Goal: Task Accomplishment & Management: Manage account settings

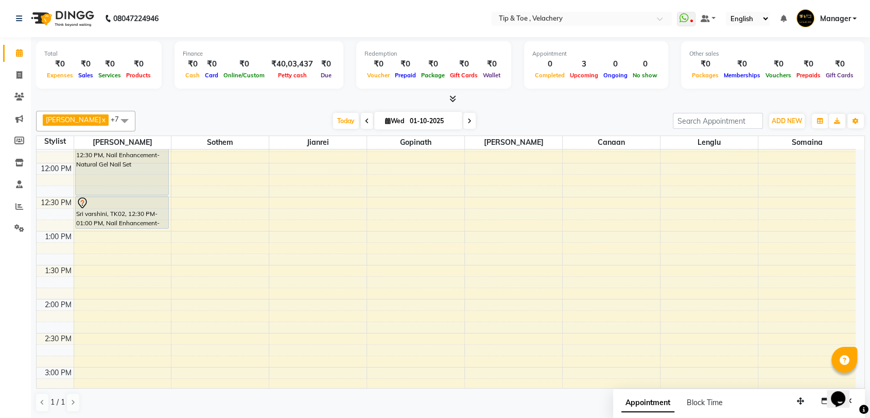
scroll to position [303, 0]
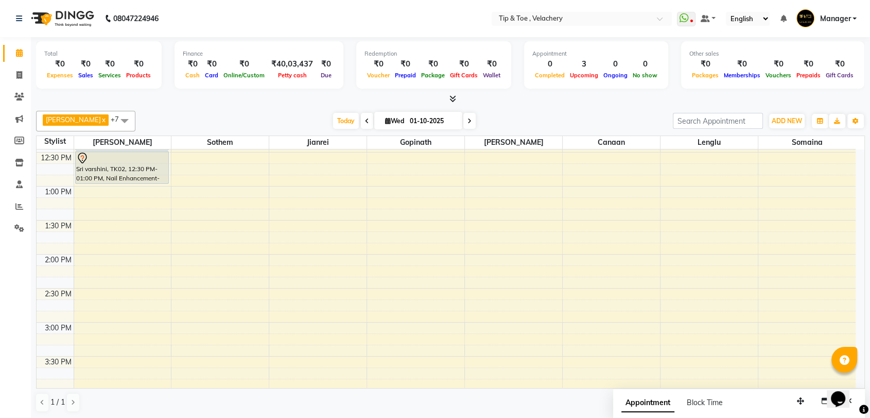
click at [503, 189] on div "8:00 AM 8:30 AM 9:00 AM 9:30 AM 10:00 AM 10:30 AM 11:00 AM 11:30 AM 12:00 PM 12…" at bounding box center [446, 356] width 819 height 1019
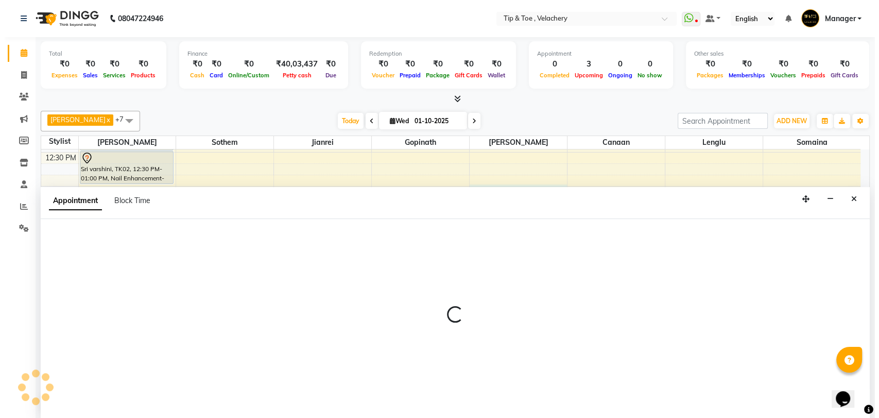
scroll to position [1, 0]
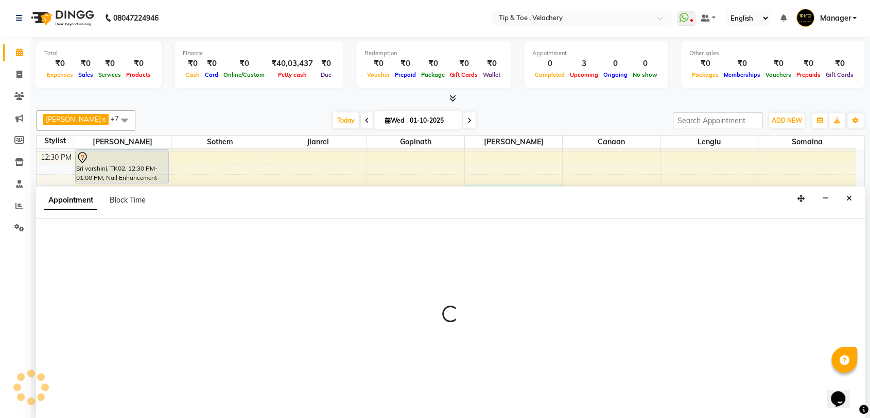
select select "41027"
select select "780"
select select "tentative"
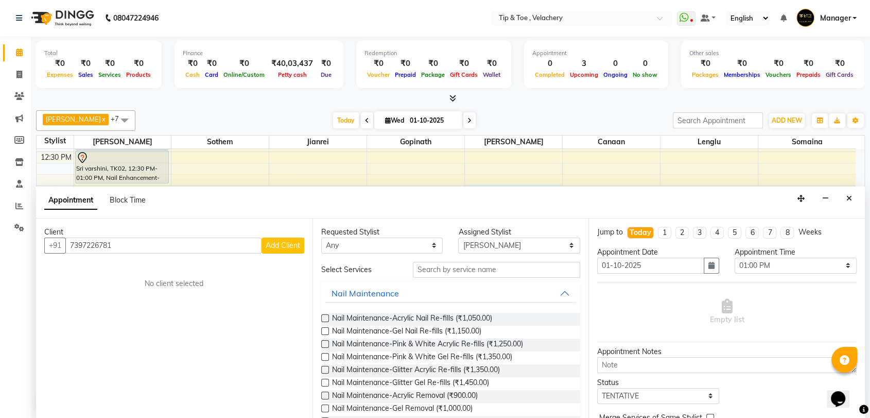
type input "7397226781"
click at [297, 247] on span "Add Client" at bounding box center [283, 245] width 35 height 9
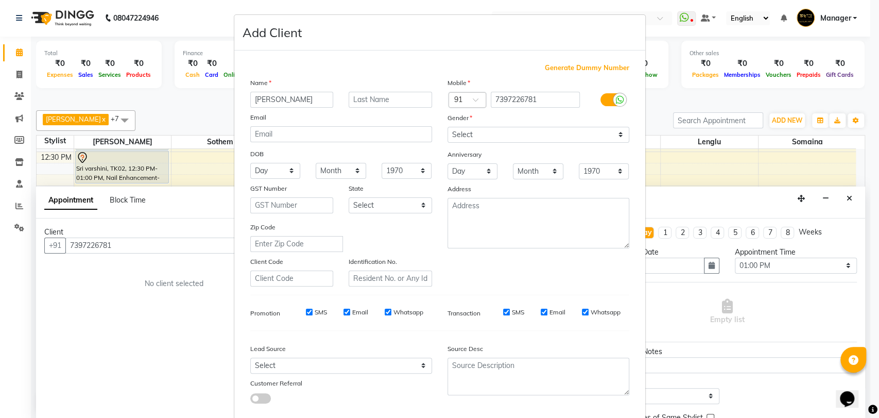
type input "Jacqueline"
drag, startPoint x: 485, startPoint y: 131, endPoint x: 484, endPoint y: 140, distance: 8.8
click at [484, 133] on select "Select Male Female Other Prefer Not To Say" at bounding box center [539, 135] width 182 height 16
select select "female"
click at [448, 127] on select "Select Male Female Other Prefer Not To Say" at bounding box center [539, 135] width 182 height 16
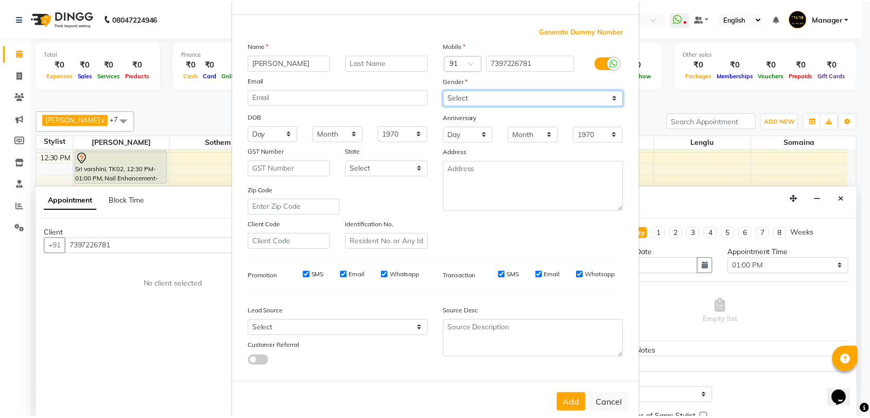
scroll to position [56, 0]
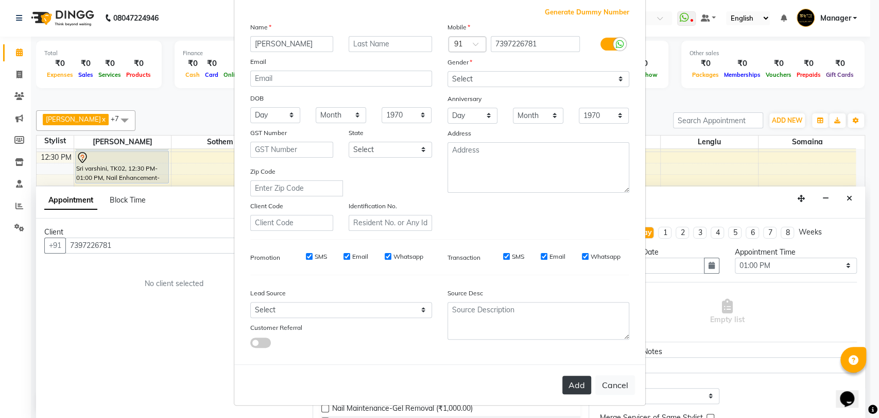
click at [571, 378] on button "Add" at bounding box center [576, 384] width 29 height 19
select select
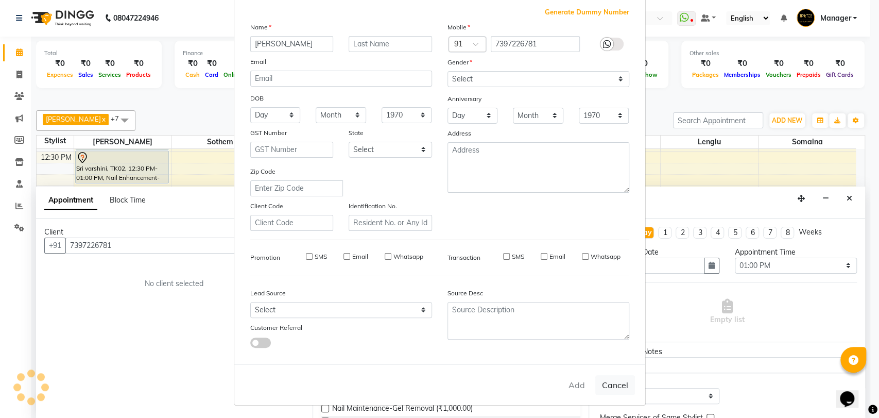
select select
checkbox input "false"
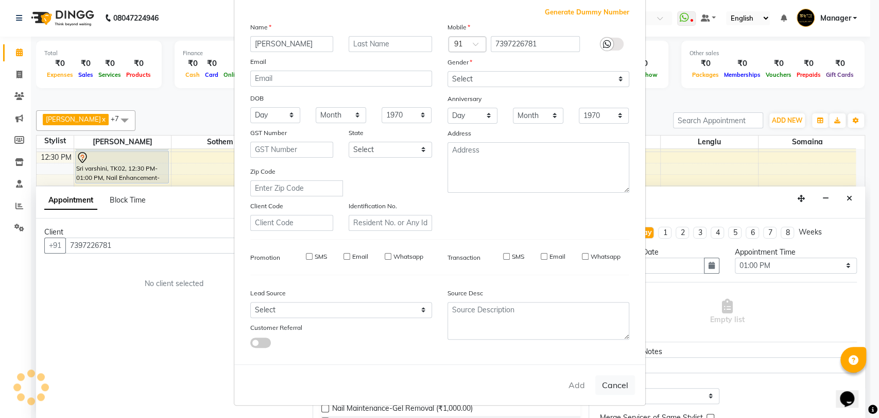
checkbox input "false"
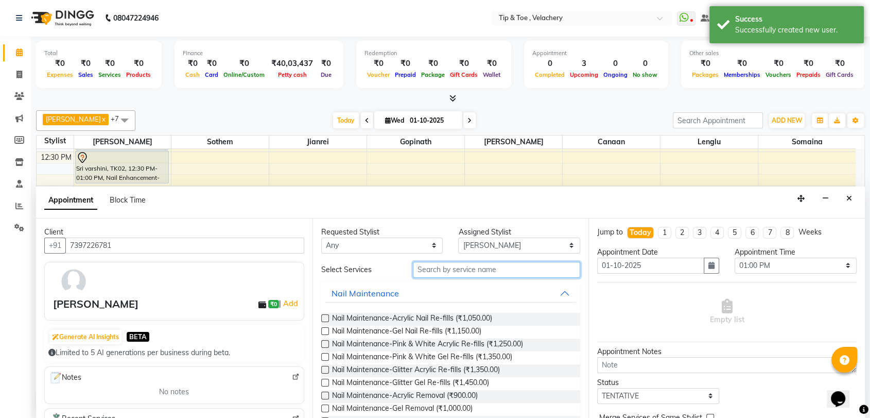
click at [467, 265] on input "text" at bounding box center [497, 270] width 168 height 16
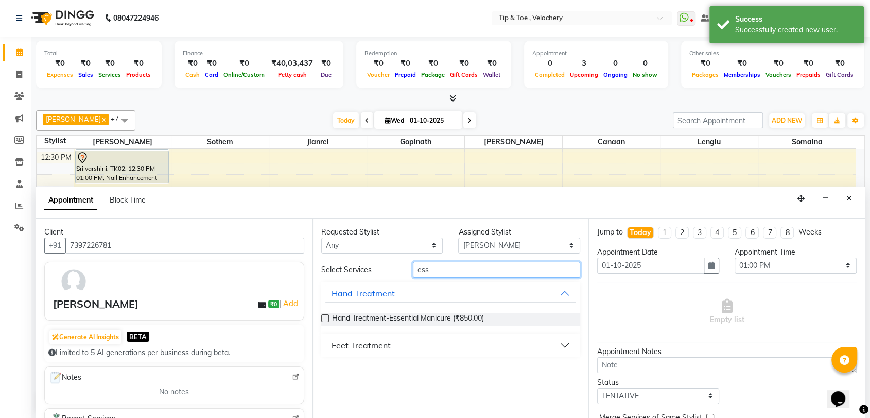
type input "ess"
click at [370, 343] on div "Feet Treatment" at bounding box center [361, 345] width 59 height 12
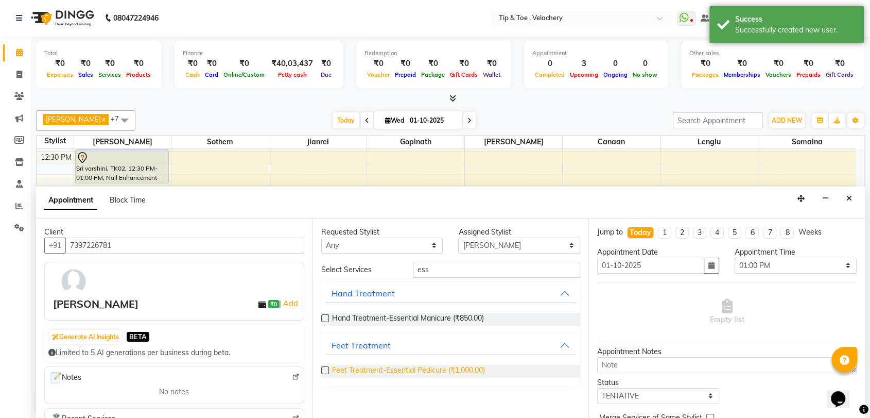
click at [429, 369] on span "Feet Treatment-Essential Pedicure (₹1,000.00)" at bounding box center [408, 371] width 153 height 13
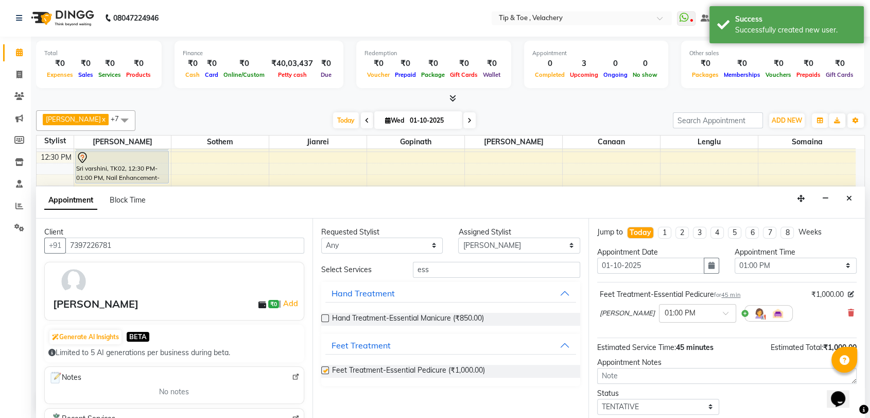
checkbox input "false"
click at [475, 238] on select "Select Afroz Canaan Gopinath Jianrei Lenglu Somaina Sothem Yapi Likha" at bounding box center [519, 245] width 122 height 16
select select "41026"
click at [458, 237] on select "Select Afroz Canaan Gopinath Jianrei Lenglu Somaina Sothem Yapi Likha" at bounding box center [519, 245] width 122 height 16
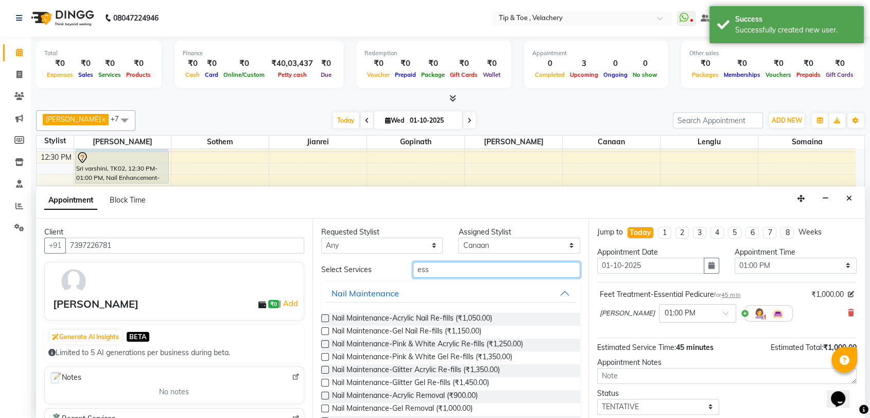
click at [458, 272] on input "ess" at bounding box center [497, 270] width 168 height 16
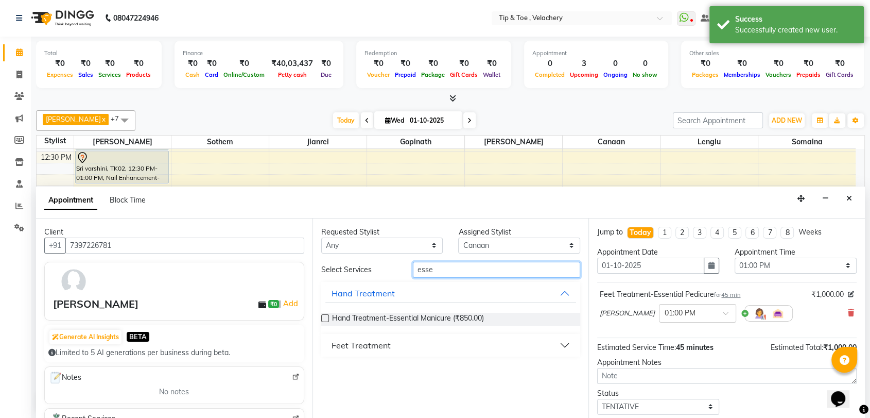
type input "esse"
click at [373, 339] on div "Feet Treatment" at bounding box center [361, 345] width 59 height 12
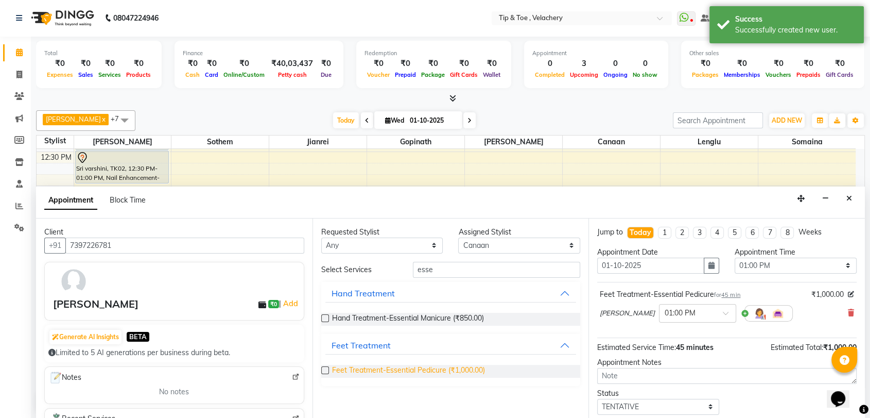
click at [448, 368] on span "Feet Treatment-Essential Pedicure (₹1,000.00)" at bounding box center [408, 371] width 153 height 13
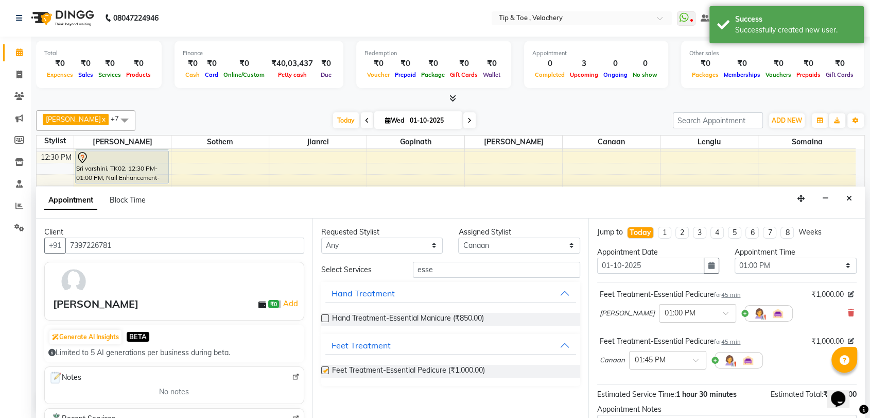
checkbox input "false"
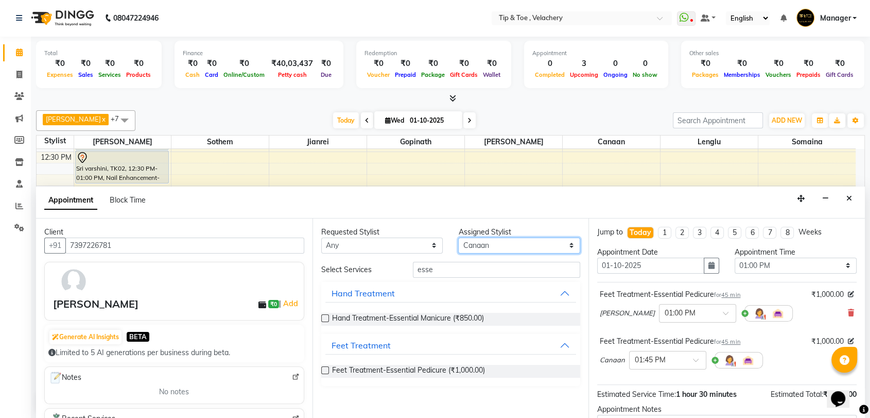
click at [481, 245] on select "Select Afroz Canaan Gopinath Jianrei Lenglu Somaina Sothem Yapi Likha" at bounding box center [519, 245] width 122 height 16
select select "41031"
click at [458, 237] on select "Select Afroz Canaan Gopinath Jianrei Lenglu Somaina Sothem Yapi Likha" at bounding box center [519, 245] width 122 height 16
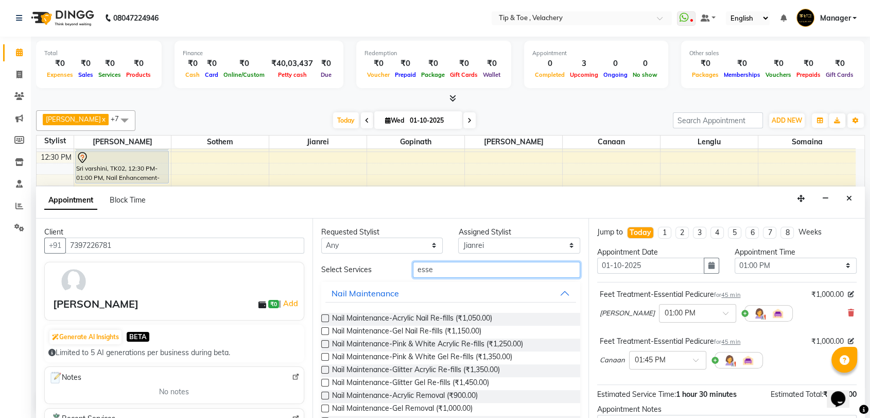
click at [451, 269] on input "esse" at bounding box center [497, 270] width 168 height 16
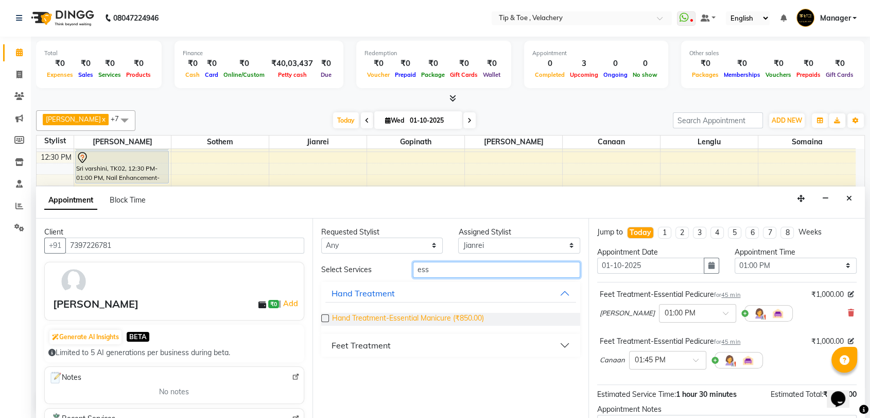
type input "ess"
click at [427, 314] on span "Hand Treatment-Essential Manicure (₹850.00)" at bounding box center [408, 319] width 152 height 13
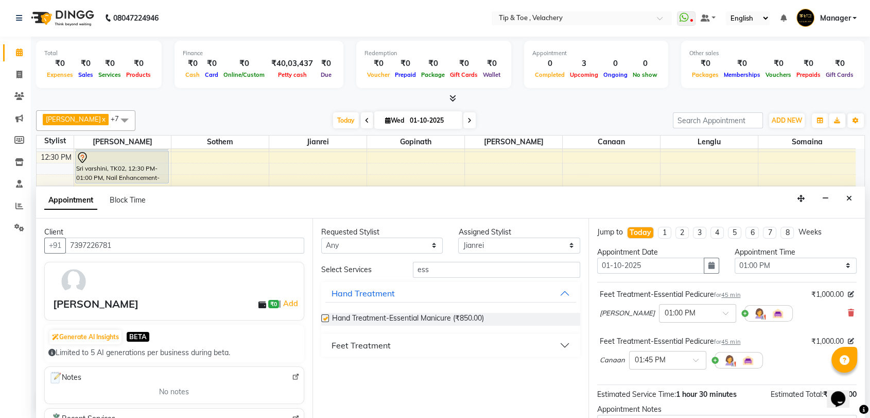
checkbox input "false"
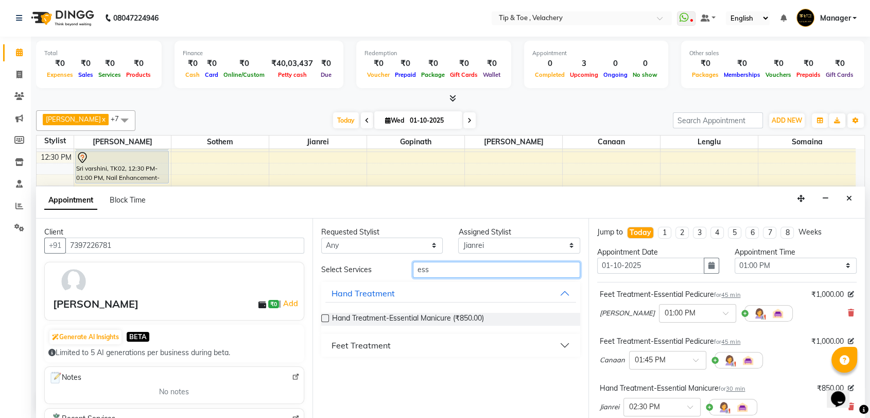
drag, startPoint x: 449, startPoint y: 268, endPoint x: 335, endPoint y: 267, distance: 113.8
click at [335, 267] on div "Select Services ess" at bounding box center [451, 270] width 275 height 16
type input "natura"
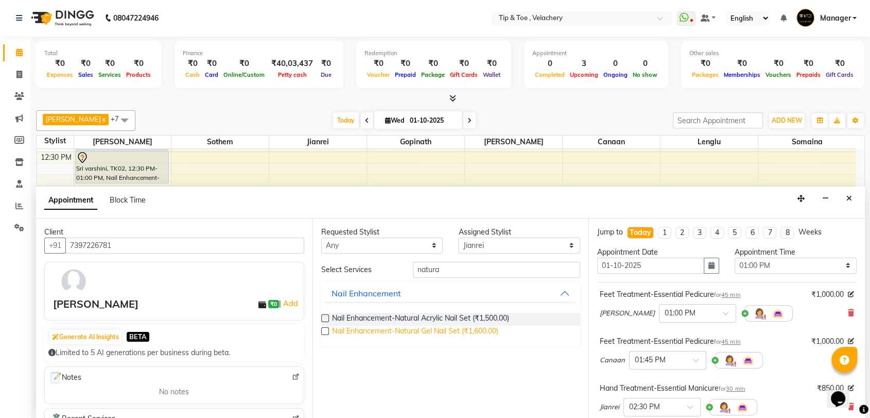
click at [459, 331] on span "Nail Enhancement-Natural Gel Nail Set (₹1,600.00)" at bounding box center [415, 332] width 166 height 13
checkbox input "false"
drag, startPoint x: 450, startPoint y: 268, endPoint x: 344, endPoint y: 265, distance: 106.1
click at [347, 267] on div "Select Services natura" at bounding box center [451, 270] width 275 height 16
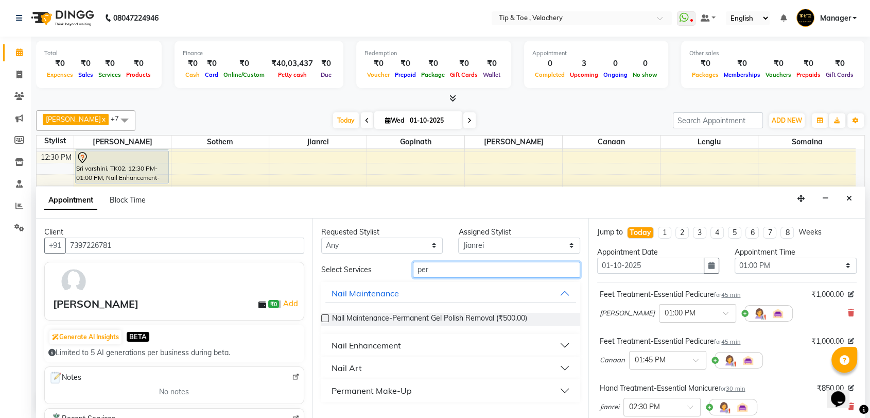
type input "per"
click at [382, 344] on div "Nail Enhancement" at bounding box center [367, 345] width 70 height 12
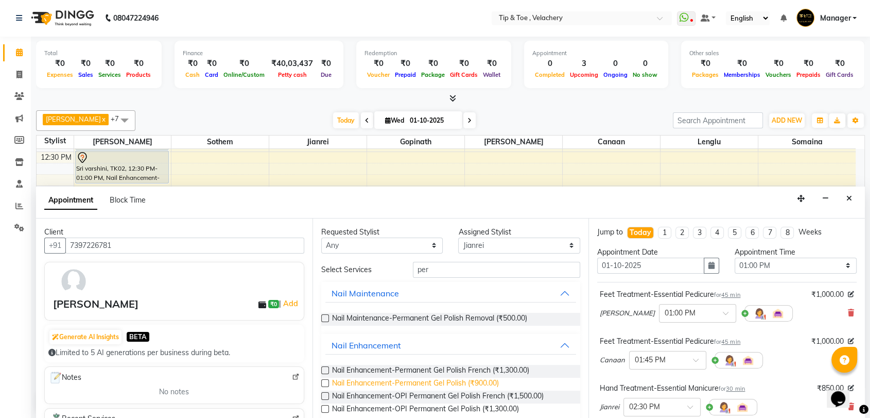
click at [447, 378] on span "Nail Enhancement-Permanent Gel Polish (₹900.00)" at bounding box center [415, 384] width 167 height 13
checkbox input "false"
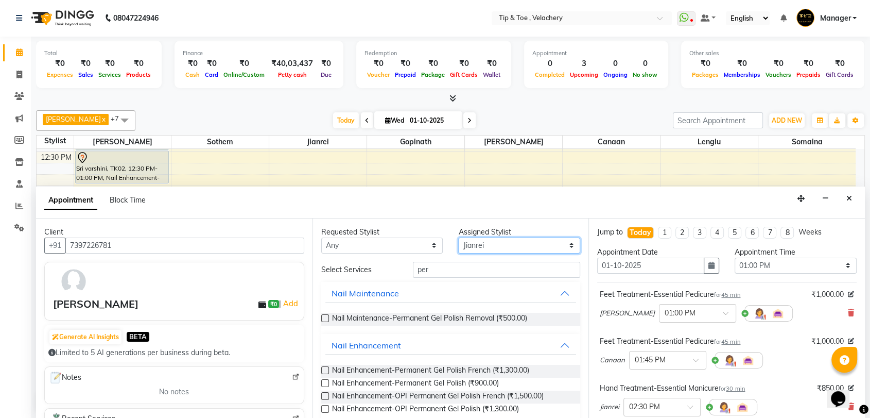
click at [469, 240] on select "Select Afroz Canaan Gopinath Jianrei Lenglu Somaina Sothem Yapi Likha" at bounding box center [519, 245] width 122 height 16
select select "56374"
click at [458, 237] on select "Select Afroz Canaan Gopinath Jianrei Lenglu Somaina Sothem Yapi Likha" at bounding box center [519, 245] width 122 height 16
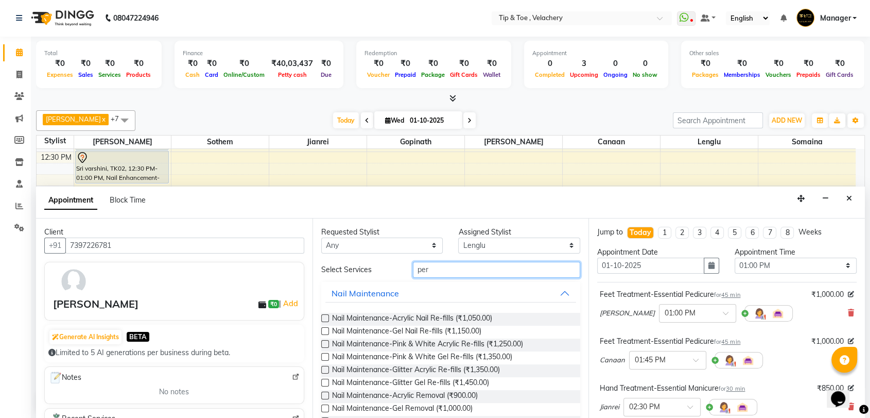
click at [443, 273] on input "per" at bounding box center [497, 270] width 168 height 16
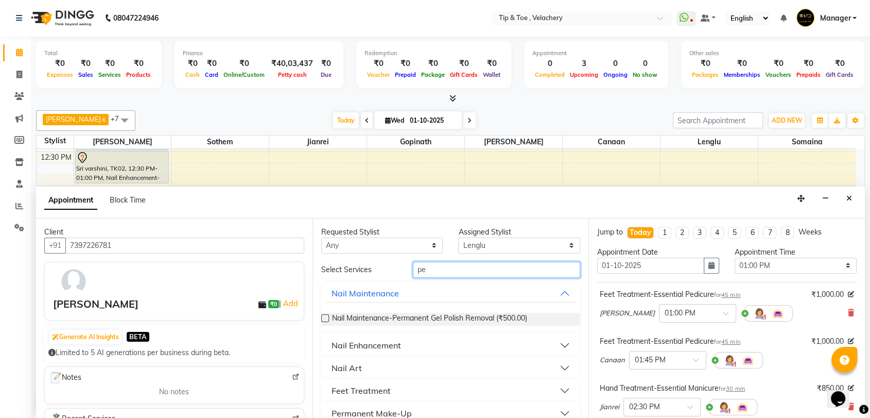
type input "p"
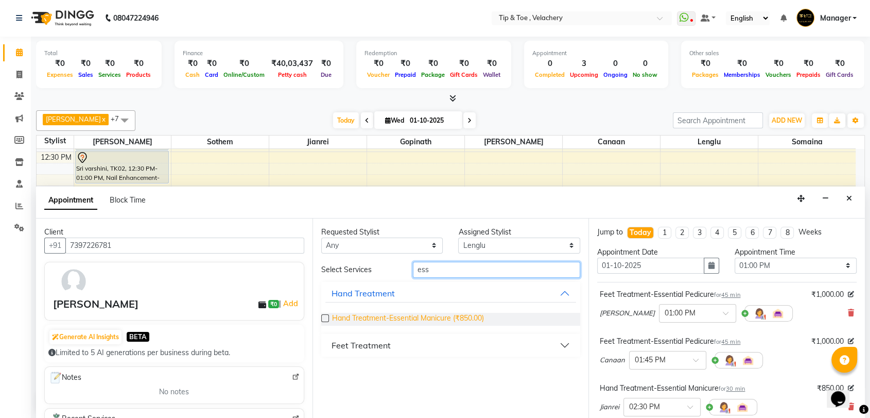
type input "ess"
drag, startPoint x: 416, startPoint y: 317, endPoint x: 433, endPoint y: 285, distance: 35.5
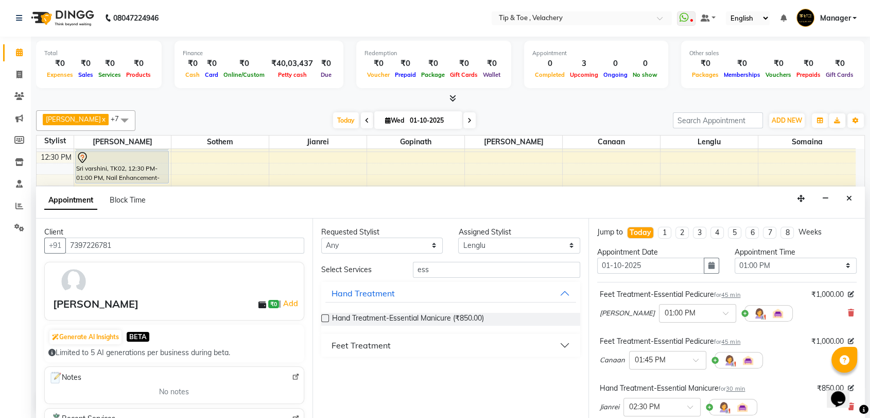
click at [416, 317] on span "Hand Treatment-Essential Manicure (₹850.00)" at bounding box center [408, 319] width 152 height 13
checkbox input "false"
drag, startPoint x: 435, startPoint y: 269, endPoint x: 380, endPoint y: 269, distance: 54.6
click at [380, 269] on div "Select Services ess" at bounding box center [451, 270] width 275 height 16
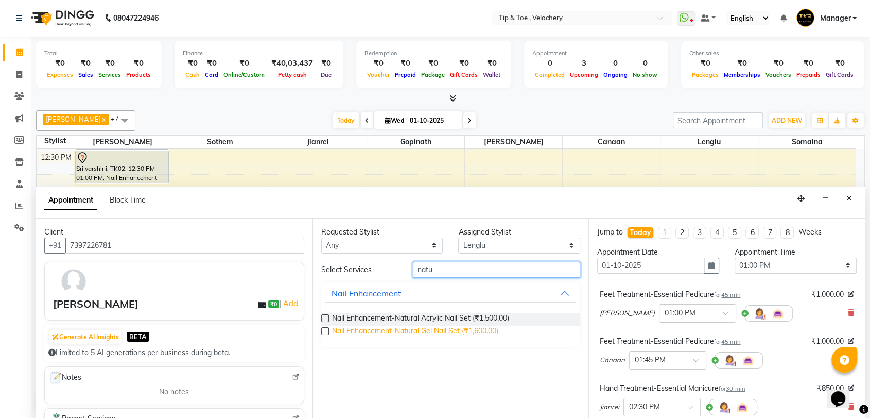
type input "natu"
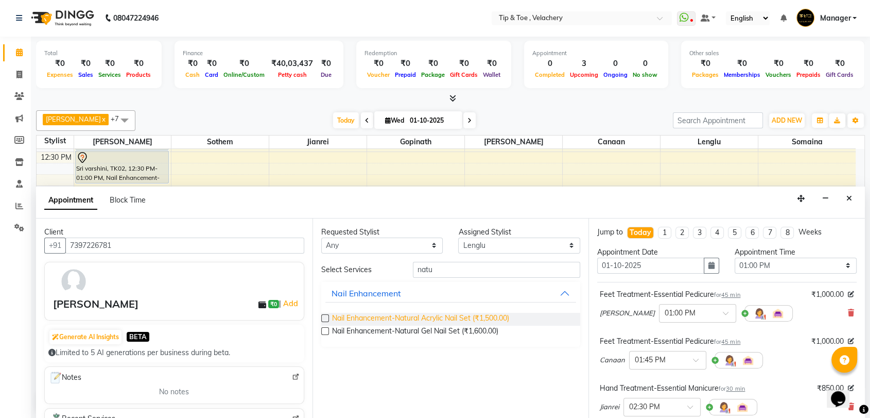
drag, startPoint x: 435, startPoint y: 330, endPoint x: 430, endPoint y: 314, distance: 17.1
click at [435, 329] on span "Nail Enhancement-Natural Gel Nail Set (₹1,600.00)" at bounding box center [415, 332] width 166 height 13
checkbox input "false"
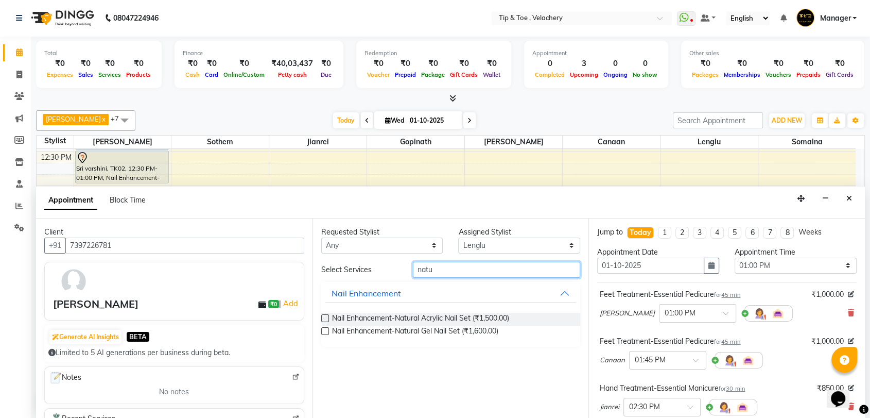
drag, startPoint x: 442, startPoint y: 270, endPoint x: 350, endPoint y: 270, distance: 92.2
click at [356, 270] on div "Select Services natu" at bounding box center [451, 270] width 275 height 16
type input "per"
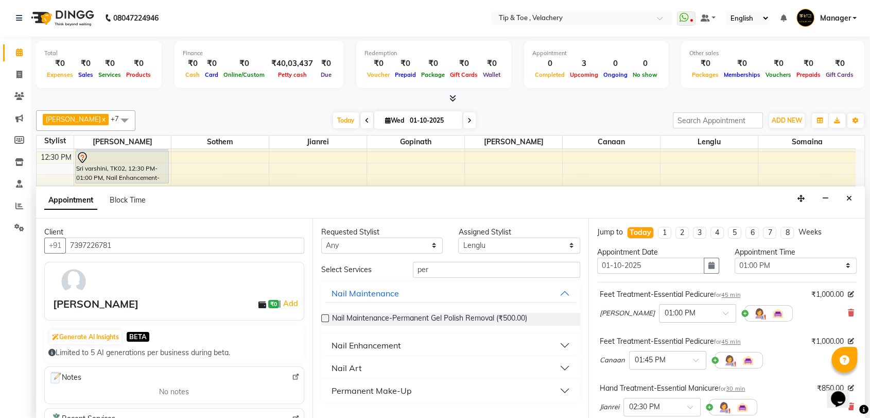
drag, startPoint x: 367, startPoint y: 345, endPoint x: 397, endPoint y: 353, distance: 31.4
click at [367, 346] on div "Nail Enhancement" at bounding box center [367, 345] width 70 height 12
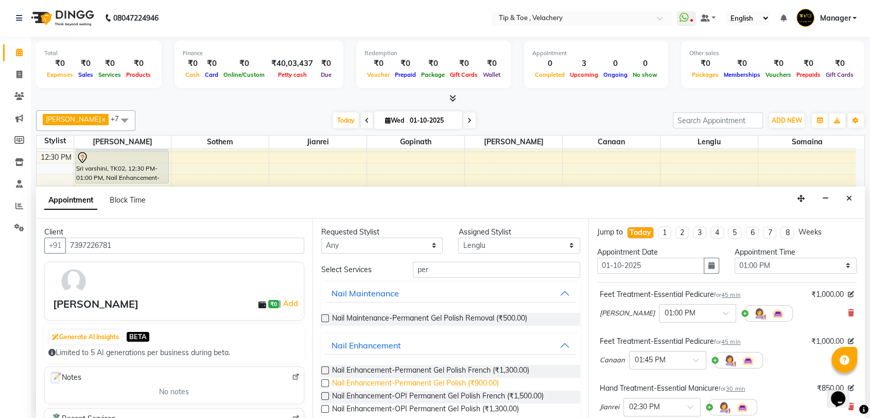
click at [457, 381] on span "Nail Enhancement-Permanent Gel Polish (₹900.00)" at bounding box center [415, 384] width 167 height 13
checkbox input "false"
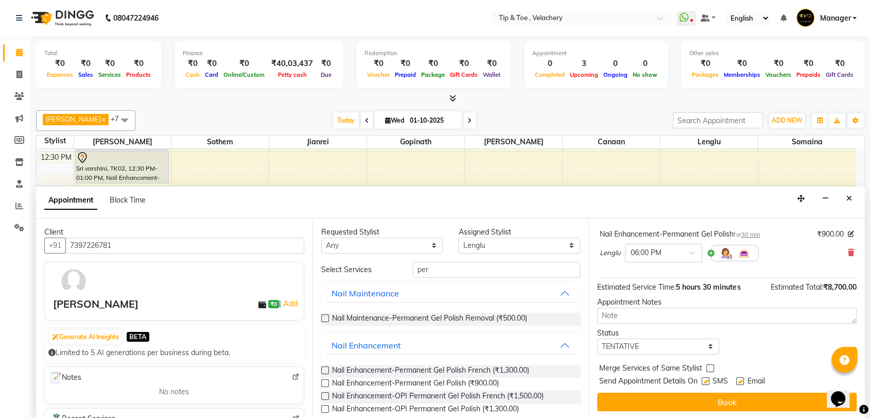
click at [741, 379] on label at bounding box center [741, 381] width 8 height 8
click at [741, 379] on input "checkbox" at bounding box center [740, 382] width 7 height 7
checkbox input "false"
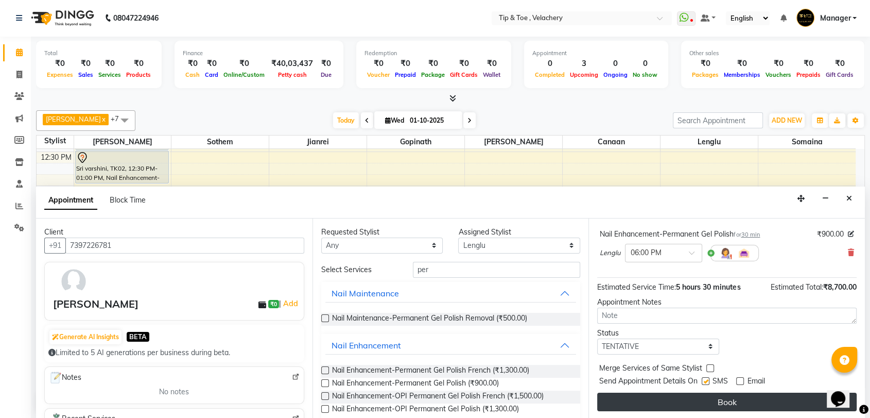
click at [740, 399] on button "Book" at bounding box center [727, 401] width 260 height 19
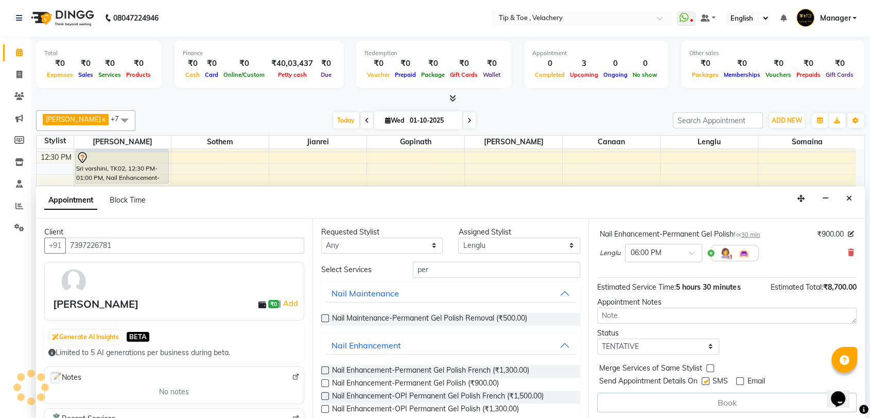
scroll to position [0, 0]
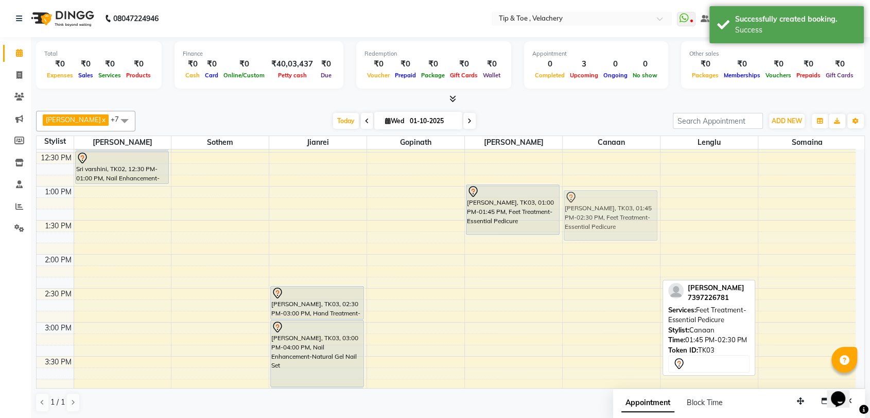
drag, startPoint x: 597, startPoint y: 261, endPoint x: 602, endPoint y: 212, distance: 49.7
click at [602, 212] on div "Jacqueline, TK03, 01:45 PM-02:30 PM, Feet Treatment-Essential Pedicure Jacqueli…" at bounding box center [611, 356] width 97 height 1019
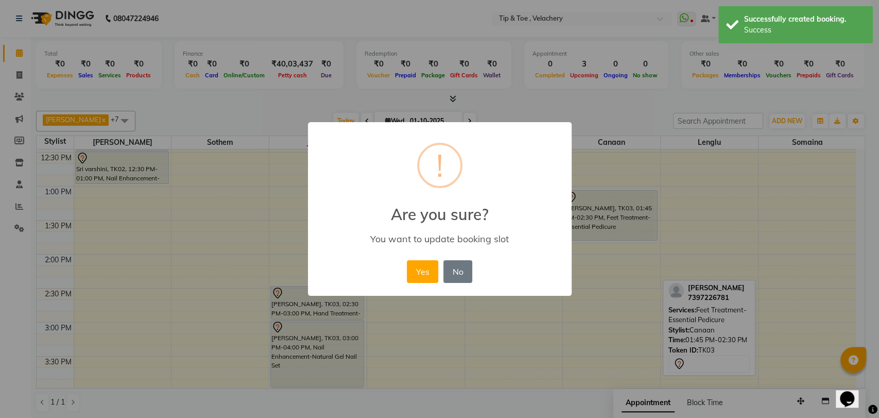
drag, startPoint x: 422, startPoint y: 269, endPoint x: 552, endPoint y: 276, distance: 130.0
click at [422, 269] on button "Yes" at bounding box center [422, 271] width 31 height 23
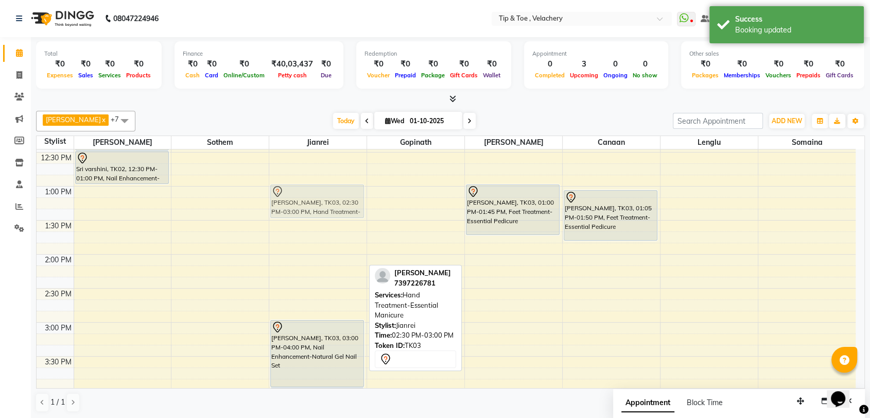
drag, startPoint x: 310, startPoint y: 307, endPoint x: 320, endPoint y: 208, distance: 99.4
click at [320, 208] on div "Jacqueline, TK03, 02:30 PM-03:00 PM, Hand Treatment-Essential Manicure Jacqueli…" at bounding box center [317, 356] width 97 height 1019
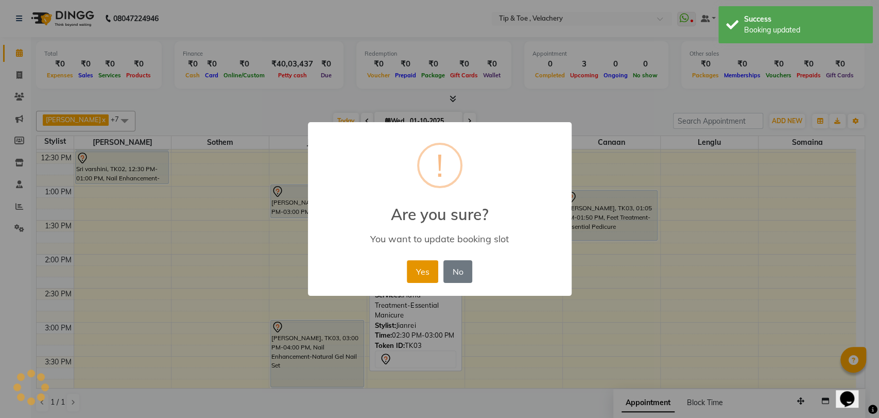
drag, startPoint x: 419, startPoint y: 276, endPoint x: 373, endPoint y: 281, distance: 46.6
click at [419, 275] on button "Yes" at bounding box center [422, 271] width 31 height 23
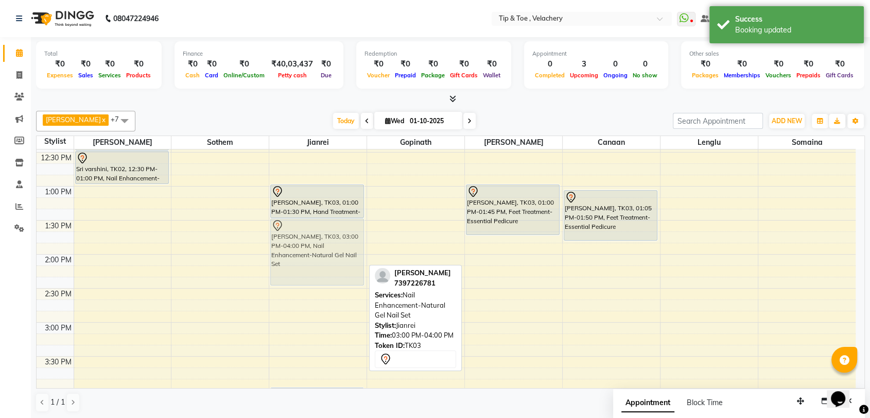
drag, startPoint x: 321, startPoint y: 338, endPoint x: 337, endPoint y: 234, distance: 105.3
click at [336, 234] on div "Jacqueline, TK03, 01:00 PM-01:30 PM, Hand Treatment-Essential Manicure Jacqueli…" at bounding box center [317, 356] width 97 height 1019
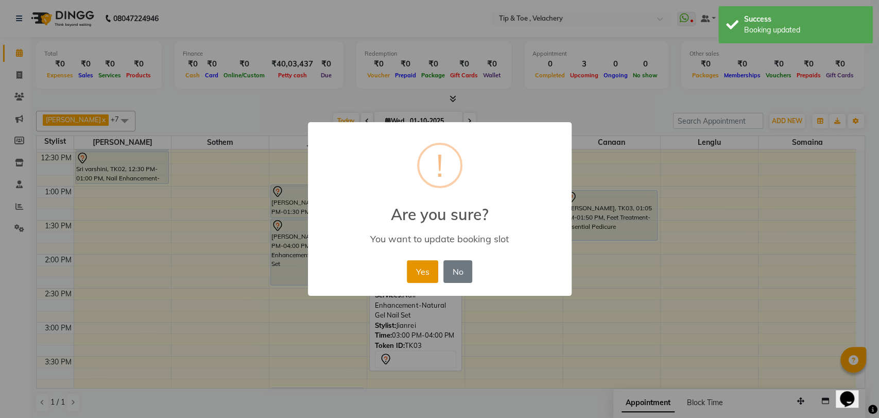
click at [422, 274] on button "Yes" at bounding box center [422, 271] width 31 height 23
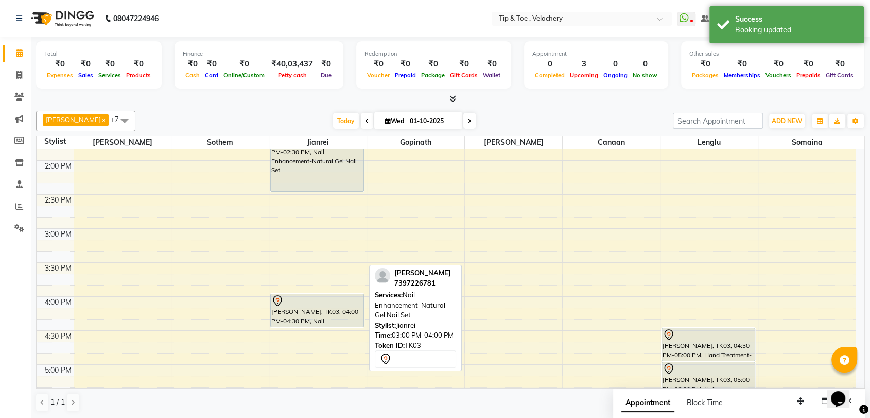
scroll to position [403, 0]
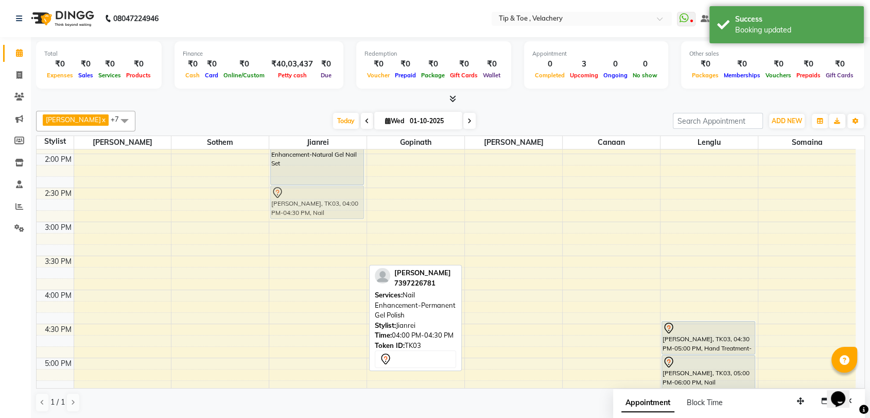
drag, startPoint x: 323, startPoint y: 303, endPoint x: 327, endPoint y: 202, distance: 100.5
click at [327, 202] on div "Jacqueline, TK03, 01:00 PM-01:30 PM, Hand Treatment-Essential Manicure Jacqueli…" at bounding box center [317, 255] width 97 height 1019
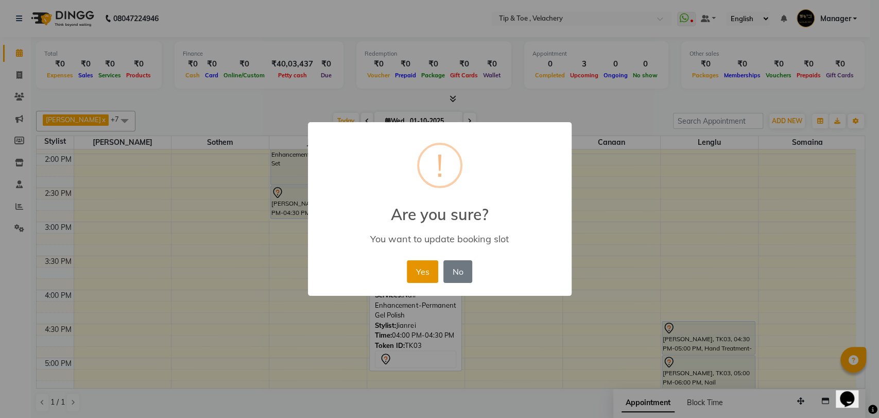
click at [414, 267] on button "Yes" at bounding box center [422, 271] width 31 height 23
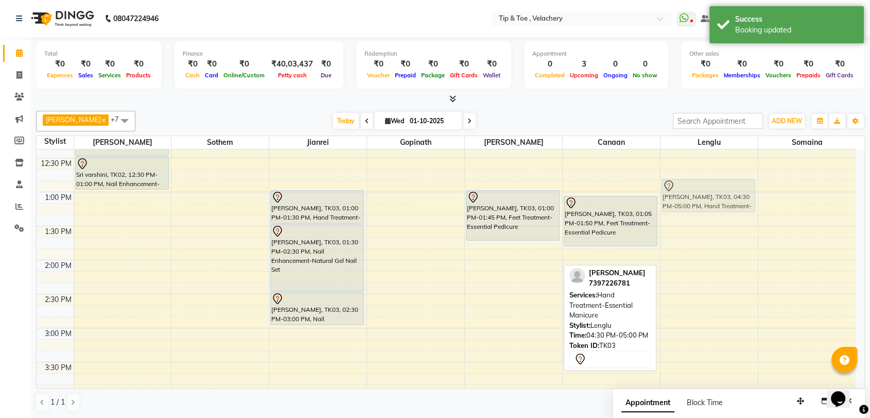
scroll to position [295, 0]
drag, startPoint x: 696, startPoint y: 337, endPoint x: 718, endPoint y: 217, distance: 121.9
click at [718, 217] on div "Jacqueline, TK03, 04:30 PM-05:00 PM, Hand Treatment-Essential Manicure Jacqueli…" at bounding box center [709, 363] width 97 height 1019
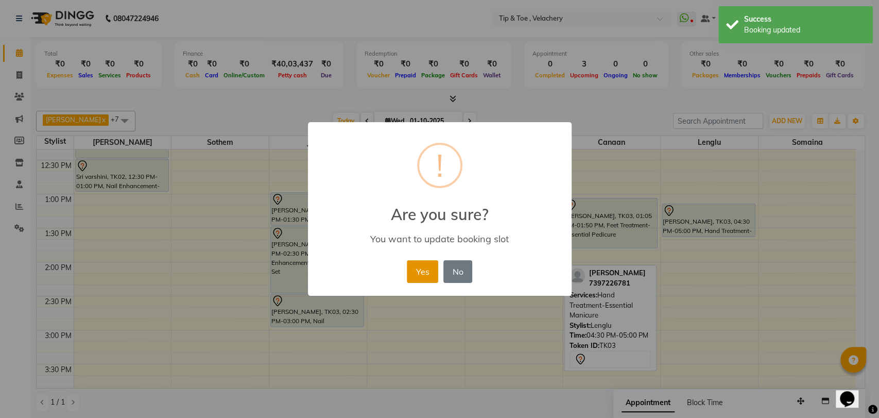
drag, startPoint x: 421, startPoint y: 272, endPoint x: 429, endPoint y: 272, distance: 7.2
click at [425, 272] on button "Yes" at bounding box center [422, 271] width 31 height 23
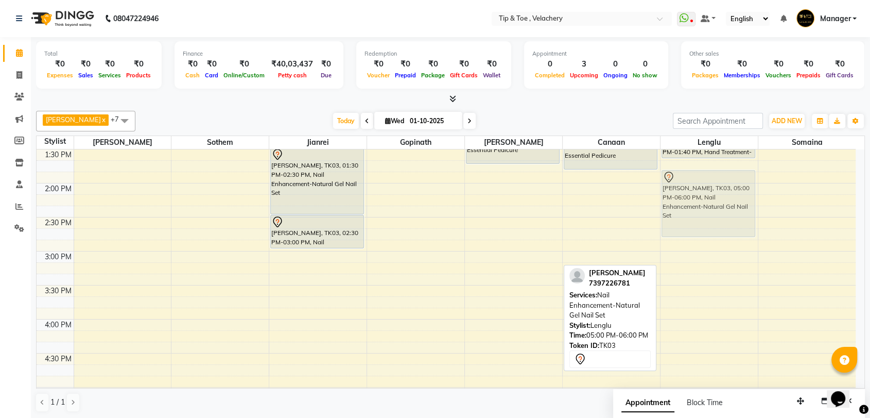
scroll to position [373, 0]
drag, startPoint x: 726, startPoint y: 384, endPoint x: 705, endPoint y: 172, distance: 213.3
click at [706, 173] on div "Jacqueline, TK03, 01:10 PM-01:40 PM, Hand Treatment-Essential Manicure Jacqueli…" at bounding box center [709, 285] width 97 height 1019
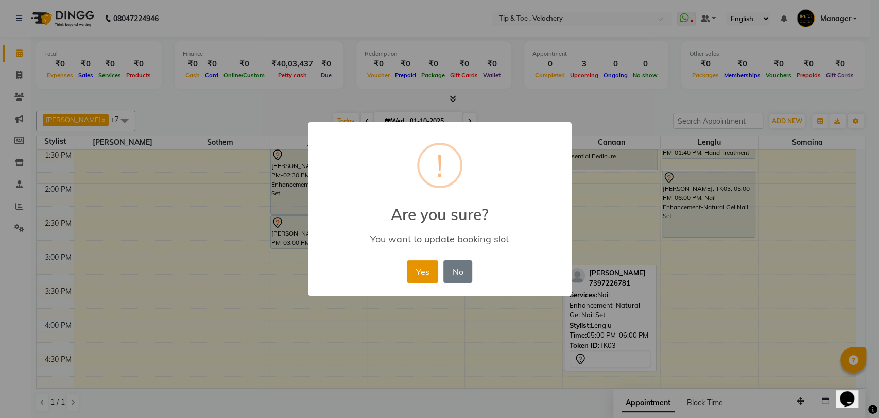
click at [413, 265] on button "Yes" at bounding box center [422, 271] width 31 height 23
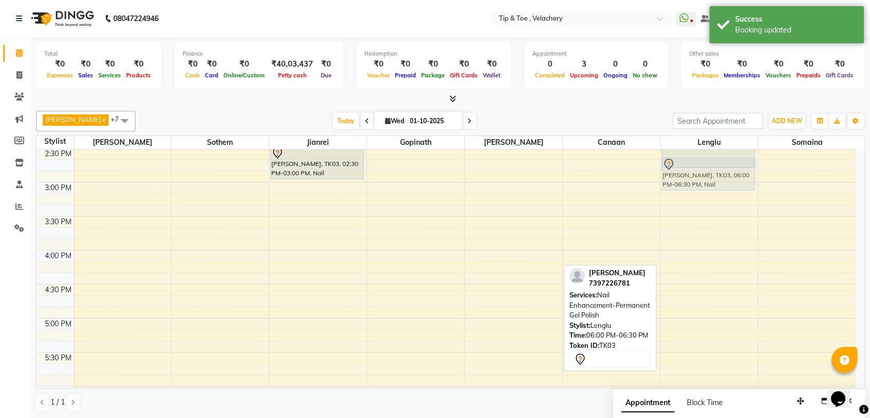
scroll to position [437, 0]
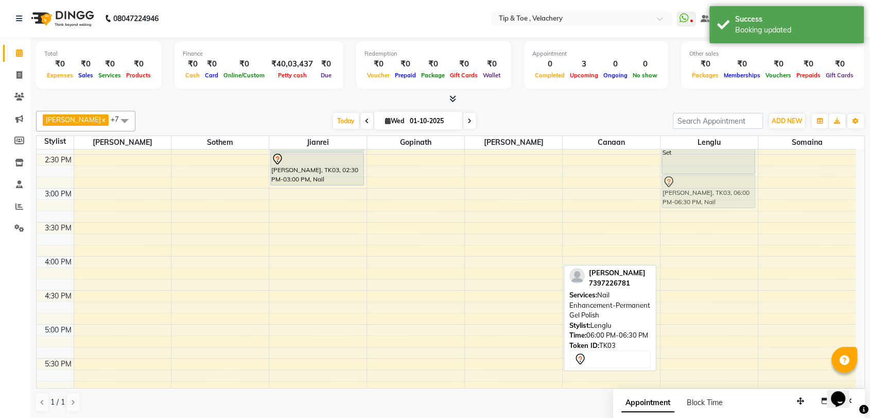
drag, startPoint x: 721, startPoint y: 347, endPoint x: 718, endPoint y: 182, distance: 164.9
click at [718, 182] on div "Jacqueline, TK03, 01:10 PM-01:40 PM, Hand Treatment-Essential Manicure Jacqueli…" at bounding box center [709, 222] width 97 height 1019
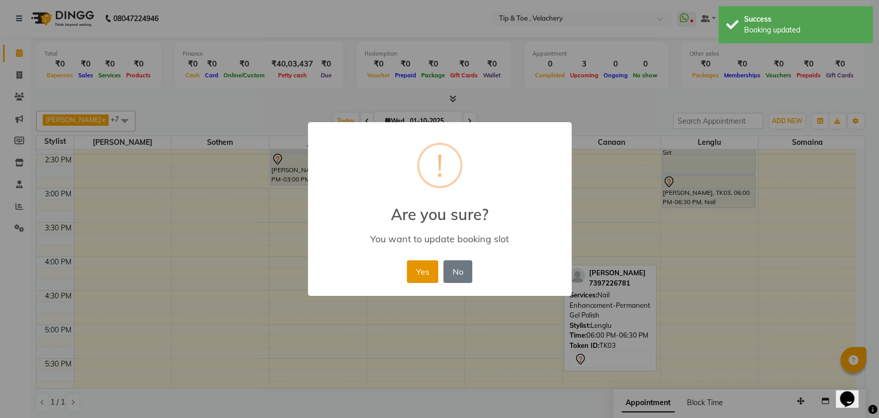
drag, startPoint x: 424, startPoint y: 273, endPoint x: 375, endPoint y: 223, distance: 70.3
click at [424, 273] on button "Yes" at bounding box center [422, 271] width 31 height 23
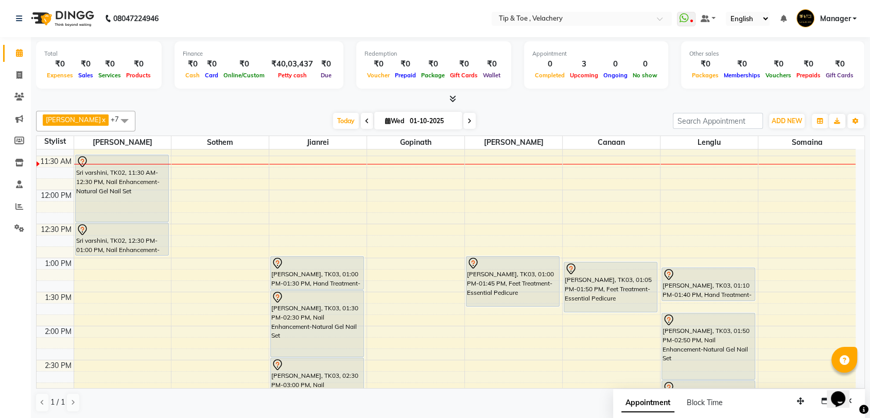
scroll to position [146, 0]
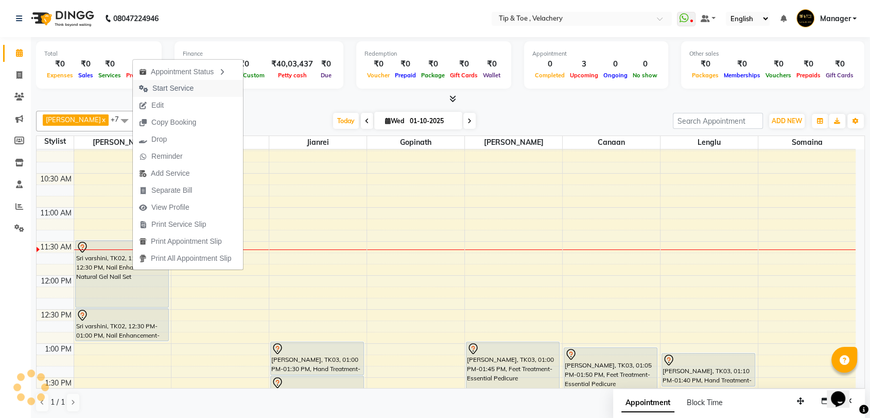
click at [186, 88] on span "Start Service" at bounding box center [172, 88] width 41 height 11
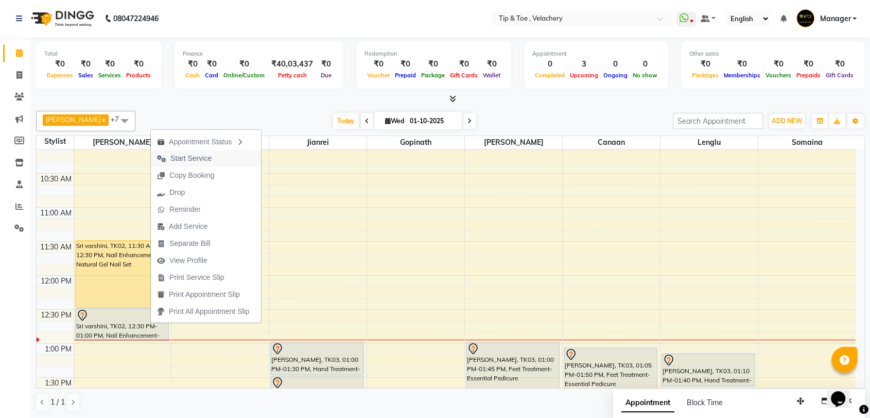
click at [186, 160] on span "Start Service" at bounding box center [190, 158] width 41 height 11
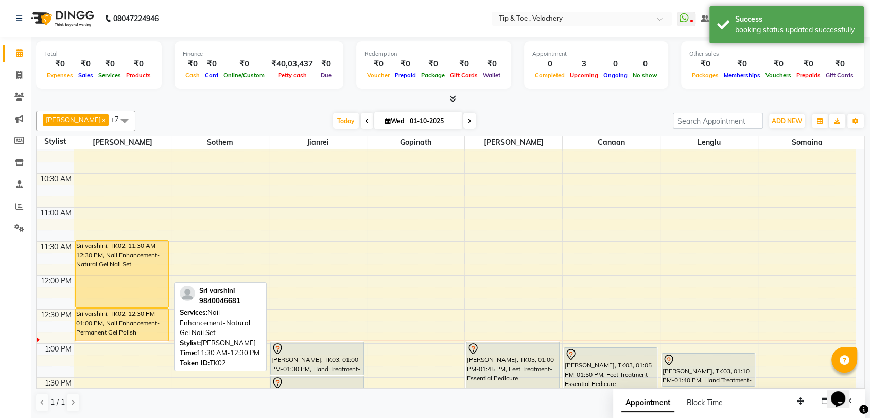
click at [128, 276] on div "Sri varshini, TK02, 11:30 AM-12:30 PM, Nail Enhancement-Natural Gel Nail Set" at bounding box center [122, 274] width 93 height 66
click at [124, 277] on div "Sri varshini, TK02, 11:30 AM-12:30 PM, Nail Enhancement-Natural Gel Nail Set" at bounding box center [122, 274] width 93 height 66
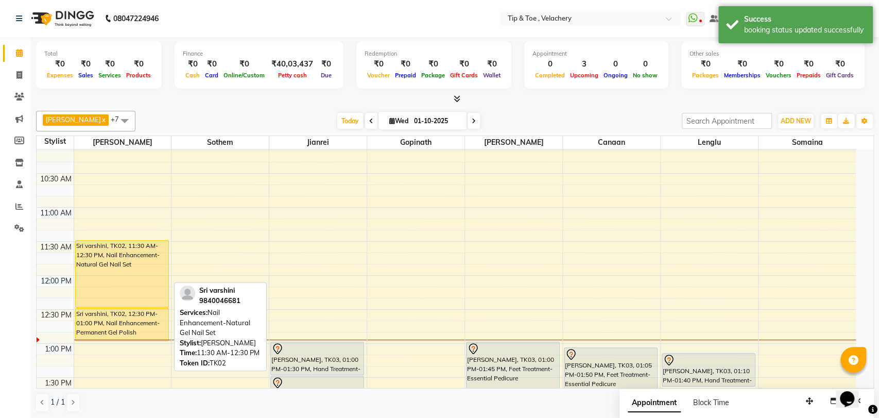
select select "1"
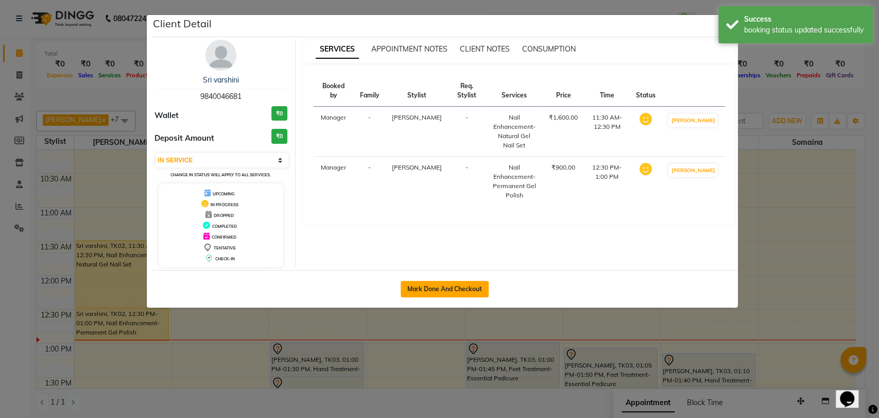
click at [451, 281] on button "Mark Done And Checkout" at bounding box center [445, 289] width 88 height 16
select select "service"
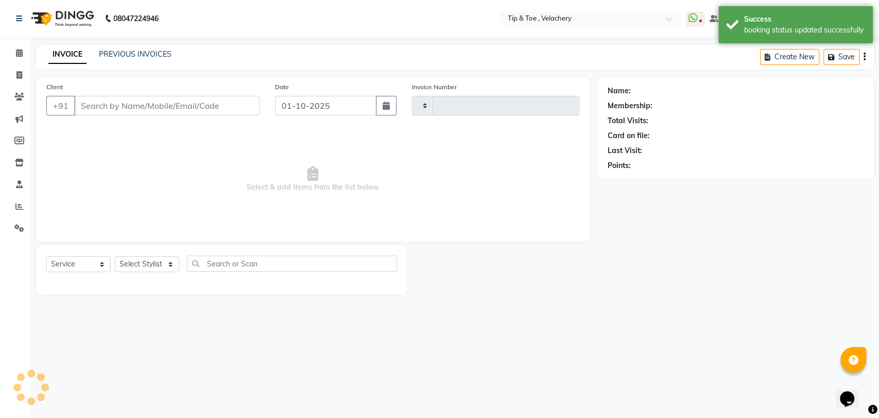
type input "2353"
select select "5863"
type input "9840046681"
select select "41021"
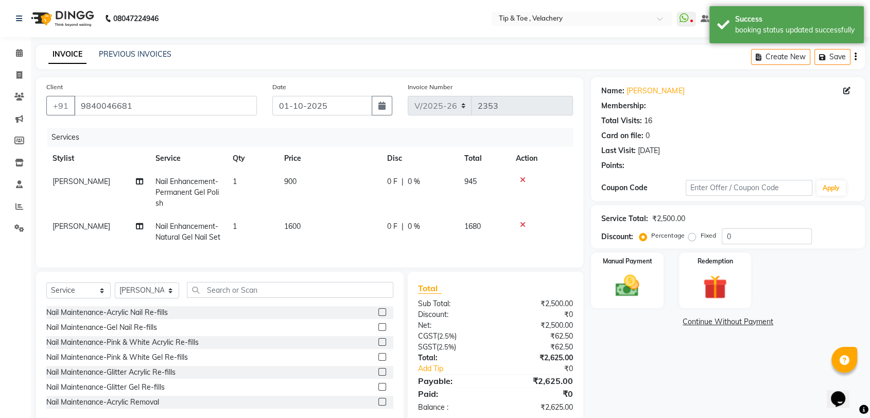
select select "1: Object"
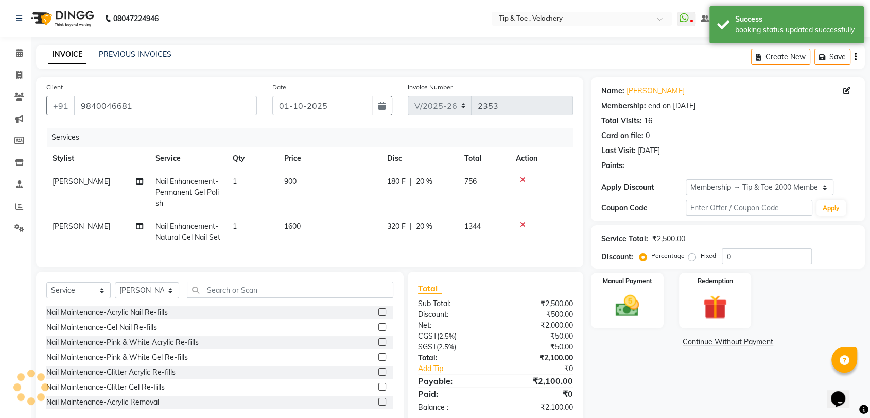
type input "20"
click at [198, 233] on span "Nail Enhancement-Natural Gel Nail Set" at bounding box center [188, 231] width 65 height 20
select select "41021"
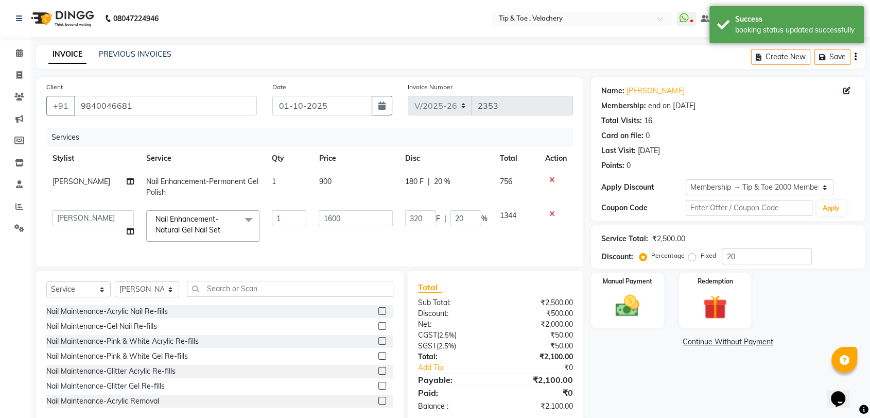
click at [199, 225] on span "Nail Enhancement-Natural Gel Nail Set" at bounding box center [188, 224] width 65 height 20
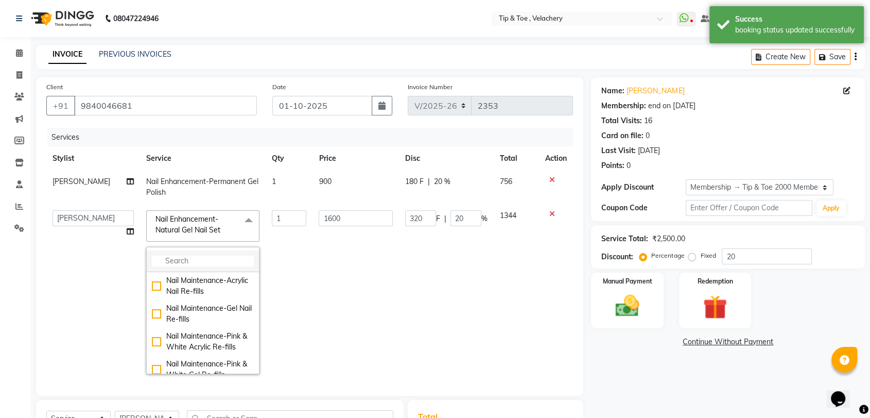
click at [194, 256] on input "multiselect-search" at bounding box center [203, 260] width 102 height 11
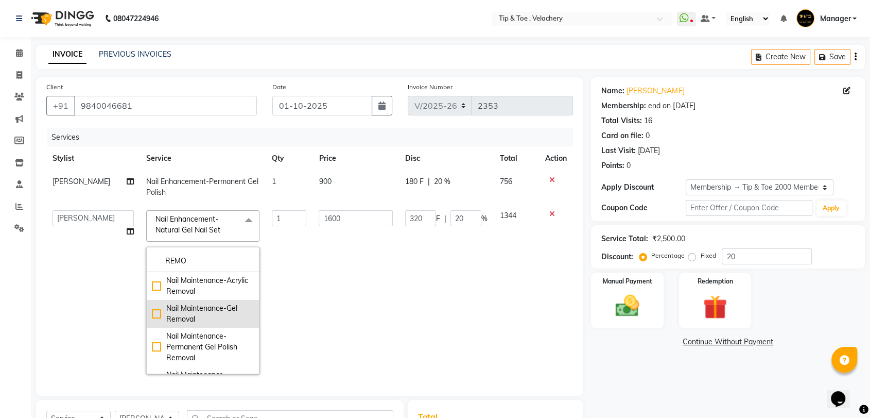
type input "REMO"
click at [210, 312] on div "Nail Maintenance-Gel Removal" at bounding box center [203, 314] width 102 height 22
checkbox input "true"
type input "1000"
type input "200"
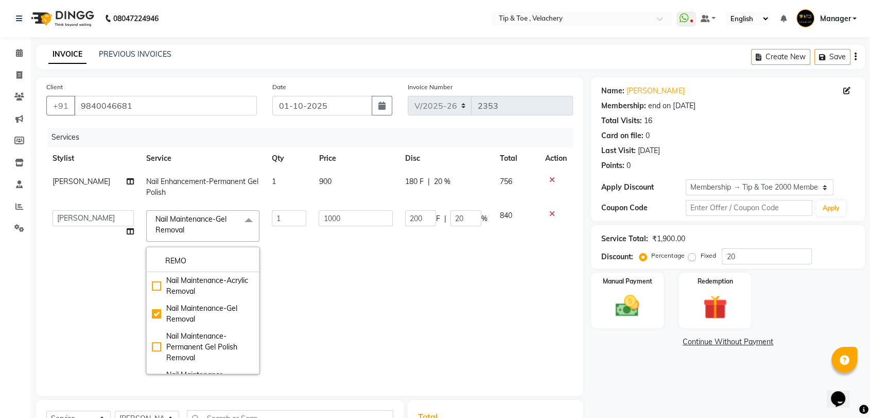
click at [494, 285] on td "840" at bounding box center [516, 292] width 45 height 176
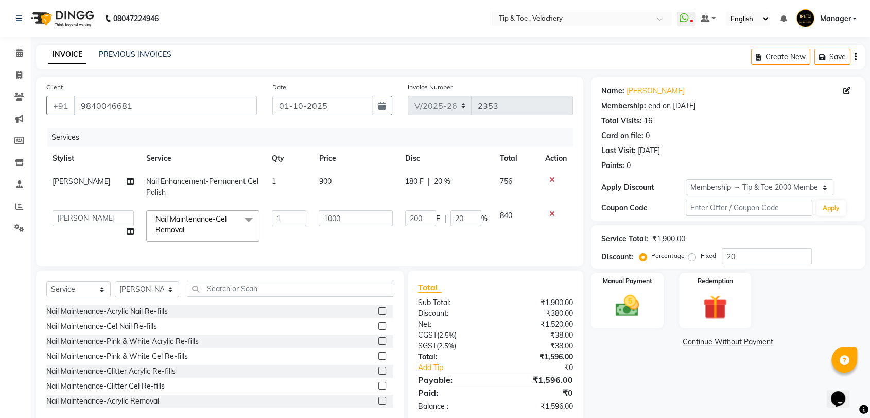
click at [659, 388] on div "Name: Sri Varshini Membership: end on 15-12-2025 Total Visits: 16 Card on file:…" at bounding box center [732, 249] width 282 height 345
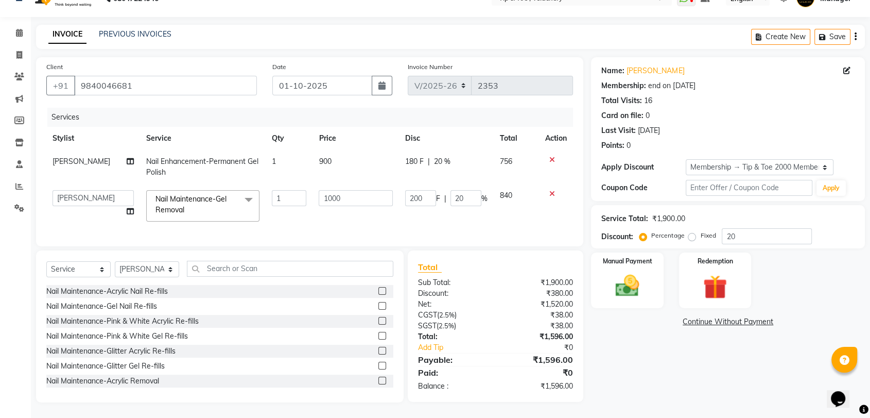
click at [288, 150] on td "1" at bounding box center [289, 167] width 47 height 34
select select "41021"
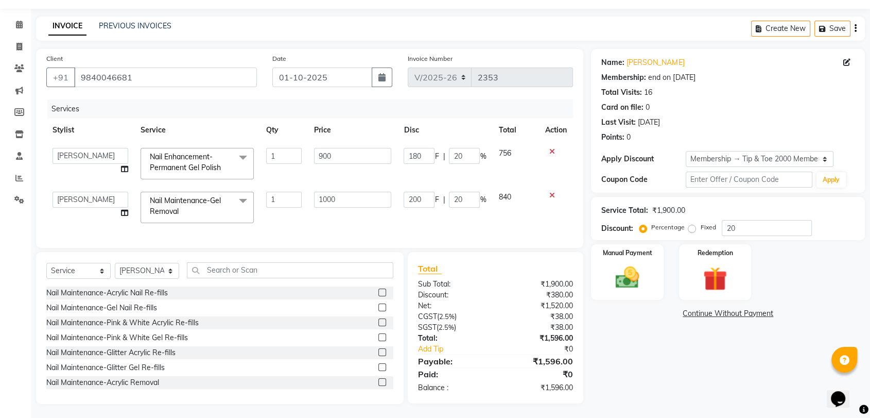
click at [305, 148] on td "1" at bounding box center [284, 164] width 48 height 44
click at [293, 152] on input "1" at bounding box center [284, 156] width 36 height 16
type input "2"
click at [676, 369] on div "Name: Sri Varshini Membership: end on 15-12-2025 Total Visits: 16 Card on file:…" at bounding box center [732, 226] width 282 height 355
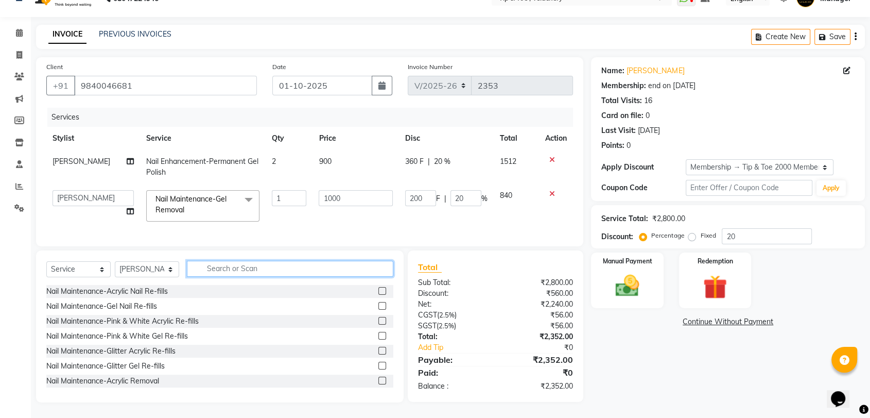
click at [235, 270] on input "text" at bounding box center [290, 269] width 207 height 16
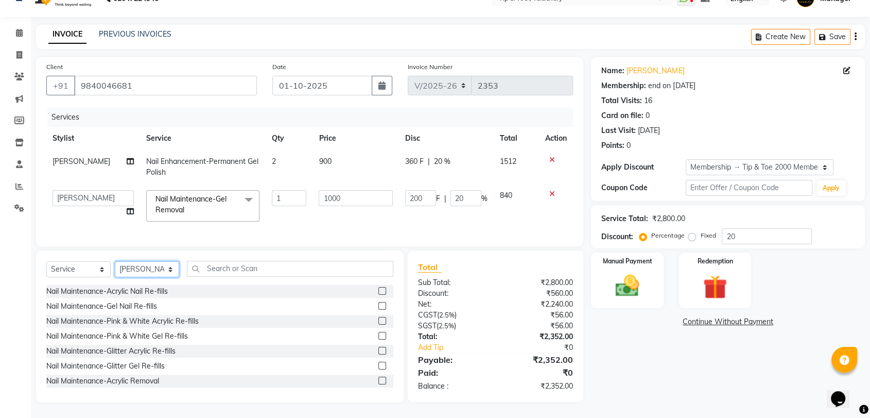
click at [128, 267] on select "Select Stylist Afroz Canaan Gopinath Jianrei Joycee Lenglu Manager Sharmila Som…" at bounding box center [147, 269] width 64 height 16
select select "41027"
click at [115, 261] on select "Select Stylist Afroz Canaan Gopinath Jianrei Joycee Lenglu Manager Sharmila Som…" at bounding box center [147, 269] width 64 height 16
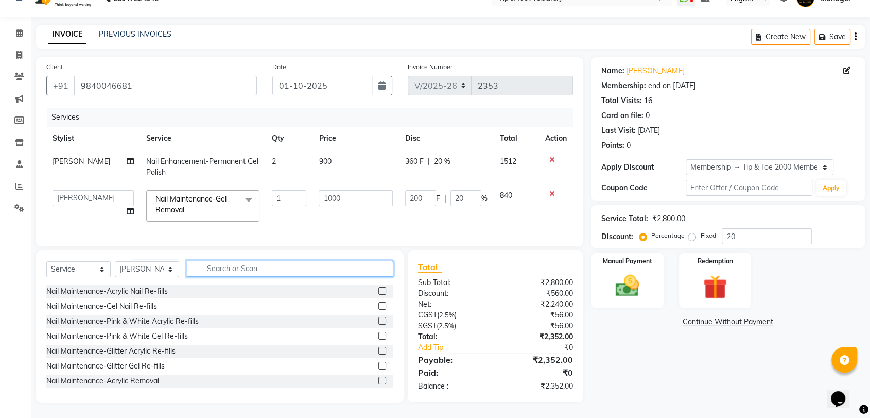
click at [202, 265] on input "text" at bounding box center [290, 269] width 207 height 16
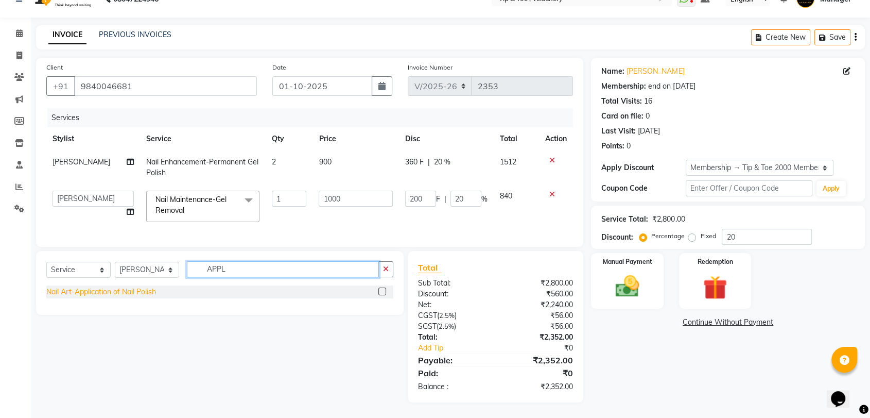
type input "APPL"
click at [125, 295] on div "Nail Art-Application of Nail Polish" at bounding box center [101, 291] width 110 height 11
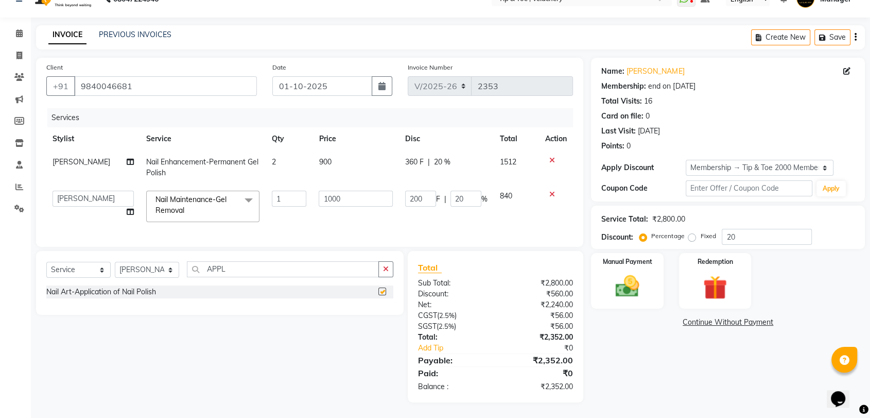
checkbox input "false"
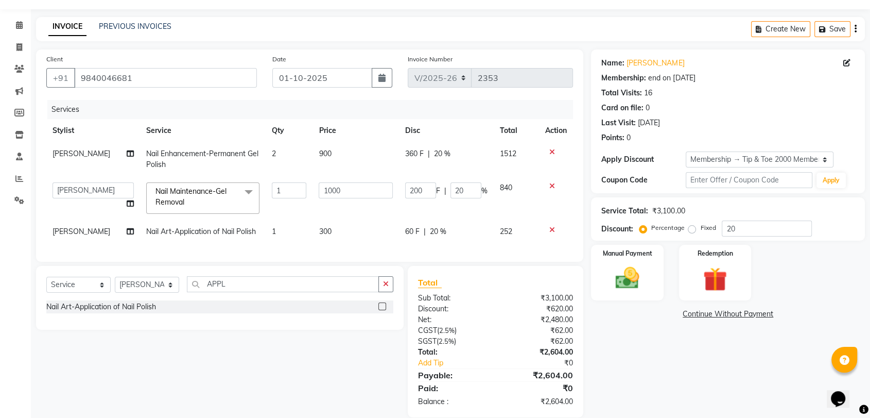
scroll to position [51, 0]
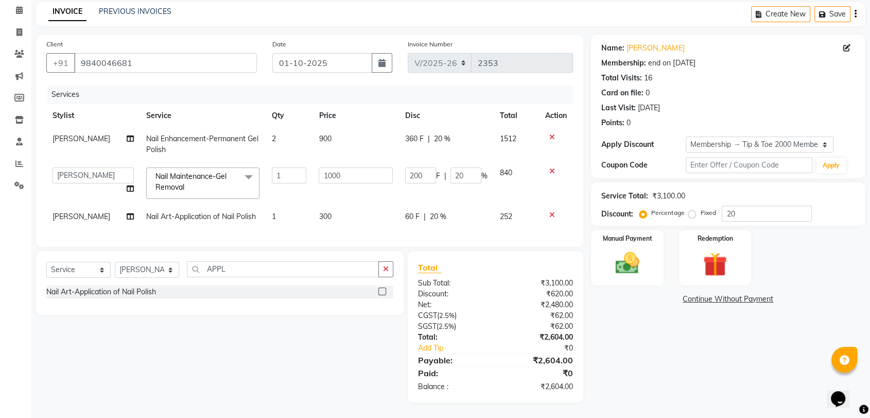
click at [694, 335] on div "Name: Sri Varshini Membership: end on 15-12-2025 Total Visits: 16 Card on file:…" at bounding box center [732, 219] width 282 height 368
drag, startPoint x: 622, startPoint y: 257, endPoint x: 630, endPoint y: 277, distance: 21.7
click at [622, 257] on img at bounding box center [627, 263] width 40 height 29
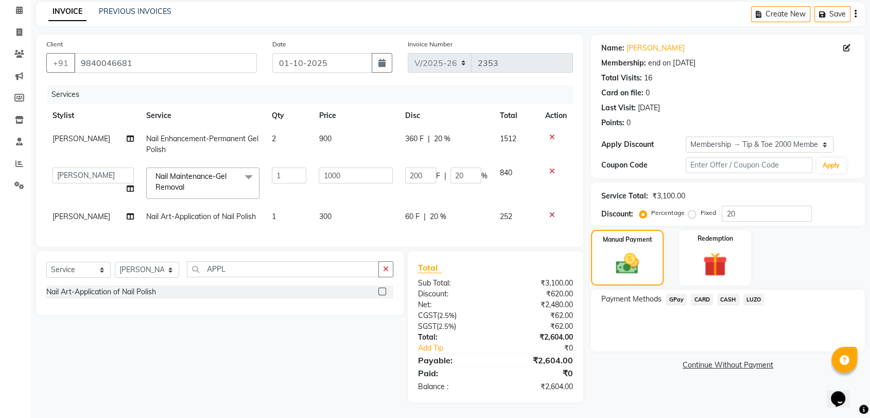
click at [729, 294] on span "CASH" at bounding box center [728, 300] width 22 height 12
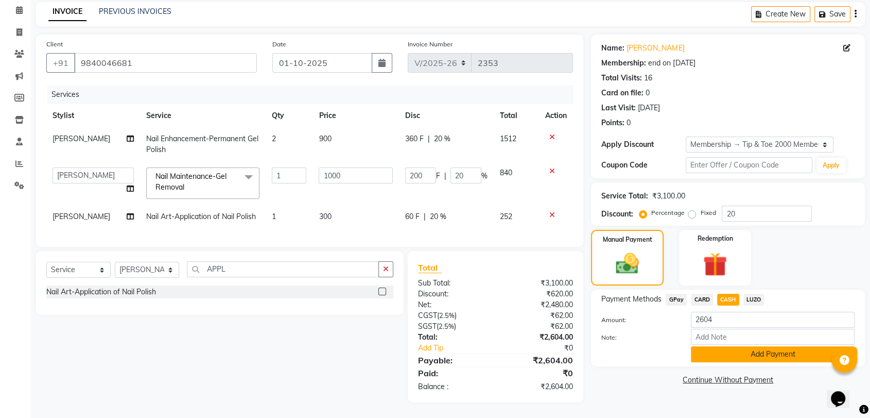
click at [749, 346] on button "Add Payment" at bounding box center [773, 354] width 164 height 16
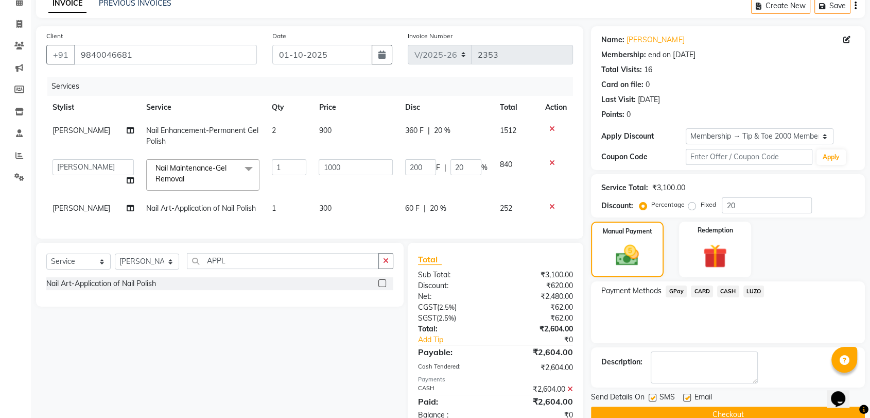
scroll to position [87, 0]
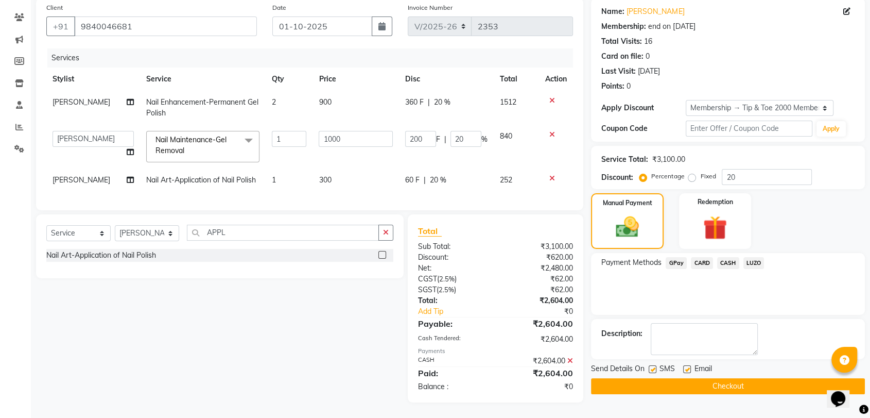
click at [686, 365] on label at bounding box center [687, 369] width 8 height 8
click at [686, 366] on input "checkbox" at bounding box center [686, 369] width 7 height 7
checkbox input "false"
click at [734, 378] on button "Checkout" at bounding box center [728, 386] width 274 height 16
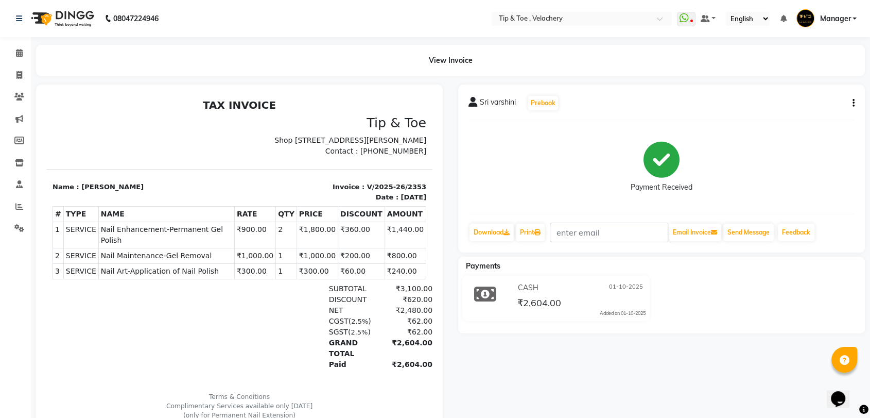
click at [168, 260] on span "Nail Maintenance-Gel Removal" at bounding box center [166, 255] width 131 height 11
copy tr "Nail Maintenance-Gel Removal"
click at [155, 269] on span "Nail Art-Application of Nail Polish" at bounding box center [166, 271] width 131 height 11
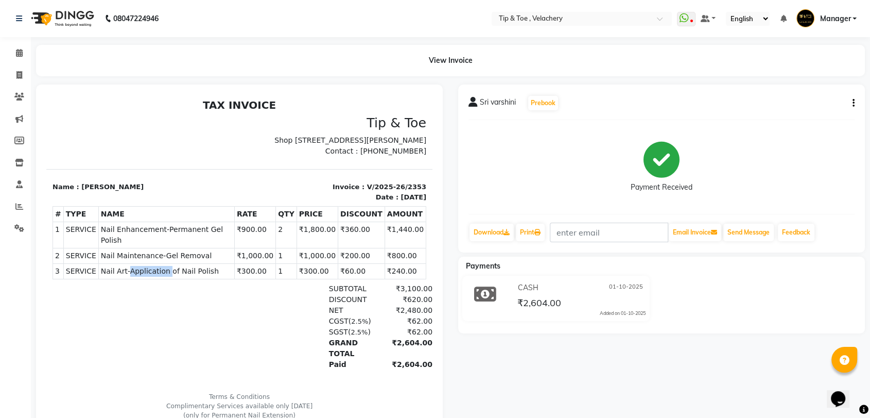
click at [155, 269] on span "Nail Art-Application of Nail Polish" at bounding box center [166, 271] width 131 height 11
copy tr "Nail Art-Application of Nail Polish"
click at [19, 53] on icon at bounding box center [19, 53] width 7 height 8
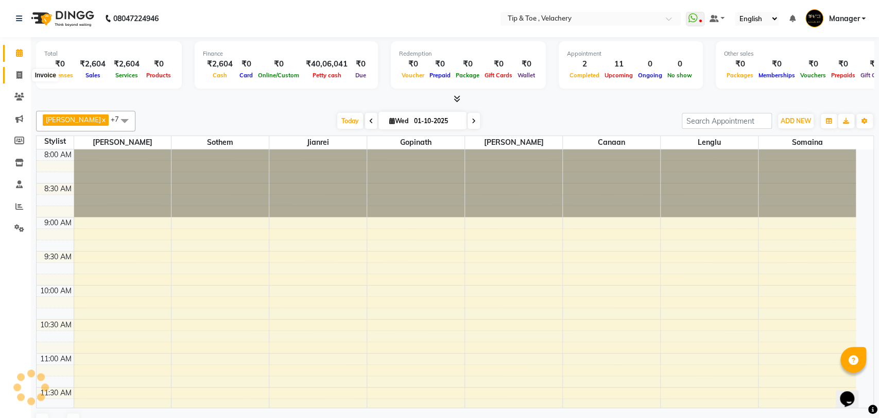
click at [15, 70] on span at bounding box center [19, 76] width 18 height 12
select select "service"
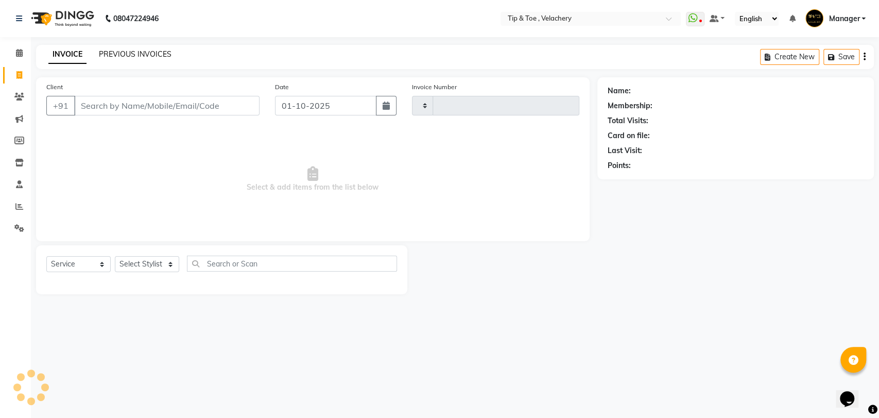
click at [130, 50] on link "PREVIOUS INVOICES" at bounding box center [135, 53] width 73 height 9
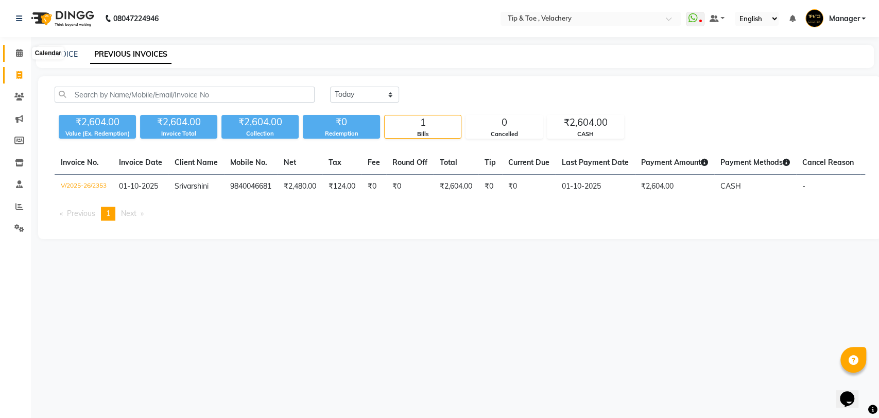
click at [16, 50] on icon at bounding box center [19, 53] width 7 height 8
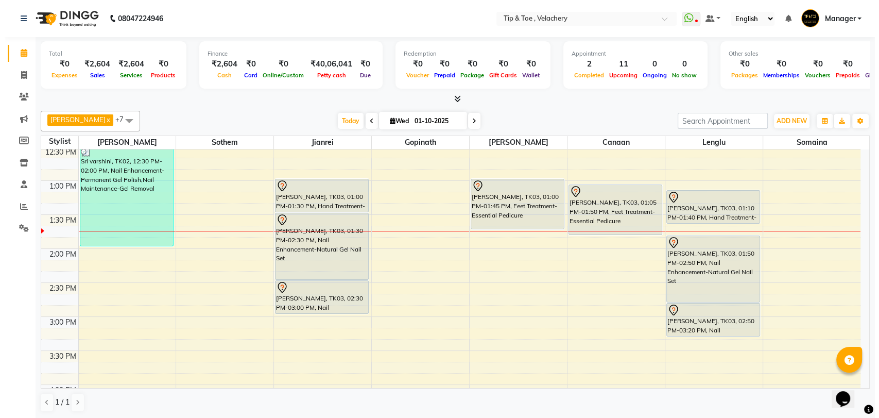
scroll to position [296, 0]
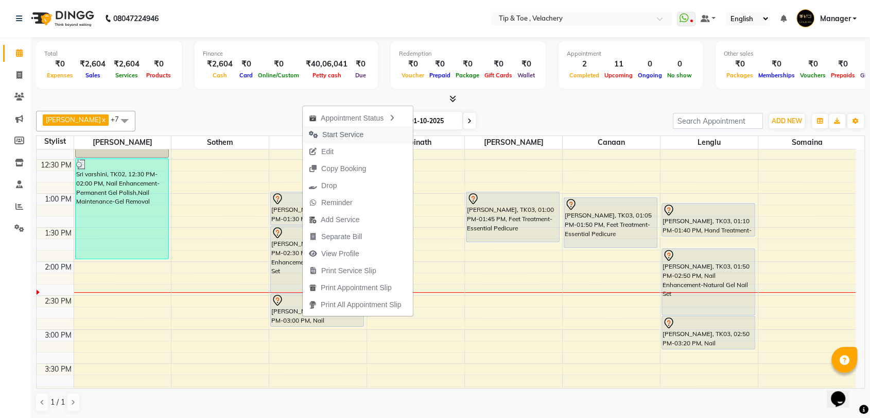
click at [338, 133] on span "Start Service" at bounding box center [342, 134] width 41 height 11
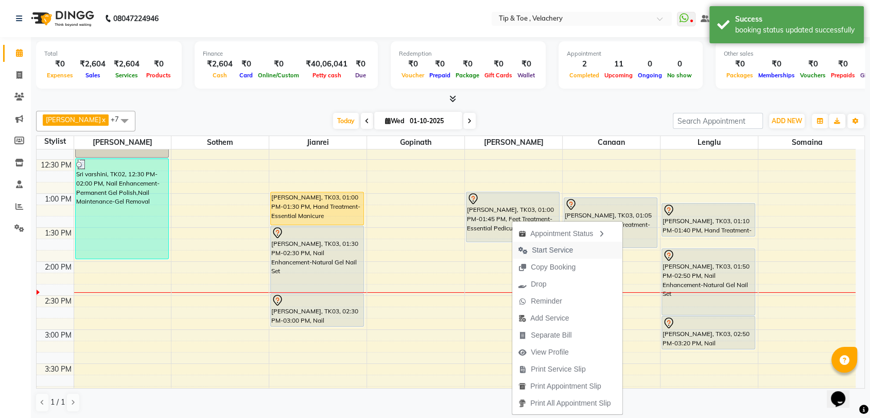
click at [541, 250] on span "Start Service" at bounding box center [552, 250] width 41 height 11
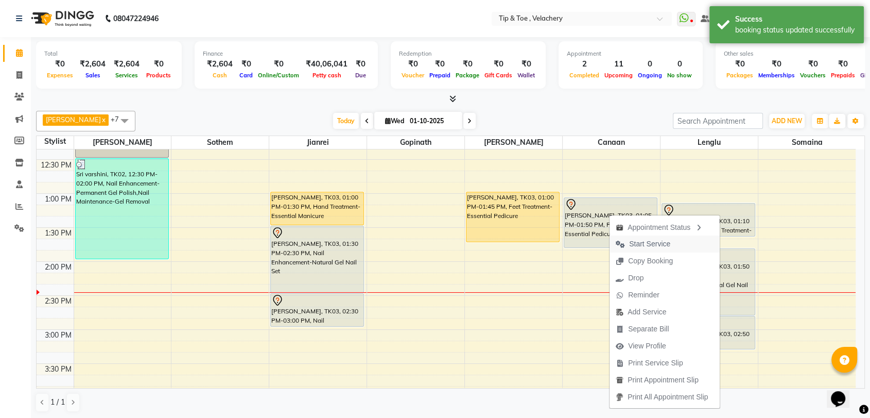
click at [647, 244] on span "Start Service" at bounding box center [649, 243] width 41 height 11
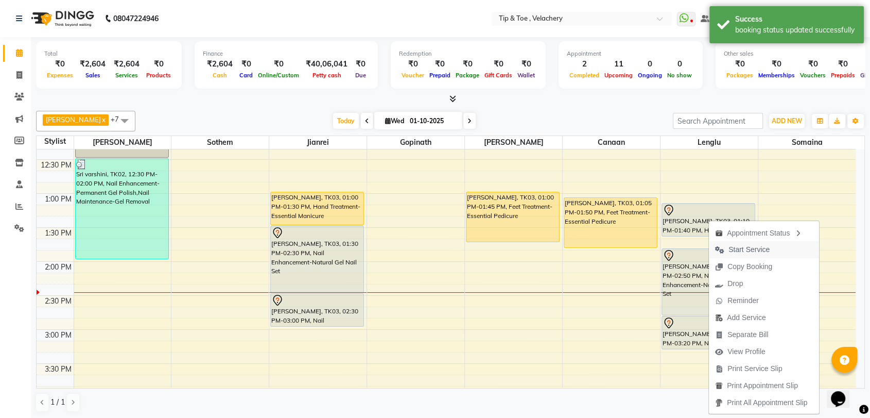
click at [746, 248] on span "Start Service" at bounding box center [749, 249] width 41 height 11
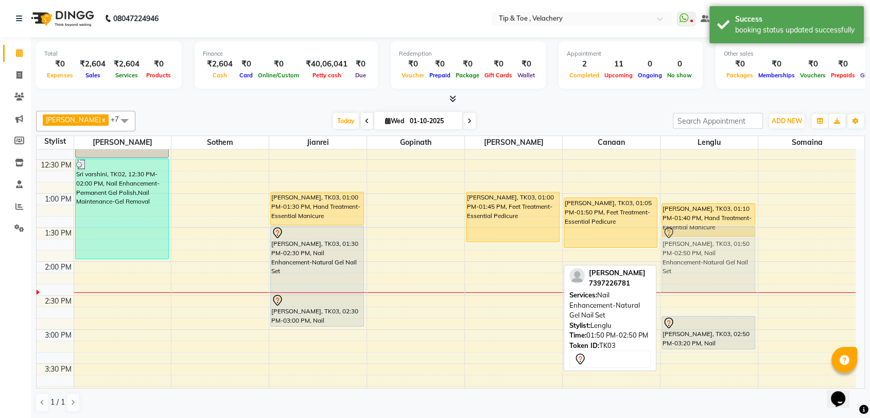
drag, startPoint x: 704, startPoint y: 270, endPoint x: 706, endPoint y: 253, distance: 17.1
click at [706, 253] on div "Jacqueline, TK03, 01:10 PM-01:40 PM, Hand Treatment-Essential Manicure Jacqueli…" at bounding box center [709, 363] width 97 height 1019
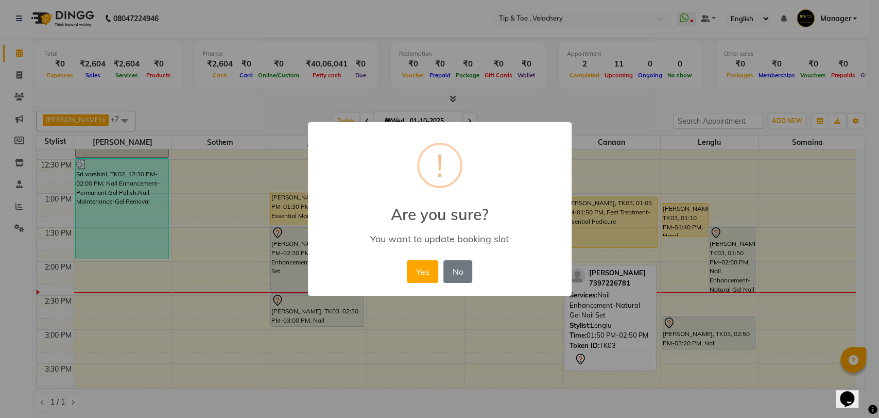
drag, startPoint x: 427, startPoint y: 272, endPoint x: 441, endPoint y: 274, distance: 13.9
click at [428, 272] on button "Yes" at bounding box center [422, 271] width 31 height 23
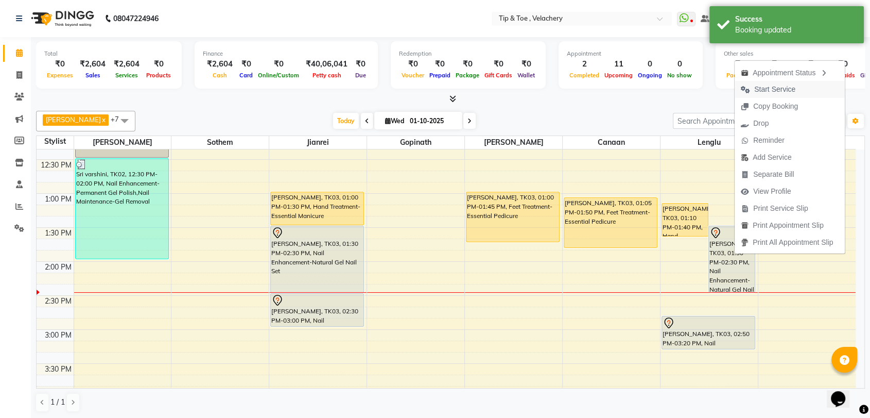
click at [758, 88] on span "Start Service" at bounding box center [775, 89] width 41 height 11
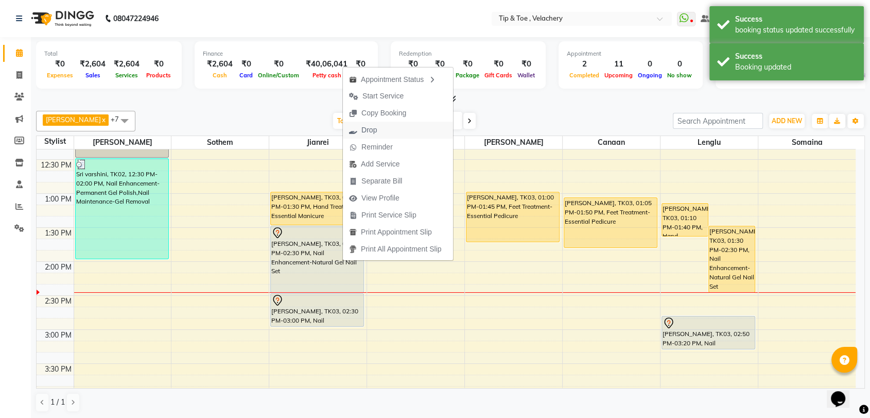
click at [367, 130] on span "Drop" at bounding box center [369, 130] width 15 height 11
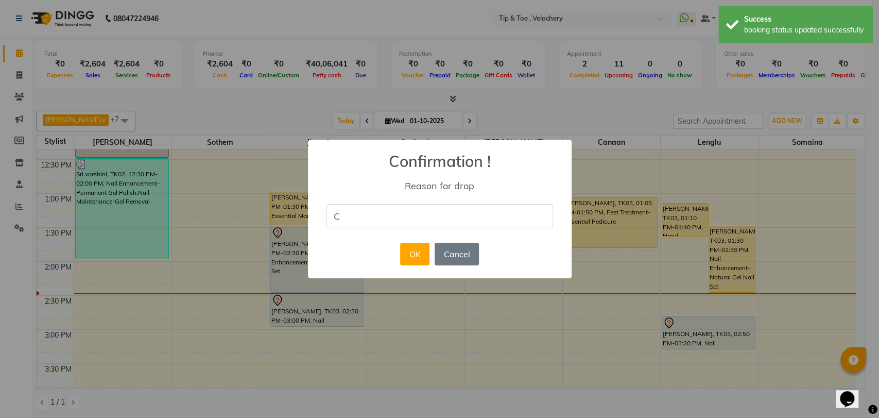
type input "change of mind"
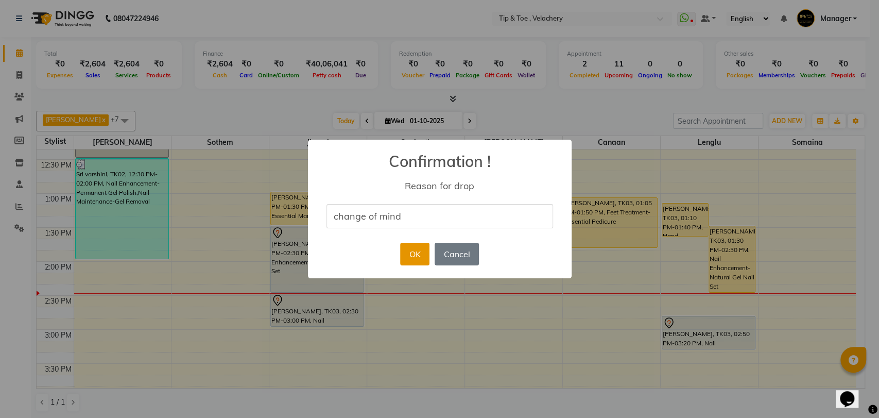
drag, startPoint x: 421, startPoint y: 257, endPoint x: 355, endPoint y: 270, distance: 66.7
click at [421, 258] on button "OK" at bounding box center [414, 254] width 29 height 23
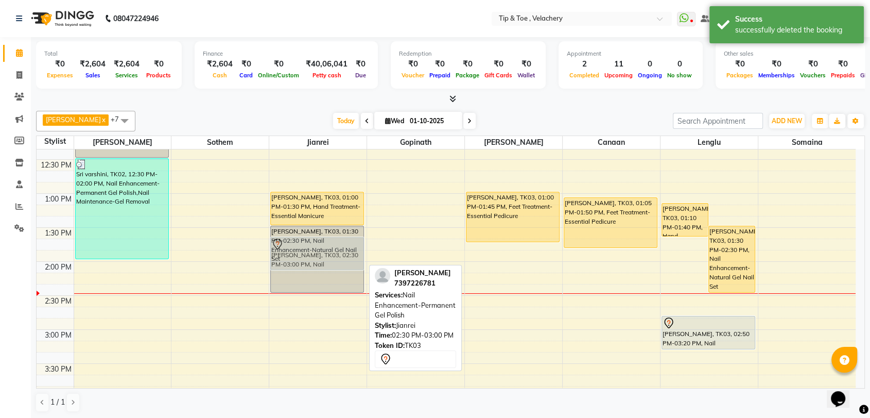
drag, startPoint x: 318, startPoint y: 314, endPoint x: 328, endPoint y: 260, distance: 55.1
click at [318, 260] on div "Jacqueline, TK03, 01:00 PM-01:30 PM, Hand Treatment-Essential Manicure Jacqueli…" at bounding box center [317, 363] width 97 height 1019
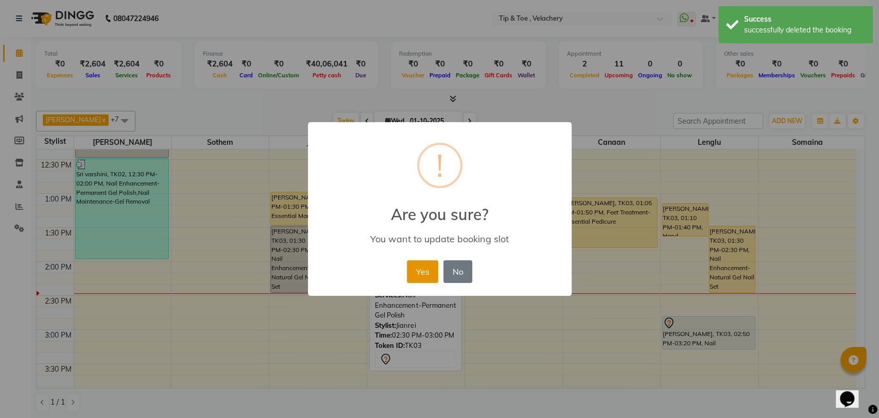
click at [412, 278] on button "Yes" at bounding box center [422, 271] width 31 height 23
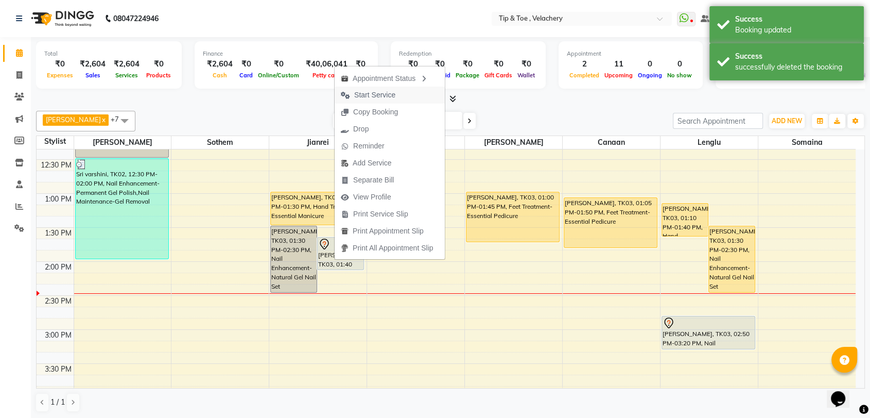
click at [383, 93] on span "Start Service" at bounding box center [374, 95] width 41 height 11
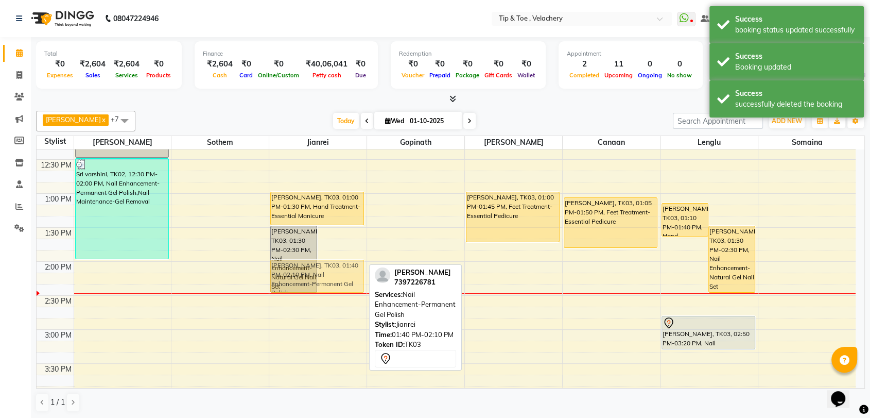
drag, startPoint x: 338, startPoint y: 254, endPoint x: 338, endPoint y: 281, distance: 26.3
click at [338, 281] on div "Jacqueline, TK03, 01:30 PM-02:30 PM, Nail Enhancement-Natural Gel Nail Set Jacq…" at bounding box center [317, 363] width 97 height 1019
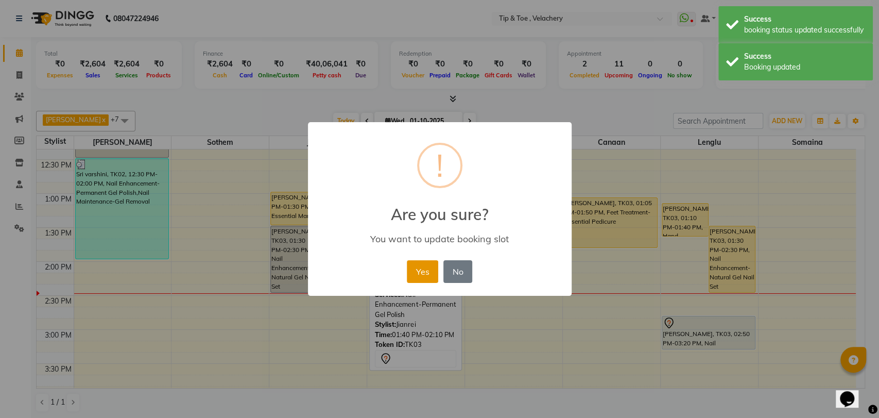
click at [429, 275] on button "Yes" at bounding box center [422, 271] width 31 height 23
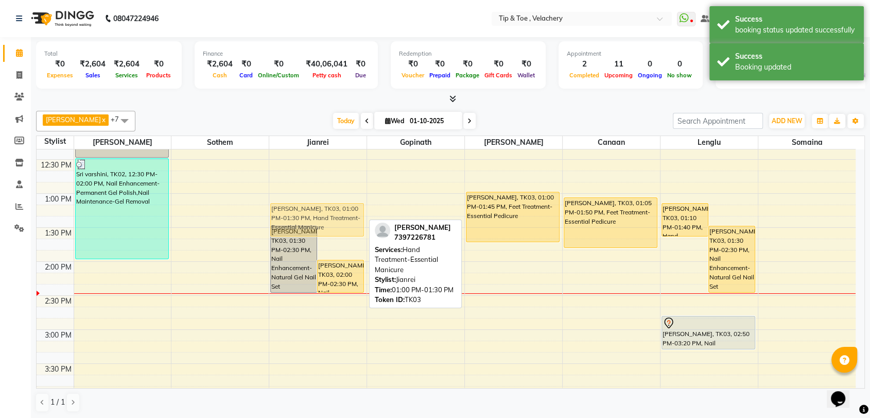
drag, startPoint x: 317, startPoint y: 211, endPoint x: 318, endPoint y: 227, distance: 15.5
click at [318, 227] on div "Jacqueline, TK03, 01:30 PM-02:30 PM, Nail Enhancement-Natural Gel Nail Set Jacq…" at bounding box center [317, 363] width 97 height 1019
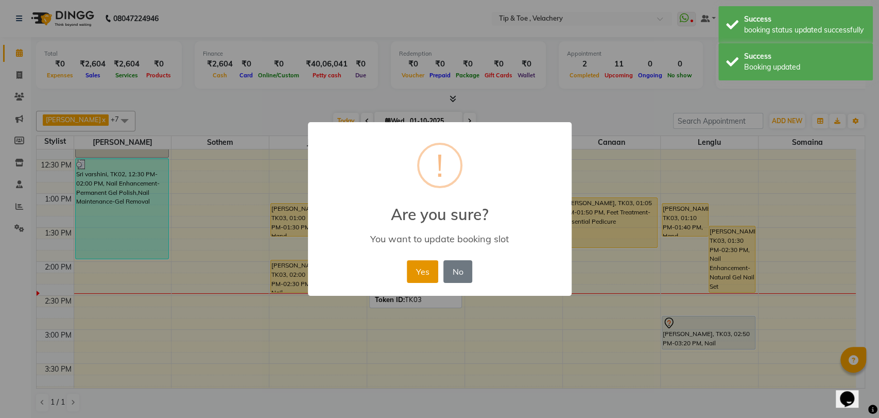
click at [413, 273] on button "Yes" at bounding box center [422, 271] width 31 height 23
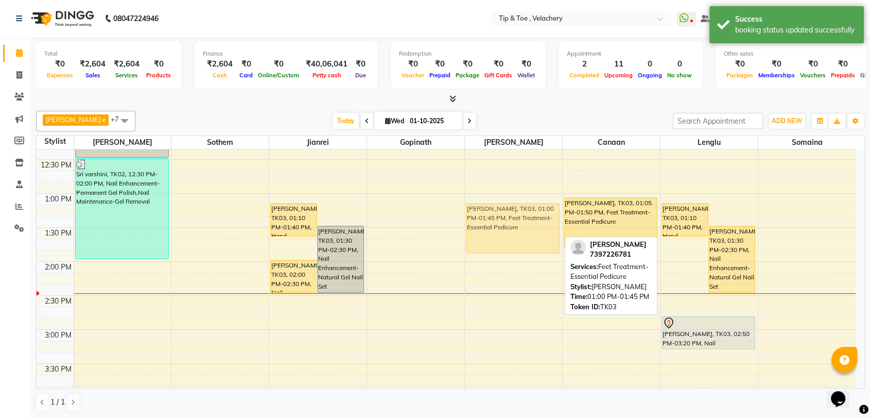
drag, startPoint x: 499, startPoint y: 232, endPoint x: 499, endPoint y: 243, distance: 10.3
click at [499, 243] on div "Sri varshini, TK02, 11:30 AM-11:50 AM, Nail Art-Application of Nail Polish Jacq…" at bounding box center [513, 363] width 97 height 1019
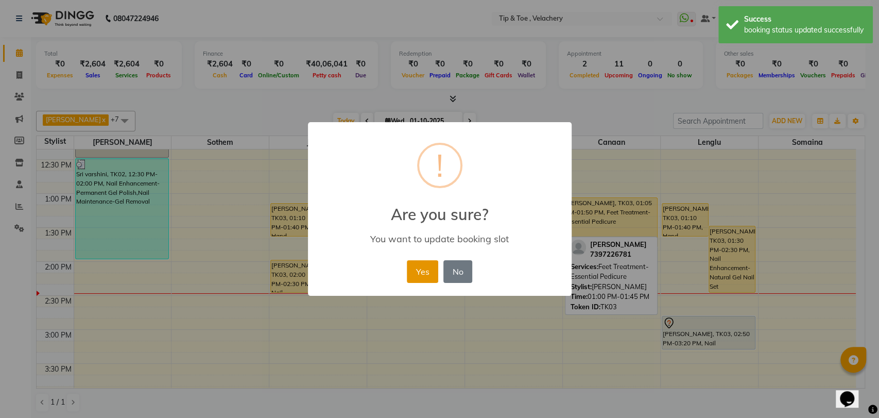
click at [418, 277] on button "Yes" at bounding box center [422, 271] width 31 height 23
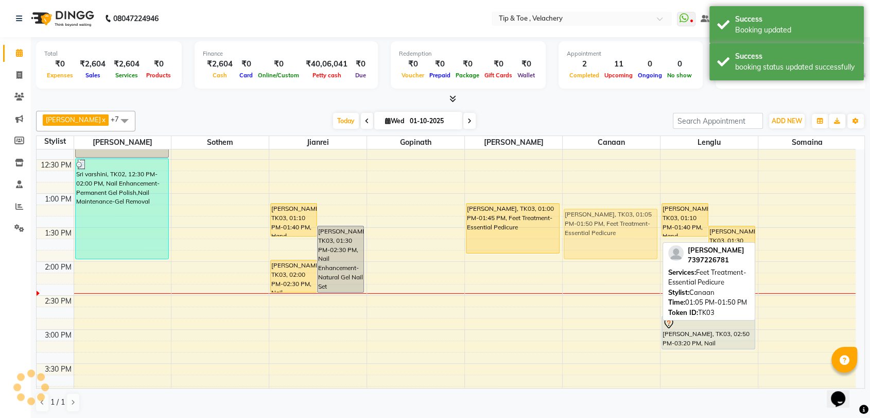
drag, startPoint x: 591, startPoint y: 223, endPoint x: 594, endPoint y: 235, distance: 13.2
click at [594, 235] on div "Jacqueline, TK03, 01:05 PM-01:50 PM, Feet Treatment-Essential Pedicure Jacqueli…" at bounding box center [611, 363] width 97 height 1019
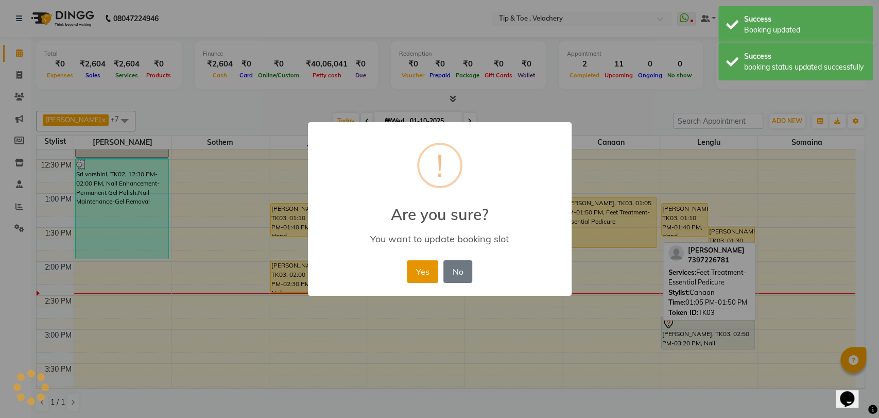
drag, startPoint x: 424, startPoint y: 267, endPoint x: 523, endPoint y: 247, distance: 101.0
click at [425, 267] on button "Yes" at bounding box center [422, 271] width 31 height 23
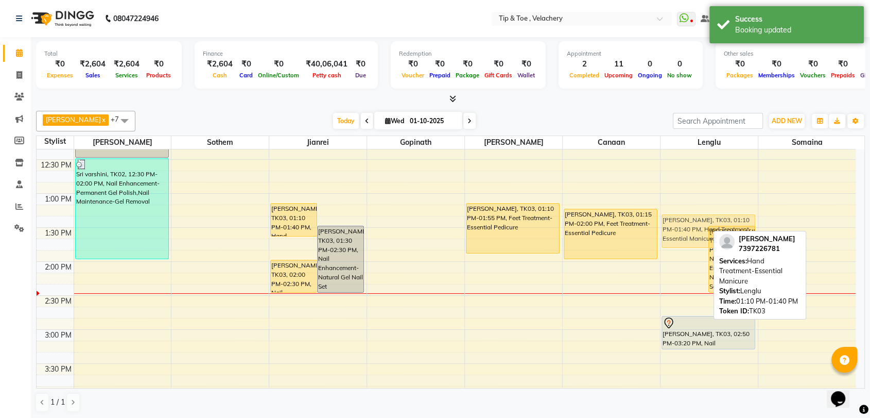
click at [695, 239] on div "Jacqueline, TK03, 01:10 PM-01:40 PM, Hand Treatment-Essential Manicure Jacqueli…" at bounding box center [709, 363] width 97 height 1019
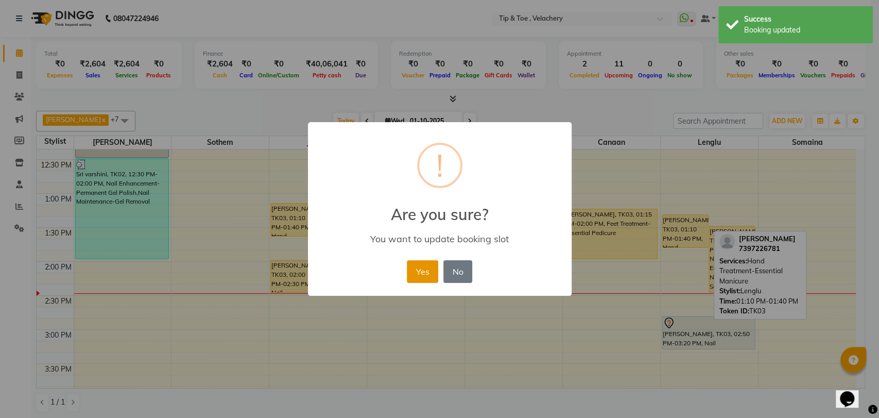
click at [423, 280] on button "Yes" at bounding box center [422, 271] width 31 height 23
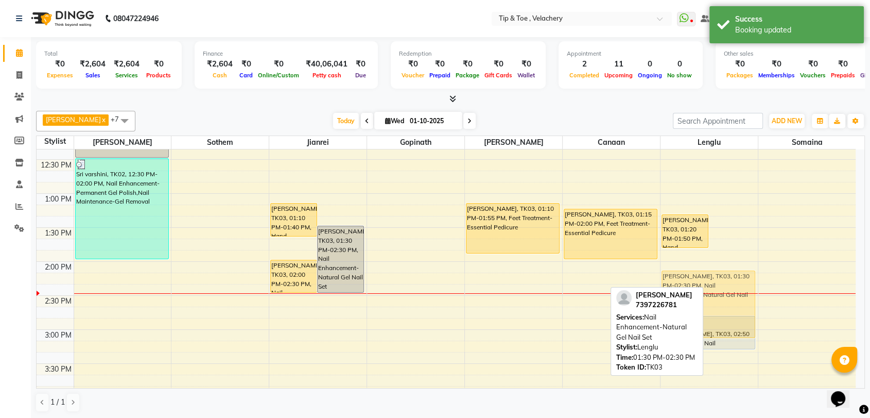
click at [722, 286] on div "Jacqueline, TK03, 01:20 PM-01:50 PM, Hand Treatment-Essential Manicure Jacqueli…" at bounding box center [709, 363] width 97 height 1019
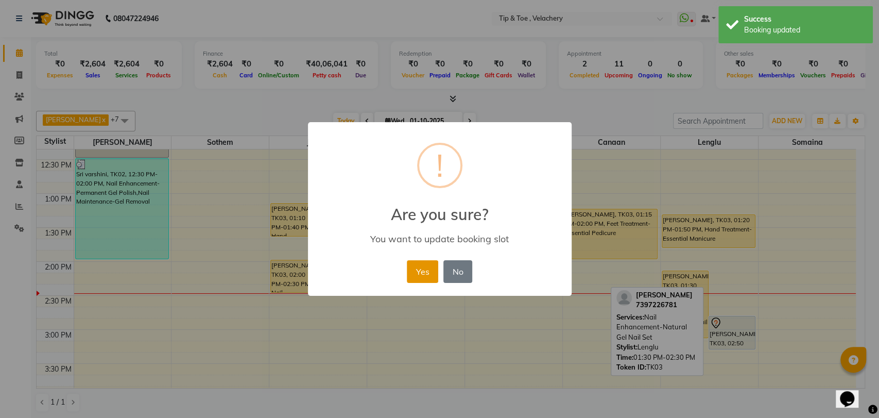
click at [408, 269] on button "Yes" at bounding box center [422, 271] width 31 height 23
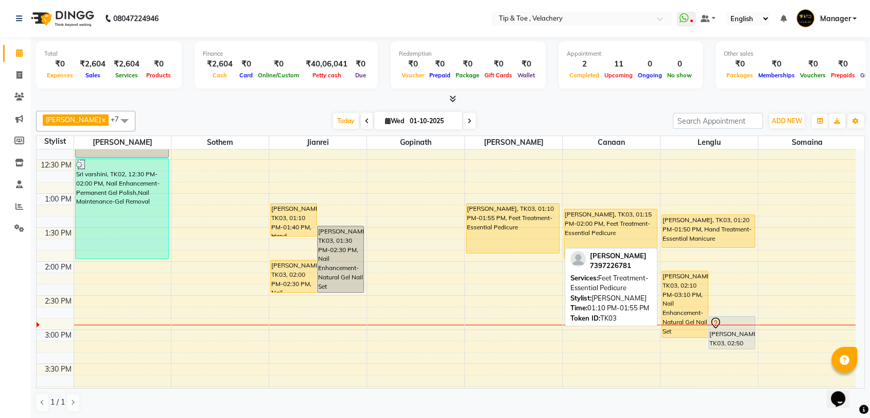
click at [523, 235] on div "Jacqueline, TK03, 01:10 PM-01:55 PM, Feet Treatment-Essential Pedicure" at bounding box center [513, 227] width 93 height 49
click at [523, 245] on div "Jacqueline, TK03, 01:10 PM-01:55 PM, Feet Treatment-Essential Pedicure" at bounding box center [513, 227] width 93 height 49
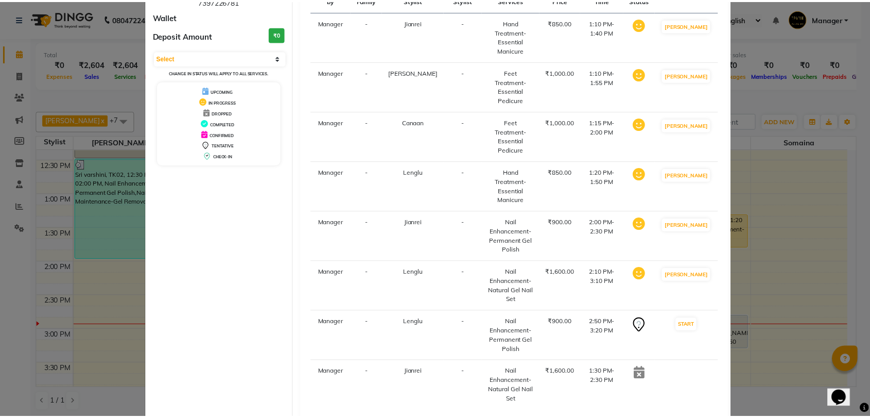
scroll to position [114, 0]
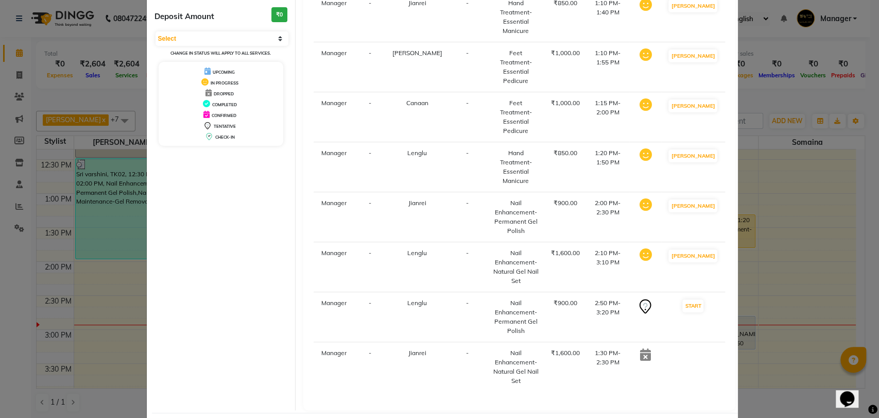
select select "service"
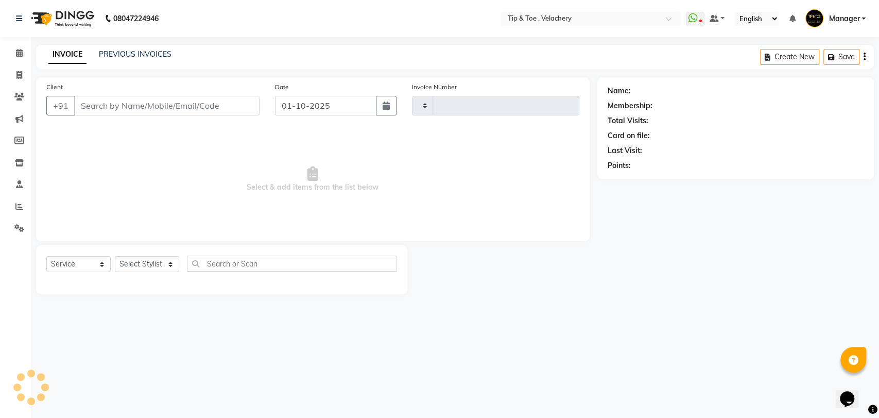
type input "2354"
select select "5863"
type input "7397226781"
select select "56374"
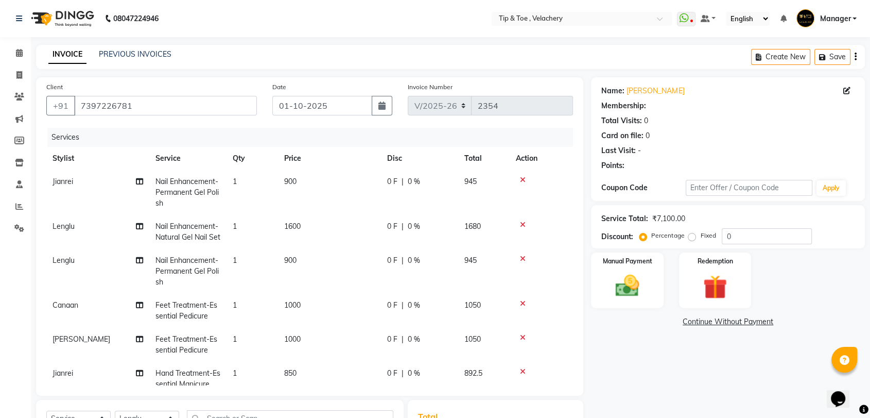
click at [182, 190] on span "Nail Enhancement-Permanent Gel Polish" at bounding box center [187, 192] width 63 height 31
select select "41031"
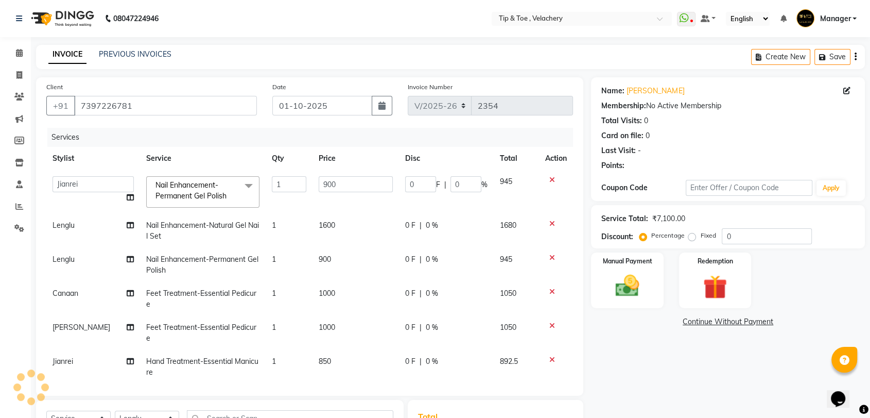
click at [198, 192] on span "Nail Enhancement-Permanent Gel Polish" at bounding box center [191, 190] width 71 height 20
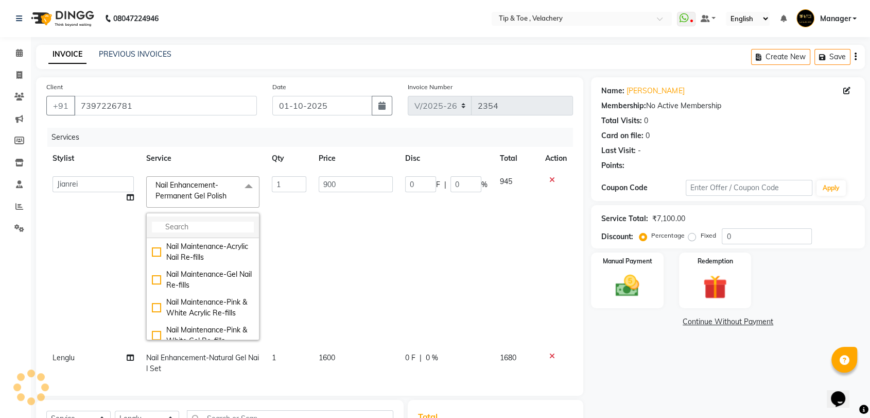
click at [173, 226] on input "multiselect-search" at bounding box center [203, 226] width 102 height 11
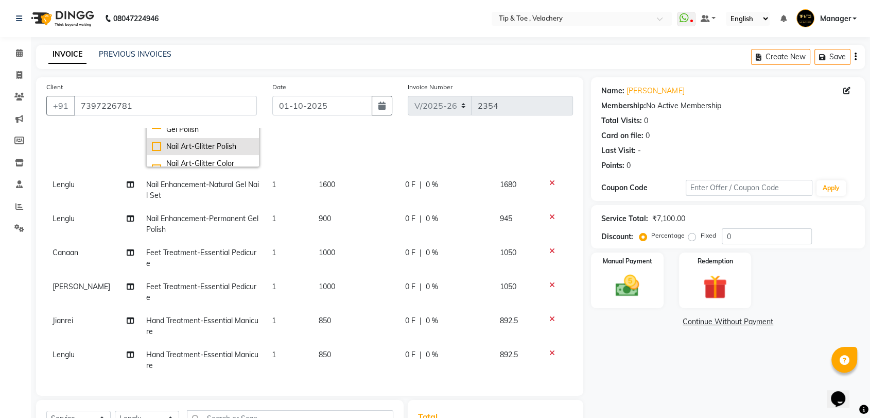
scroll to position [204, 0]
type input "GLITT"
click at [219, 136] on div "Nail Enhancement-Glitter Gel Polish" at bounding box center [203, 126] width 102 height 22
checkbox input "true"
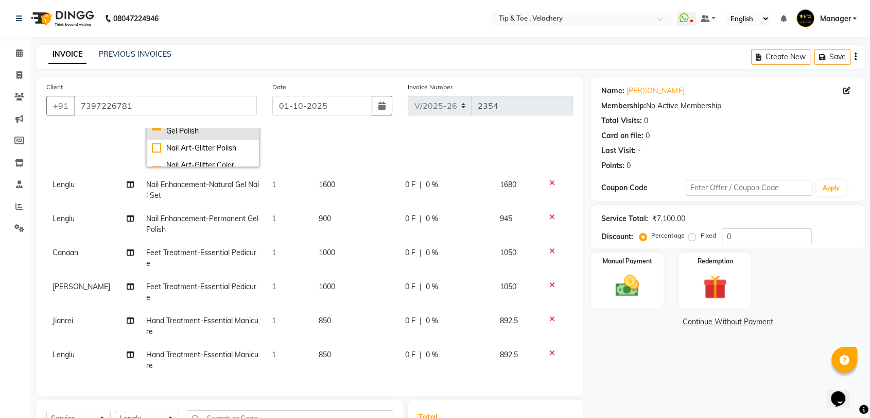
type input "1200"
click at [356, 145] on td "1200" at bounding box center [356, 85] width 86 height 176
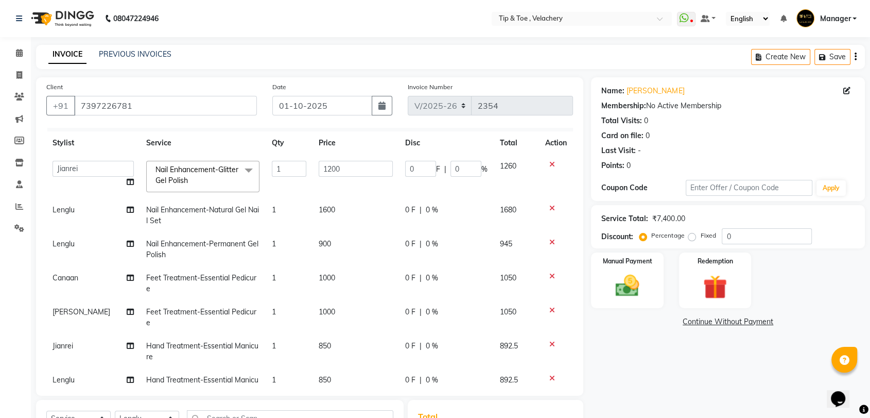
scroll to position [0, 0]
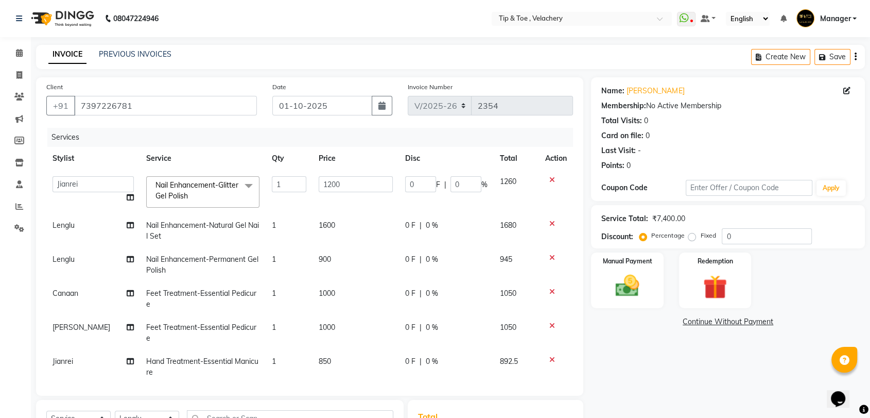
click at [550, 220] on icon at bounding box center [553, 223] width 6 height 7
click at [550, 222] on icon at bounding box center [553, 223] width 6 height 7
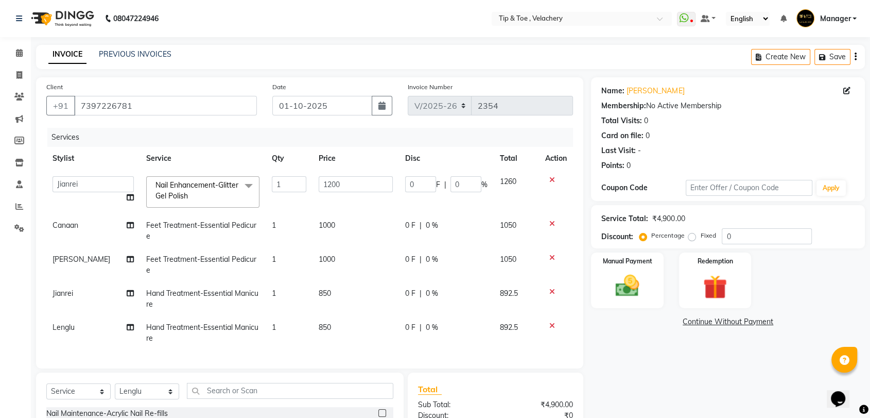
click at [548, 256] on div at bounding box center [556, 257] width 22 height 7
click at [551, 255] on icon at bounding box center [553, 257] width 6 height 7
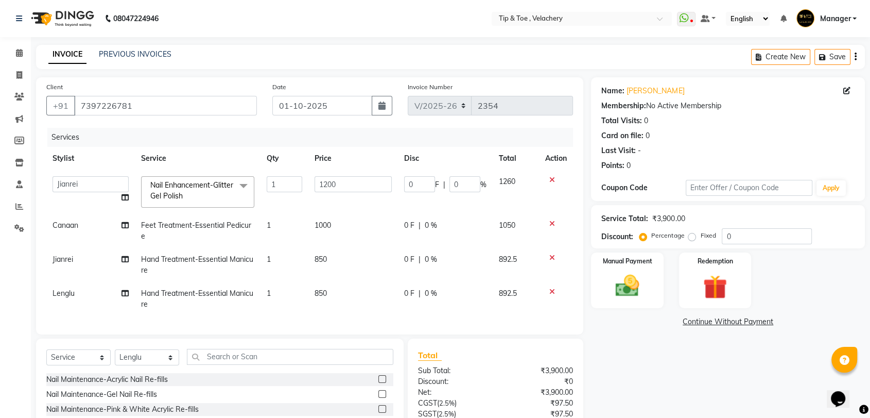
click at [551, 289] on icon at bounding box center [553, 291] width 6 height 7
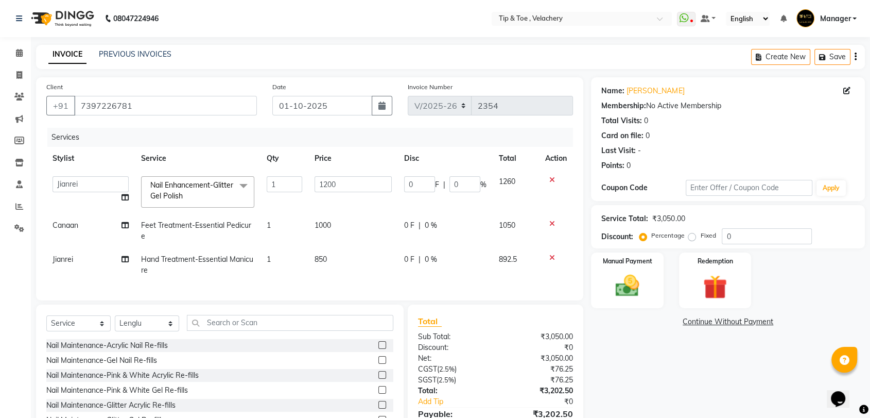
click at [192, 217] on td "Feet Treatment-Essential Pedicure" at bounding box center [198, 231] width 126 height 34
select select "41026"
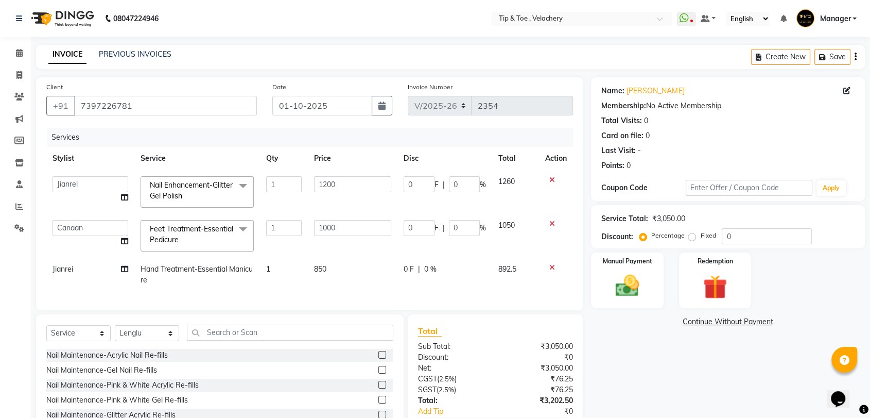
click at [198, 228] on span "Feet Treatment-Essential Pedicure" at bounding box center [191, 234] width 83 height 20
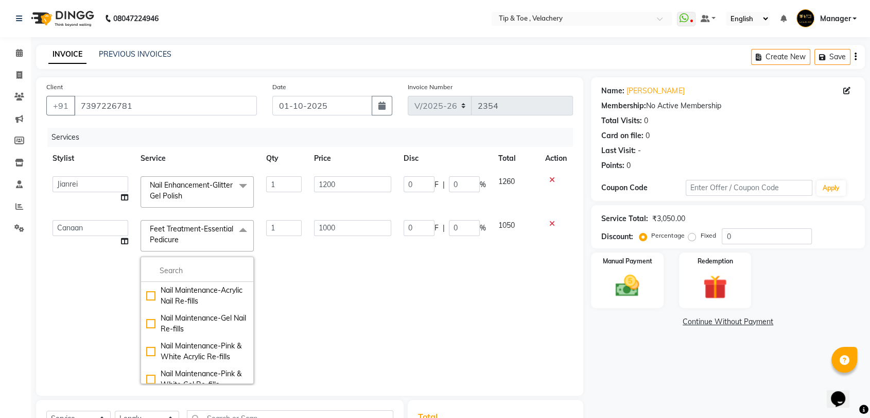
click at [193, 245] on span "Feet Treatment-Essential Pedicure x" at bounding box center [193, 236] width 93 height 24
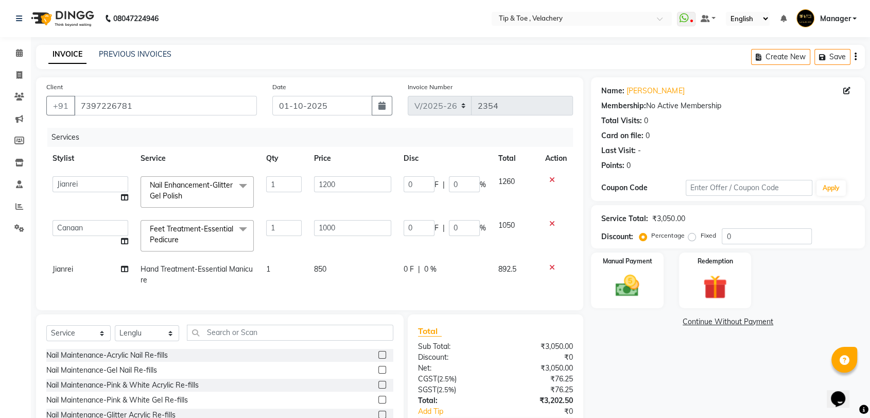
drag, startPoint x: 182, startPoint y: 235, endPoint x: 193, endPoint y: 252, distance: 20.9
click at [183, 235] on link "x" at bounding box center [181, 239] width 5 height 9
type input "0"
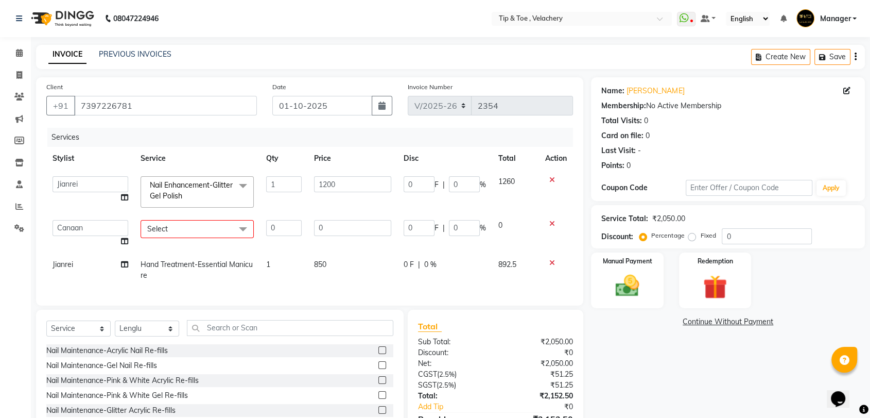
click at [181, 250] on td "Select Nail Maintenance-Acrylic Nail Re-fills Nail Maintenance-Gel Nail Re-fill…" at bounding box center [197, 233] width 126 height 39
click at [184, 233] on span "Select" at bounding box center [197, 229] width 113 height 18
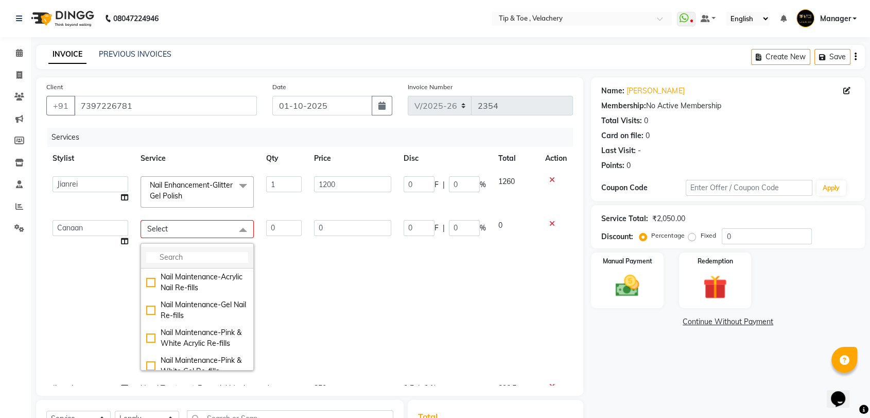
click at [178, 257] on input "multiselect-search" at bounding box center [197, 257] width 102 height 11
drag, startPoint x: 377, startPoint y: 289, endPoint x: 281, endPoint y: 277, distance: 96.2
click at [374, 289] on td "0" at bounding box center [353, 295] width 90 height 163
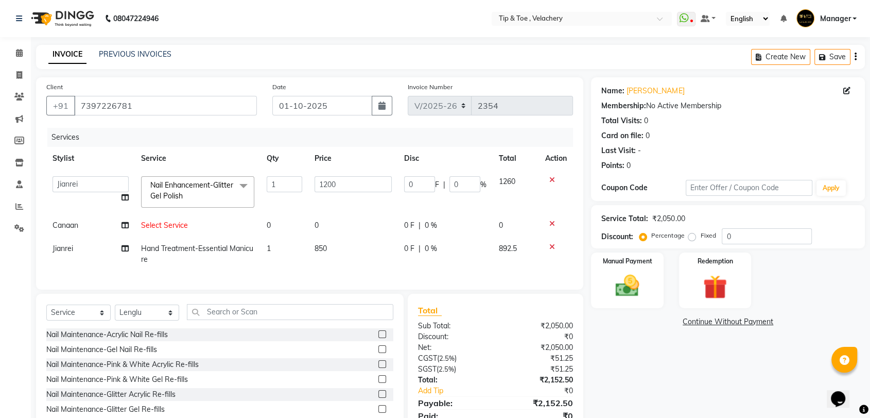
click at [231, 267] on td "Hand Treatment-Essential Manicure" at bounding box center [198, 254] width 126 height 34
select select "41031"
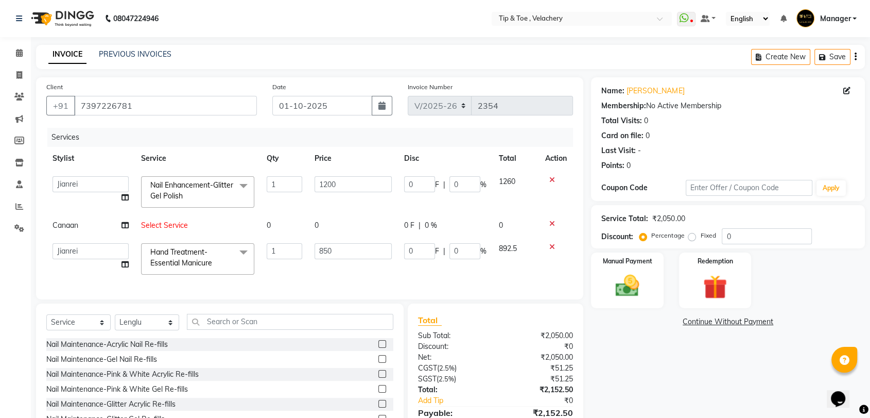
click at [192, 266] on span "Hand Treatment-Essential Manicure" at bounding box center [181, 257] width 62 height 20
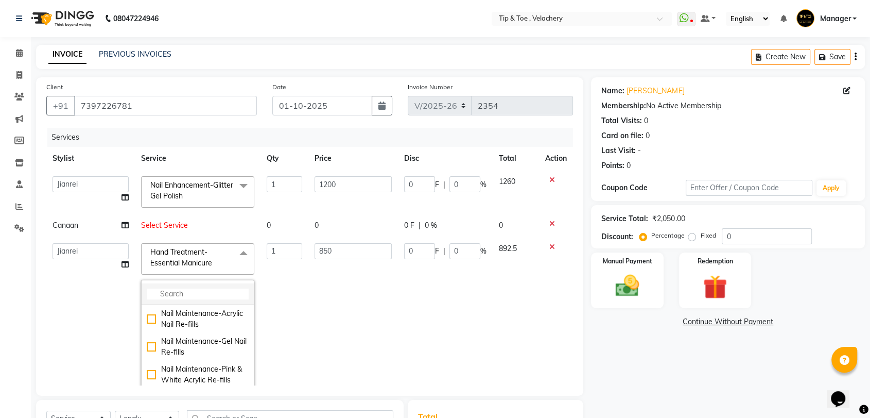
click at [196, 283] on li at bounding box center [198, 294] width 112 height 22
drag, startPoint x: 181, startPoint y: 287, endPoint x: 174, endPoint y: 301, distance: 15.7
click at [180, 288] on li at bounding box center [198, 294] width 112 height 22
click at [171, 289] on input "multiselect-search" at bounding box center [198, 293] width 102 height 11
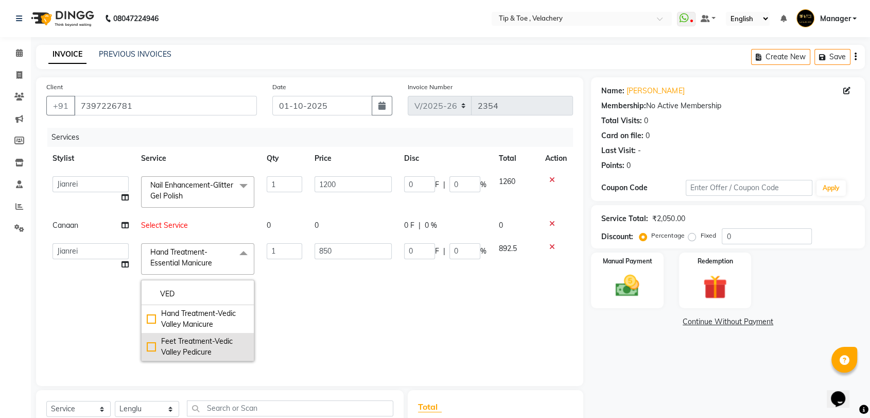
type input "VED"
click at [200, 347] on div "Feet Treatment-Vedic Valley Pedicure" at bounding box center [198, 347] width 102 height 22
checkbox input "true"
type input "1500"
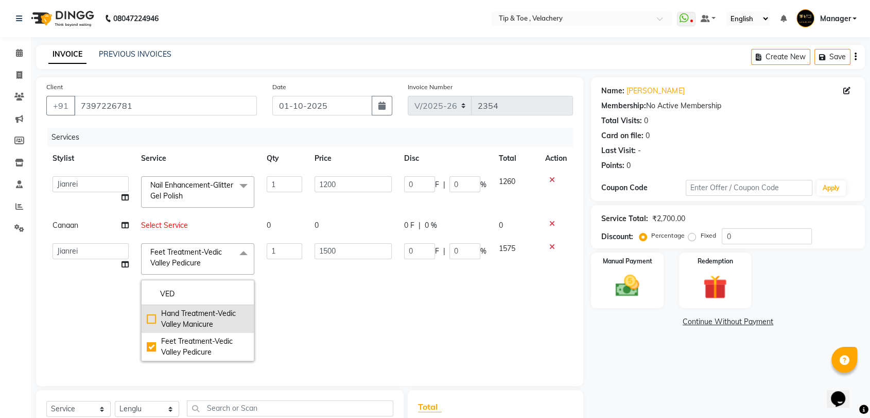
click at [184, 318] on div "Hand Treatment-Vedic Valley Manicure" at bounding box center [198, 319] width 102 height 22
checkbox input "true"
checkbox input "false"
type input "1300"
click at [423, 313] on td "0 F | 0 %" at bounding box center [445, 302] width 95 height 130
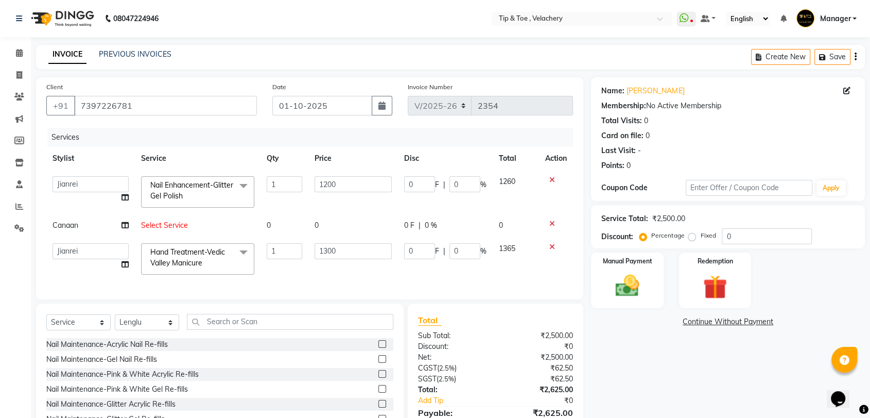
click at [166, 223] on span "Select Service" at bounding box center [164, 224] width 47 height 9
select select "41026"
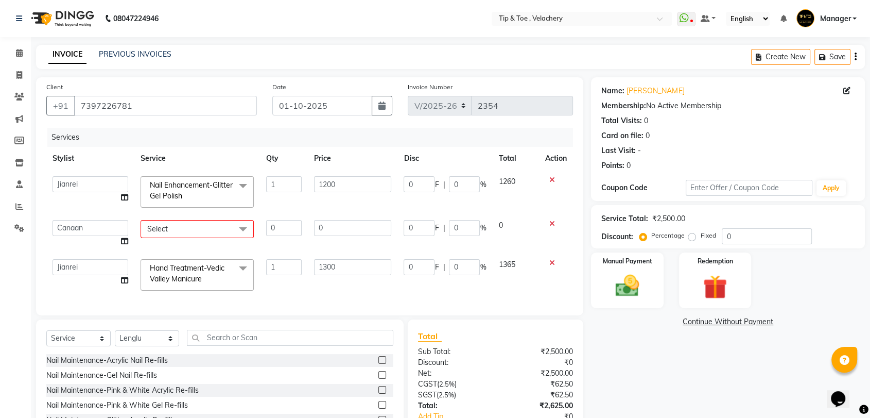
click at [245, 228] on span at bounding box center [243, 230] width 21 height 20
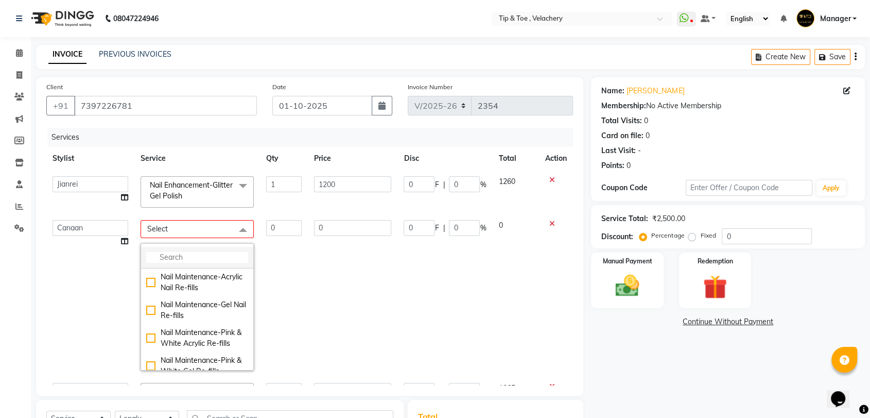
click at [192, 258] on input "multiselect-search" at bounding box center [197, 257] width 102 height 11
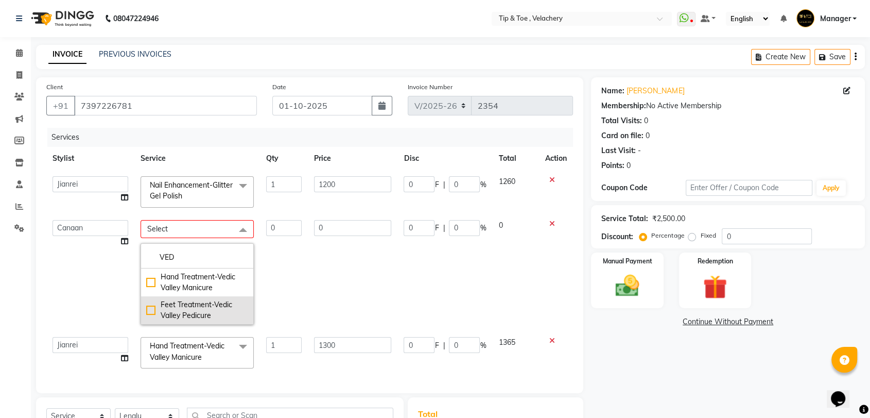
type input "VED"
click at [202, 308] on div "Feet Treatment-Vedic Valley Pedicure" at bounding box center [197, 310] width 102 height 22
checkbox input "true"
type input "1"
type input "1500"
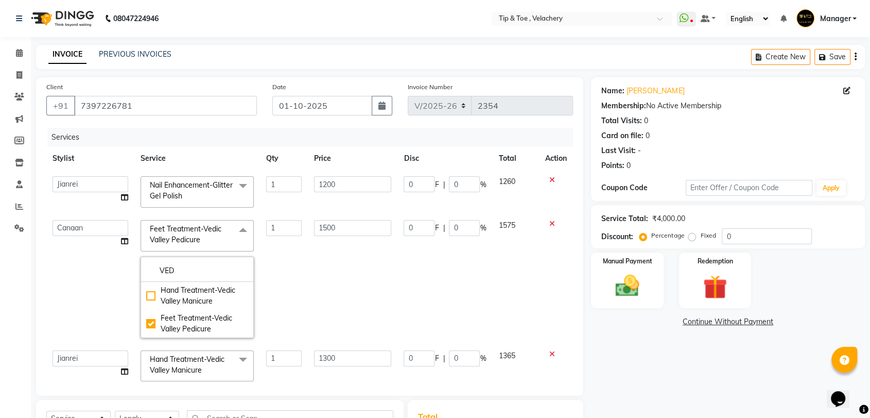
click at [367, 280] on td "1500" at bounding box center [353, 279] width 90 height 130
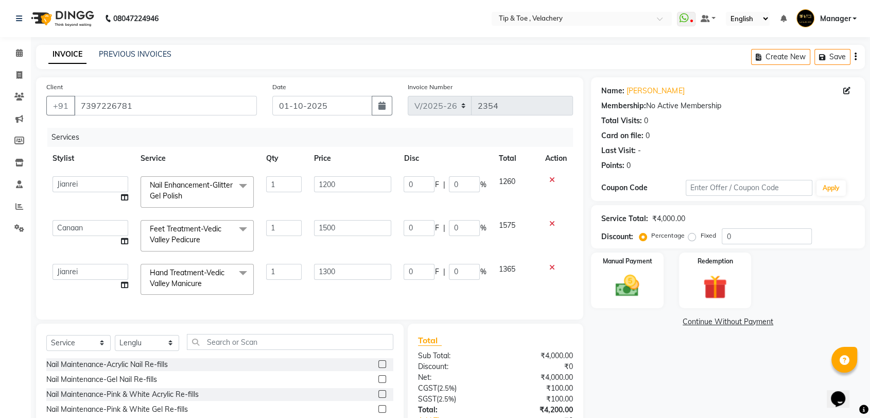
scroll to position [81, 0]
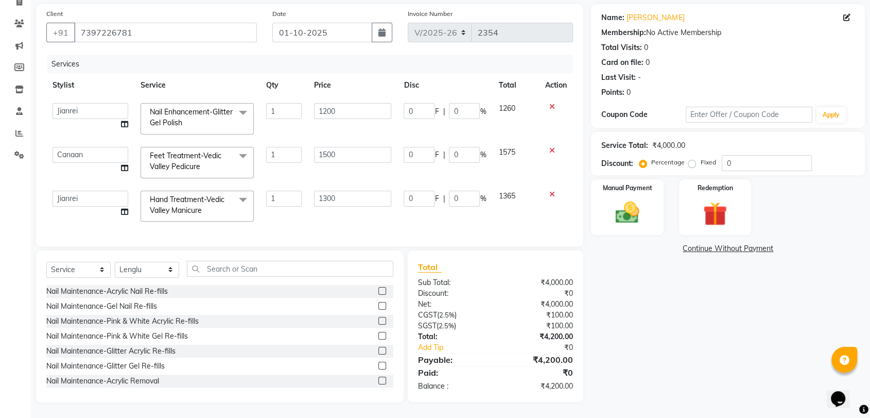
click at [683, 287] on div "Name: Jacqueline Membership: No Active Membership Total Visits: 0 Card on file:…" at bounding box center [732, 203] width 282 height 398
click at [86, 147] on select "Afroz Canaan Gopinath Jianrei Joycee Lenglu Manager Sharmila Somaina Sothem Yap…" at bounding box center [91, 155] width 76 height 16
click at [313, 308] on div "Nail Maintenance-Gel Nail Re-fills" at bounding box center [219, 306] width 347 height 13
click at [668, 332] on div "Name: Jacqueline Membership: No Active Membership Total Visits: 0 Card on file:…" at bounding box center [732, 203] width 282 height 398
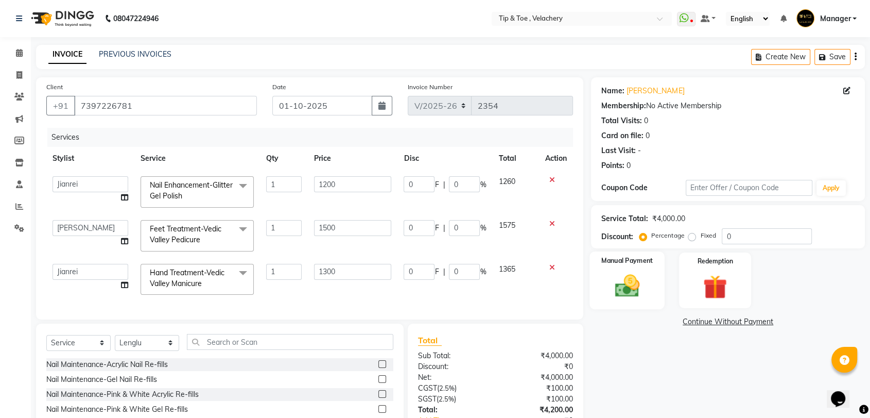
click at [626, 294] on img at bounding box center [627, 285] width 40 height 29
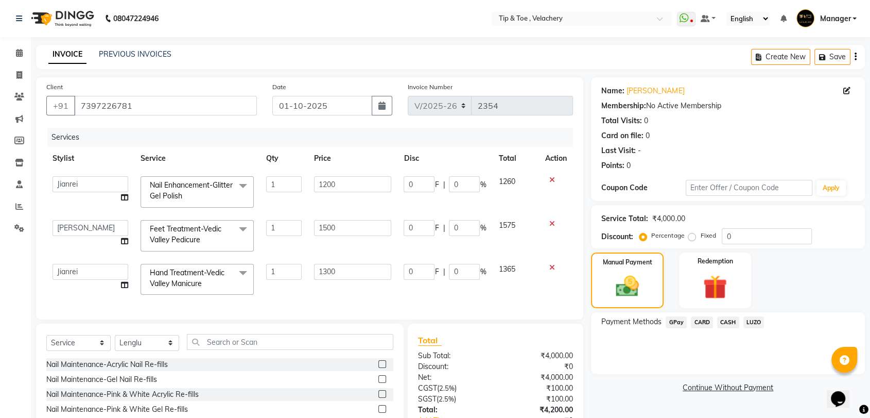
scroll to position [81, 0]
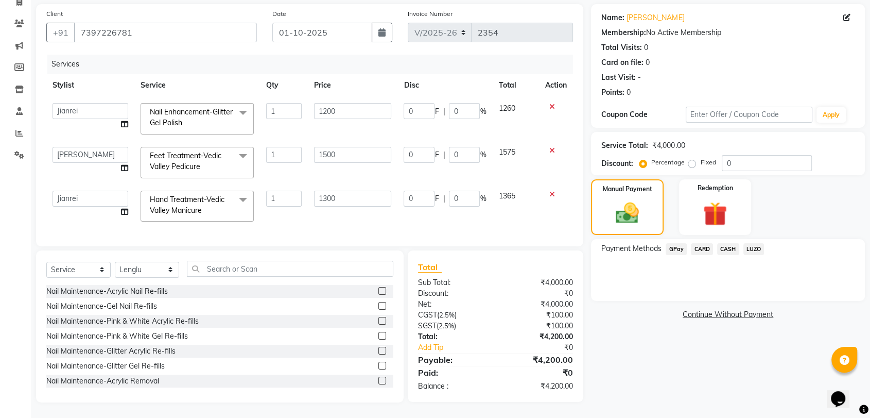
click at [706, 243] on span "CARD" at bounding box center [702, 249] width 22 height 12
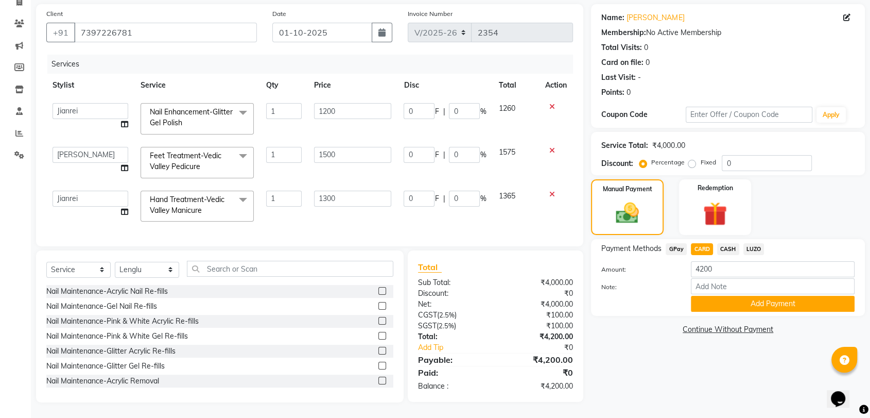
click at [706, 296] on button "Add Payment" at bounding box center [773, 304] width 164 height 16
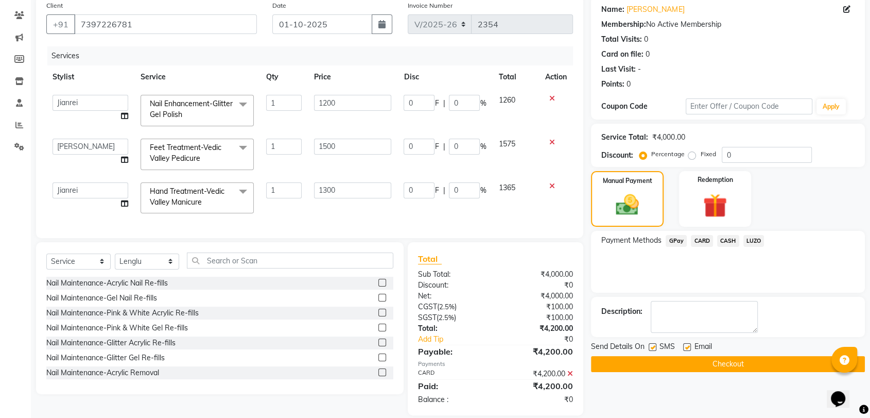
scroll to position [102, 0]
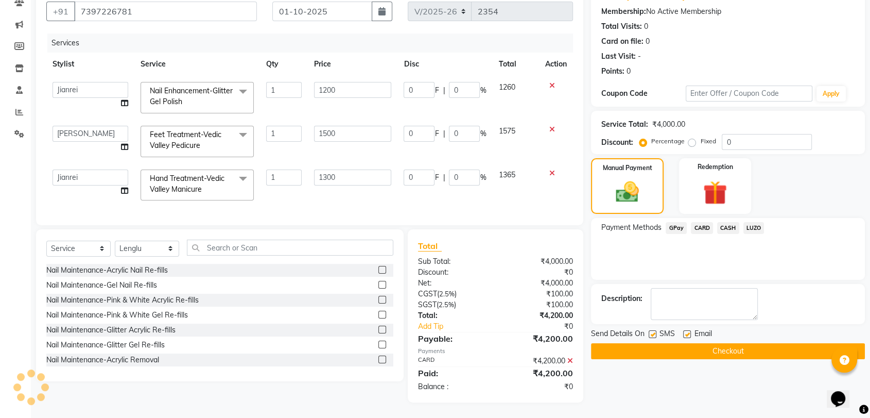
click at [687, 330] on label at bounding box center [687, 334] width 8 height 8
click at [687, 331] on input "checkbox" at bounding box center [686, 334] width 7 height 7
checkbox input "false"
click at [686, 343] on button "Checkout" at bounding box center [728, 351] width 274 height 16
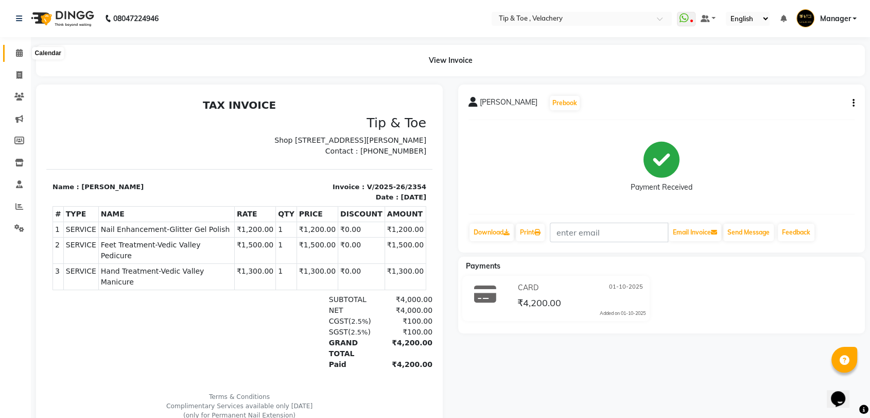
click at [18, 54] on icon at bounding box center [19, 53] width 7 height 8
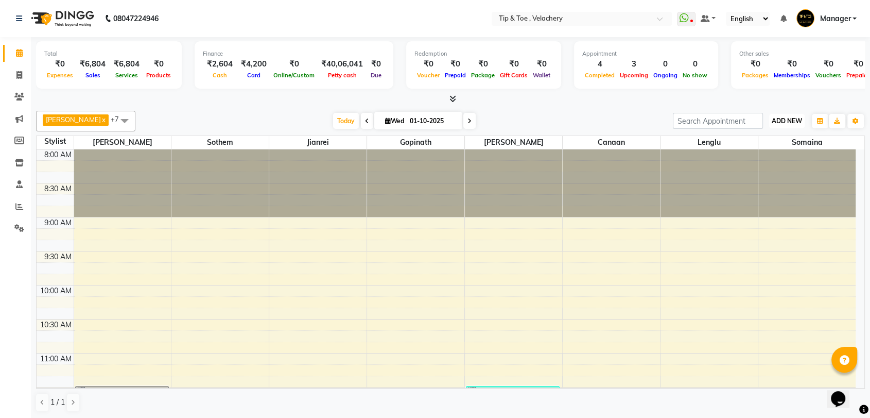
click at [783, 121] on span "ADD NEW" at bounding box center [787, 121] width 30 height 8
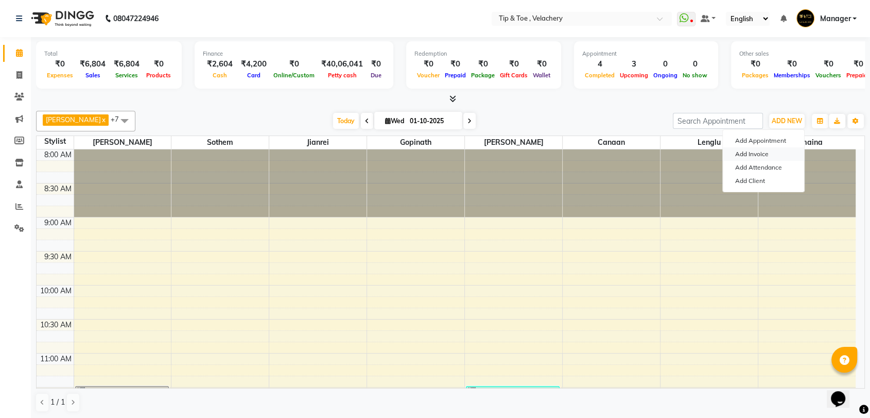
click at [755, 156] on link "Add Invoice" at bounding box center [763, 153] width 81 height 13
select select "service"
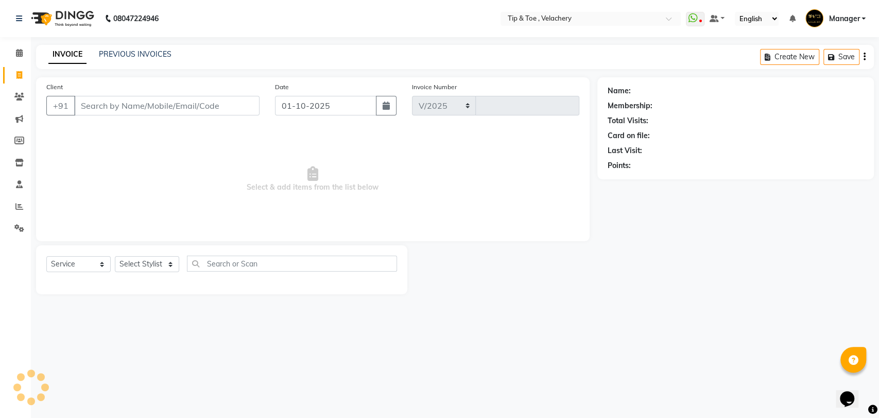
select select "5863"
type input "2355"
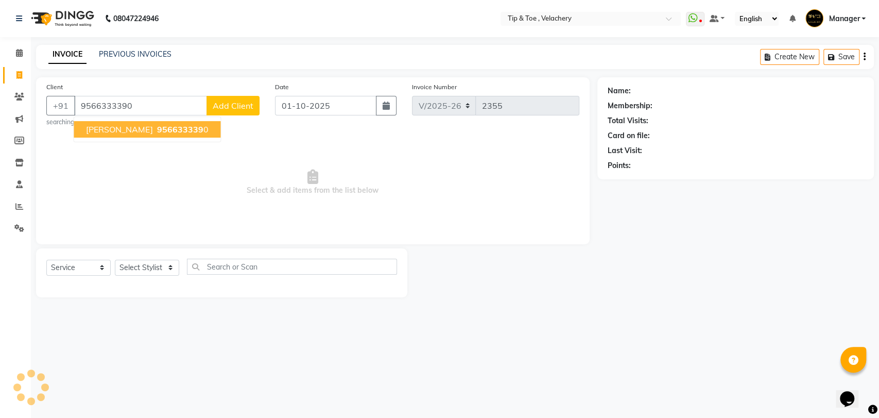
type input "9566333390"
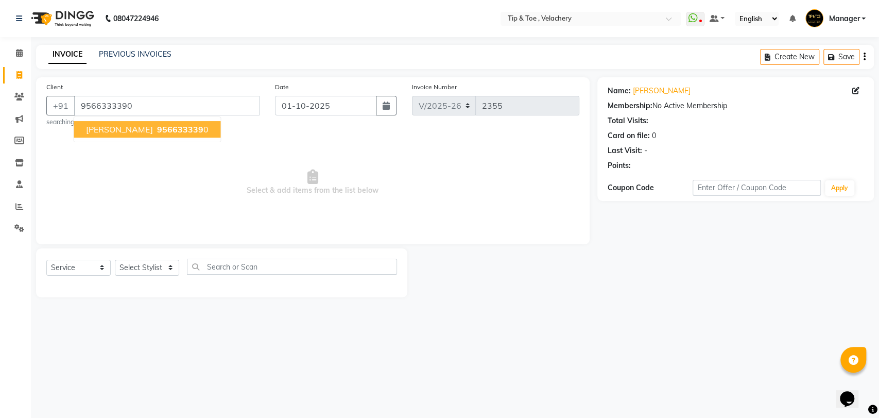
click at [157, 128] on span "956633339" at bounding box center [180, 129] width 46 height 10
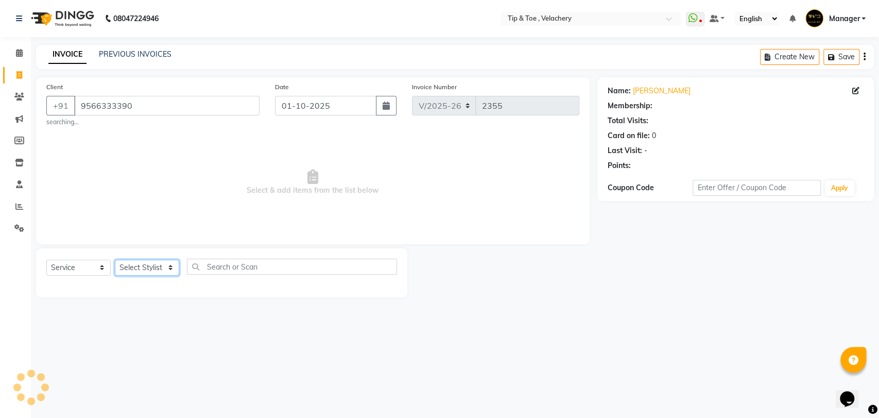
click at [142, 265] on select "Select Stylist [PERSON_NAME] Gopinath Jianrei [PERSON_NAME] Manager [PERSON_NAM…" at bounding box center [147, 268] width 64 height 16
select select "41021"
click at [115, 260] on select "Select Stylist [PERSON_NAME] Gopinath Jianrei [PERSON_NAME] Manager [PERSON_NAM…" at bounding box center [147, 268] width 64 height 16
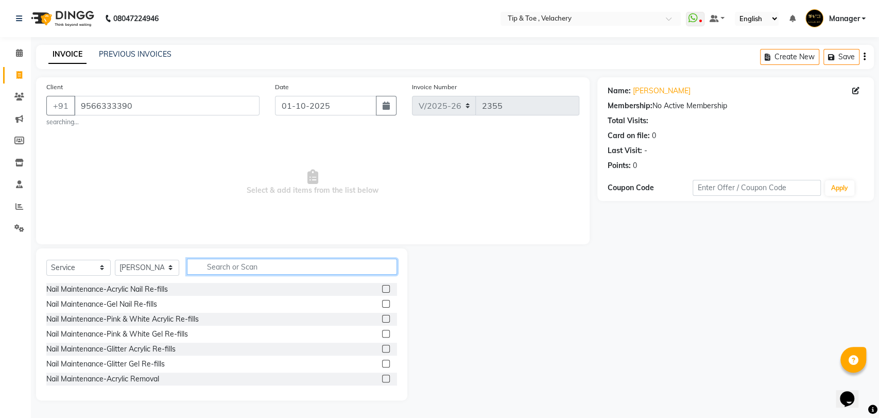
click at [232, 265] on input "text" at bounding box center [292, 267] width 210 height 16
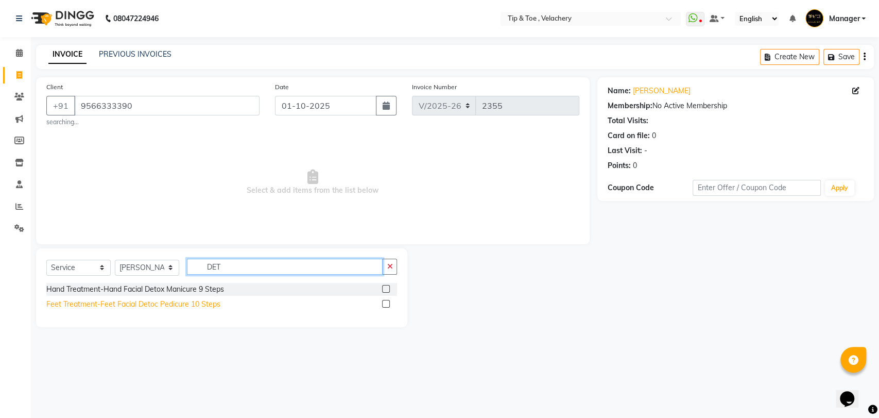
type input "DET"
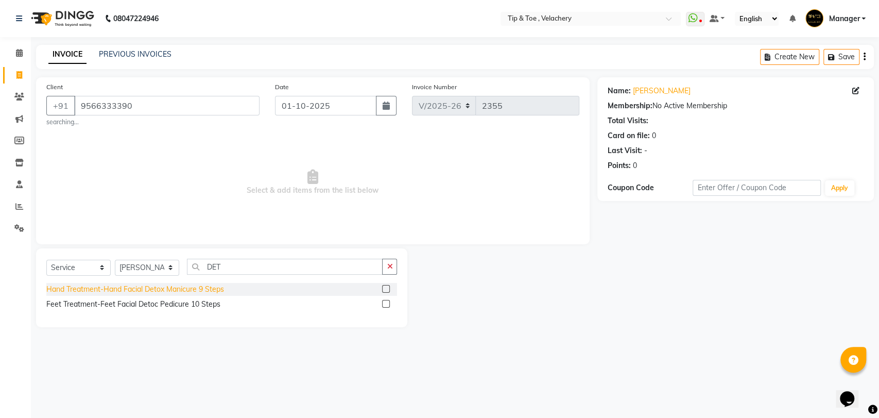
drag, startPoint x: 163, startPoint y: 300, endPoint x: 209, endPoint y: 285, distance: 48.4
click at [163, 301] on div "Feet Treatment-Feet Facial Detoc Pedicure 10 Steps" at bounding box center [133, 304] width 174 height 11
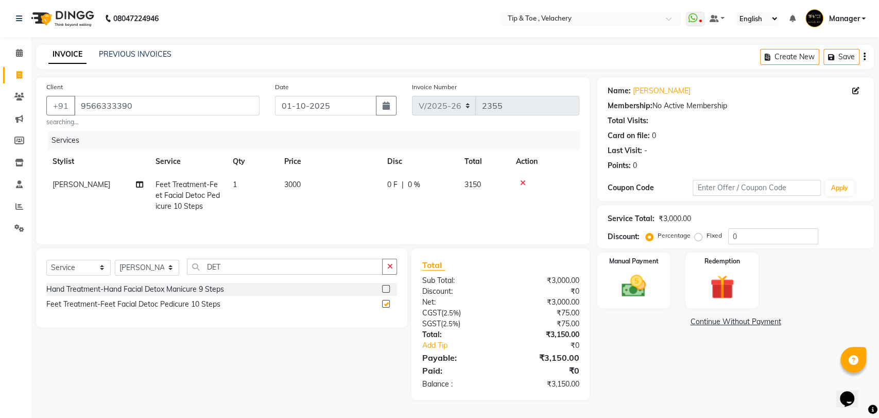
checkbox input "false"
drag, startPoint x: 179, startPoint y: 270, endPoint x: 160, endPoint y: 271, distance: 19.6
click at [160, 271] on div "Select Service Product Membership Package Voucher Prepaid Gift Card Select Styl…" at bounding box center [221, 271] width 351 height 24
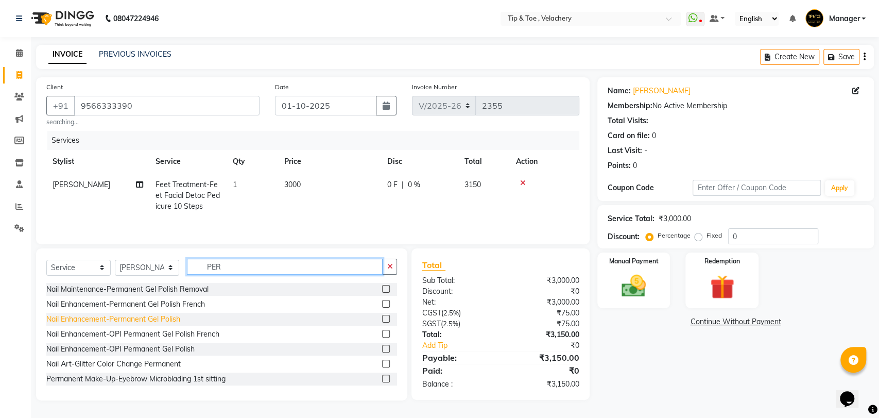
type input "PER"
click at [160, 316] on div "Nail Enhancement-Permanent Gel Polish" at bounding box center [113, 319] width 134 height 11
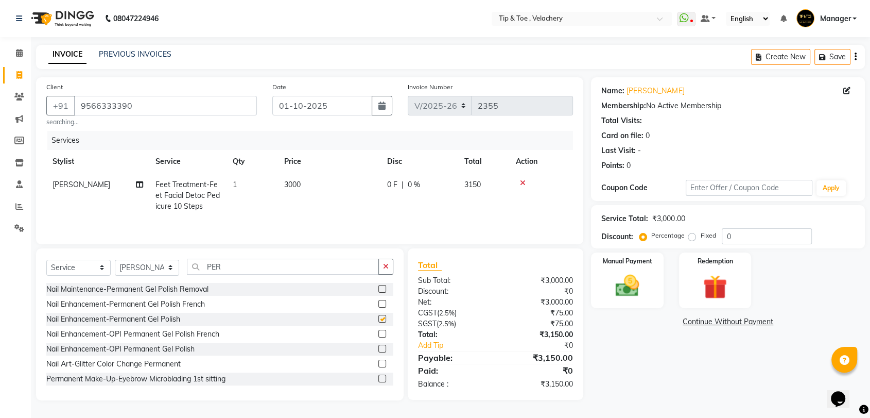
checkbox input "false"
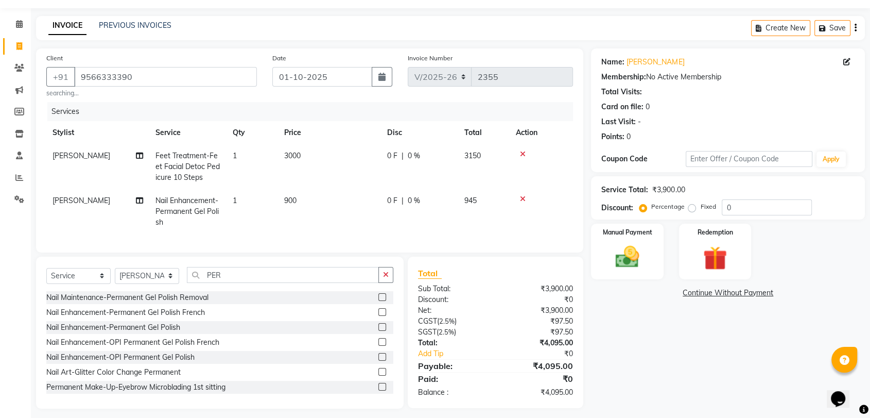
scroll to position [44, 0]
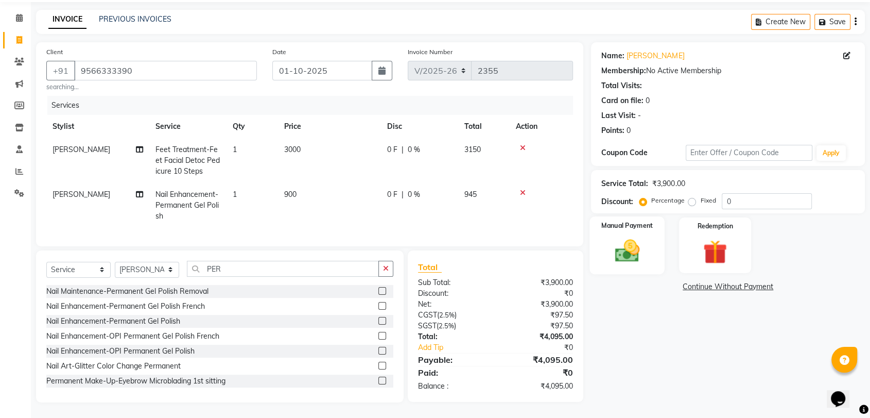
click at [624, 244] on img at bounding box center [627, 250] width 40 height 29
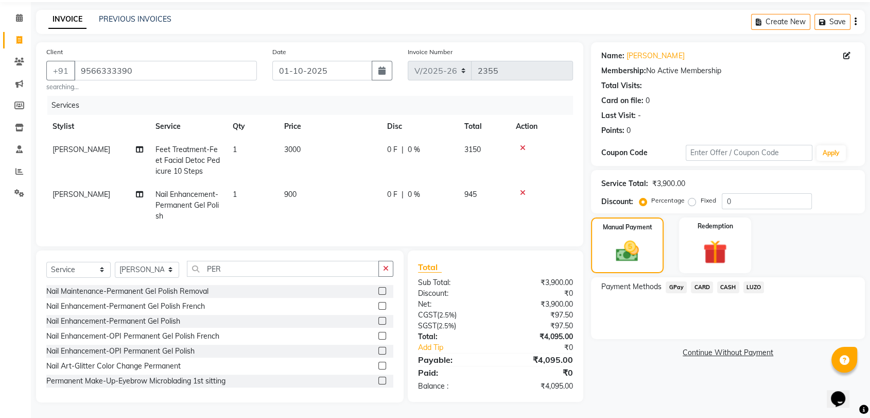
drag, startPoint x: 165, startPoint y: 79, endPoint x: 107, endPoint y: 71, distance: 59.3
click at [104, 82] on small "searching..." at bounding box center [151, 86] width 211 height 9
drag, startPoint x: 140, startPoint y: 59, endPoint x: 93, endPoint y: 61, distance: 46.4
click at [93, 61] on input "9566333390" at bounding box center [165, 71] width 183 height 20
drag, startPoint x: 84, startPoint y: 62, endPoint x: 75, endPoint y: 62, distance: 9.3
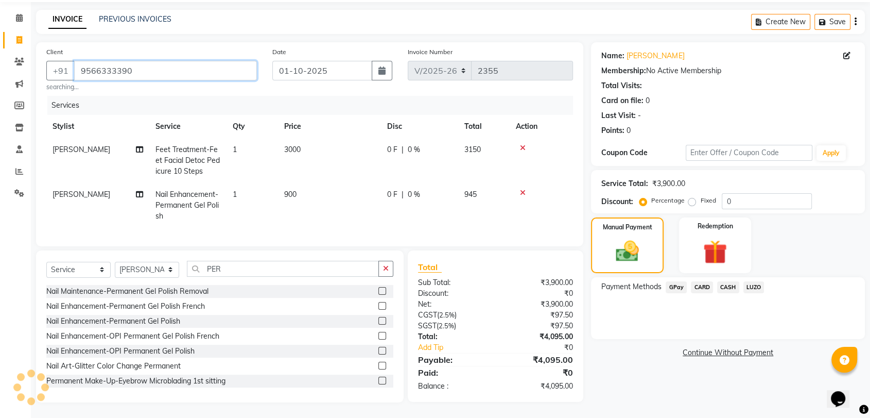
click at [74, 62] on input "9566333390" at bounding box center [165, 71] width 183 height 20
drag, startPoint x: 147, startPoint y: 64, endPoint x: 155, endPoint y: 70, distance: 9.2
click at [149, 66] on input "9566333390" at bounding box center [165, 71] width 183 height 20
drag, startPoint x: 109, startPoint y: 62, endPoint x: 63, endPoint y: 62, distance: 45.8
click at [63, 62] on div "+91 9566333390" at bounding box center [151, 71] width 211 height 20
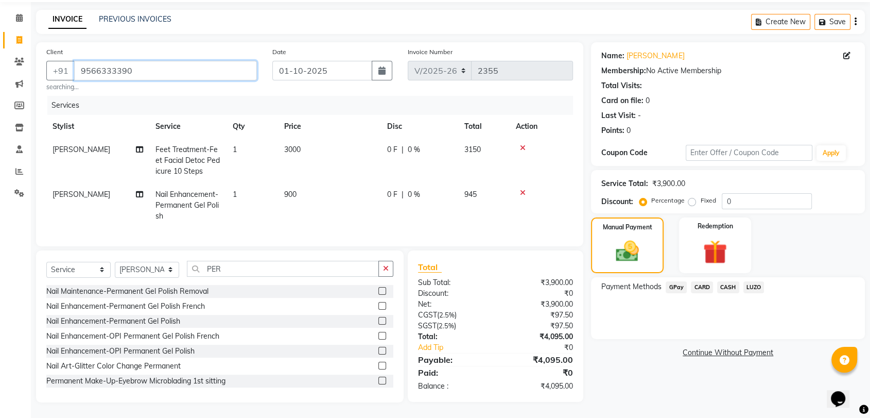
click at [151, 62] on input "9566333390" at bounding box center [165, 71] width 183 height 20
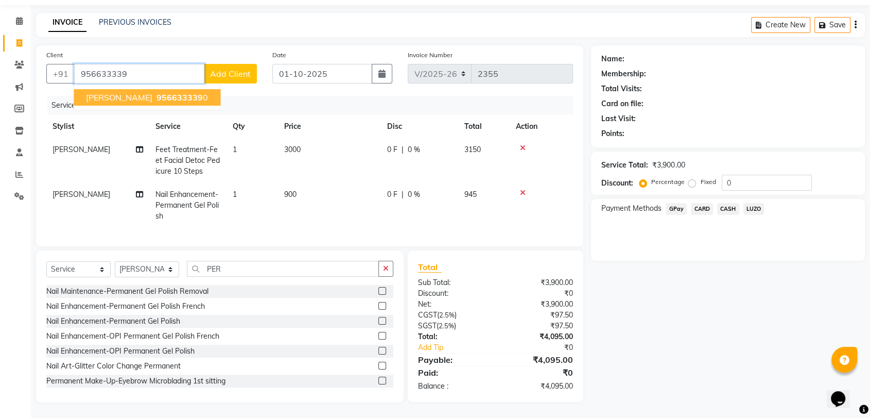
scroll to position [41, 0]
click at [157, 92] on span "956633339" at bounding box center [180, 97] width 46 height 10
type input "9566333390"
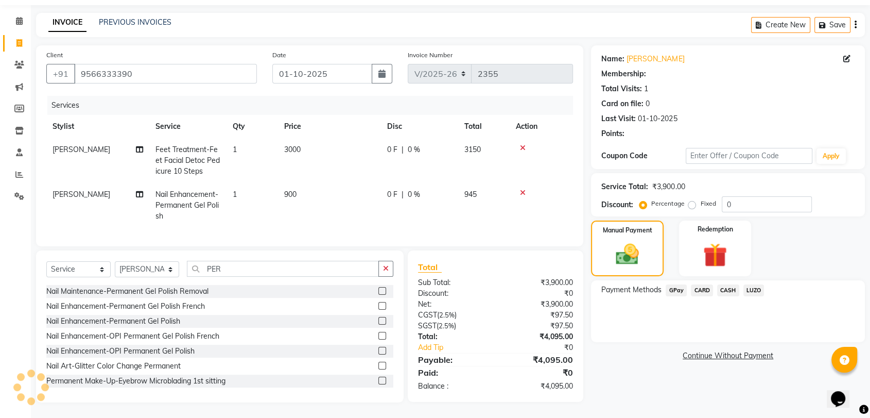
select select "1: Object"
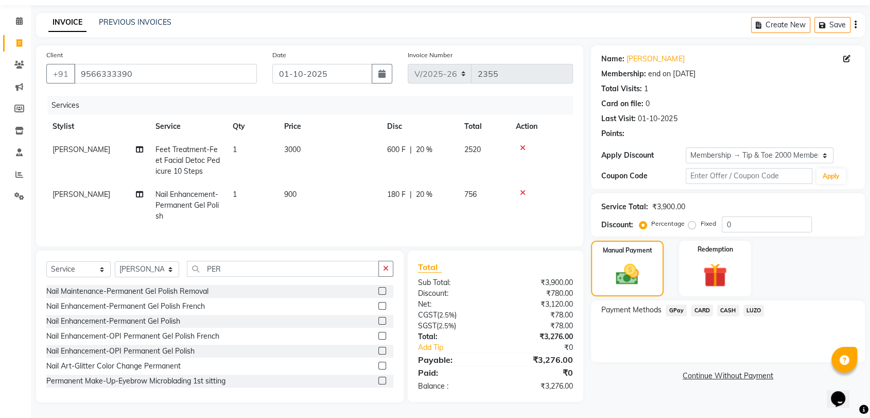
type input "20"
drag, startPoint x: 669, startPoint y: 302, endPoint x: 679, endPoint y: 307, distance: 12.0
click at [670, 304] on span "GPay" at bounding box center [676, 310] width 21 height 12
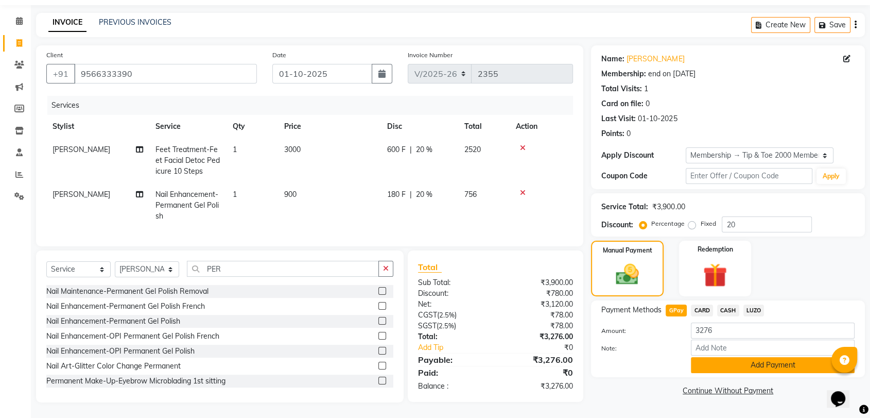
click at [760, 357] on button "Add Payment" at bounding box center [773, 365] width 164 height 16
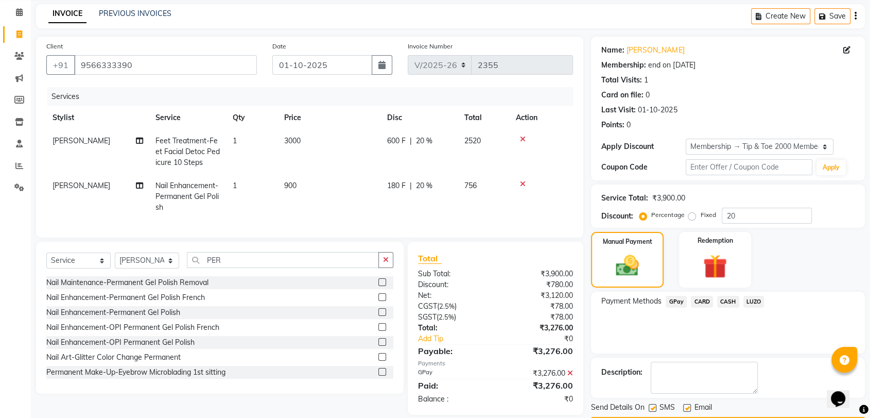
scroll to position [70, 0]
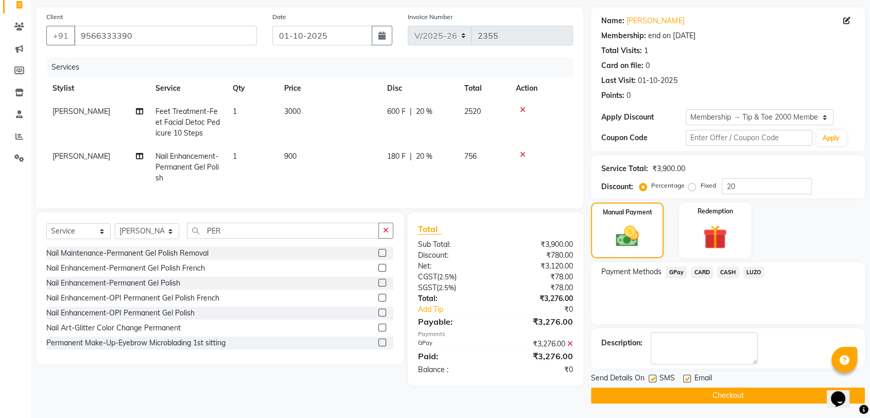
click at [686, 379] on label at bounding box center [687, 378] width 8 height 8
click at [686, 379] on input "checkbox" at bounding box center [686, 378] width 7 height 7
checkbox input "false"
click at [695, 400] on button "Checkout" at bounding box center [728, 395] width 274 height 16
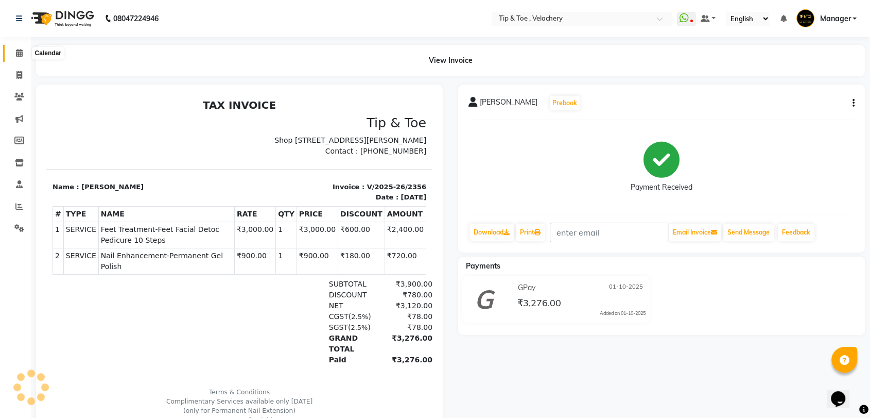
click at [16, 53] on icon at bounding box center [19, 53] width 7 height 8
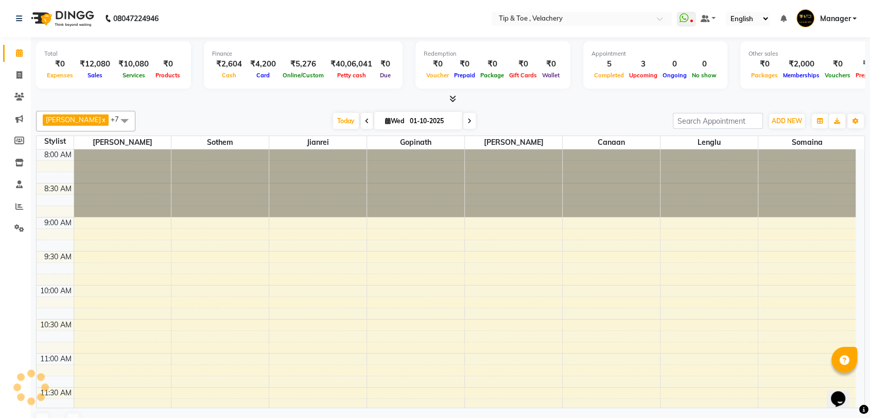
click at [468, 123] on icon at bounding box center [470, 121] width 4 height 6
type input "02-10-2025"
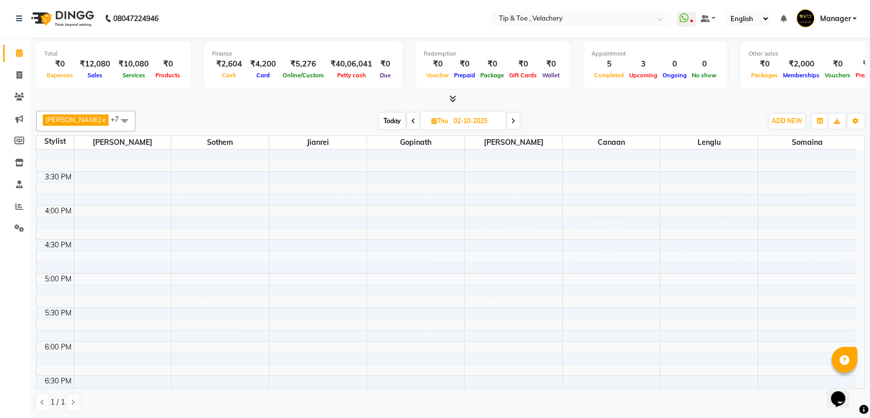
scroll to position [442, 0]
click at [369, 215] on div "8:00 AM 8:30 AM 9:00 AM 9:30 AM 10:00 AM 10:30 AM 11:00 AM 11:30 AM 12:00 PM 12…" at bounding box center [446, 216] width 819 height 1019
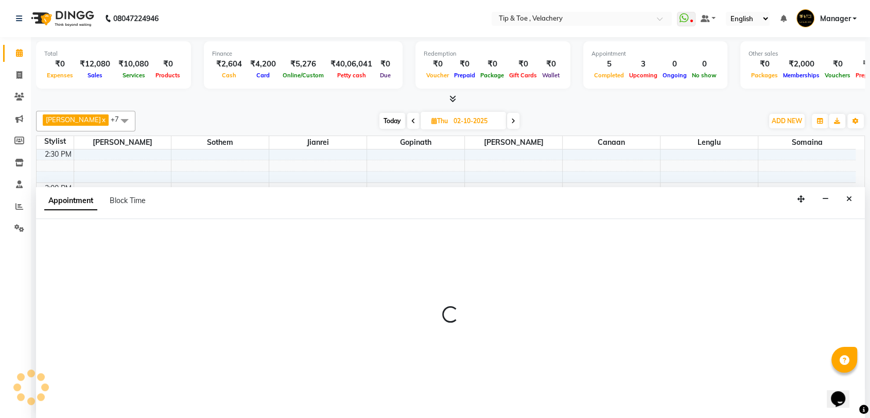
scroll to position [1, 0]
select select "41023"
select select "930"
select select "tentative"
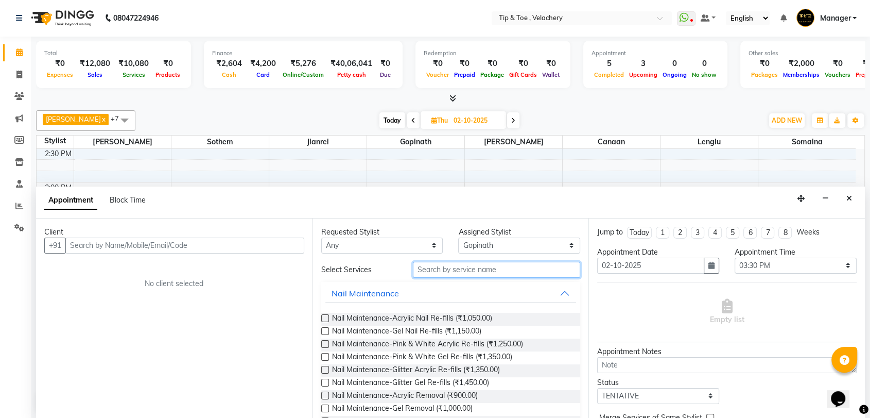
click at [452, 268] on input "text" at bounding box center [497, 270] width 168 height 16
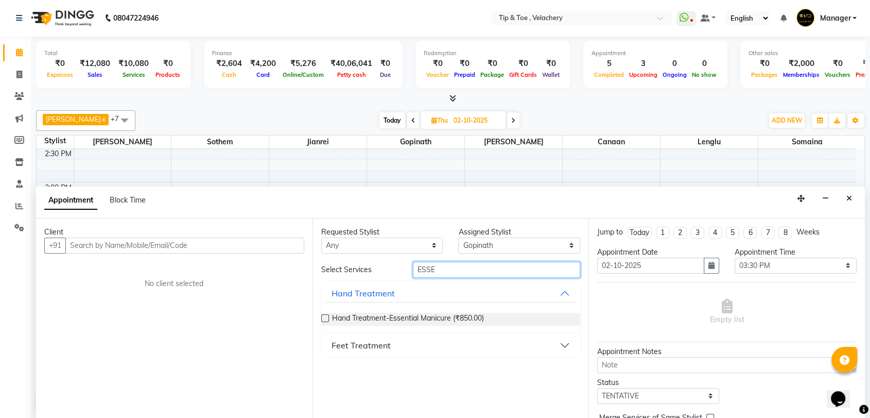
type input "ESSE"
drag, startPoint x: 372, startPoint y: 343, endPoint x: 437, endPoint y: 314, distance: 70.8
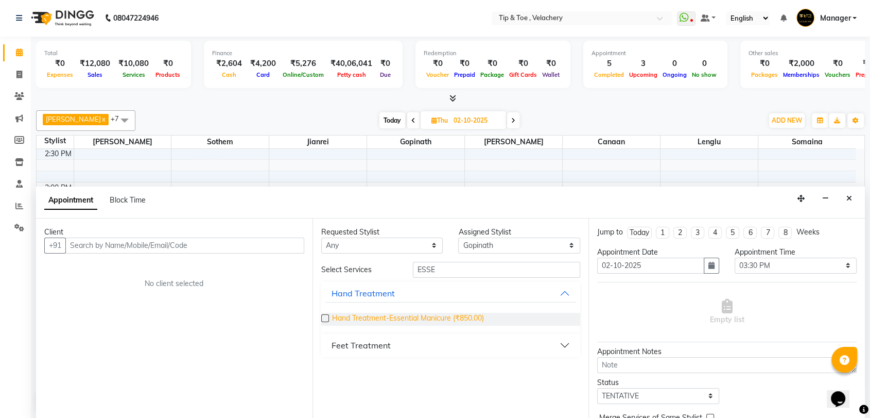
click at [372, 341] on div "Feet Treatment" at bounding box center [361, 345] width 59 height 12
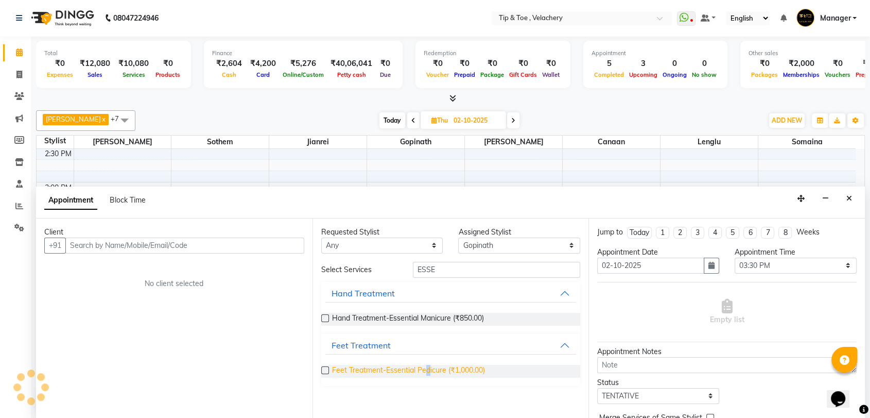
click at [428, 367] on span "Feet Treatment-Essential Pedicure (₹1,000.00)" at bounding box center [408, 371] width 153 height 13
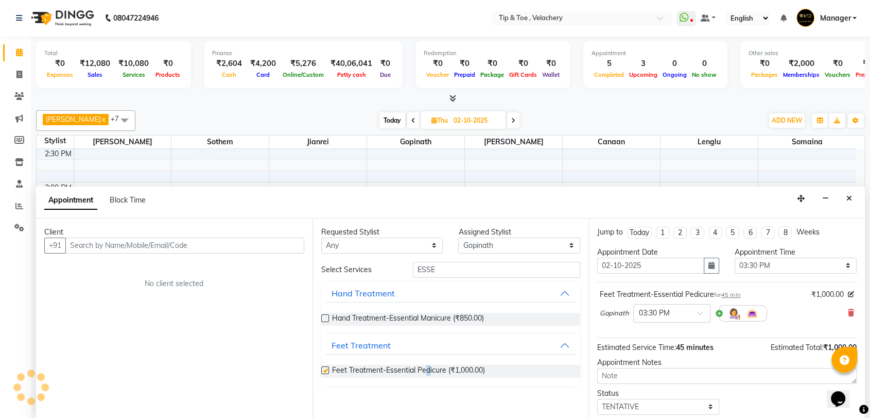
checkbox input "false"
click at [480, 240] on select "Select Afroz Canaan Gopinath Jianrei Lenglu Somaina Sothem Yapi Likha" at bounding box center [519, 245] width 122 height 16
select select "41026"
click at [458, 237] on select "Select Afroz Canaan Gopinath Jianrei Lenglu Somaina Sothem Yapi Likha" at bounding box center [519, 245] width 122 height 16
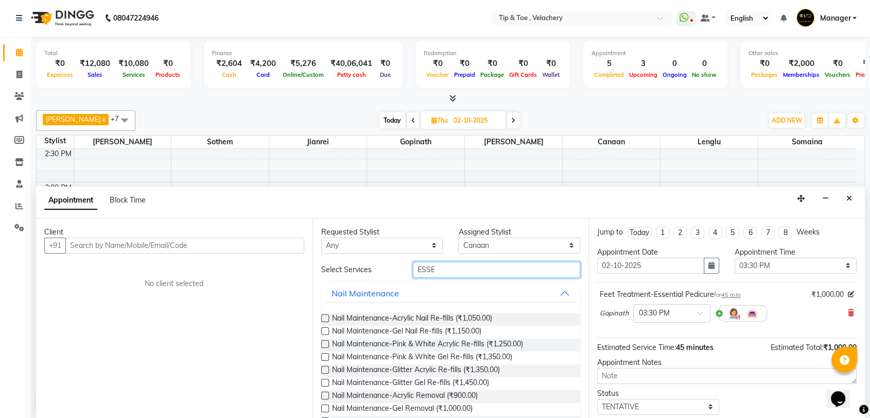
click at [446, 267] on input "ESSE" at bounding box center [497, 270] width 168 height 16
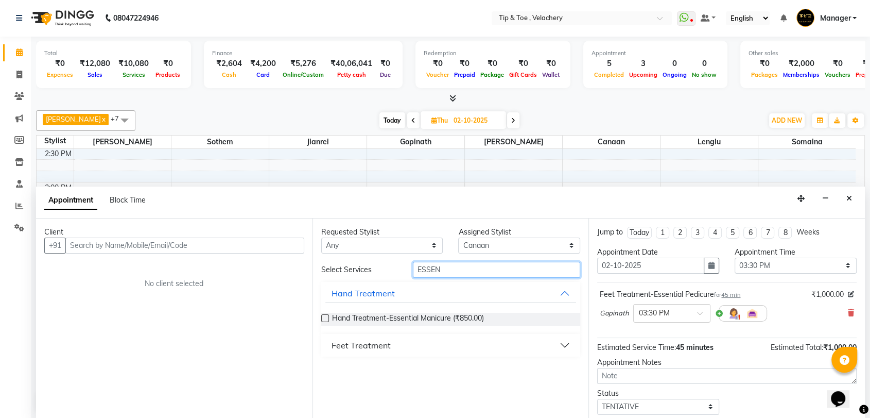
type input "ESSEN"
click at [373, 344] on div "Feet Treatment" at bounding box center [361, 345] width 59 height 12
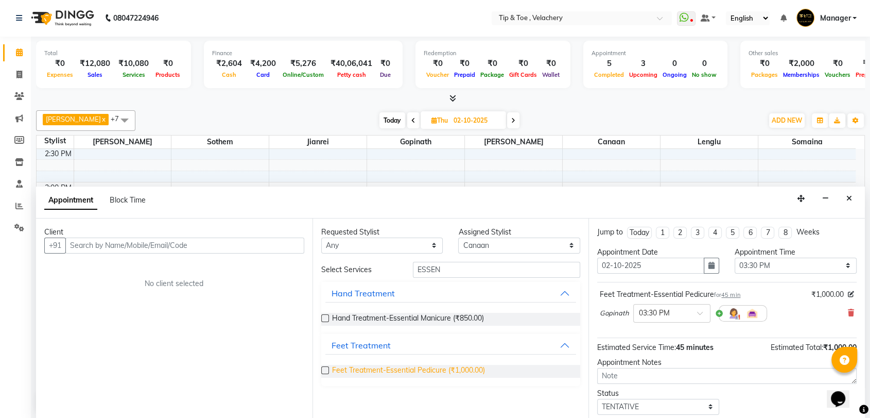
drag, startPoint x: 427, startPoint y: 370, endPoint x: 449, endPoint y: 355, distance: 26.3
click at [427, 369] on span "Feet Treatment-Essential Pedicure (₹1,000.00)" at bounding box center [408, 371] width 153 height 13
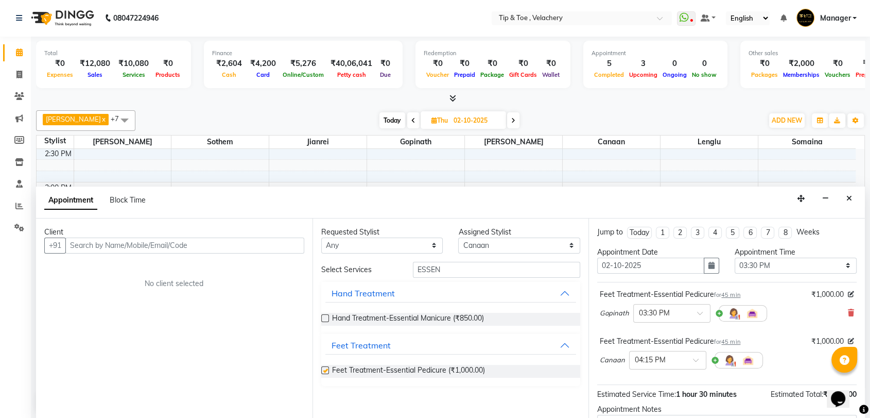
checkbox input "false"
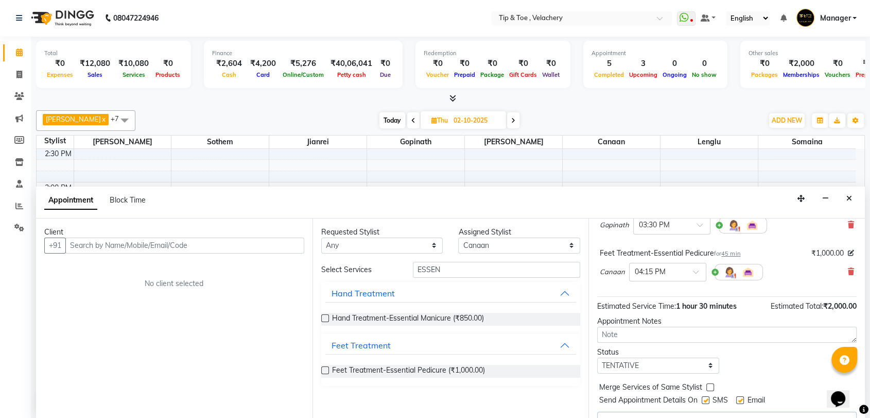
scroll to position [108, 0]
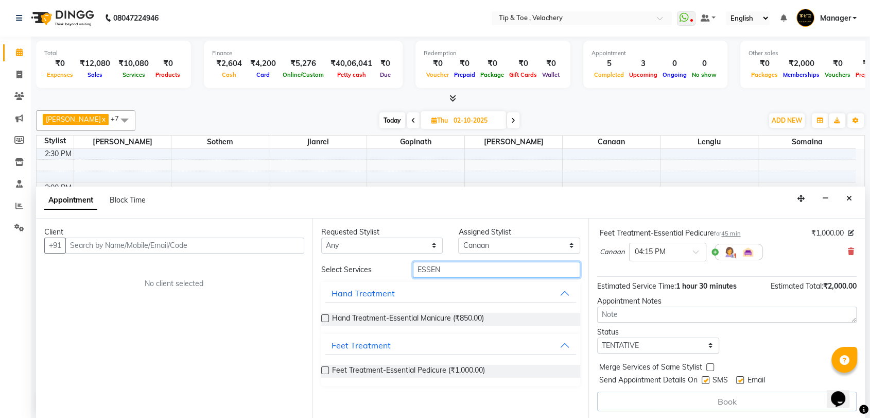
drag, startPoint x: 449, startPoint y: 269, endPoint x: 324, endPoint y: 265, distance: 125.2
click at [324, 265] on div "Select Services ESSEN" at bounding box center [451, 270] width 275 height 16
click at [479, 242] on select "Select Afroz Canaan Gopinath Jianrei Lenglu Somaina Sothem Yapi Likha" at bounding box center [519, 245] width 122 height 16
select select "56374"
click at [458, 237] on select "Select Afroz Canaan Gopinath Jianrei Lenglu Somaina Sothem Yapi Likha" at bounding box center [519, 245] width 122 height 16
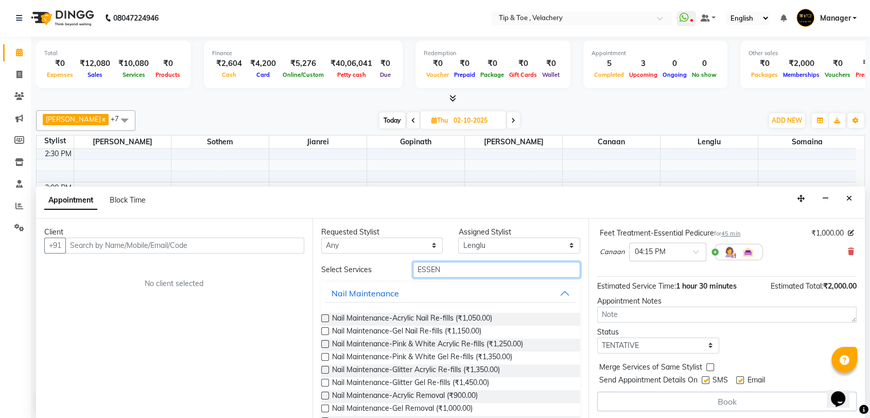
click at [465, 270] on input "ESSEN" at bounding box center [497, 270] width 168 height 16
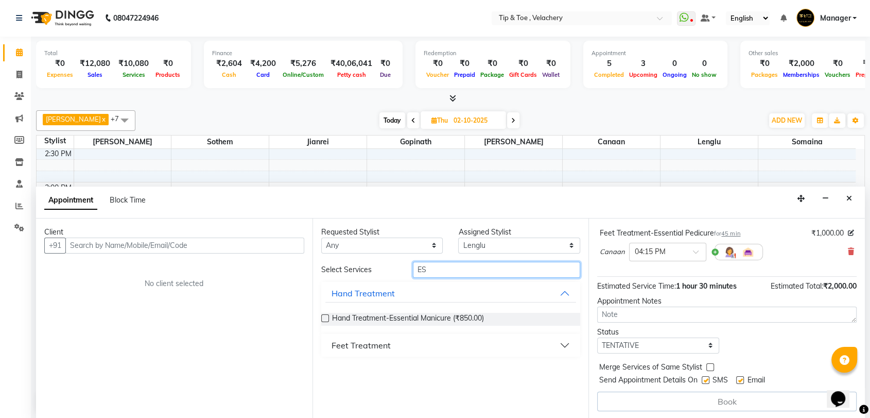
type input "E"
type input "NATUR"
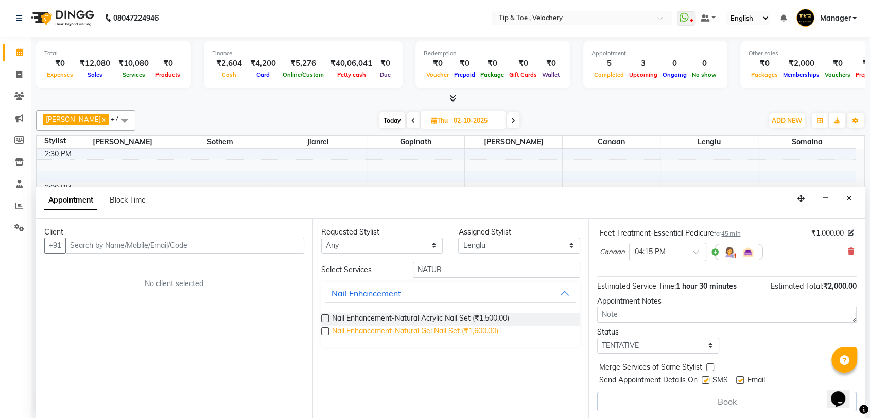
click at [441, 328] on span "Nail Enhancement-Natural Gel Nail Set (₹1,600.00)" at bounding box center [415, 332] width 166 height 13
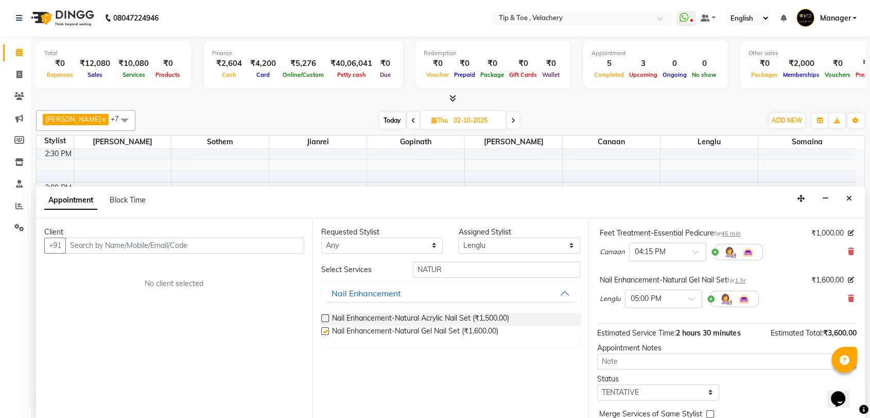
checkbox input "false"
drag, startPoint x: 455, startPoint y: 269, endPoint x: 326, endPoint y: 272, distance: 129.3
click at [326, 272] on div "Select Services NATUR" at bounding box center [451, 270] width 275 height 16
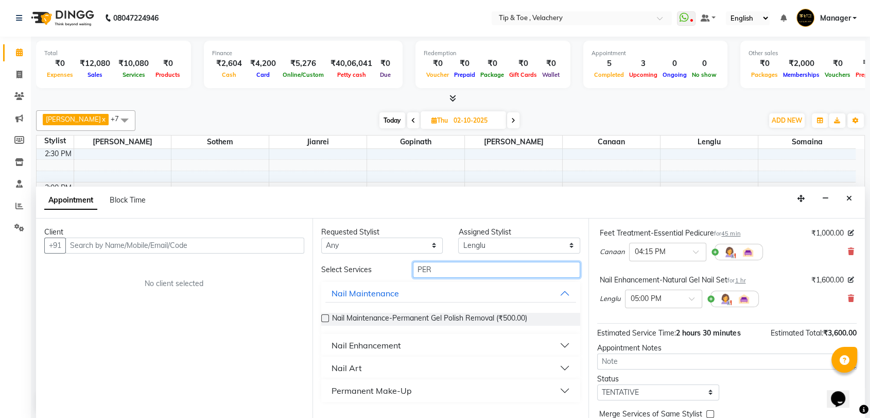
type input "PER"
click at [382, 343] on div "Nail Enhancement" at bounding box center [367, 345] width 70 height 12
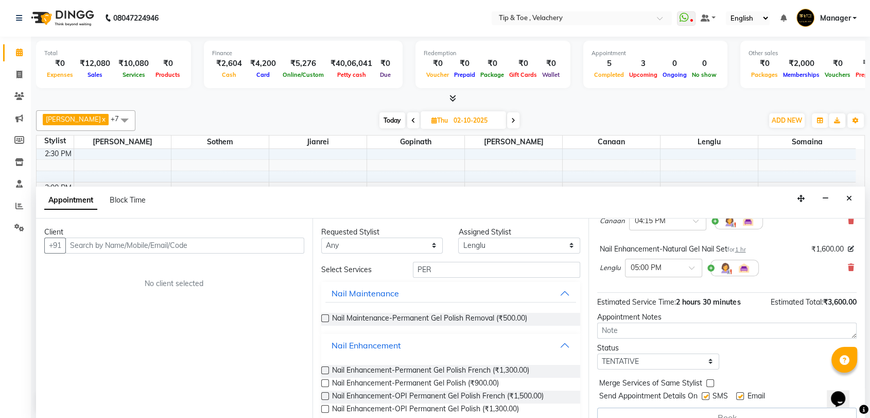
scroll to position [156, 0]
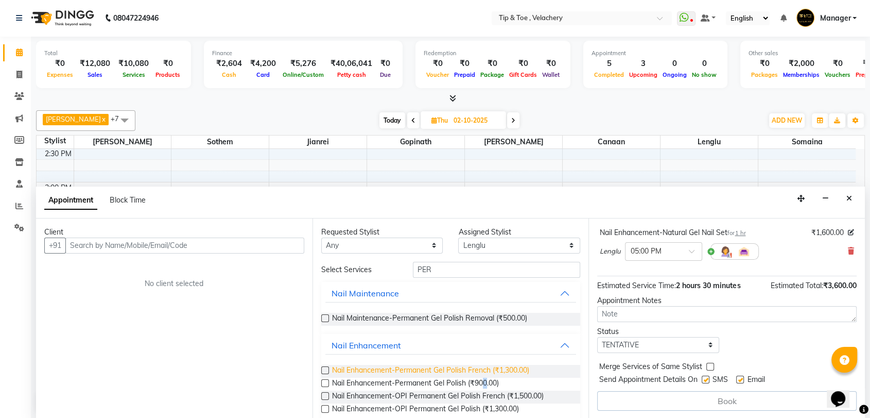
drag, startPoint x: 486, startPoint y: 380, endPoint x: 469, endPoint y: 372, distance: 18.9
click at [486, 380] on span "Nail Enhancement-Permanent Gel Polish (₹900.00)" at bounding box center [415, 384] width 167 height 13
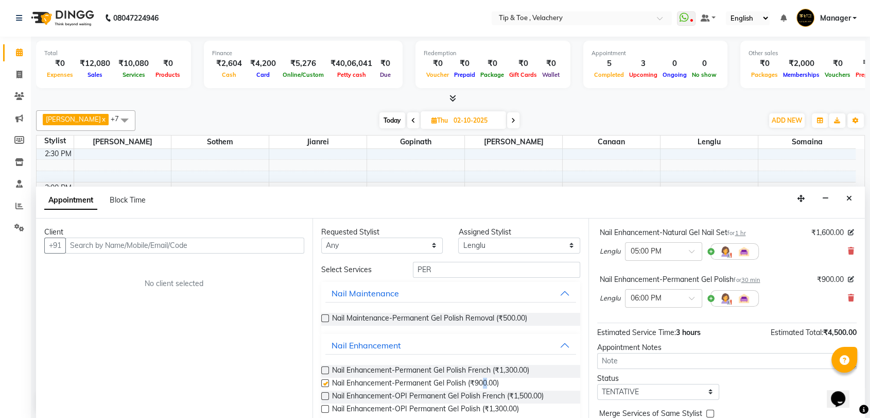
checkbox input "false"
click at [124, 238] on input "text" at bounding box center [184, 245] width 239 height 16
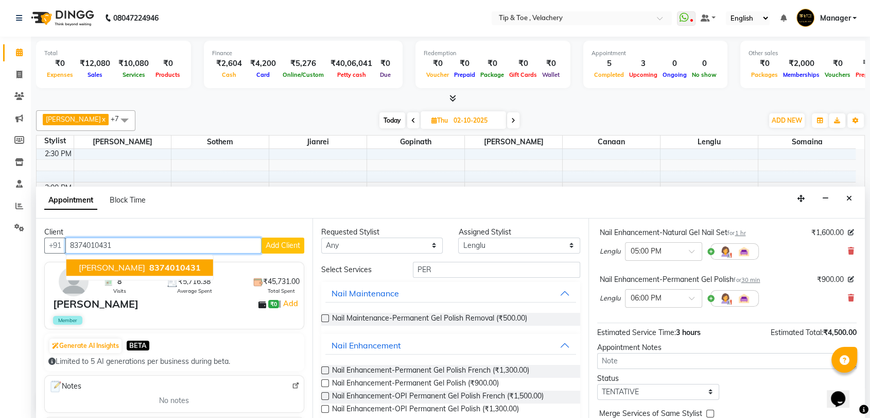
click at [149, 265] on span "8374010431" at bounding box center [175, 267] width 52 height 10
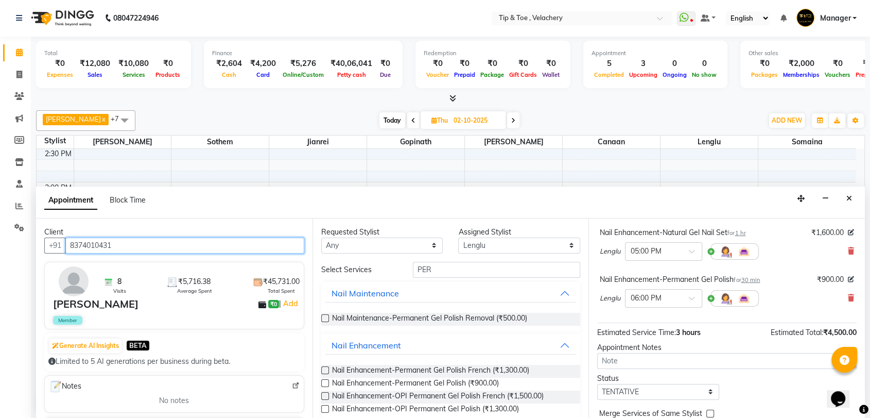
scroll to position [201, 0]
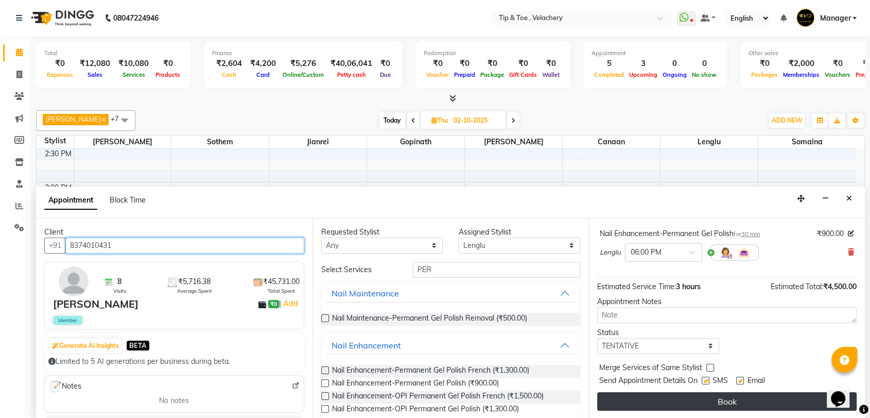
type input "8374010431"
click at [745, 397] on button "Book" at bounding box center [727, 401] width 260 height 19
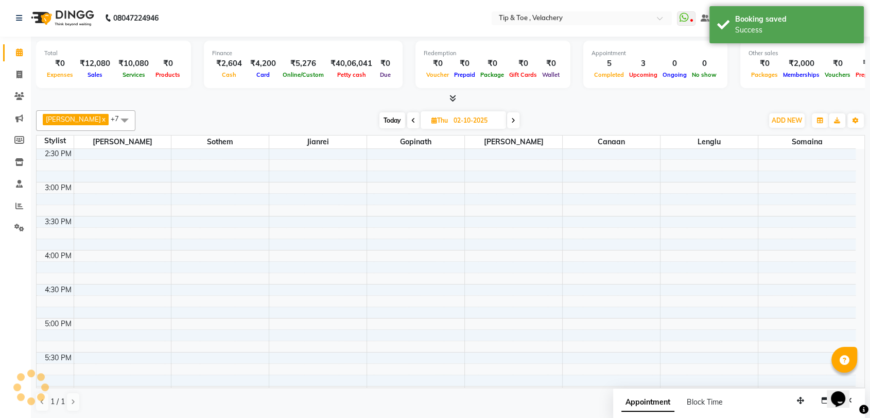
scroll to position [0, 0]
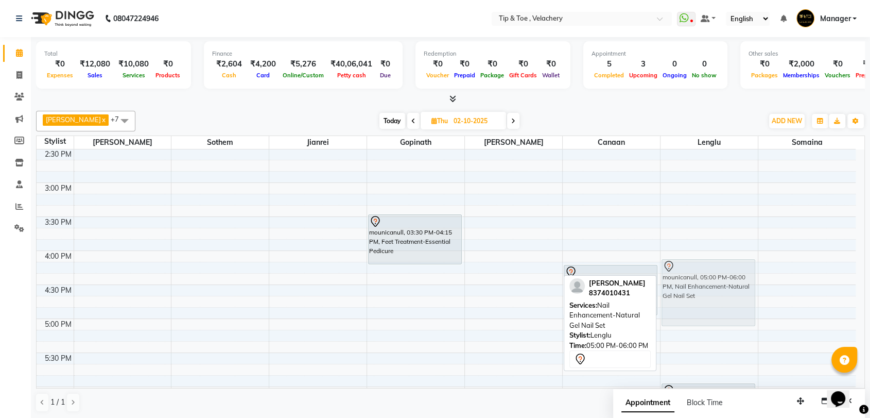
drag, startPoint x: 722, startPoint y: 334, endPoint x: 721, endPoint y: 284, distance: 50.0
click at [723, 283] on div "mounicanull, 05:00 PM-06:00 PM, Nail Enhancement-Natural Gel Nail Set mounicanu…" at bounding box center [709, 216] width 97 height 1019
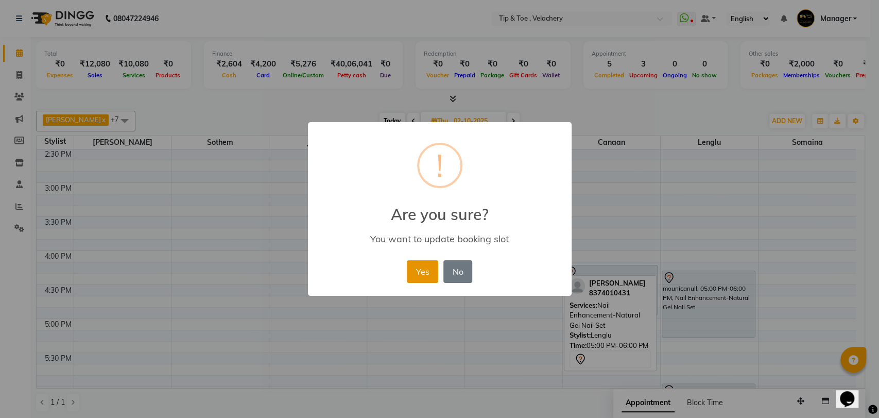
click at [422, 270] on button "Yes" at bounding box center [422, 271] width 31 height 23
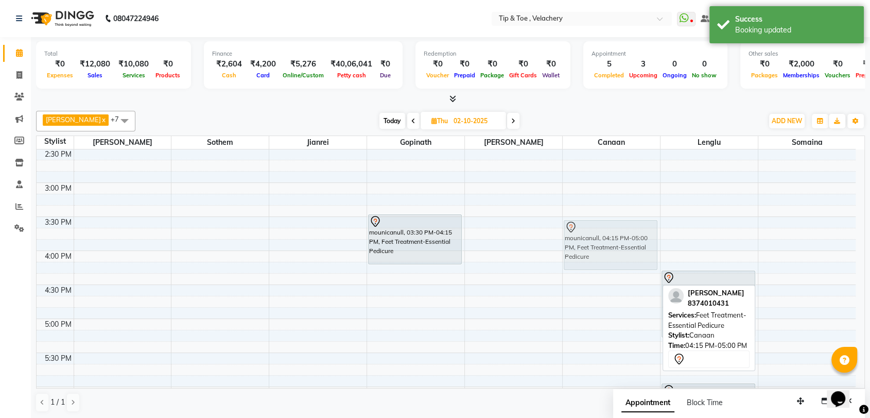
drag, startPoint x: 606, startPoint y: 276, endPoint x: 602, endPoint y: 228, distance: 47.6
click at [602, 228] on div "mounicanull, 04:15 PM-05:00 PM, Feet Treatment-Essential Pedicure mounicanull, …" at bounding box center [611, 216] width 97 height 1019
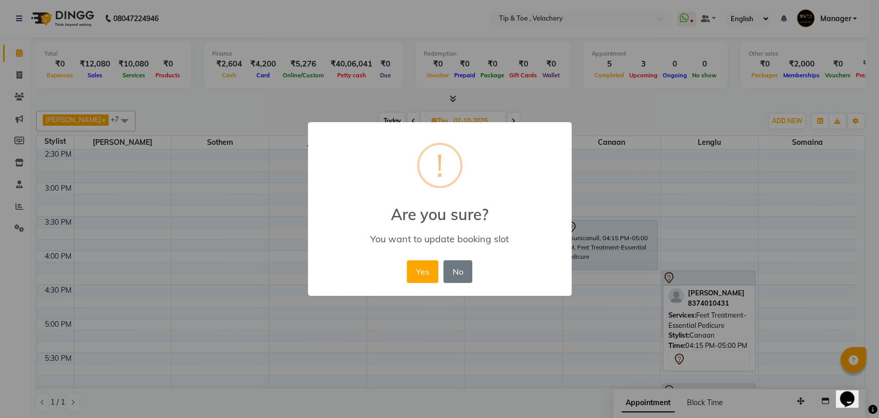
drag, startPoint x: 420, startPoint y: 271, endPoint x: 566, endPoint y: 291, distance: 146.6
click at [421, 273] on button "Yes" at bounding box center [422, 271] width 31 height 23
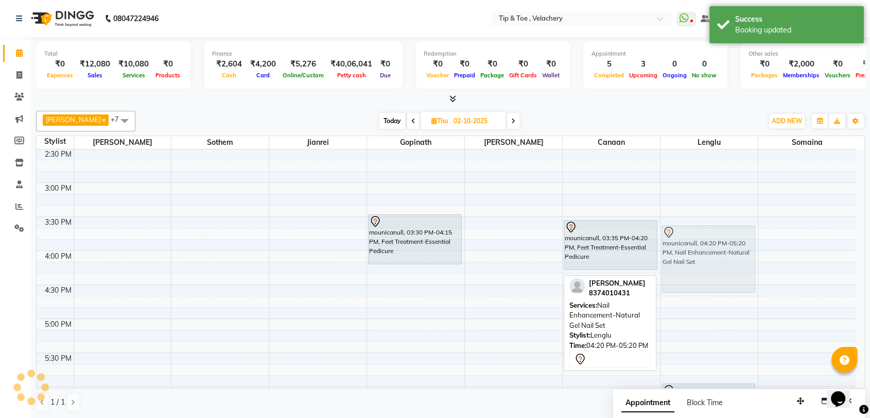
drag, startPoint x: 686, startPoint y: 280, endPoint x: 688, endPoint y: 230, distance: 50.0
click at [688, 230] on div "mounicanull, 04:20 PM-05:20 PM, Nail Enhancement-Natural Gel Nail Set mounicanu…" at bounding box center [709, 216] width 97 height 1019
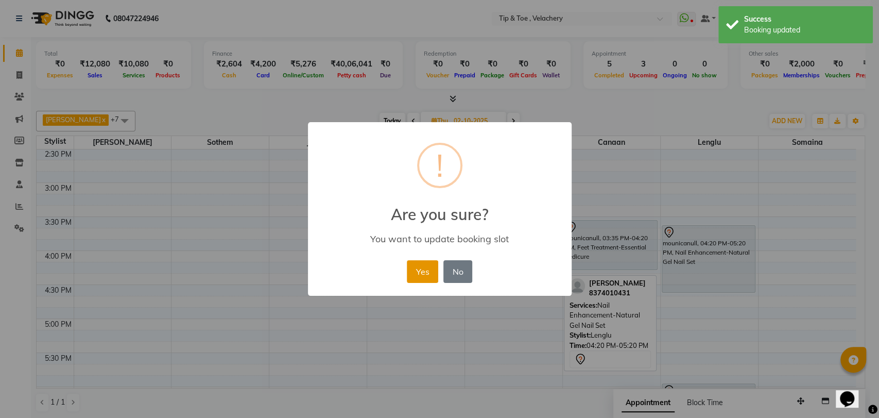
drag, startPoint x: 425, startPoint y: 269, endPoint x: 433, endPoint y: 268, distance: 7.2
click at [425, 269] on button "Yes" at bounding box center [422, 271] width 31 height 23
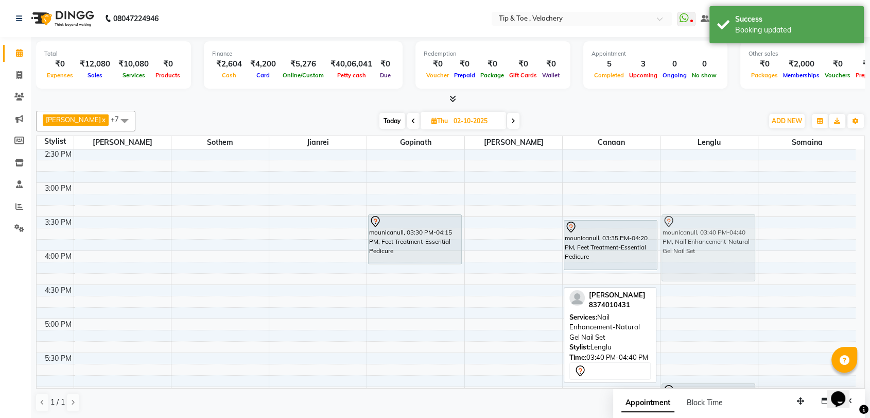
click at [725, 228] on div "mounicanull, 03:40 PM-04:40 PM, Nail Enhancement-Natural Gel Nail Set mounicanu…" at bounding box center [709, 216] width 97 height 1019
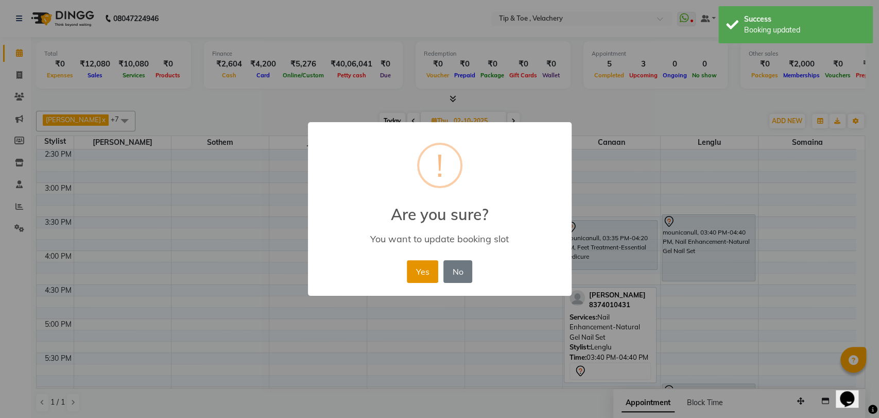
click at [416, 275] on button "Yes" at bounding box center [422, 271] width 31 height 23
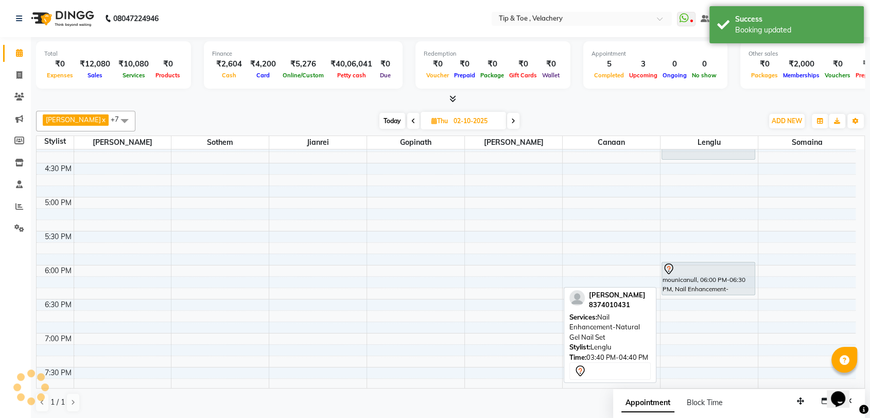
scroll to position [570, 0]
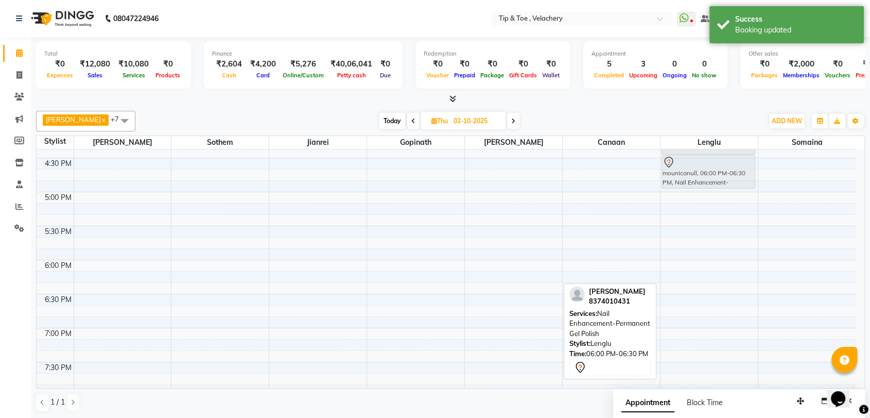
drag, startPoint x: 711, startPoint y: 271, endPoint x: 712, endPoint y: 172, distance: 99.9
click at [712, 172] on div "mounicanull, 03:30 PM-04:30 PM, Nail Enhancement-Natural Gel Nail Set mounicanu…" at bounding box center [709, 89] width 97 height 1019
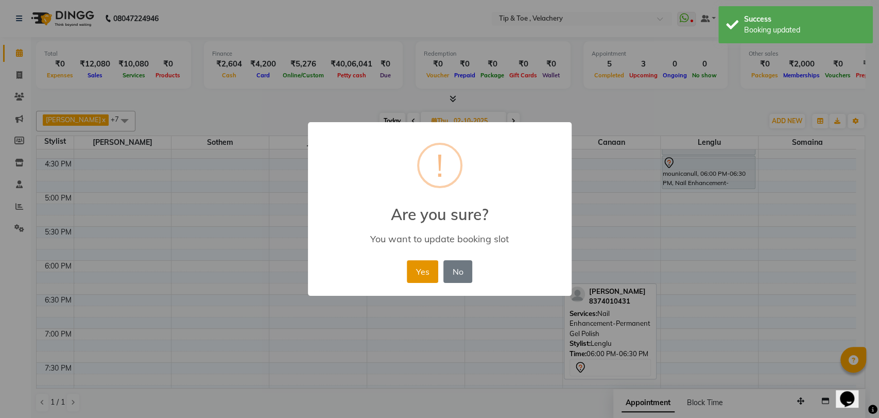
click at [421, 277] on button "Yes" at bounding box center [422, 271] width 31 height 23
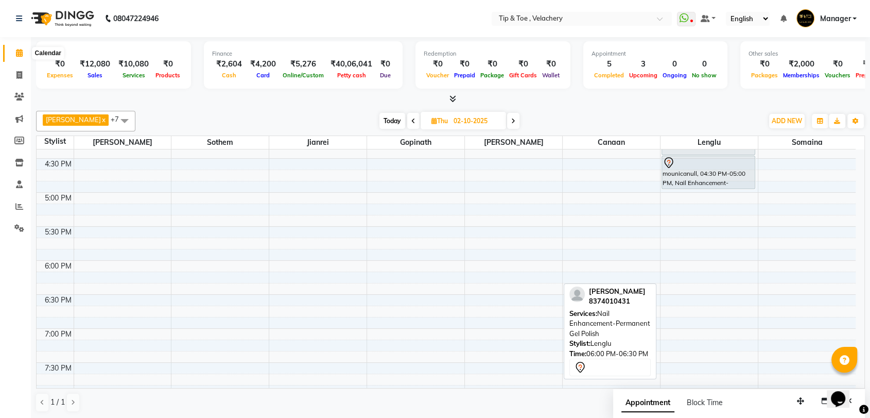
drag, startPoint x: 15, startPoint y: 54, endPoint x: 102, endPoint y: 9, distance: 97.7
click at [16, 54] on icon at bounding box center [19, 53] width 7 height 8
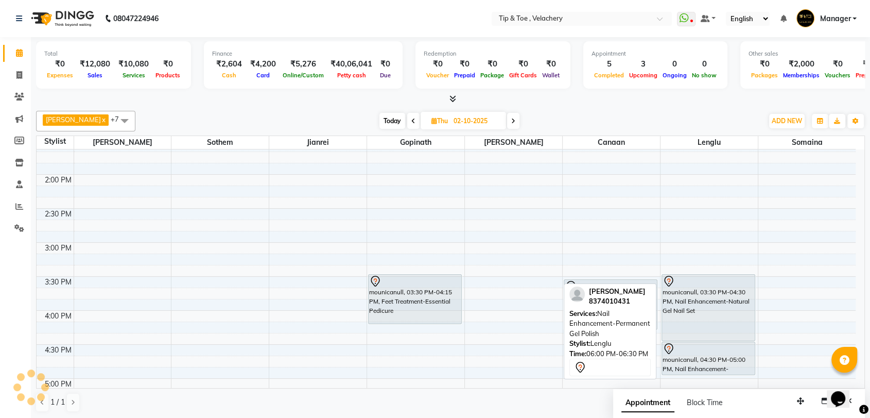
scroll to position [440, 0]
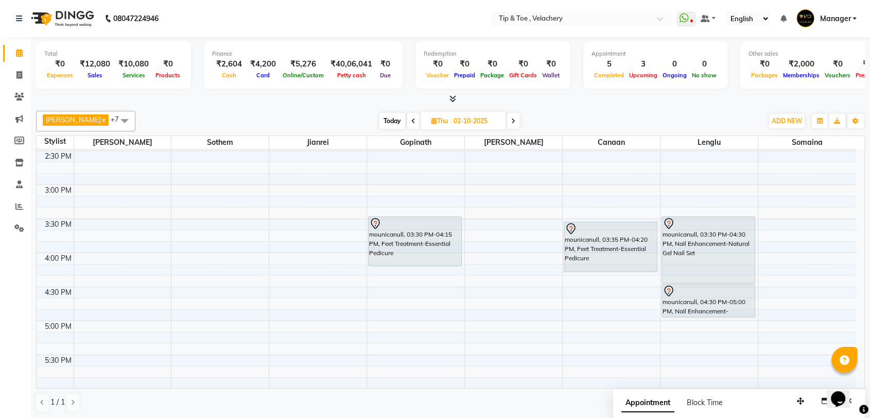
click at [381, 124] on span "Today" at bounding box center [393, 121] width 26 height 16
type input "01-10-2025"
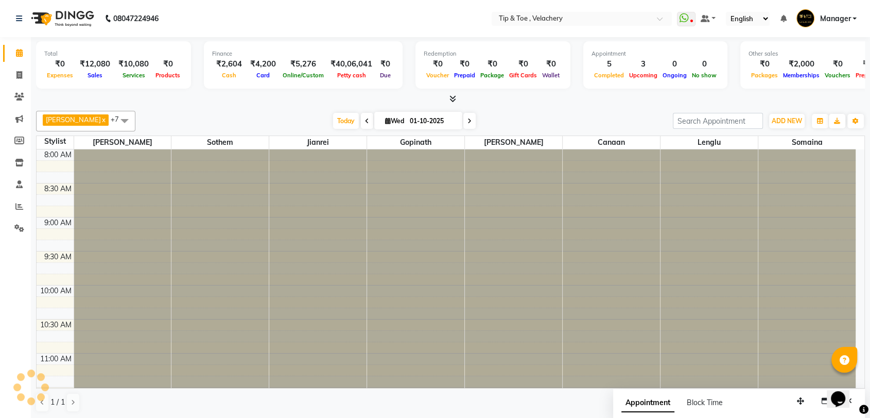
scroll to position [542, 0]
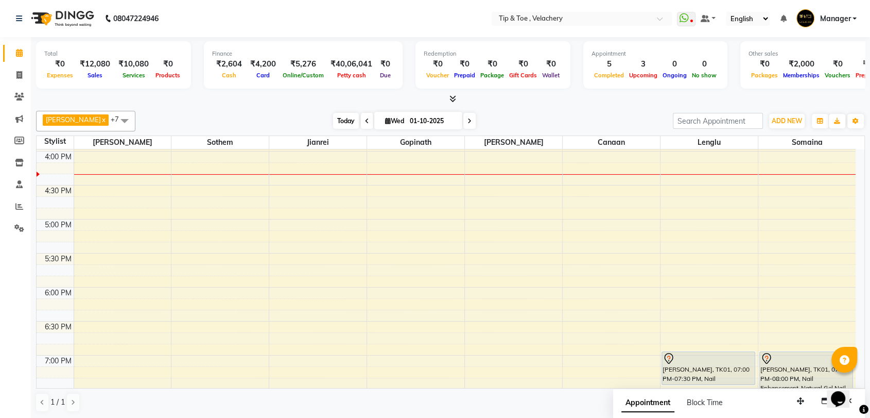
click at [333, 117] on span "Today" at bounding box center [346, 121] width 26 height 16
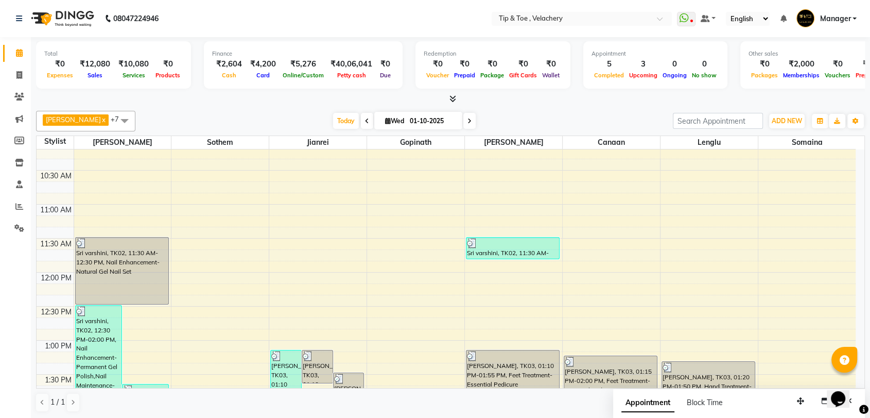
scroll to position [358, 0]
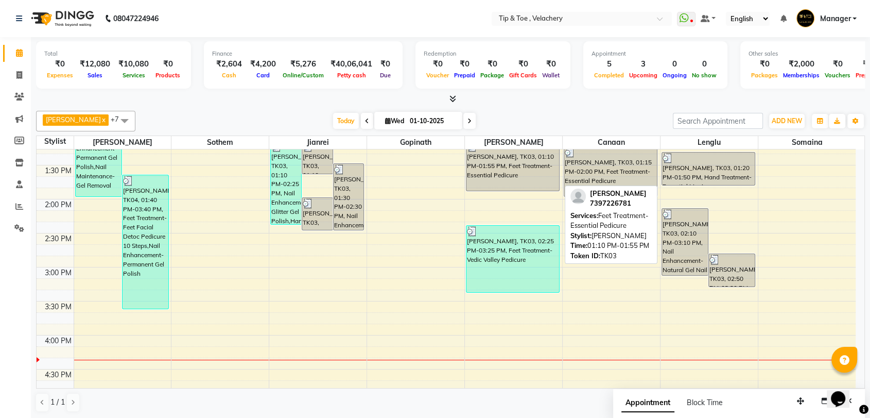
click at [509, 177] on div "[PERSON_NAME], TK03, 01:10 PM-01:55 PM, Feet Treatment-Essential Pedicure" at bounding box center [513, 165] width 93 height 49
click at [493, 185] on div "[PERSON_NAME], TK03, 01:10 PM-01:55 PM, Feet Treatment-Essential Pedicure" at bounding box center [513, 165] width 93 height 49
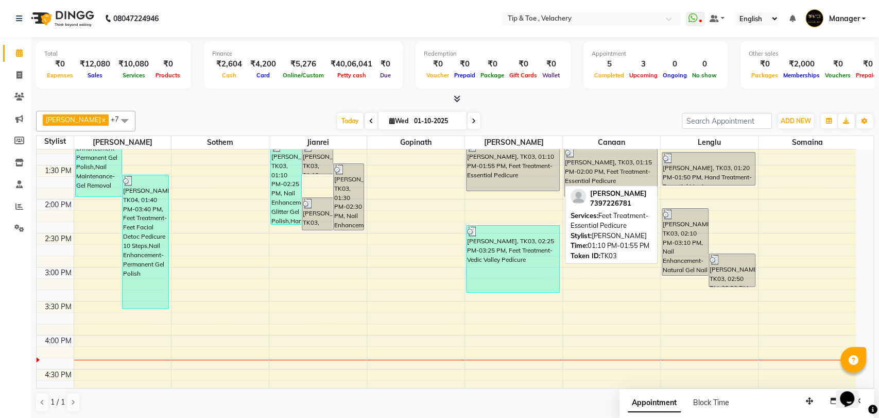
select select "3"
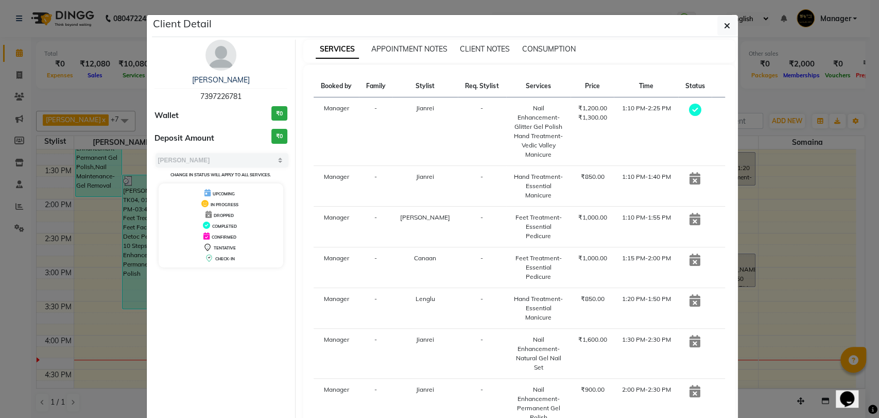
drag, startPoint x: 245, startPoint y: 94, endPoint x: 169, endPoint y: 95, distance: 75.2
click at [169, 95] on div "Jacqueline 7397226781" at bounding box center [221, 88] width 133 height 27
copy span "7397226781"
drag, startPoint x: 817, startPoint y: 224, endPoint x: 782, endPoint y: 215, distance: 36.5
click at [817, 224] on ngb-modal-window "Client Detail Jacqueline 7397226781 Wallet ₹0 Deposit Amount ₹0 Select MARK DON…" at bounding box center [439, 209] width 879 height 418
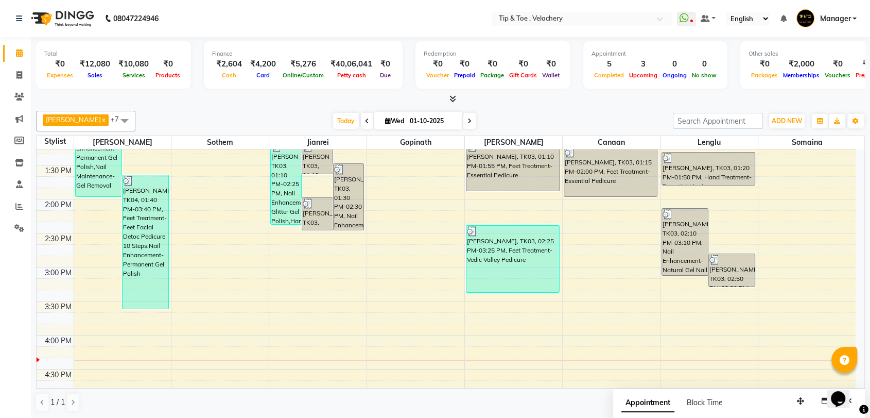
scroll to position [1, 0]
drag, startPoint x: 782, startPoint y: 115, endPoint x: 781, endPoint y: 138, distance: 22.2
click at [781, 116] on span "ADD NEW" at bounding box center [787, 120] width 30 height 8
click at [746, 151] on link "Add Invoice" at bounding box center [763, 153] width 81 height 13
select select "service"
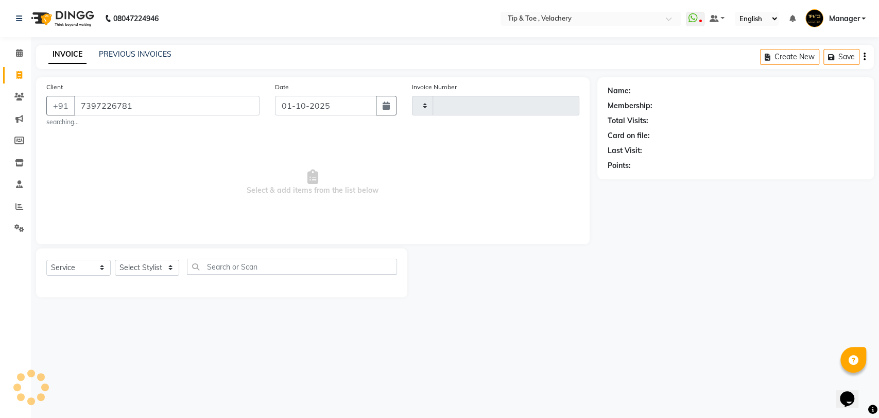
type input "7397226781"
type input "2357"
select select "5863"
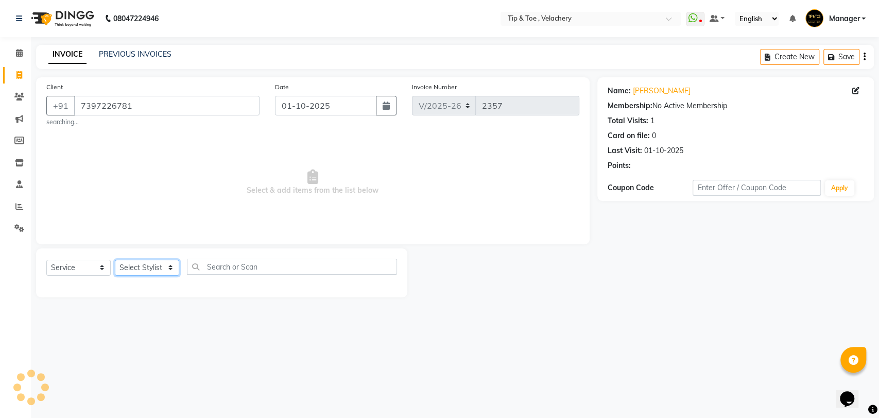
click at [140, 269] on select "Select Stylist" at bounding box center [147, 268] width 64 height 16
select select "56374"
click at [115, 260] on select "Select Stylist [PERSON_NAME] Gopinath Jianrei [PERSON_NAME] Manager [PERSON_NAM…" at bounding box center [147, 268] width 64 height 16
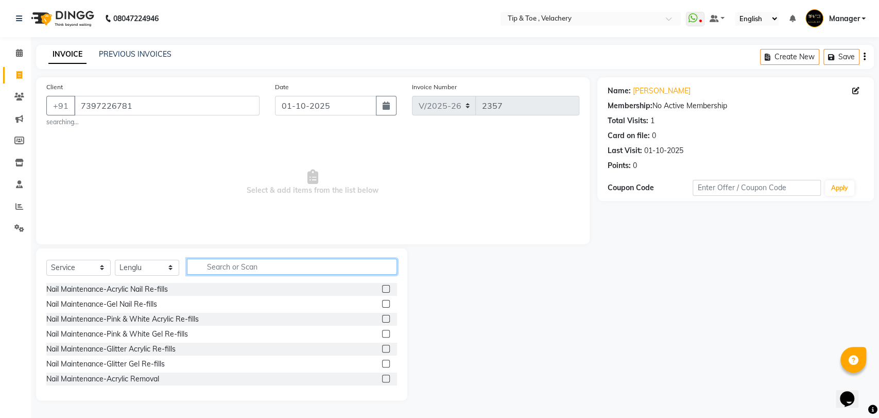
click at [251, 270] on input "text" at bounding box center [292, 267] width 210 height 16
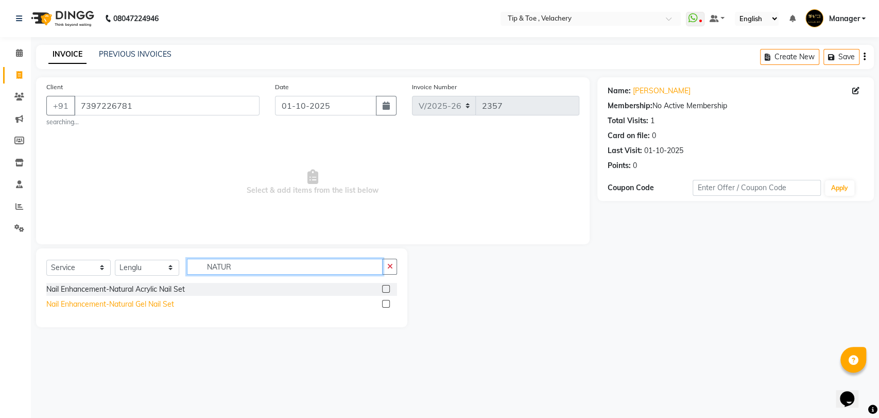
type input "NATUR"
click at [153, 307] on div "Nail Enhancement-Natural Gel Nail Set" at bounding box center [110, 304] width 128 height 11
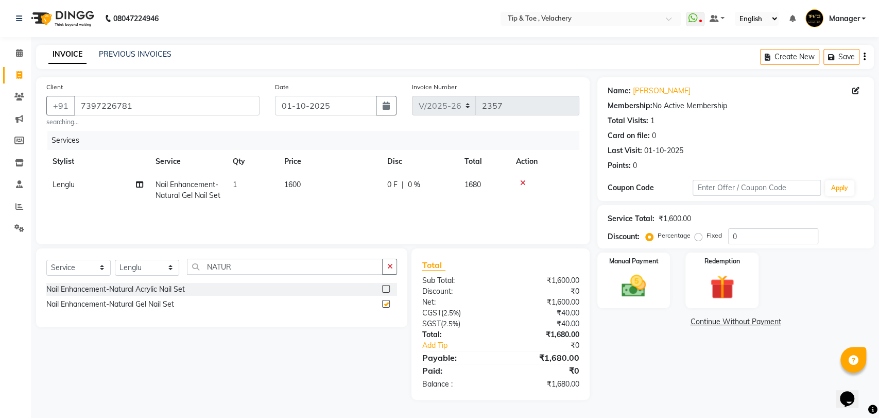
checkbox input "false"
click at [174, 271] on div "Select Service Product Membership Package Voucher Prepaid Gift Card Select Styl…" at bounding box center [221, 271] width 351 height 24
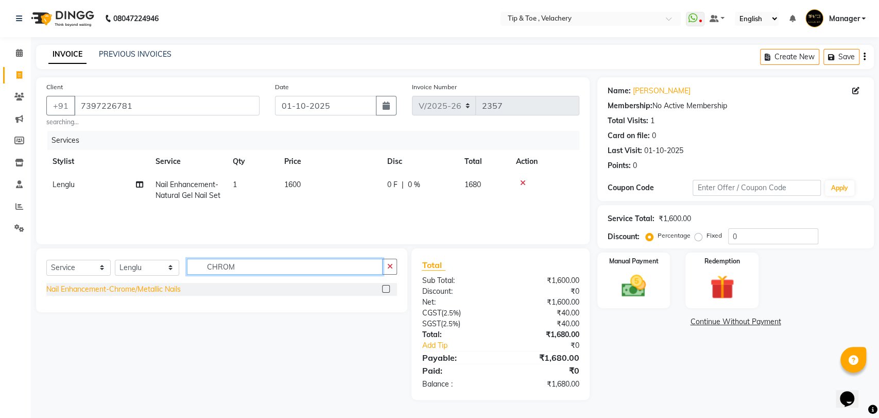
type input "CHROM"
click at [152, 290] on div "Nail Enhancement-Chrome/Metallic Nails" at bounding box center [113, 289] width 134 height 11
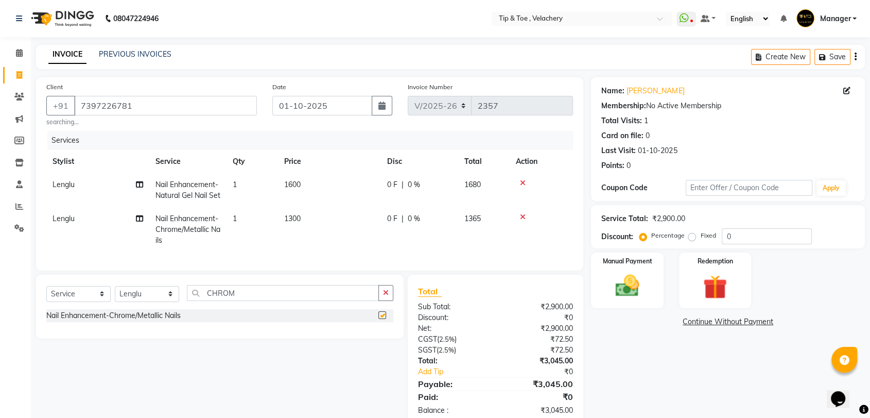
checkbox input "false"
click at [324, 225] on td "1300" at bounding box center [329, 229] width 103 height 45
select select "56374"
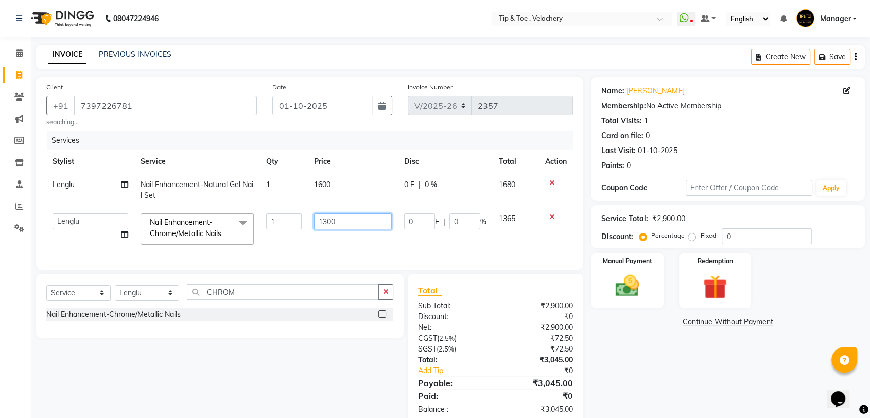
click at [329, 220] on input "1300" at bounding box center [353, 221] width 78 height 16
type input "1500"
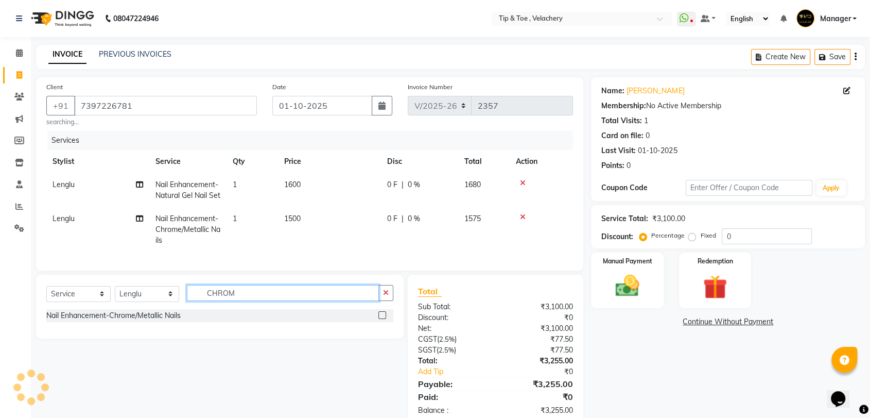
click at [253, 294] on div "Select Service Product Membership Package Voucher Prepaid Gift Card Select Styl…" at bounding box center [220, 307] width 368 height 64
type input "C"
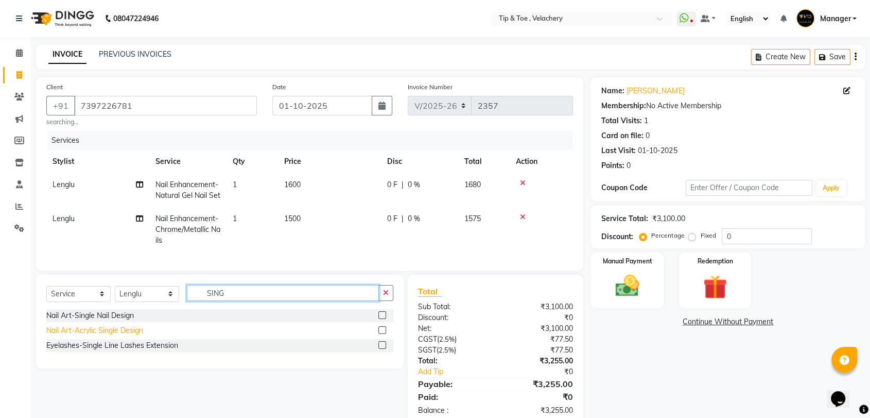
type input "SING"
click at [115, 336] on div "Nail Art-Acrylic Single Design" at bounding box center [94, 330] width 97 height 11
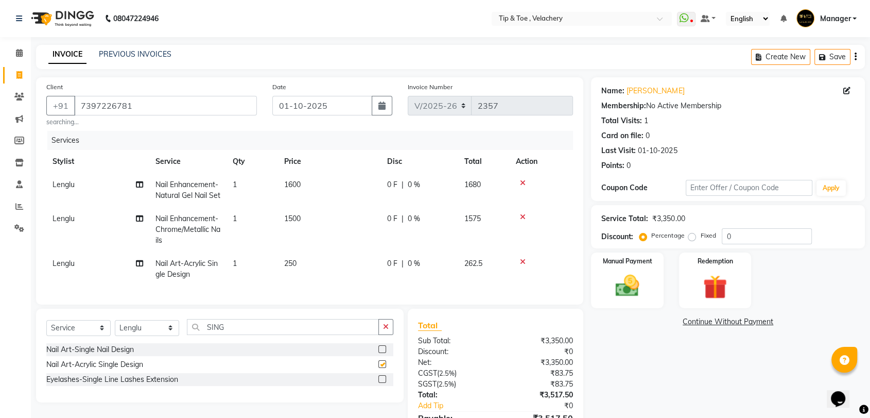
checkbox input "false"
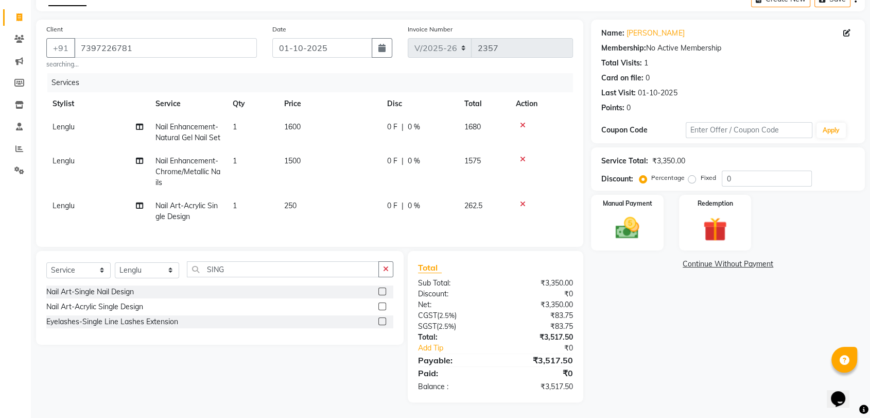
click at [288, 201] on span "250" at bounding box center [290, 205] width 12 height 9
select select "56374"
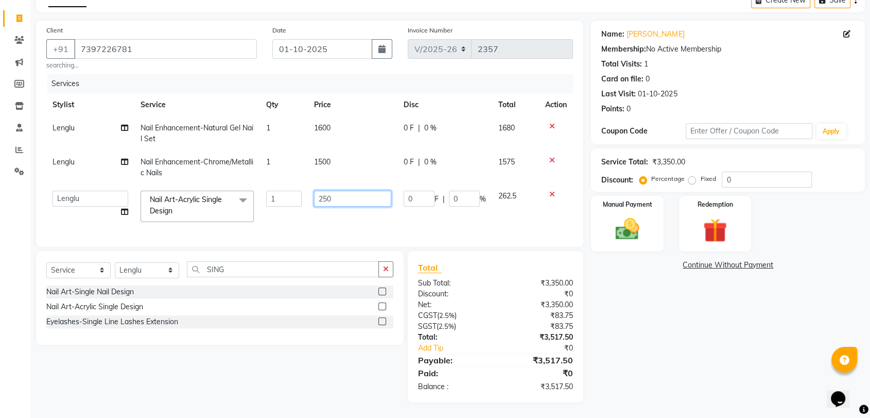
click at [322, 191] on input "250" at bounding box center [352, 199] width 77 height 16
type input "350"
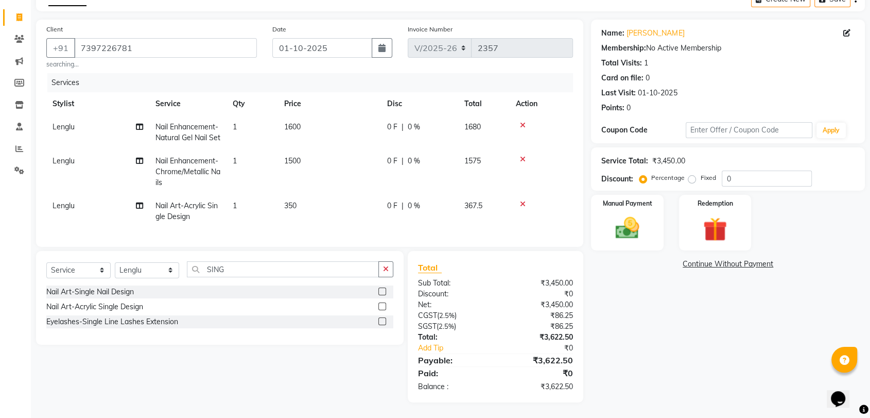
click at [758, 341] on div "Name: Jacqueline Membership: No Active Membership Total Visits: 1 Card on file:…" at bounding box center [732, 211] width 282 height 383
drag, startPoint x: 253, startPoint y: 203, endPoint x: 283, endPoint y: 200, distance: 29.5
click at [258, 203] on td "1" at bounding box center [253, 211] width 52 height 34
select select "56374"
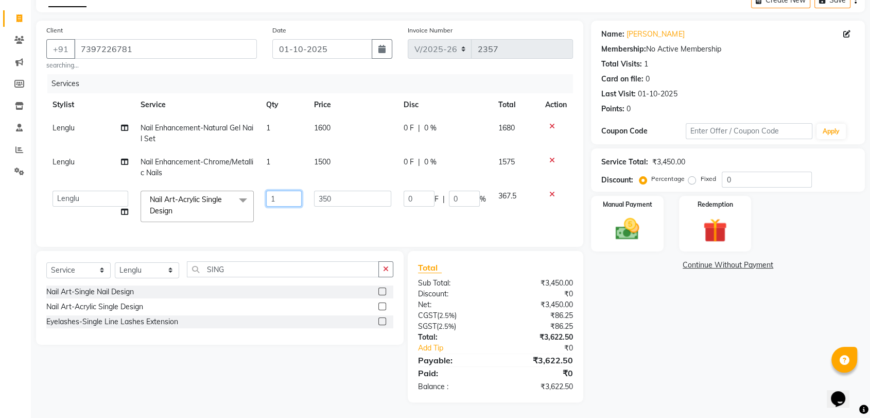
click at [290, 191] on input "1" at bounding box center [284, 199] width 36 height 16
type input "2"
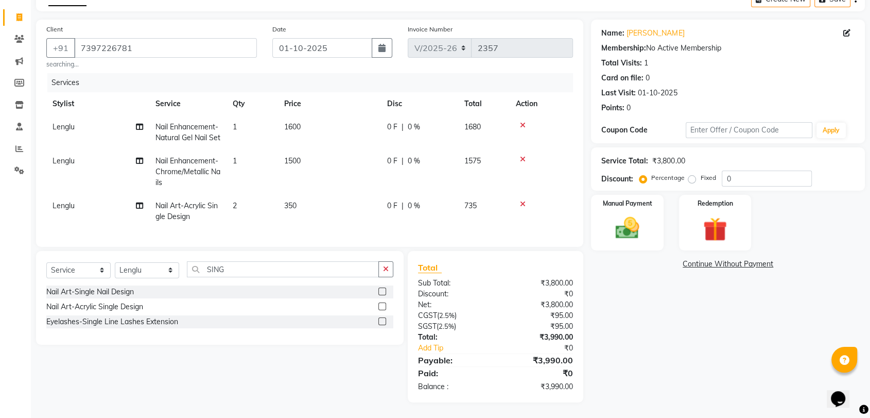
drag, startPoint x: 680, startPoint y: 330, endPoint x: 485, endPoint y: 266, distance: 205.4
click at [679, 330] on div "Name: Jacqueline Membership: No Active Membership Total Visits: 1 Card on file:…" at bounding box center [732, 211] width 282 height 383
click at [148, 269] on select "Select Stylist [PERSON_NAME] Gopinath Jianrei [PERSON_NAME] Manager [PERSON_NAM…" at bounding box center [147, 270] width 64 height 16
select select "41026"
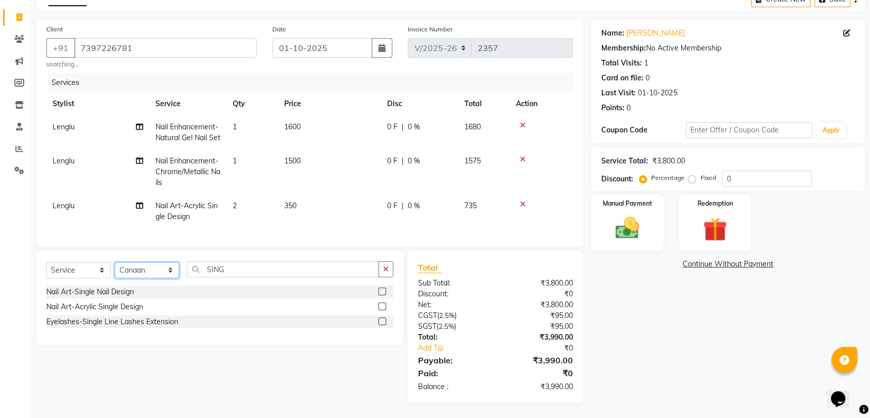
click at [115, 262] on select "Select Stylist [PERSON_NAME] Gopinath Jianrei [PERSON_NAME] Manager [PERSON_NAM…" at bounding box center [147, 270] width 64 height 16
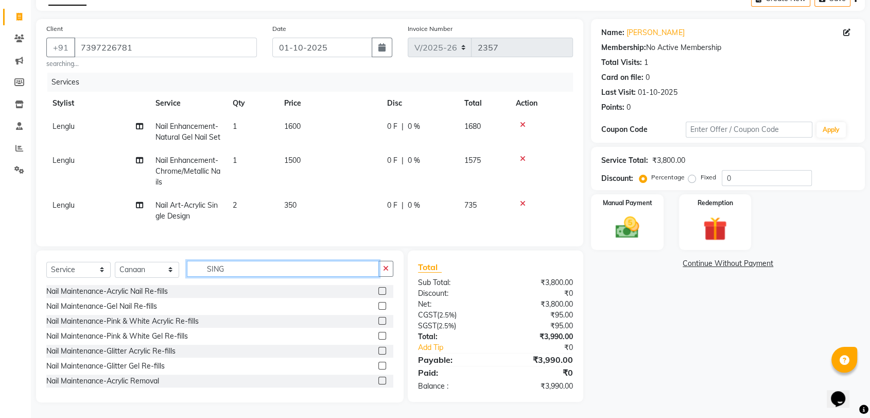
drag, startPoint x: 237, startPoint y: 269, endPoint x: 244, endPoint y: 268, distance: 6.9
click at [239, 269] on input "SING" at bounding box center [283, 269] width 192 height 16
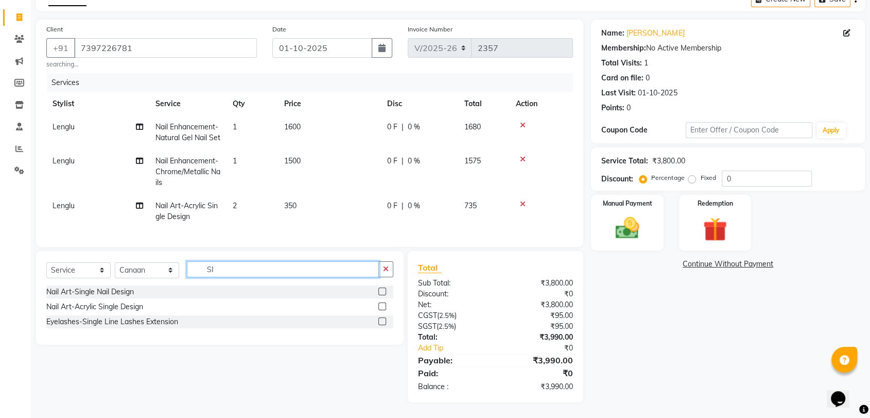
type input "S"
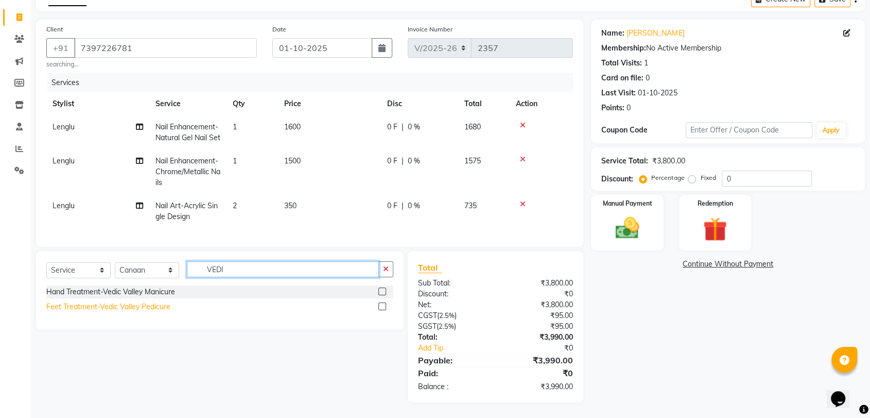
type input "VEDI"
click at [133, 306] on div "Feet Treatment-Vedic Valley Pedicure" at bounding box center [108, 306] width 124 height 11
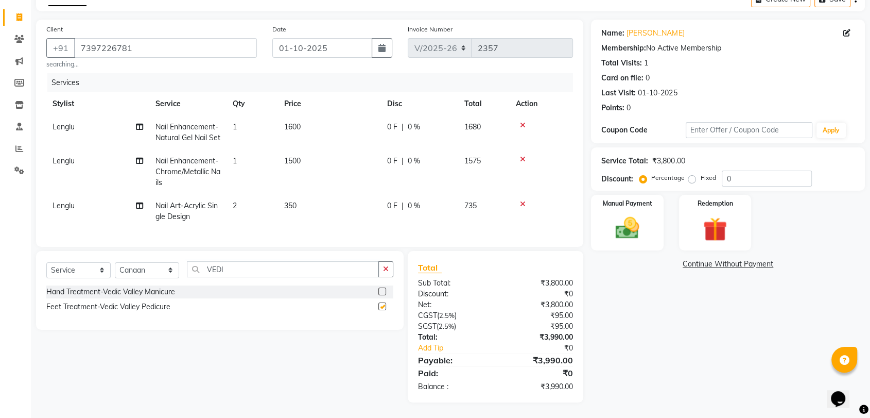
checkbox input "false"
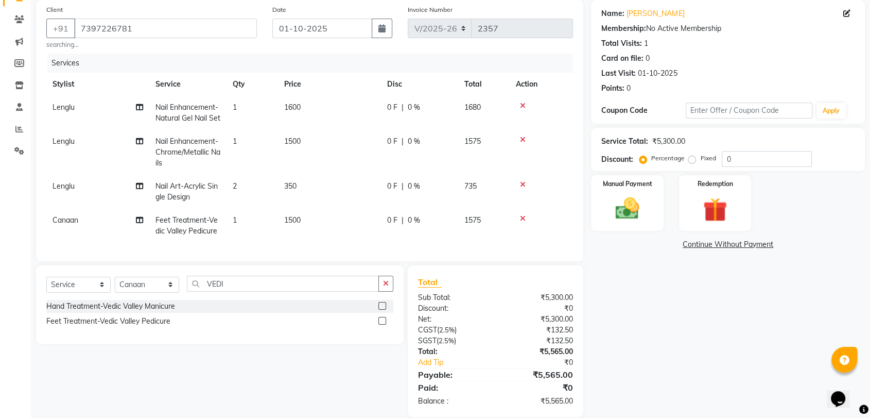
scroll to position [111, 0]
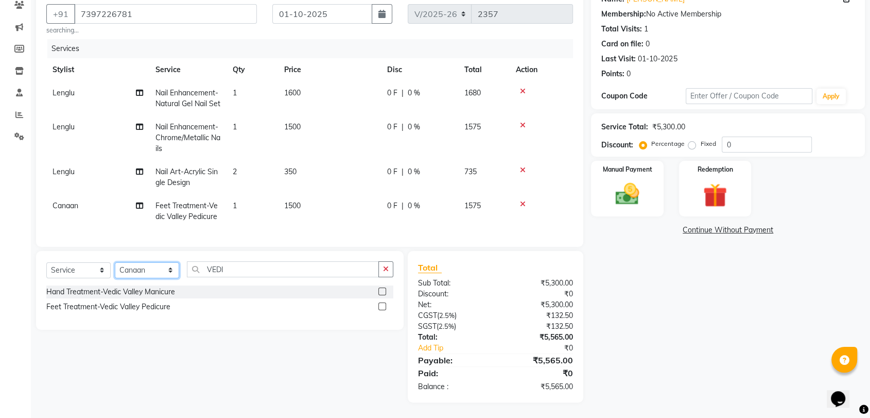
click at [130, 273] on select "Select Stylist [PERSON_NAME] Gopinath Jianrei [PERSON_NAME] Manager [PERSON_NAM…" at bounding box center [147, 270] width 64 height 16
select select "56374"
click at [115, 262] on select "Select Stylist [PERSON_NAME] Gopinath Jianrei [PERSON_NAME] Manager [PERSON_NAM…" at bounding box center [147, 270] width 64 height 16
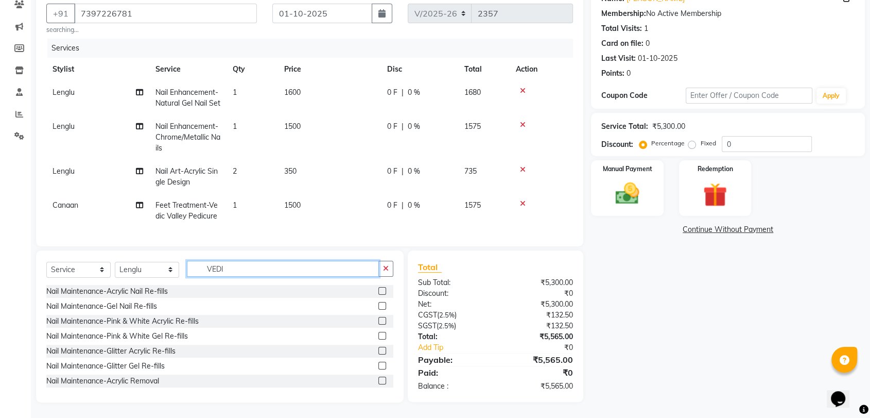
click at [239, 262] on input "VEDI" at bounding box center [283, 269] width 192 height 16
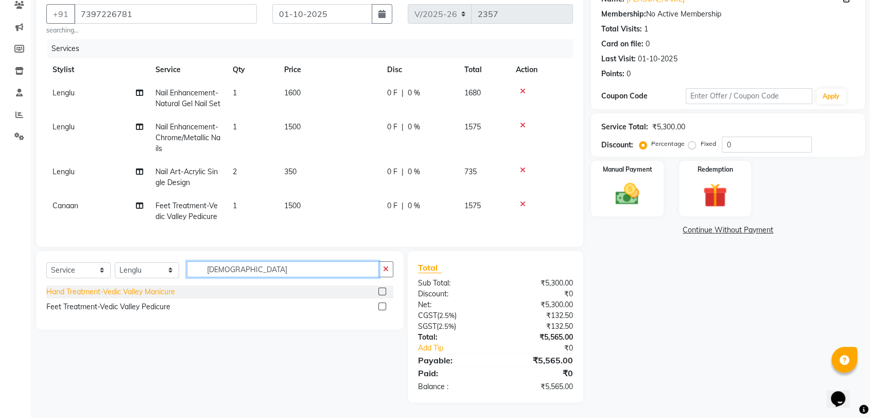
type input "VEDIC"
click at [157, 295] on div "Hand Treatment-Vedic Valley Manicure" at bounding box center [110, 291] width 129 height 11
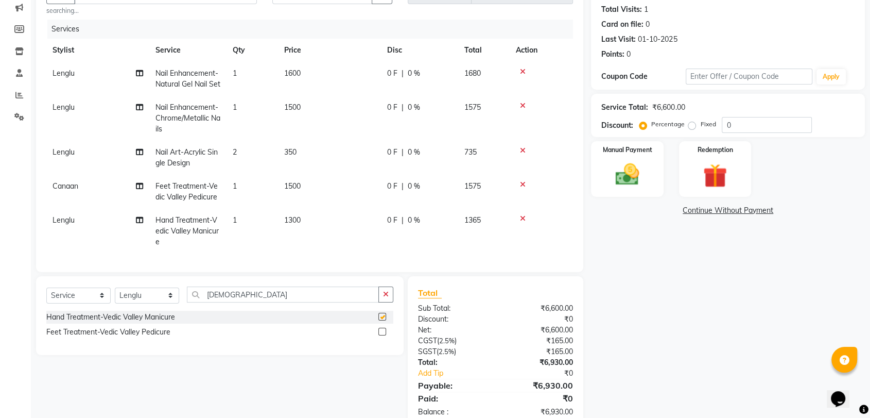
checkbox input "false"
click at [709, 312] on div "Name: Jacqueline Membership: No Active Membership Total Visits: 1 Card on file:…" at bounding box center [732, 197] width 282 height 462
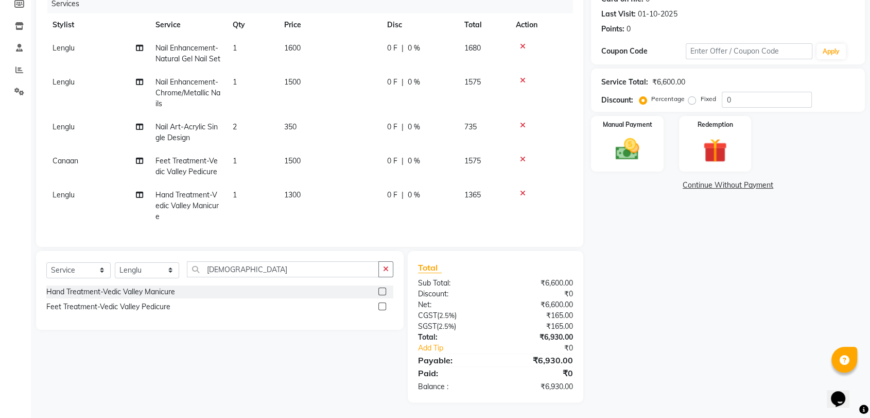
scroll to position [78, 0]
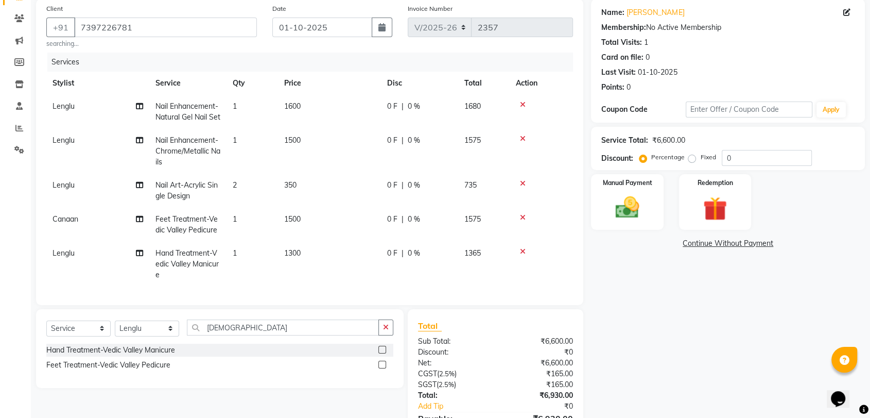
click at [864, 248] on div "Continue Without Payment" at bounding box center [728, 243] width 274 height 11
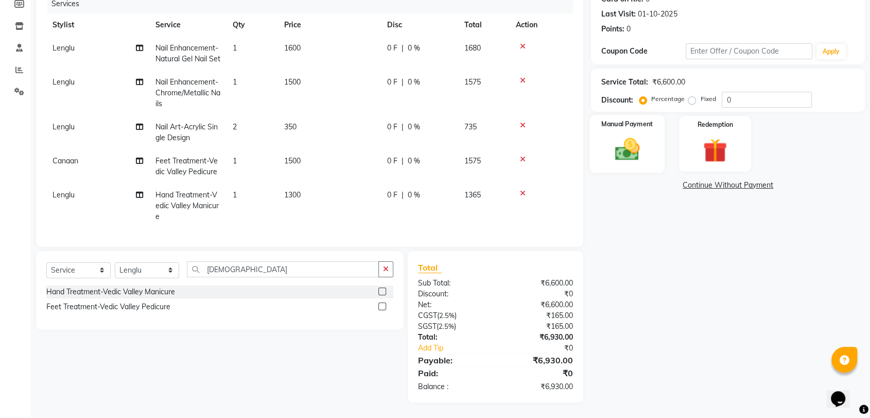
drag, startPoint x: 628, startPoint y: 131, endPoint x: 639, endPoint y: 146, distance: 18.0
click at [627, 135] on img at bounding box center [627, 149] width 40 height 29
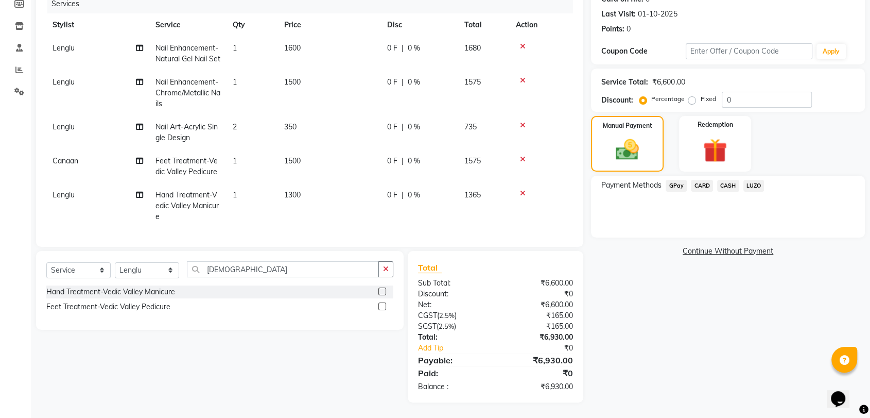
drag, startPoint x: 703, startPoint y: 168, endPoint x: 713, endPoint y: 181, distance: 16.9
click at [704, 180] on span "CARD" at bounding box center [702, 186] width 22 height 12
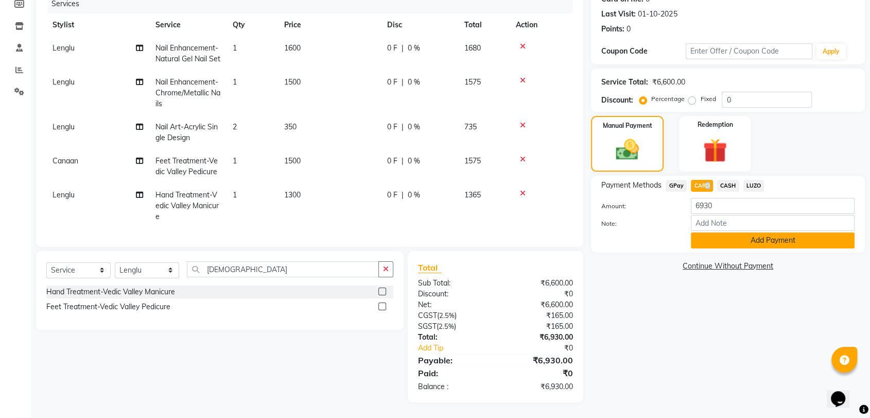
click at [724, 232] on button "Add Payment" at bounding box center [773, 240] width 164 height 16
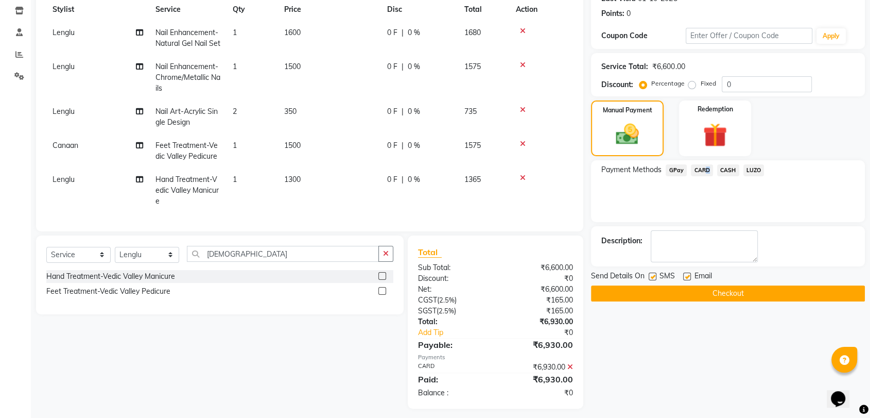
scroll to position [173, 0]
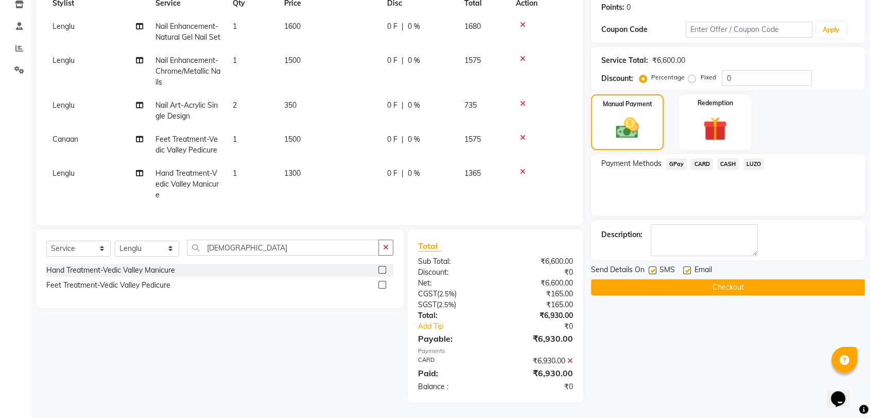
click at [687, 266] on label at bounding box center [687, 270] width 8 height 8
click at [687, 267] on input "checkbox" at bounding box center [686, 270] width 7 height 7
checkbox input "false"
click at [670, 279] on button "Checkout" at bounding box center [728, 287] width 274 height 16
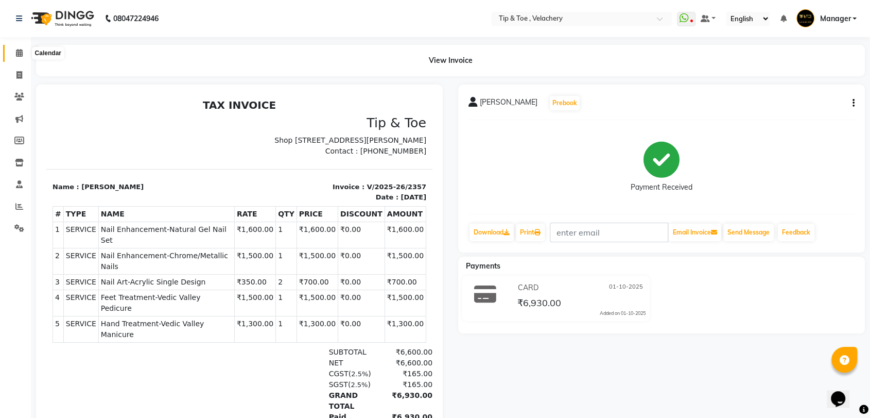
click at [18, 53] on icon at bounding box center [19, 53] width 7 height 8
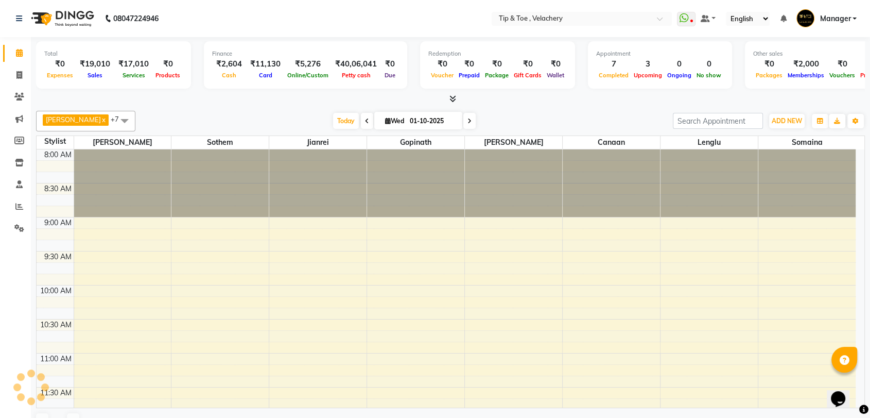
scroll to position [542, 0]
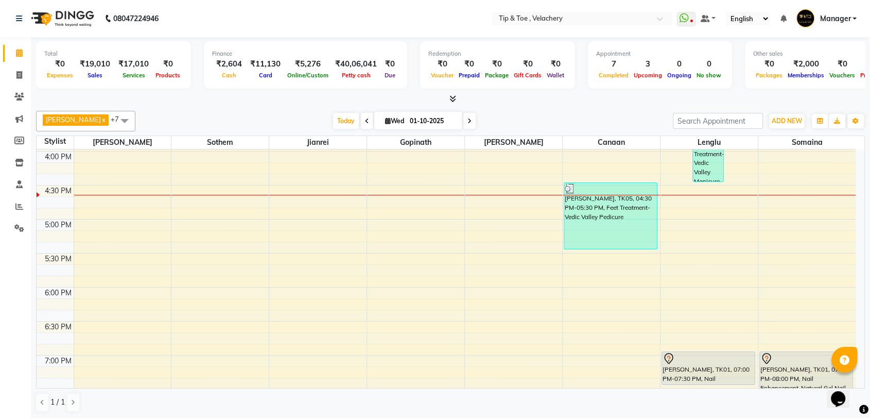
click at [482, 223] on div "8:00 AM 8:30 AM 9:00 AM 9:30 AM 10:00 AM 10:30 AM 11:00 AM 11:30 AM 12:00 PM 12…" at bounding box center [446, 117] width 819 height 1019
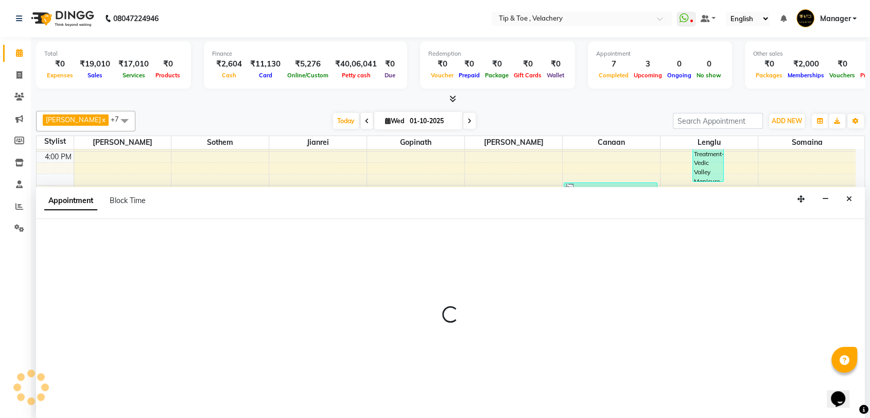
scroll to position [1, 0]
select select "41027"
select select "1020"
select select "tentative"
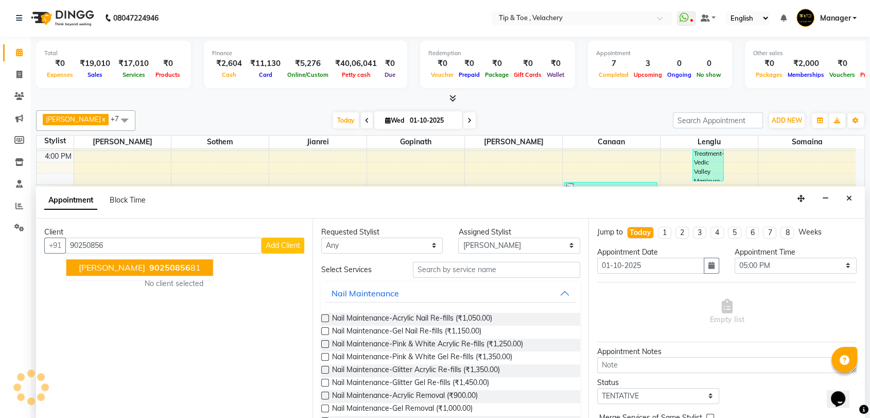
click at [157, 267] on button "agnes 90250856 81" at bounding box center [139, 267] width 147 height 16
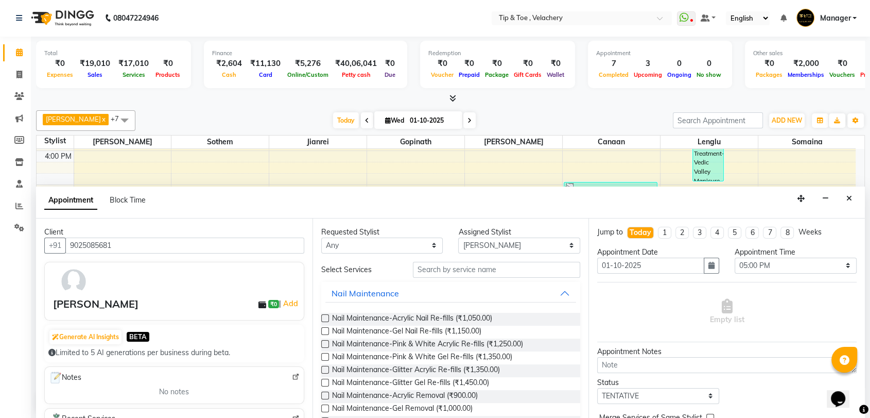
type input "9025085681"
click at [469, 265] on input "text" at bounding box center [497, 270] width 168 height 16
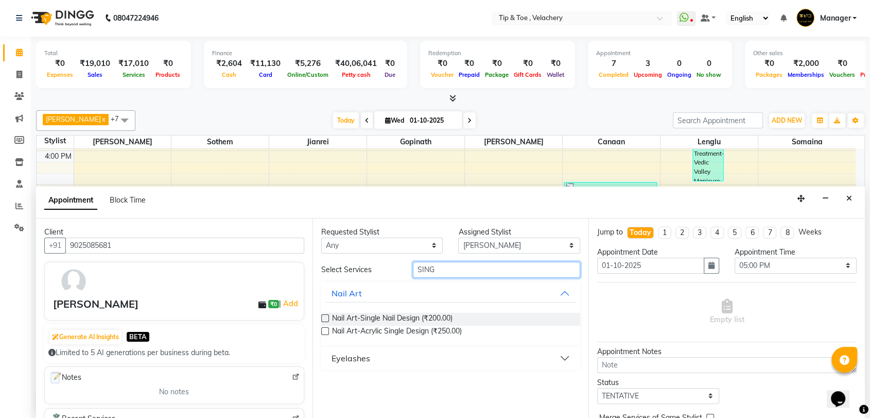
type input "SING"
click at [345, 355] on div "Eyelashes" at bounding box center [351, 358] width 39 height 12
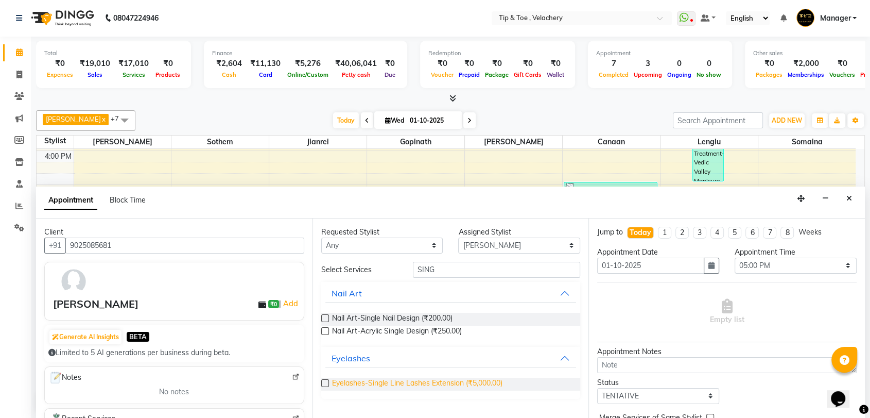
click at [434, 380] on span "Eyelashes-Single Line Lashes Extension (₹5,000.00)" at bounding box center [417, 384] width 170 height 13
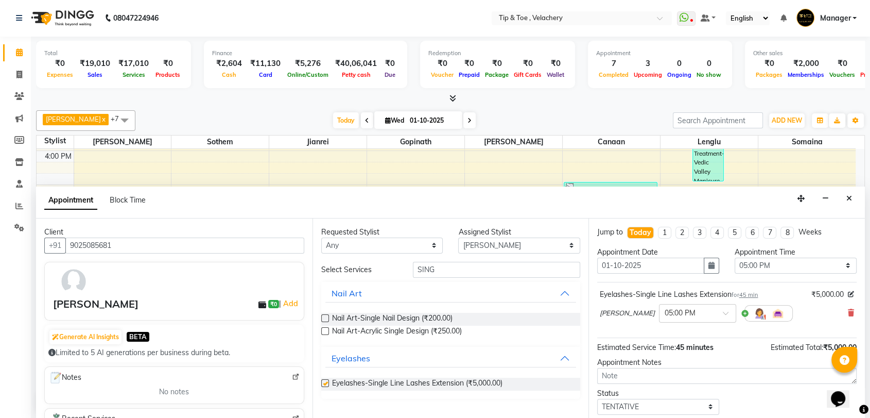
checkbox input "false"
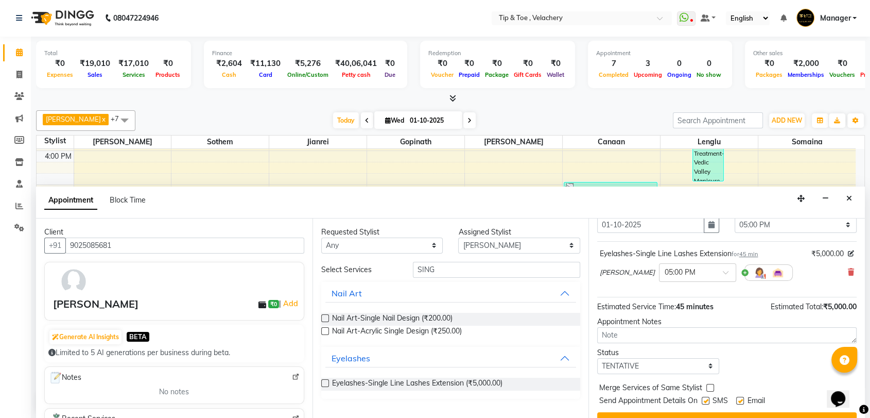
scroll to position [61, 0]
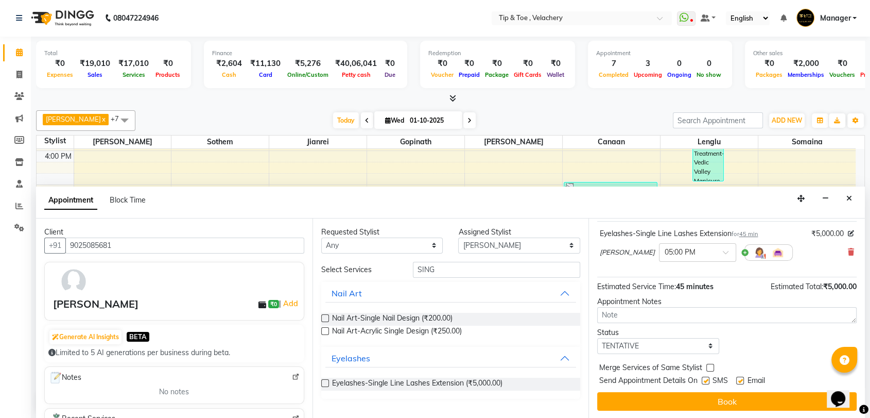
drag, startPoint x: 741, startPoint y: 373, endPoint x: 735, endPoint y: 389, distance: 17.1
click at [741, 375] on div "Email" at bounding box center [755, 381] width 37 height 13
click at [742, 377] on label at bounding box center [741, 381] width 8 height 8
click at [742, 378] on input "checkbox" at bounding box center [740, 381] width 7 height 7
checkbox input "false"
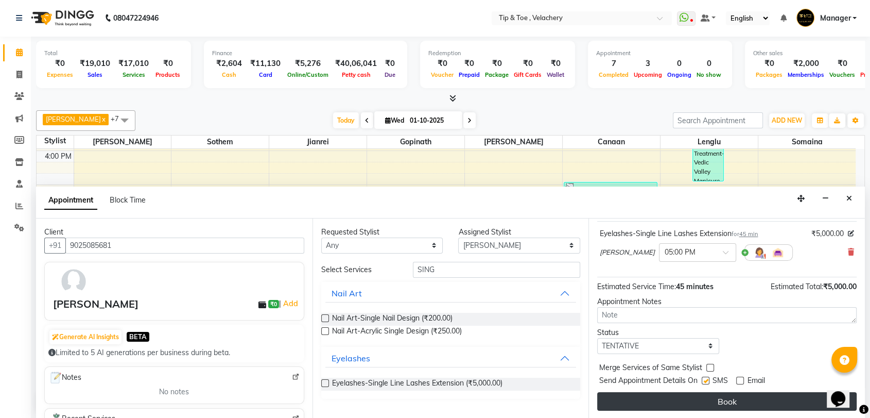
click at [732, 397] on button "Book" at bounding box center [727, 401] width 260 height 19
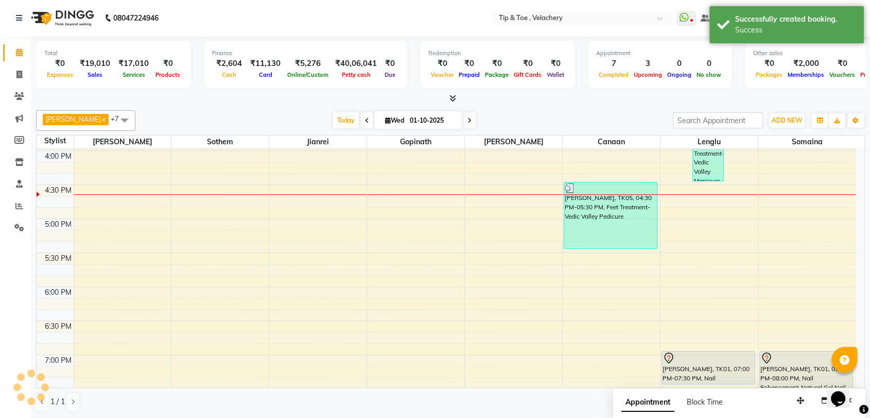
scroll to position [0, 0]
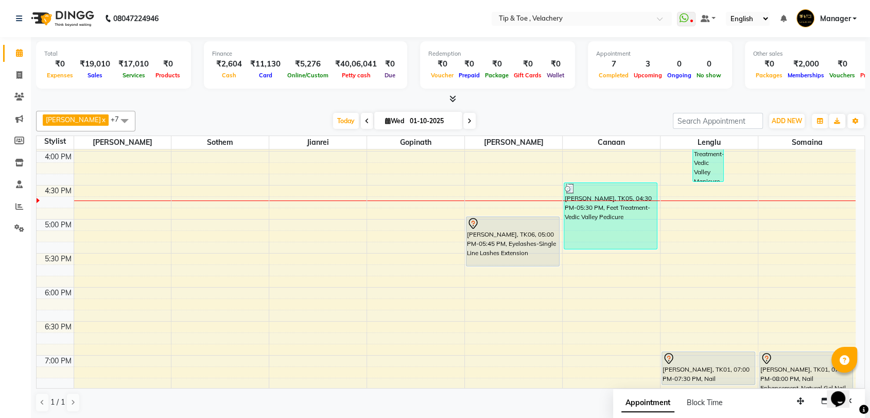
drag, startPoint x: 865, startPoint y: 300, endPoint x: 864, endPoint y: 317, distance: 17.0
click at [864, 317] on td "8:00 AM 8:30 AM 9:00 AM 9:30 AM 10:00 AM 10:30 AM 11:00 AM 11:30 AM 12:00 PM 12…" at bounding box center [451, 268] width 829 height 239
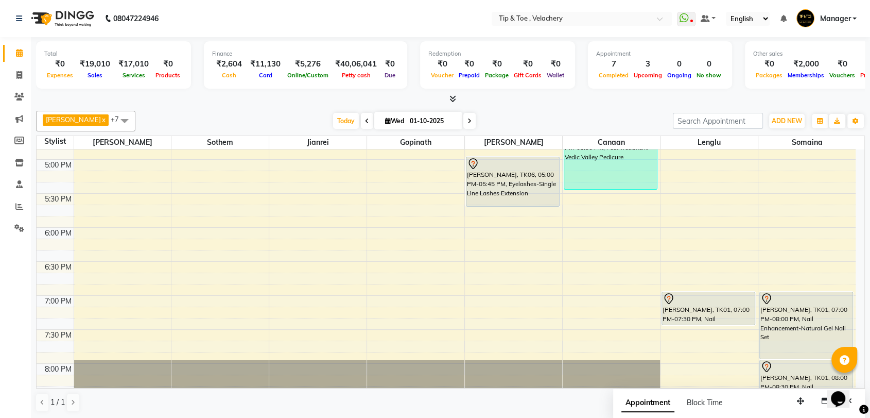
click at [54, 196] on div "5:30 PM" at bounding box center [58, 199] width 31 height 11
click at [57, 195] on div "5:30 PM" at bounding box center [58, 199] width 31 height 11
click at [49, 199] on div "5:30 PM" at bounding box center [58, 199] width 31 height 11
click at [51, 198] on div "5:30 PM" at bounding box center [58, 199] width 31 height 11
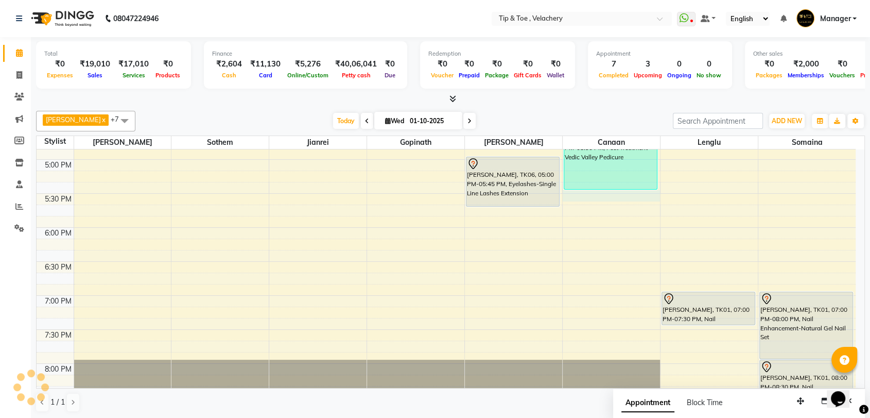
click at [576, 191] on div "8:00 AM 8:30 AM 9:00 AM 9:30 AM 10:00 AM 10:30 AM 11:00 AM 11:30 AM 12:00 PM 12…" at bounding box center [446, 57] width 819 height 1019
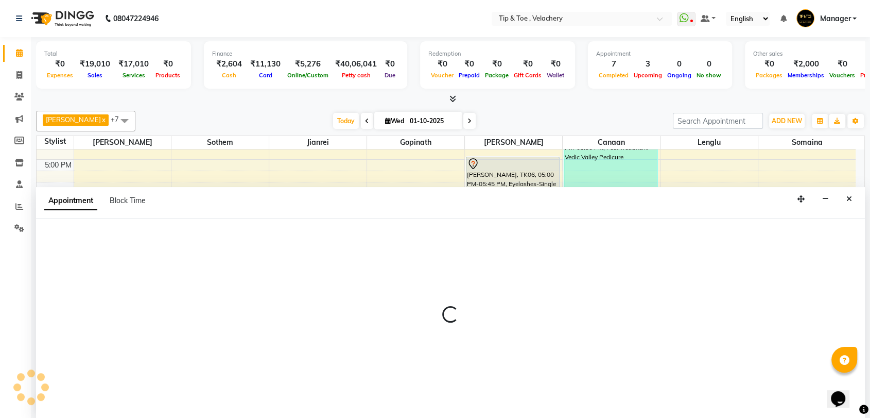
scroll to position [1, 0]
select select "41026"
select select "1050"
select select "tentative"
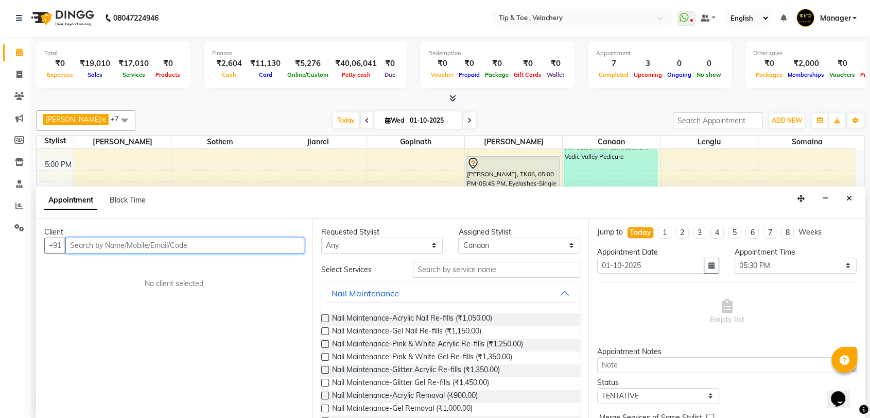
click at [198, 245] on input "text" at bounding box center [184, 245] width 239 height 16
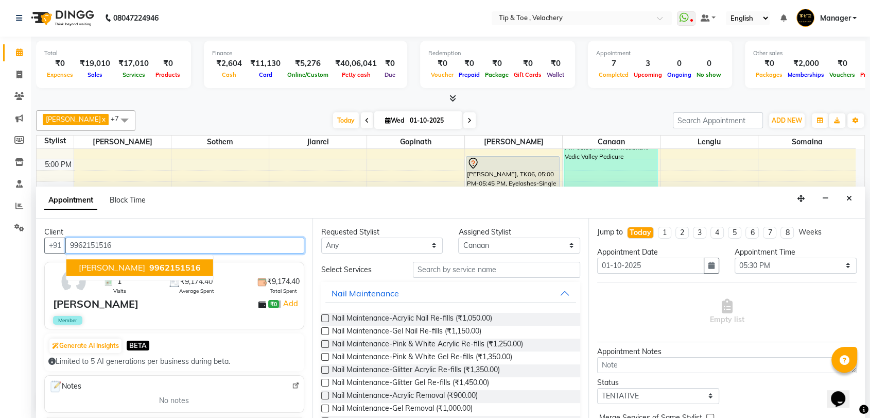
click at [149, 265] on span "9962151516" at bounding box center [175, 267] width 52 height 10
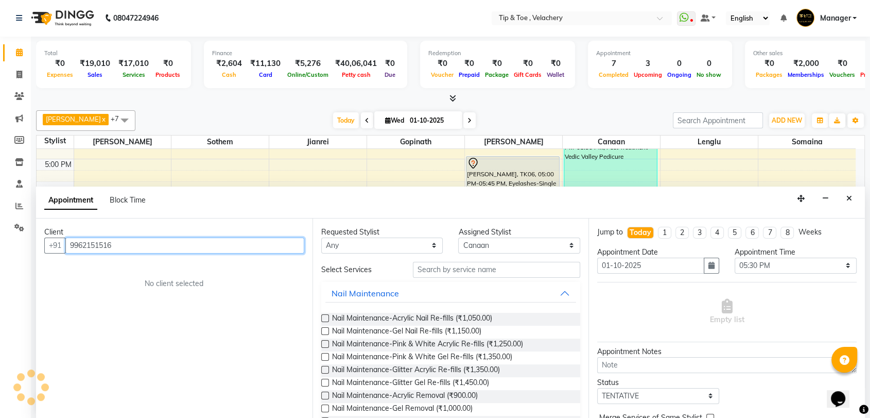
type input "9962151516"
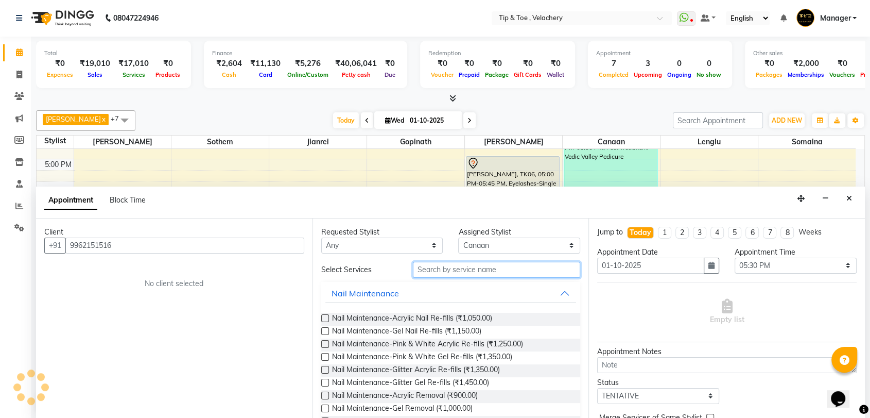
drag, startPoint x: 455, startPoint y: 266, endPoint x: 446, endPoint y: 265, distance: 8.9
click at [449, 266] on input "text" at bounding box center [497, 270] width 168 height 16
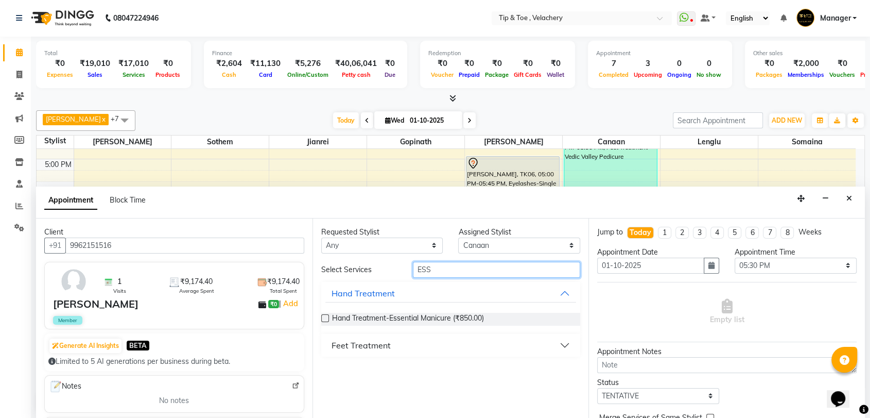
type input "ESS"
click at [371, 343] on div "Feet Treatment" at bounding box center [361, 345] width 59 height 12
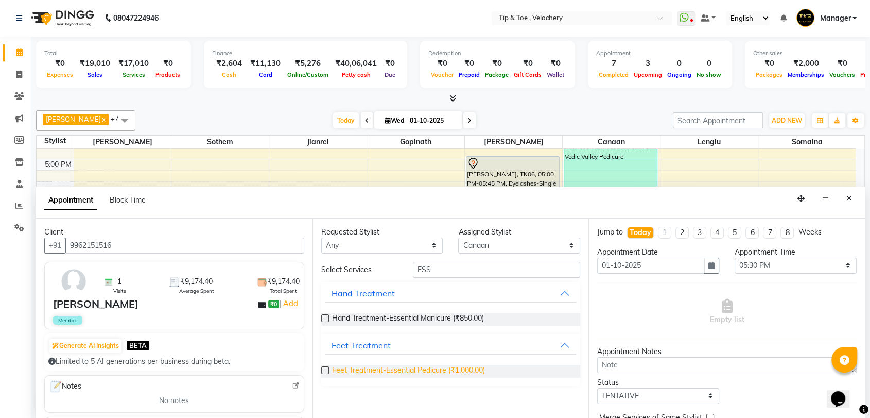
click at [444, 369] on span "Feet Treatment-Essential Pedicure (₹1,000.00)" at bounding box center [408, 371] width 153 height 13
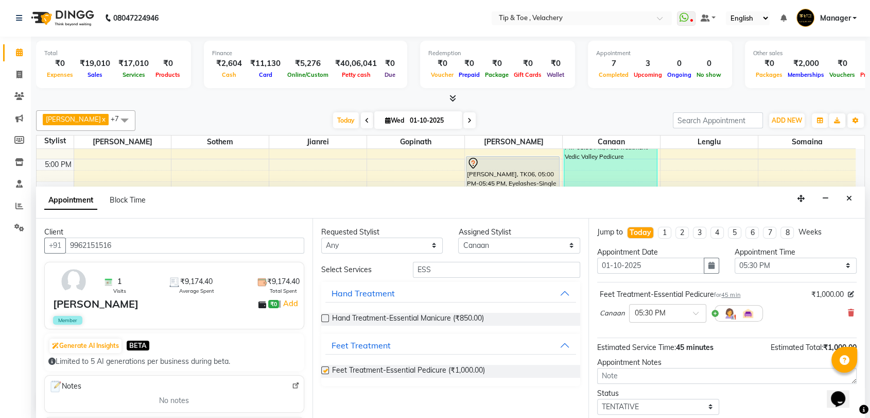
checkbox input "false"
click at [478, 245] on select "Select Afroz Canaan Gopinath Jianrei Lenglu Somaina Sothem Yapi Likha" at bounding box center [519, 245] width 122 height 16
select select "41021"
click at [458, 237] on select "Select Afroz Canaan Gopinath Jianrei Lenglu Somaina Sothem Yapi Likha" at bounding box center [519, 245] width 122 height 16
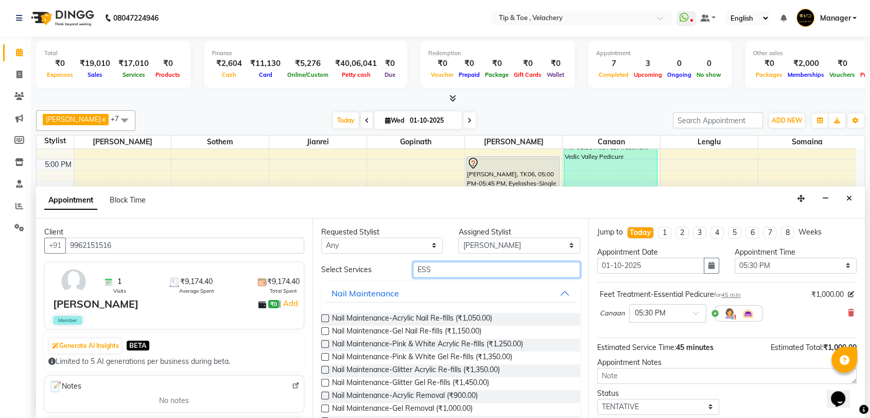
click at [446, 265] on input "ESS" at bounding box center [497, 270] width 168 height 16
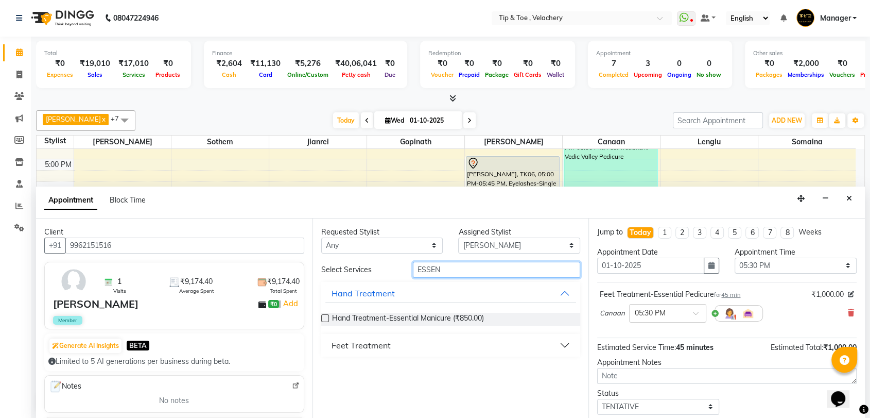
type input "ESSEN"
click at [383, 340] on div "Feet Treatment" at bounding box center [361, 345] width 59 height 12
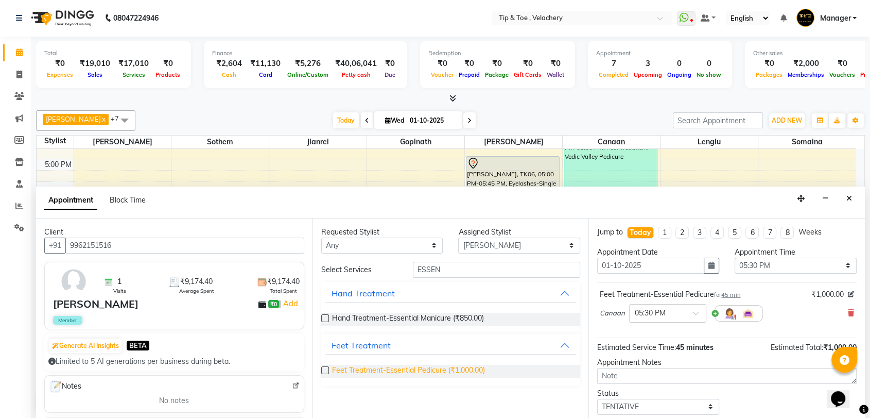
click at [465, 372] on span "Feet Treatment-Essential Pedicure (₹1,000.00)" at bounding box center [408, 371] width 153 height 13
checkbox input "false"
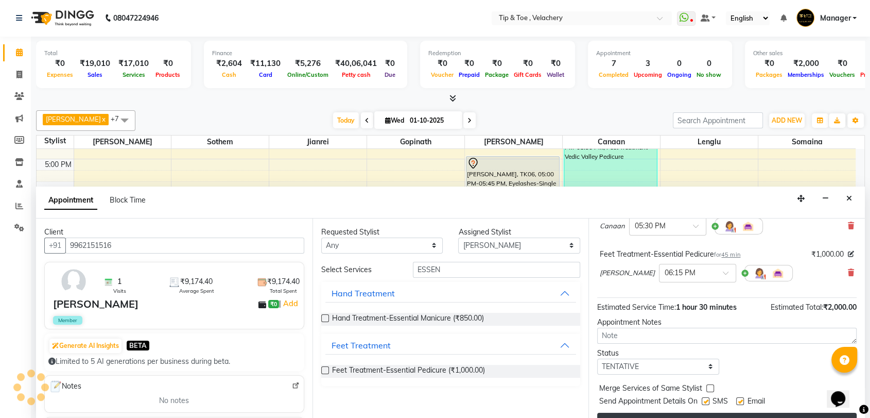
scroll to position [107, 0]
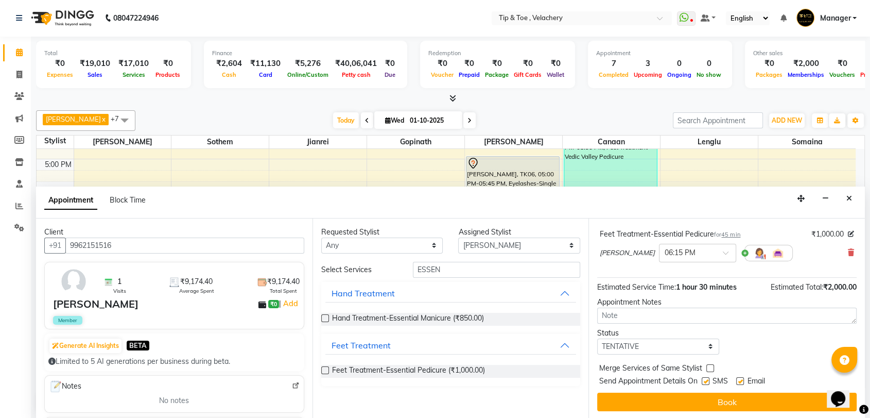
click at [742, 379] on label at bounding box center [741, 381] width 8 height 8
click at [742, 379] on input "checkbox" at bounding box center [740, 382] width 7 height 7
checkbox input "false"
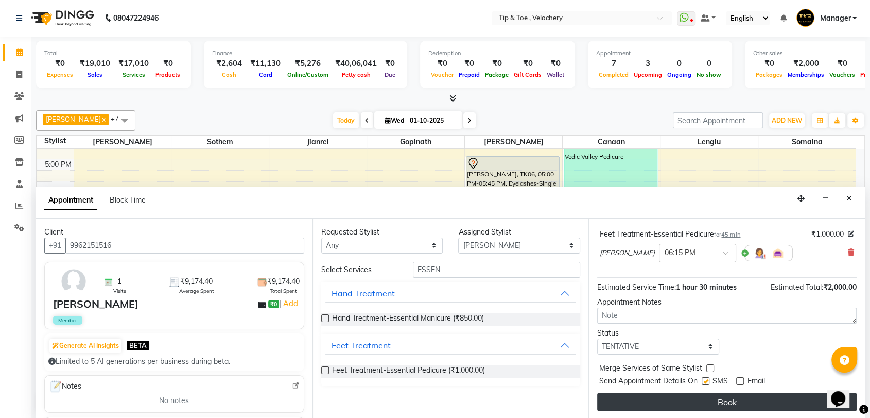
click at [730, 401] on button "Book" at bounding box center [727, 401] width 260 height 19
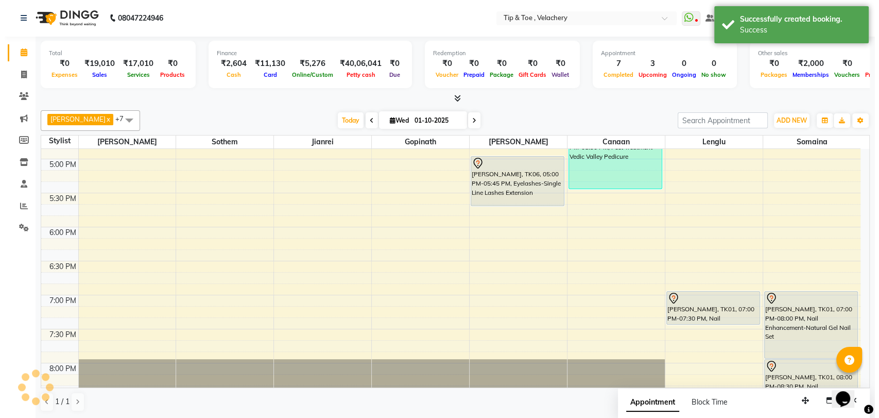
scroll to position [0, 0]
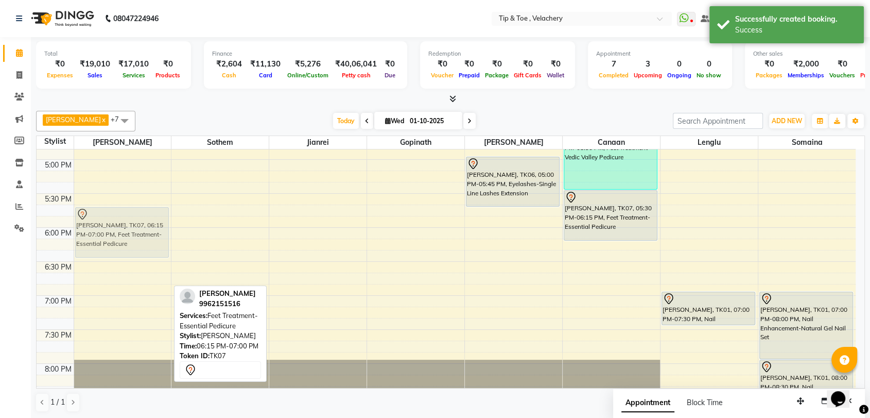
drag, startPoint x: 105, startPoint y: 251, endPoint x: 113, endPoint y: 213, distance: 39.5
click at [113, 213] on div "Sri varshini, TK02, 12:30 PM-02:00 PM, Nail Enhancement-Permanent Gel Polish,Na…" at bounding box center [122, 57] width 97 height 1019
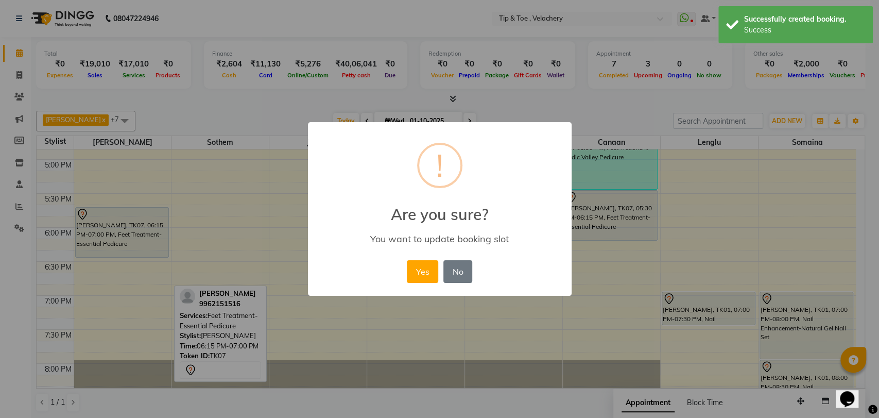
drag, startPoint x: 426, startPoint y: 269, endPoint x: 378, endPoint y: 269, distance: 48.4
click at [421, 269] on button "Yes" at bounding box center [422, 271] width 31 height 23
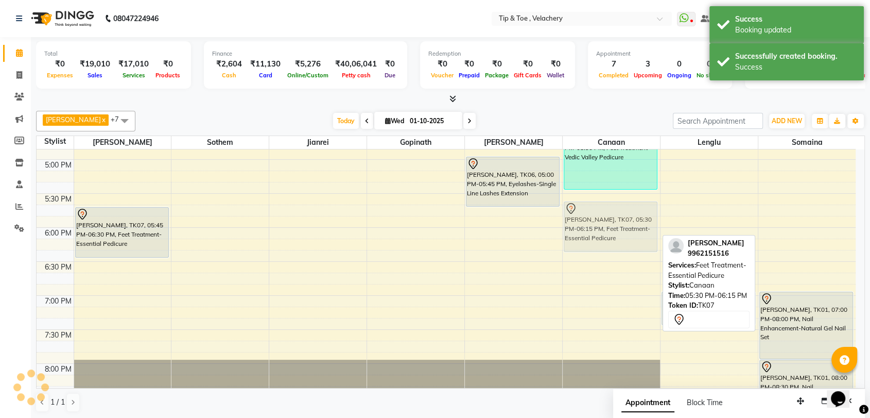
click at [579, 226] on div "Jacqueline, TK03, 01:15 PM-02:00 PM, Feet Treatment-Essential Pedicure Jacqueli…" at bounding box center [611, 57] width 97 height 1019
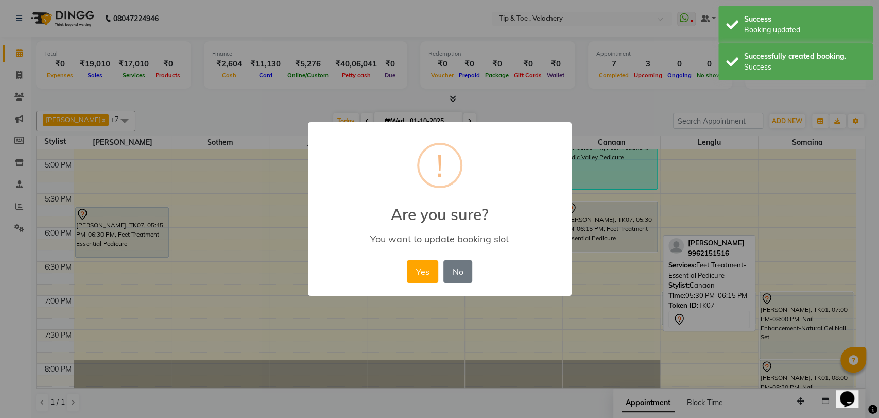
drag, startPoint x: 420, startPoint y: 265, endPoint x: 407, endPoint y: 259, distance: 14.1
click at [420, 265] on button "Yes" at bounding box center [422, 271] width 31 height 23
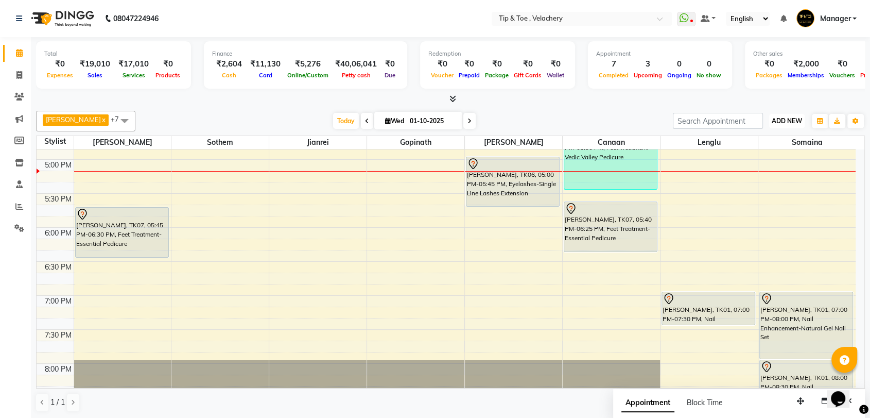
click at [790, 121] on span "ADD NEW" at bounding box center [787, 121] width 30 height 8
click at [754, 153] on link "Add Invoice" at bounding box center [763, 153] width 81 height 13
select select "service"
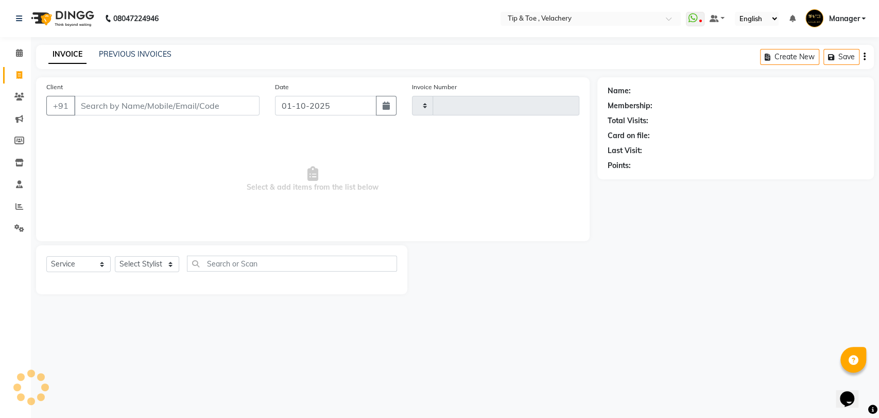
type input "2358"
select select "5863"
click at [145, 105] on input "Client" at bounding box center [166, 106] width 185 height 20
type input "9841173007"
click at [243, 106] on span "Add Client" at bounding box center [233, 105] width 41 height 10
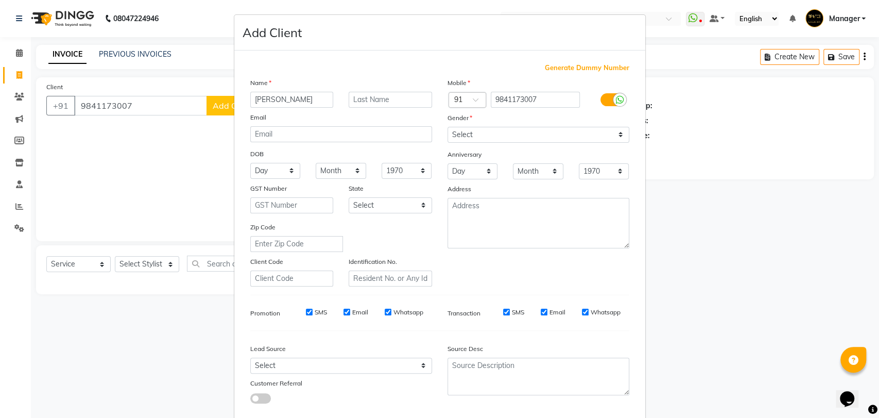
type input "[PERSON_NAME]"
drag, startPoint x: 568, startPoint y: 136, endPoint x: 560, endPoint y: 141, distance: 9.0
click at [568, 136] on select "Select [DEMOGRAPHIC_DATA] [DEMOGRAPHIC_DATA] Other Prefer Not To Say" at bounding box center [539, 135] width 182 height 16
select select "[DEMOGRAPHIC_DATA]"
click at [448, 127] on select "Select [DEMOGRAPHIC_DATA] [DEMOGRAPHIC_DATA] Other Prefer Not To Say" at bounding box center [539, 135] width 182 height 16
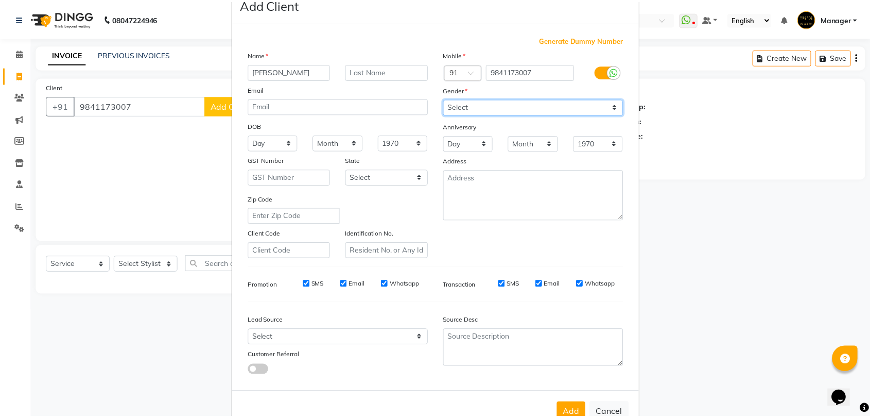
scroll to position [56, 0]
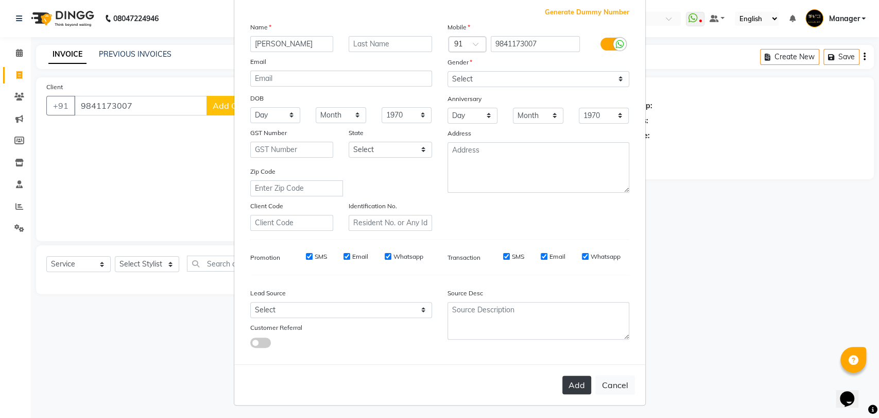
click at [572, 380] on button "Add" at bounding box center [576, 384] width 29 height 19
select select
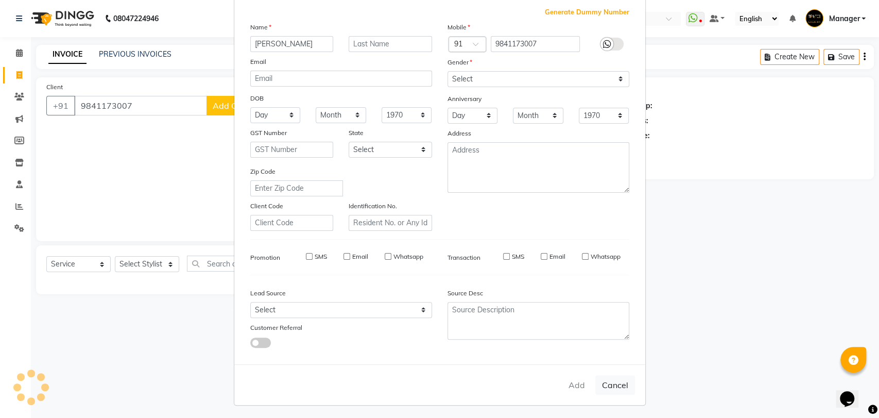
select select
checkbox input "false"
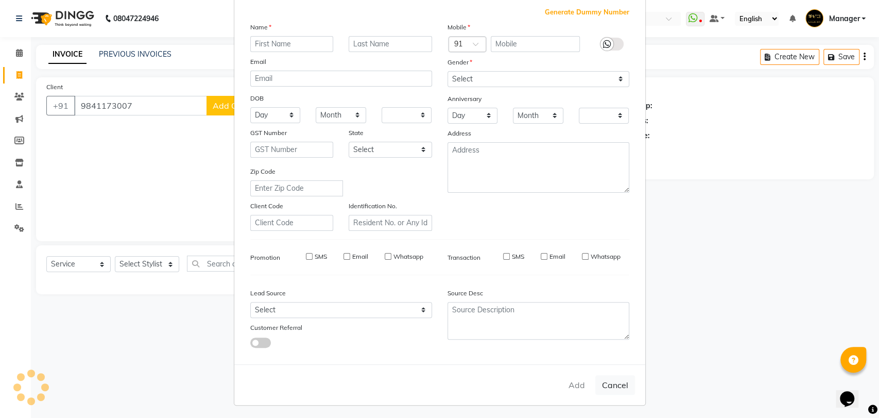
checkbox input "false"
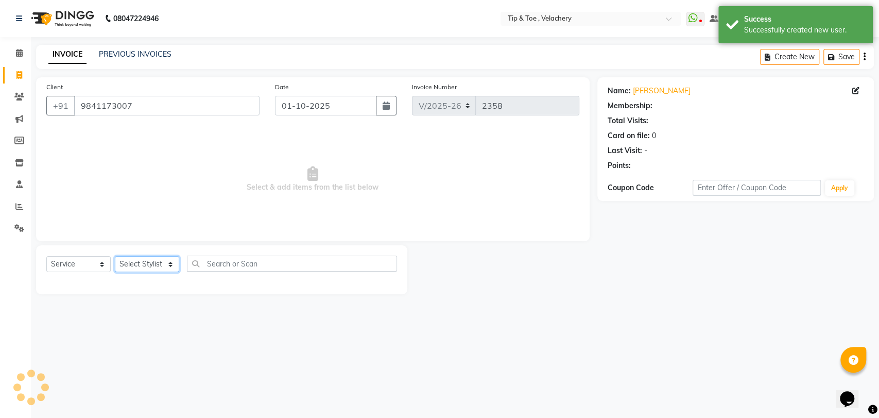
click at [149, 265] on select "Select Stylist [PERSON_NAME] Gopinath Jianrei [PERSON_NAME] Manager [PERSON_NAM…" at bounding box center [147, 264] width 64 height 16
select select "41031"
click at [115, 256] on select "Select Stylist [PERSON_NAME] Gopinath Jianrei [PERSON_NAME] Manager [PERSON_NAM…" at bounding box center [147, 264] width 64 height 16
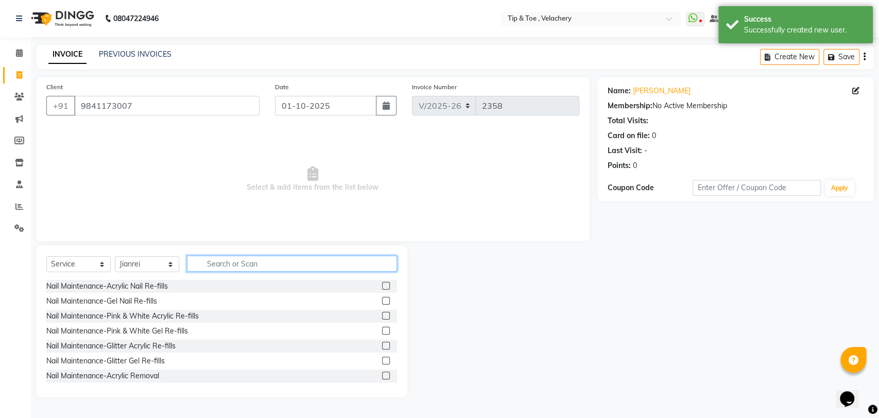
click at [257, 268] on input "text" at bounding box center [292, 263] width 210 height 16
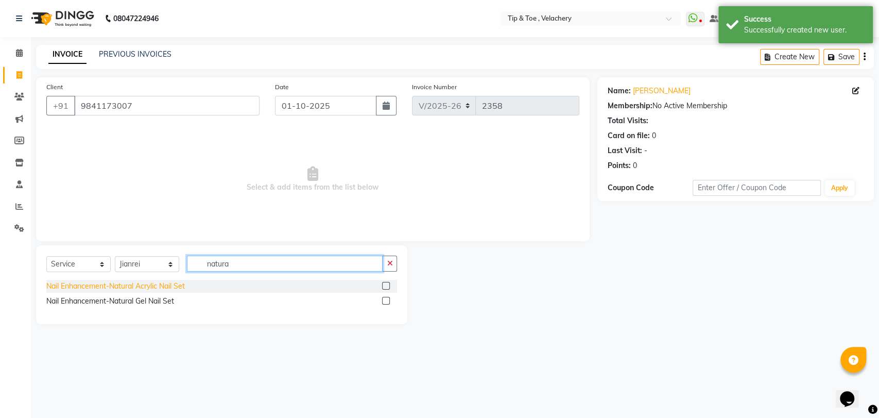
type input "natura"
drag, startPoint x: 150, startPoint y: 288, endPoint x: 177, endPoint y: 288, distance: 27.3
click at [156, 288] on div "Nail Enhancement-Natural Acrylic Nail Set" at bounding box center [115, 286] width 139 height 11
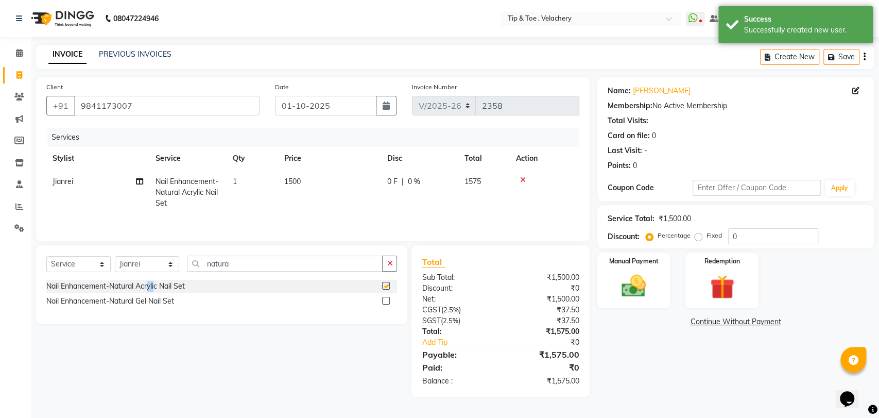
checkbox input "false"
drag, startPoint x: 274, startPoint y: 269, endPoint x: 99, endPoint y: 269, distance: 174.6
click at [101, 270] on div "Select Service Product Membership Package Voucher Prepaid Gift Card Select Styl…" at bounding box center [221, 267] width 351 height 24
type input "o"
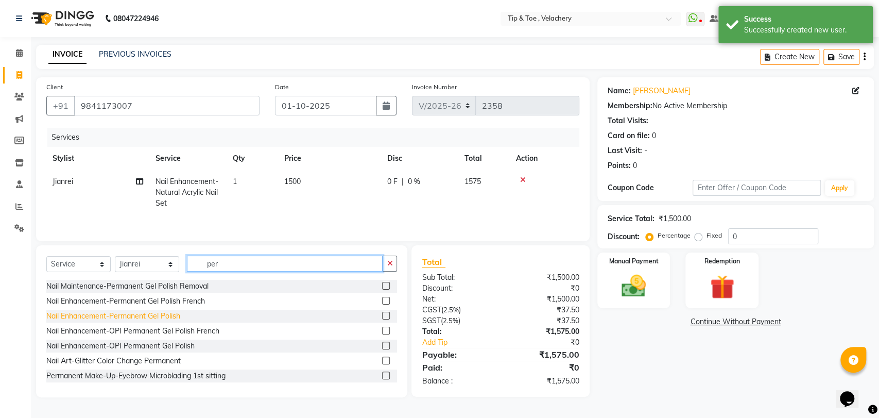
type input "per"
click at [163, 315] on div "Nail Enhancement-Permanent Gel Polish" at bounding box center [113, 316] width 134 height 11
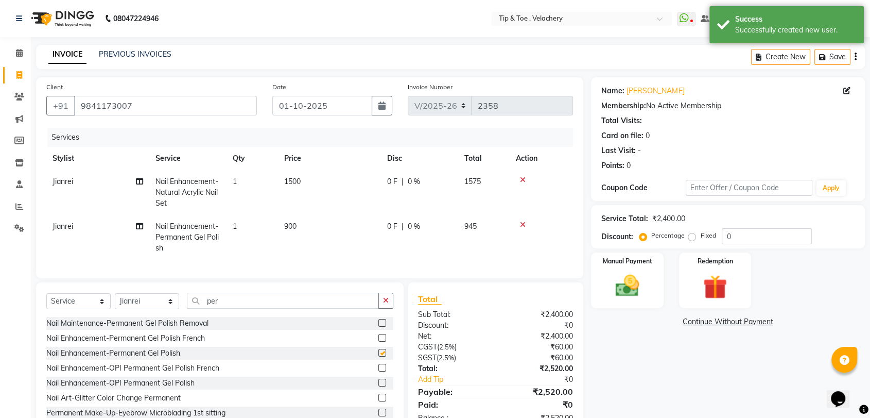
checkbox input "false"
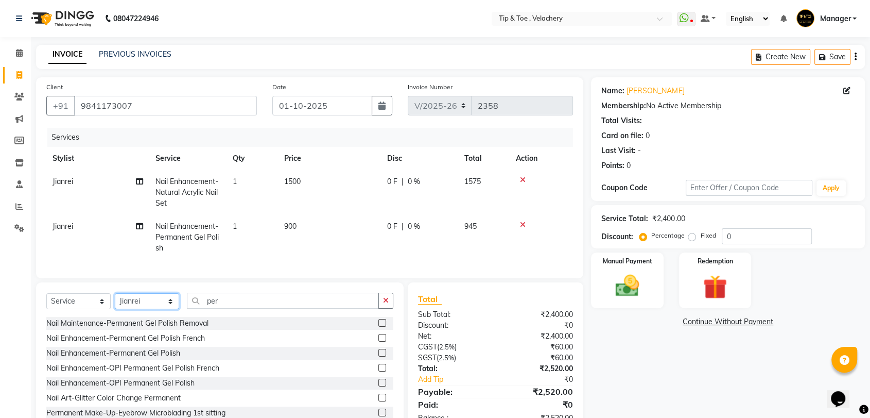
click at [123, 309] on select "Select Stylist [PERSON_NAME] Gopinath Jianrei [PERSON_NAME] Manager [PERSON_NAM…" at bounding box center [147, 301] width 64 height 16
select select "63979"
click at [115, 302] on select "Select Stylist [PERSON_NAME] Gopinath Jianrei [PERSON_NAME] Manager [PERSON_NAM…" at bounding box center [147, 301] width 64 height 16
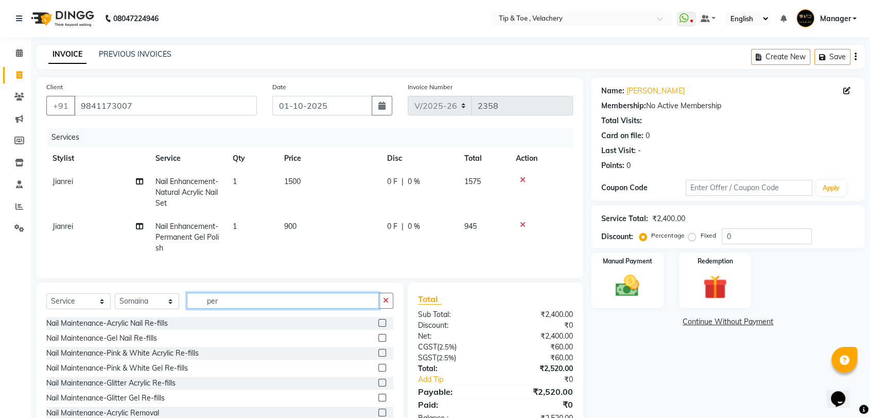
click at [227, 304] on input "per" at bounding box center [283, 301] width 192 height 16
type input "perman"
click at [157, 354] on div "Nail Maintenance-Permanent Gel Polish Removal Nail Enhancement-Permanent Gel Po…" at bounding box center [219, 368] width 347 height 103
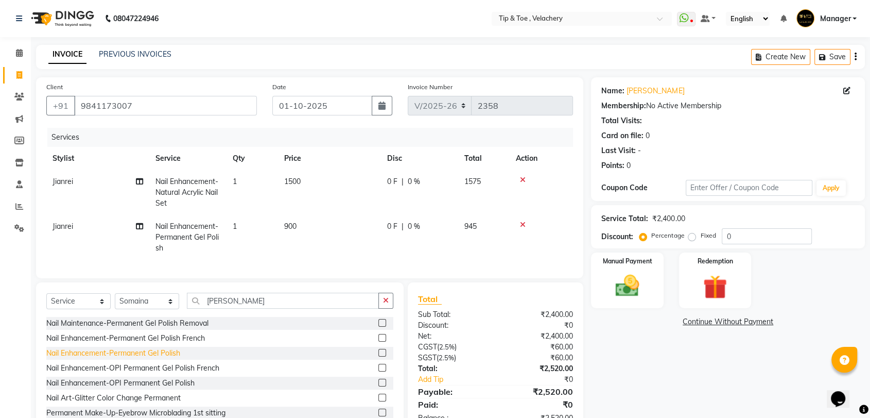
click at [156, 358] on div "Nail Enhancement-Permanent Gel Polish" at bounding box center [113, 353] width 134 height 11
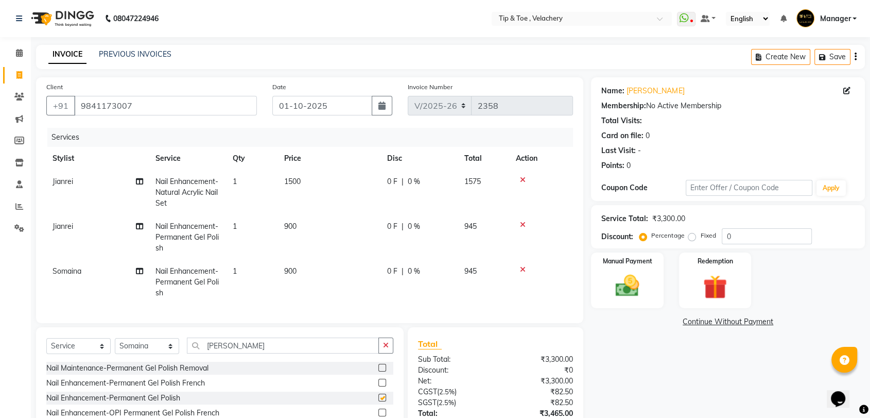
checkbox input "false"
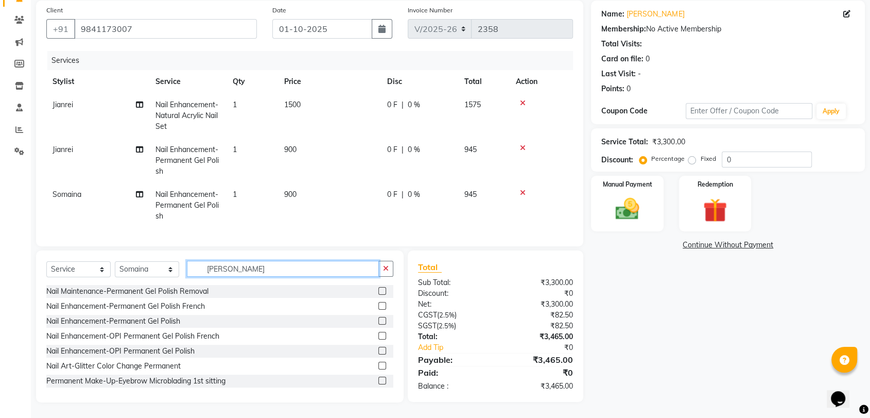
drag, startPoint x: 242, startPoint y: 273, endPoint x: 135, endPoint y: 273, distance: 107.1
click at [135, 273] on div "Select Service Product Membership Package Voucher Prepaid Gift Card Select Styl…" at bounding box center [219, 273] width 347 height 24
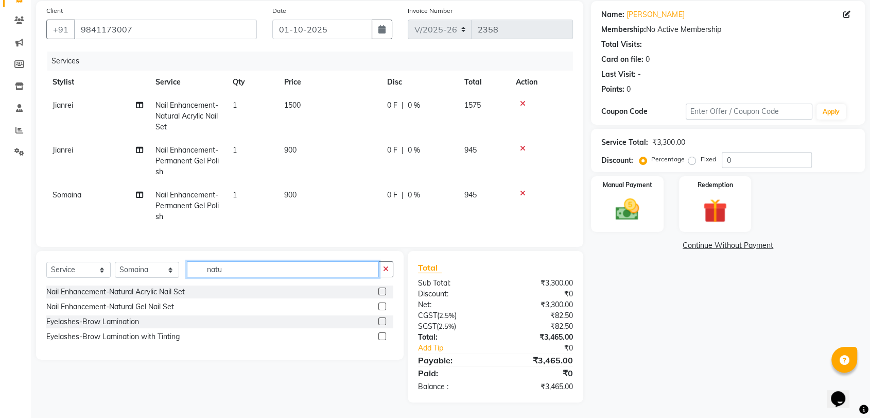
scroll to position [84, 0]
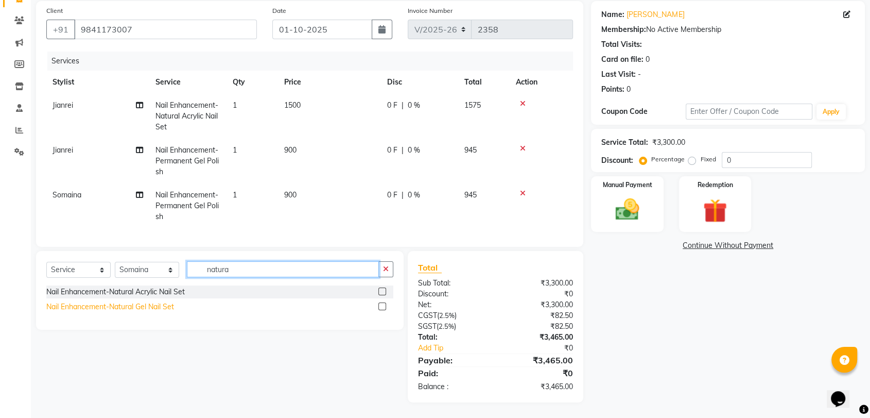
type input "natura"
drag, startPoint x: 137, startPoint y: 306, endPoint x: 323, endPoint y: 198, distance: 215.1
click at [138, 306] on div "Nail Enhancement-Natural Gel Nail Set" at bounding box center [110, 306] width 128 height 11
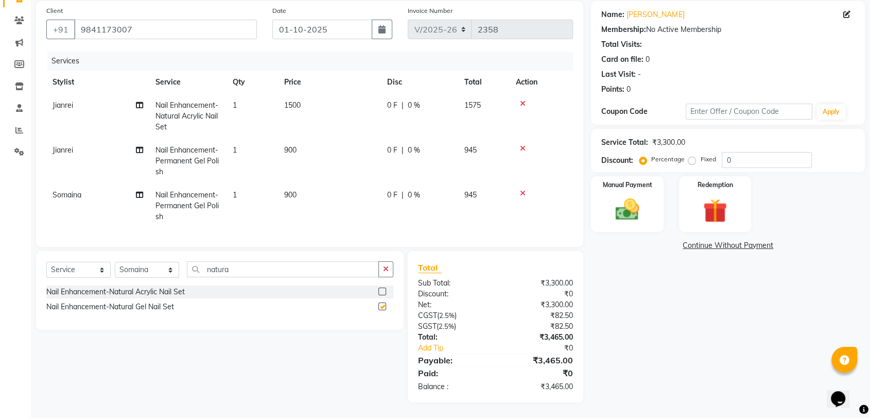
checkbox input "false"
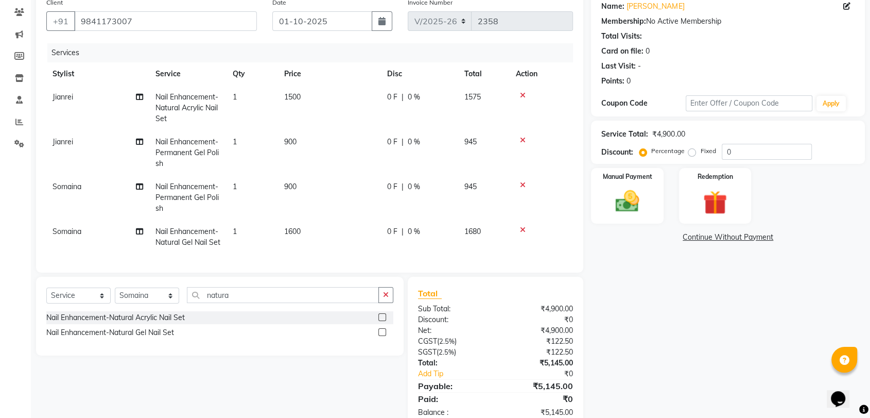
scroll to position [129, 0]
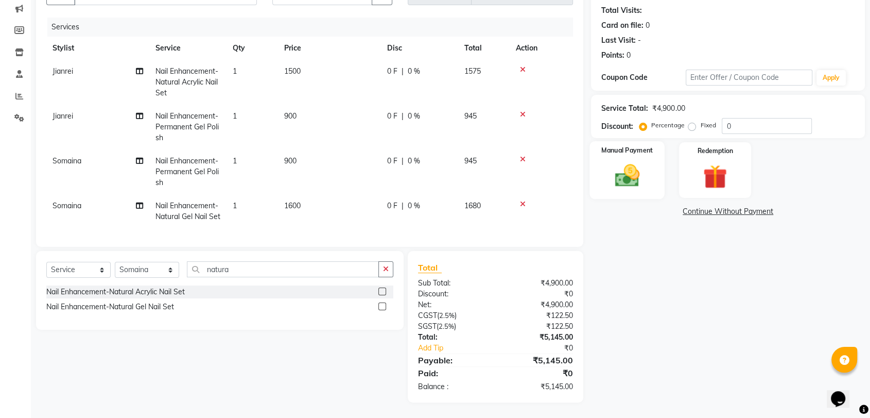
click at [637, 168] on img at bounding box center [627, 175] width 40 height 29
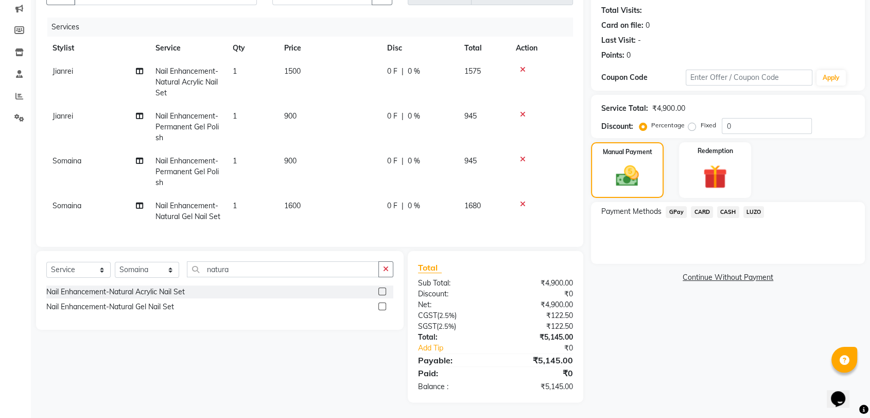
scroll to position [0, 0]
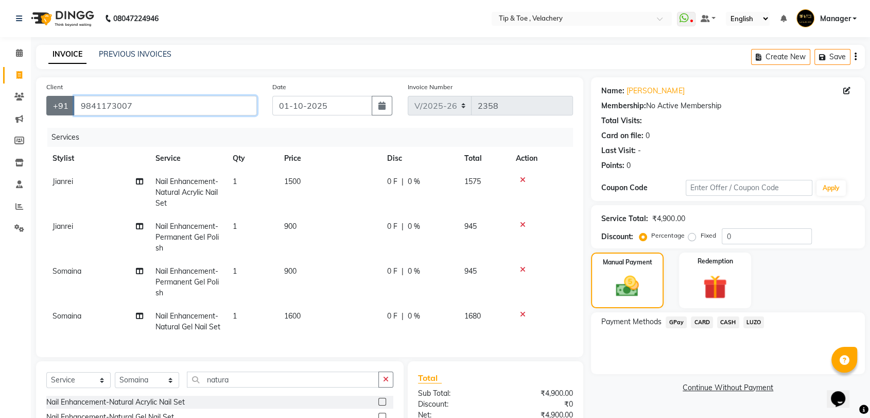
drag, startPoint x: 136, startPoint y: 106, endPoint x: 70, endPoint y: 107, distance: 66.5
click at [70, 107] on div "+91 9841173007" at bounding box center [151, 106] width 211 height 20
click at [158, 102] on input "9841173007" at bounding box center [165, 106] width 183 height 20
drag, startPoint x: 156, startPoint y: 101, endPoint x: 42, endPoint y: 103, distance: 114.4
click at [42, 103] on div "Client +91 9841173007" at bounding box center [152, 102] width 226 height 42
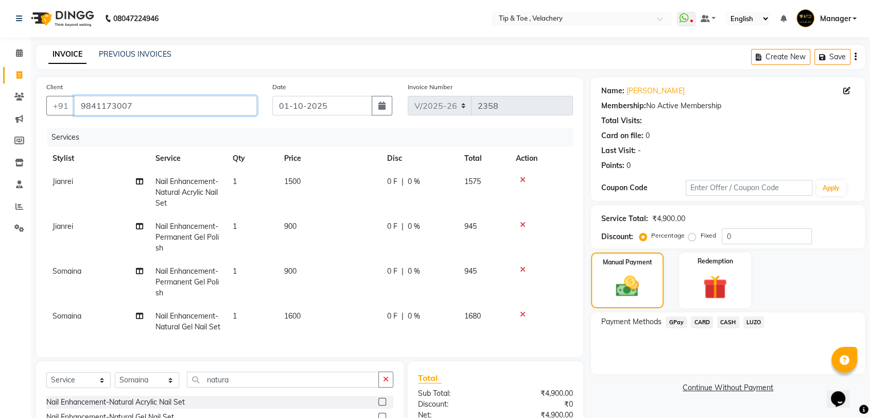
click at [156, 104] on input "9841173007" at bounding box center [165, 106] width 183 height 20
click at [162, 106] on input "9841173007" at bounding box center [165, 106] width 183 height 20
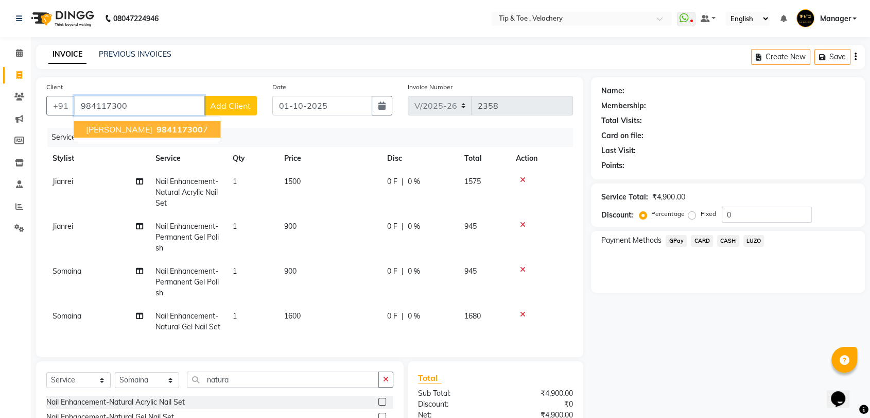
drag, startPoint x: 140, startPoint y: 127, endPoint x: 273, endPoint y: 147, distance: 134.4
click at [157, 127] on span "984117300" at bounding box center [180, 129] width 46 height 10
type input "9841173007"
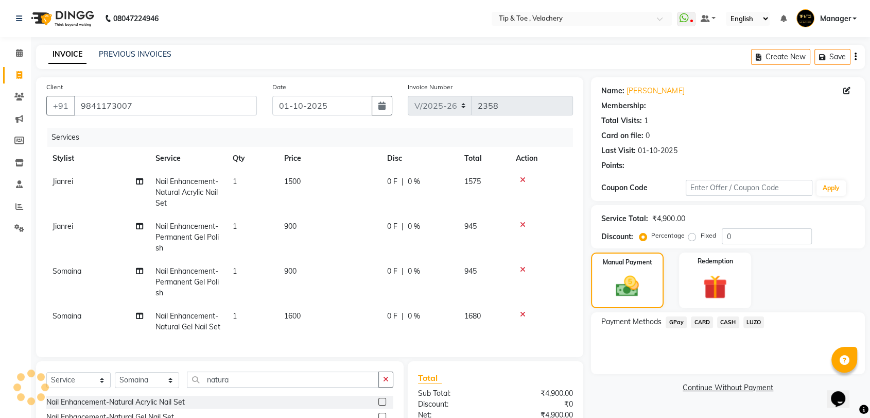
scroll to position [129, 0]
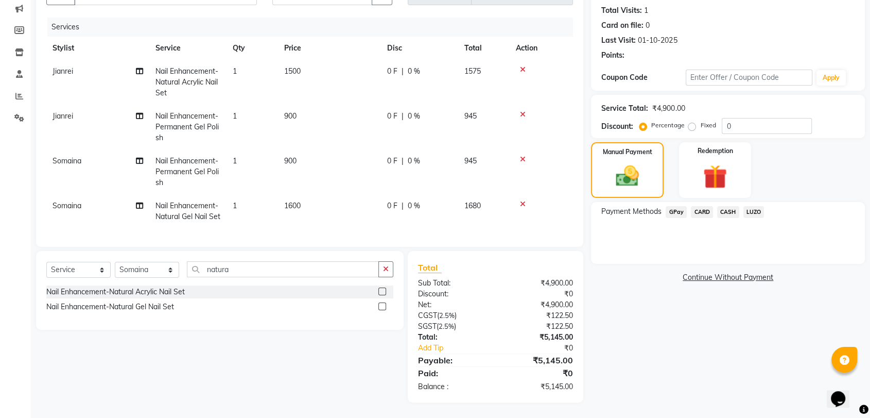
select select "1: Object"
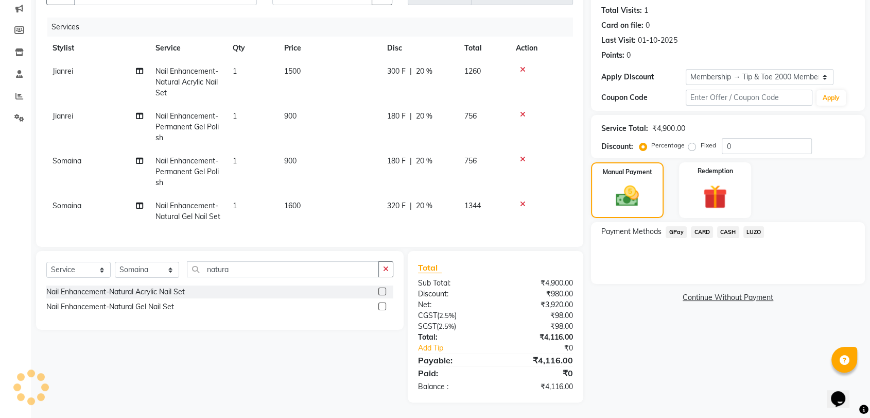
type input "20"
click at [699, 226] on span "CARD" at bounding box center [702, 232] width 22 height 12
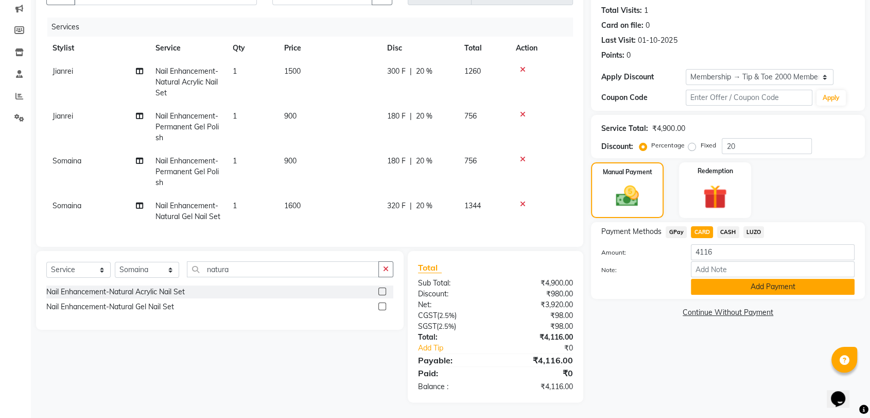
click at [747, 279] on button "Add Payment" at bounding box center [773, 287] width 164 height 16
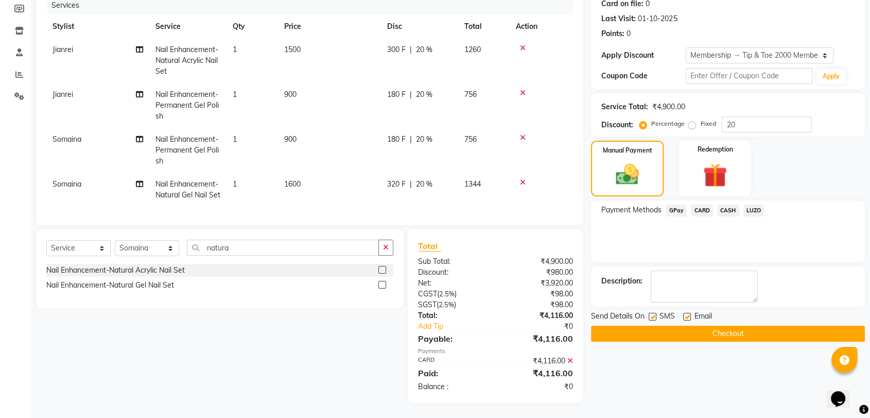
scroll to position [151, 0]
drag, startPoint x: 684, startPoint y: 296, endPoint x: 712, endPoint y: 306, distance: 29.8
click at [685, 313] on label at bounding box center [687, 317] width 8 height 8
click at [685, 314] on input "checkbox" at bounding box center [686, 317] width 7 height 7
checkbox input "false"
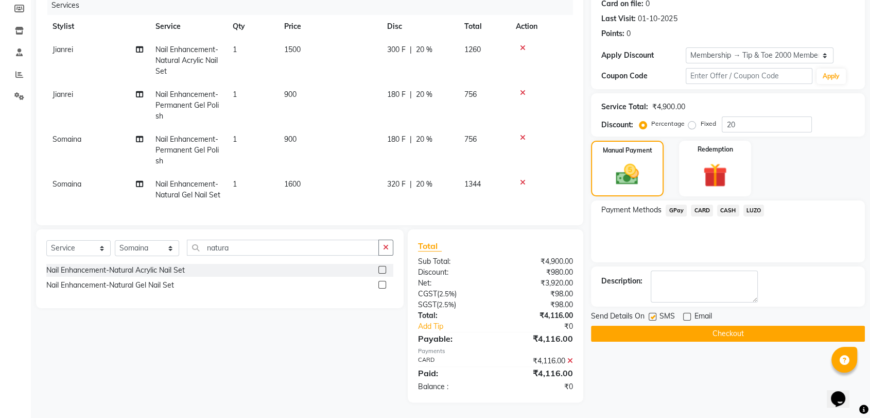
click at [721, 326] on button "Checkout" at bounding box center [728, 334] width 274 height 16
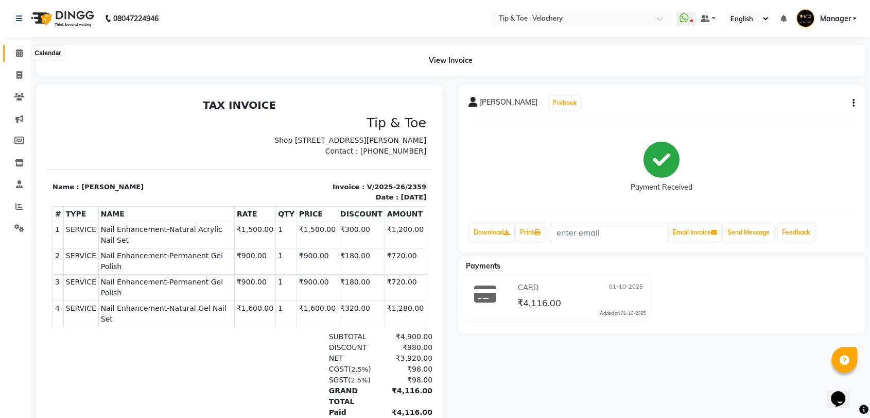
click at [16, 50] on icon at bounding box center [19, 53] width 7 height 8
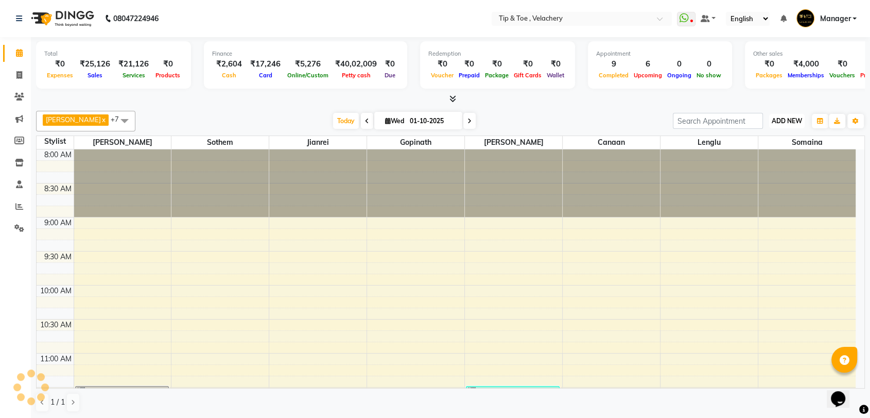
click at [784, 125] on button "ADD NEW Toggle Dropdown" at bounding box center [788, 121] width 36 height 14
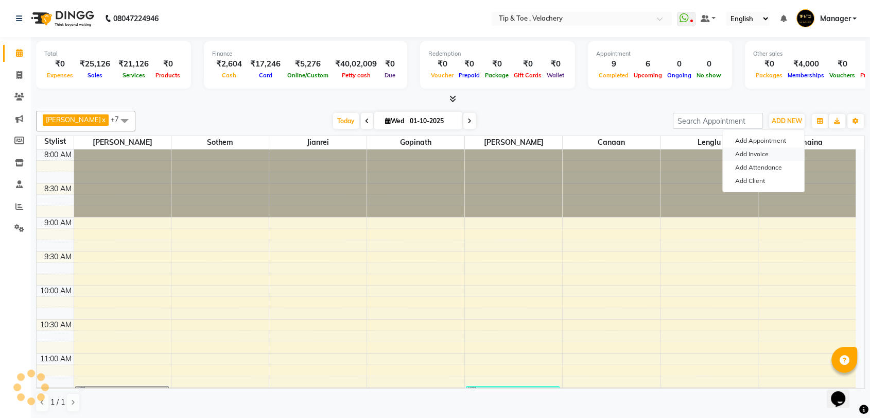
click at [756, 152] on link "Add Invoice" at bounding box center [763, 153] width 81 height 13
select select "service"
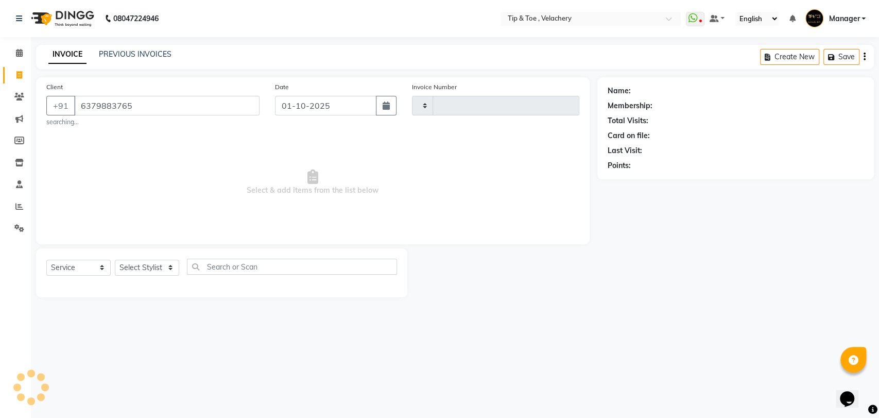
type input "6379883765"
click at [139, 268] on select "Select Stylist" at bounding box center [147, 268] width 64 height 16
click at [143, 275] on select "Select Stylist" at bounding box center [147, 268] width 64 height 16
type input "2360"
select select "5863"
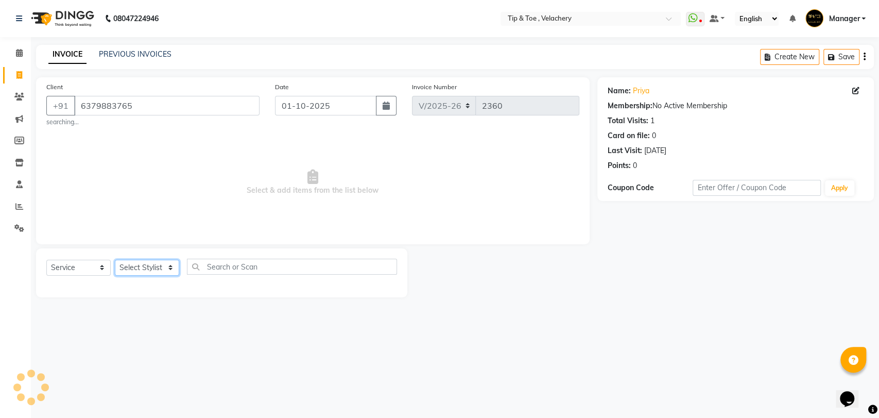
click at [150, 270] on select "Select Stylist" at bounding box center [147, 268] width 64 height 16
select select "41026"
click at [115, 260] on select "Select Stylist [PERSON_NAME] Gopinath Jianrei [PERSON_NAME] Manager [PERSON_NAM…" at bounding box center [147, 268] width 64 height 16
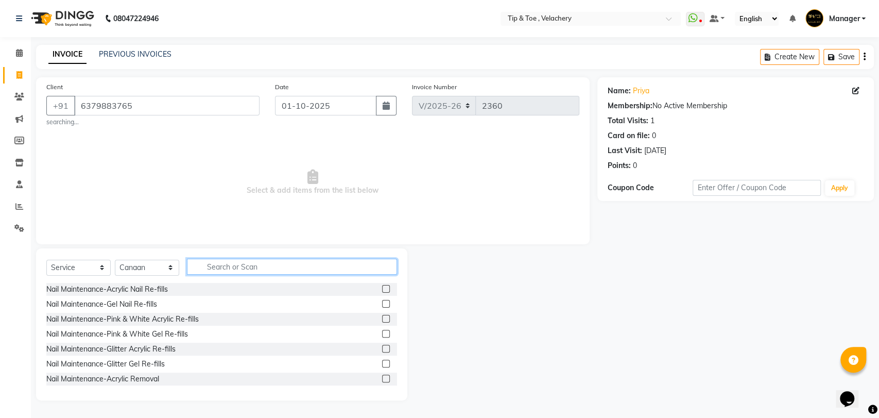
click at [231, 264] on input "text" at bounding box center [292, 267] width 210 height 16
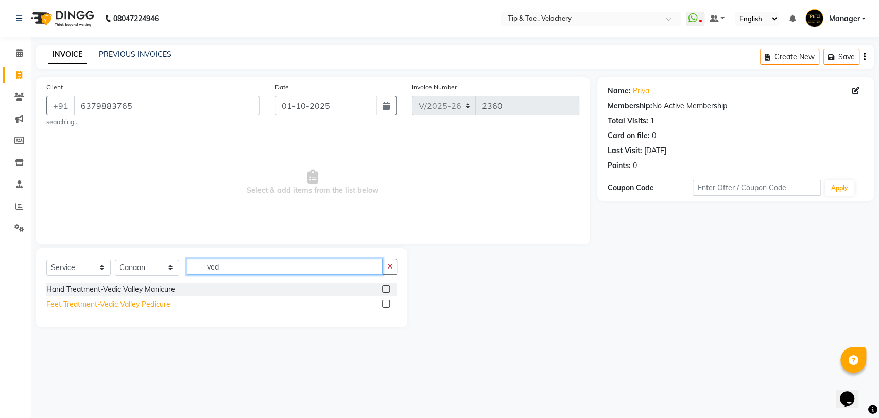
type input "ved"
click at [126, 304] on div "Feet Treatment-Vedic Valley Pedicure" at bounding box center [108, 304] width 124 height 11
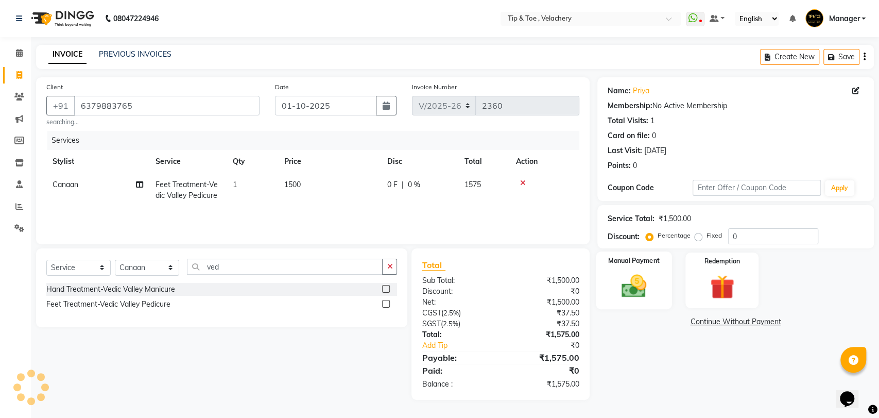
drag, startPoint x: 634, startPoint y: 287, endPoint x: 659, endPoint y: 287, distance: 25.2
click at [634, 286] on img at bounding box center [633, 285] width 41 height 29
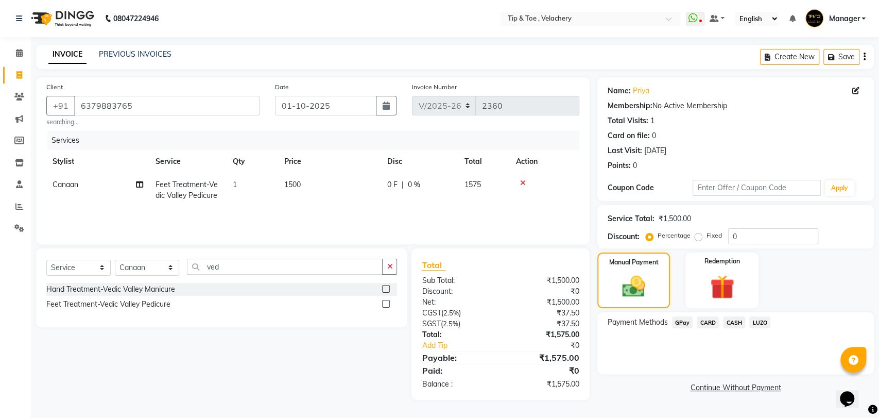
click at [706, 327] on span "CARD" at bounding box center [708, 322] width 22 height 12
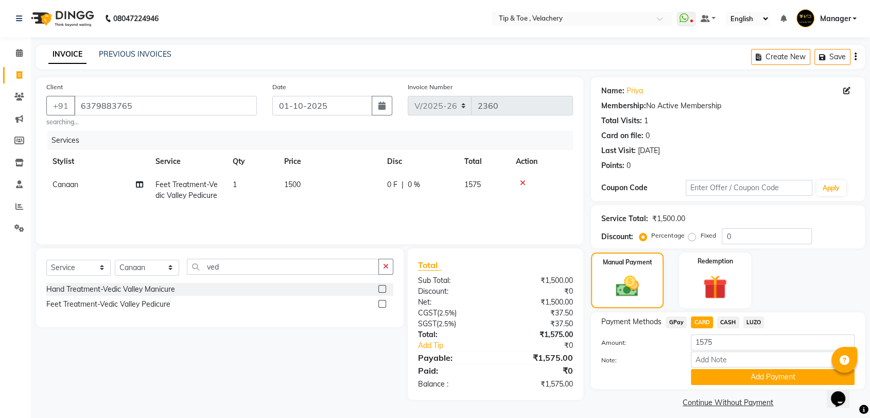
click at [740, 386] on div "Payment Methods GPay CARD CASH LUZO Amount: 1575 Note: Add Payment" at bounding box center [728, 350] width 274 height 77
click at [730, 375] on button "Add Payment" at bounding box center [773, 377] width 164 height 16
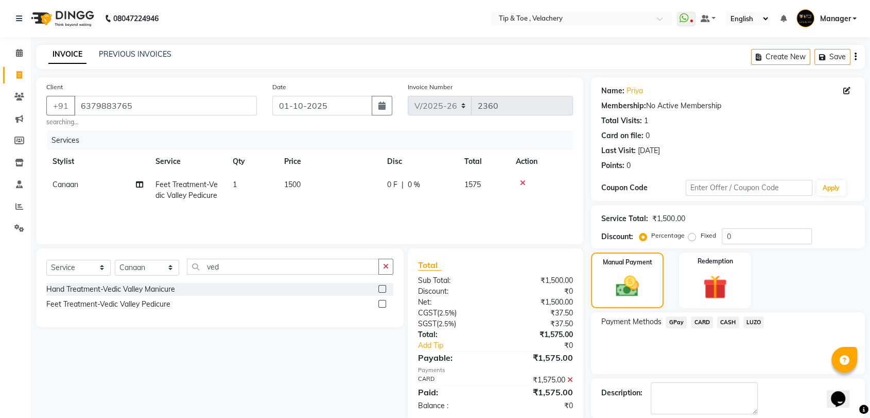
scroll to position [50, 0]
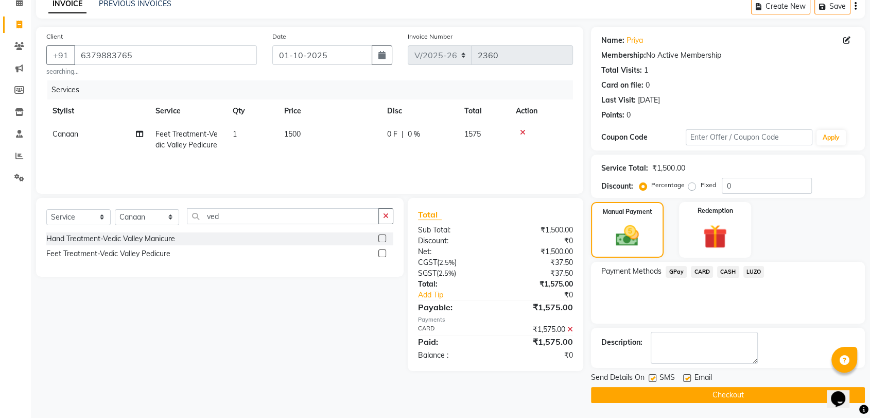
click at [689, 376] on label at bounding box center [687, 378] width 8 height 8
click at [689, 376] on input "checkbox" at bounding box center [686, 378] width 7 height 7
click at [656, 395] on button "Checkout" at bounding box center [728, 395] width 274 height 16
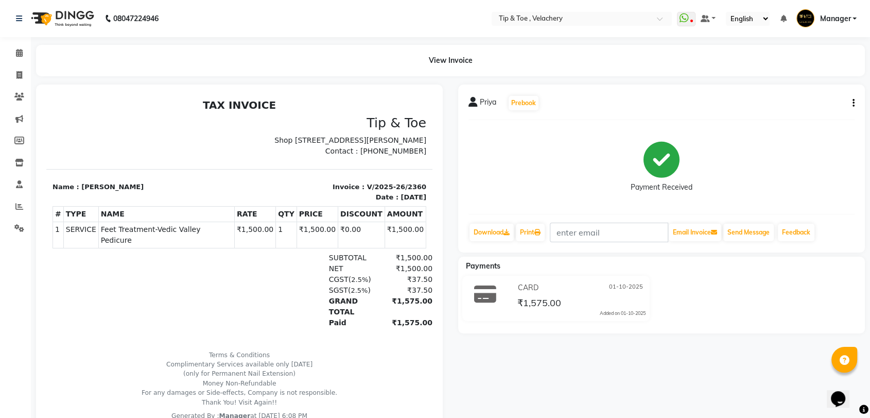
click at [172, 240] on span "Feet Treatment-Vedic Valley Pedicure" at bounding box center [166, 235] width 131 height 22
copy tr "Feet Treatment-Vedic Valley Pedicure"
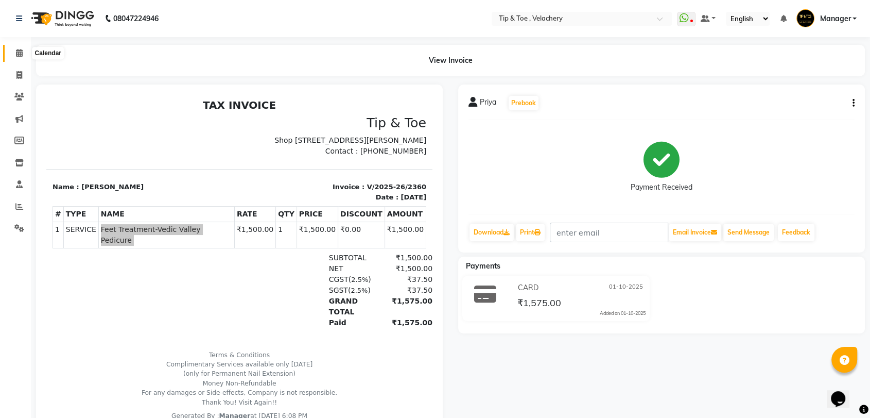
drag, startPoint x: 13, startPoint y: 53, endPoint x: 28, endPoint y: 53, distance: 14.9
click at [13, 53] on span at bounding box center [19, 53] width 18 height 12
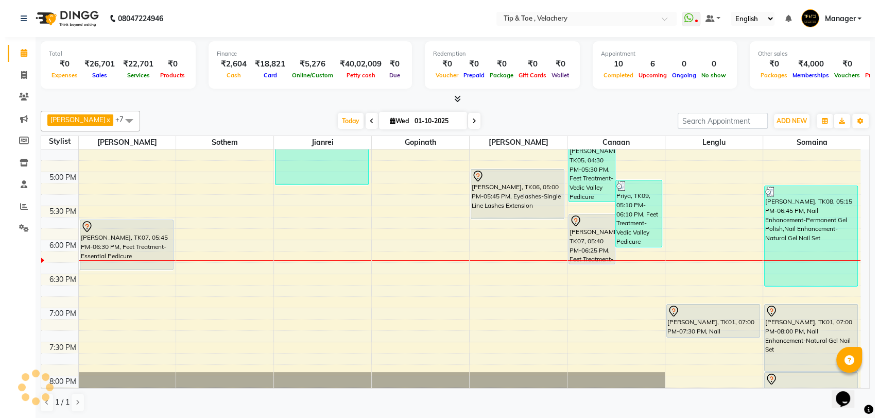
scroll to position [595, 0]
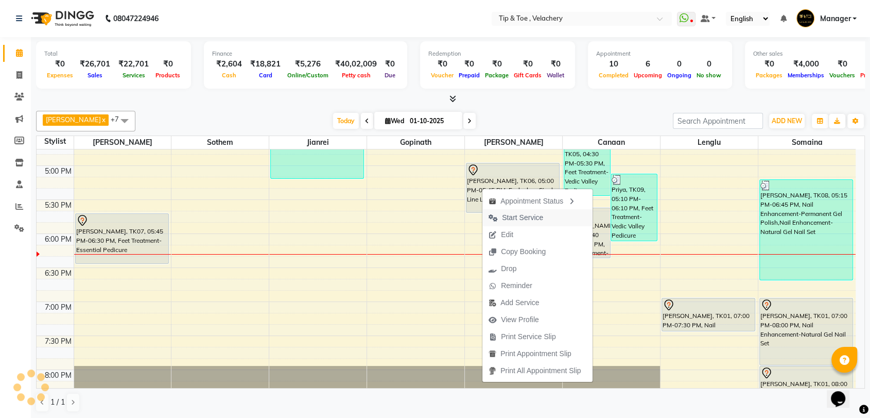
click at [505, 216] on span "Start Service" at bounding box center [522, 217] width 41 height 11
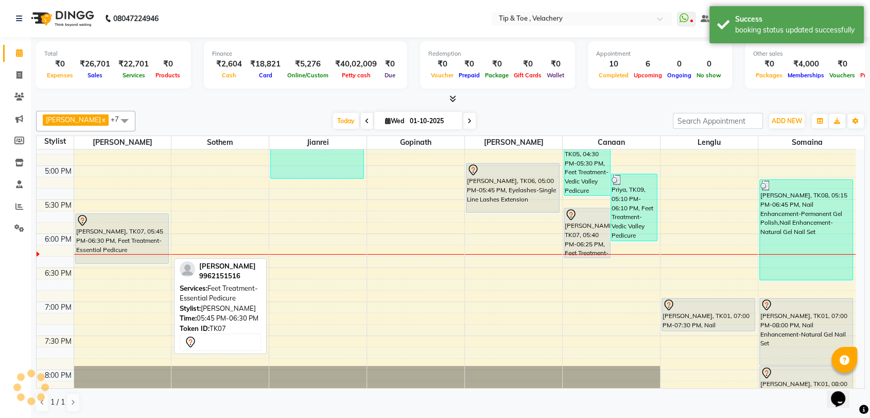
click at [125, 240] on div "[PERSON_NAME], TK07, 05:45 PM-06:30 PM, Feet Treatment-Essential Pedicure" at bounding box center [122, 238] width 93 height 49
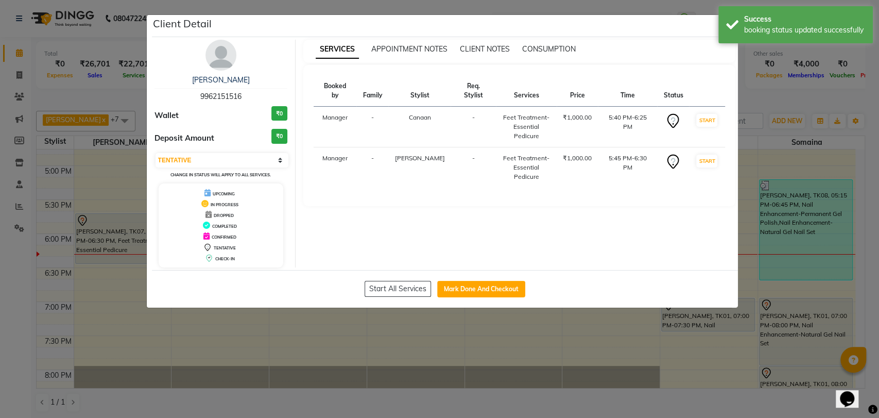
drag, startPoint x: 243, startPoint y: 86, endPoint x: 249, endPoint y: 97, distance: 12.9
click at [238, 98] on div "Krithika 9962151516" at bounding box center [221, 88] width 133 height 27
drag, startPoint x: 248, startPoint y: 96, endPoint x: 190, endPoint y: 106, distance: 59.4
click at [190, 106] on div "Krithika 9962151516 Wallet ₹0 Deposit Amount ₹0 Select IN SERVICE CONFIRMED TEN…" at bounding box center [221, 154] width 149 height 228
drag, startPoint x: 271, startPoint y: 96, endPoint x: 243, endPoint y: 98, distance: 28.4
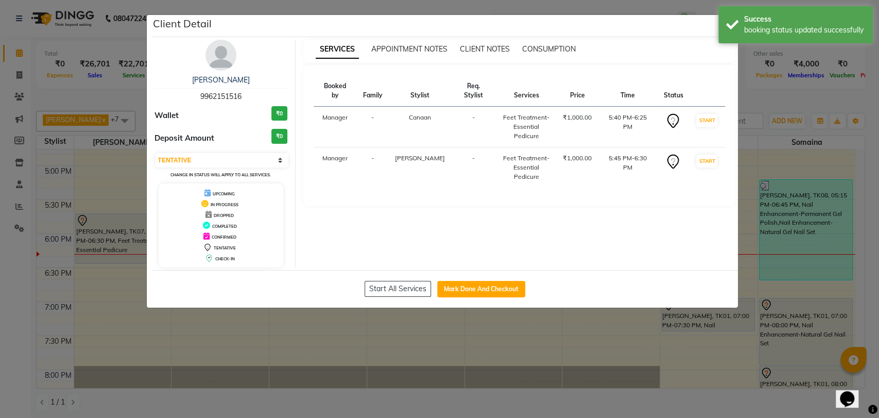
click at [272, 96] on div "Krithika 9962151516" at bounding box center [221, 88] width 133 height 27
click at [247, 97] on div "Krithika 9962151516" at bounding box center [221, 88] width 133 height 27
drag, startPoint x: 246, startPoint y: 96, endPoint x: 180, endPoint y: 98, distance: 66.0
click at [180, 98] on div "Krithika 9962151516" at bounding box center [221, 88] width 133 height 27
copy span "9962151516"
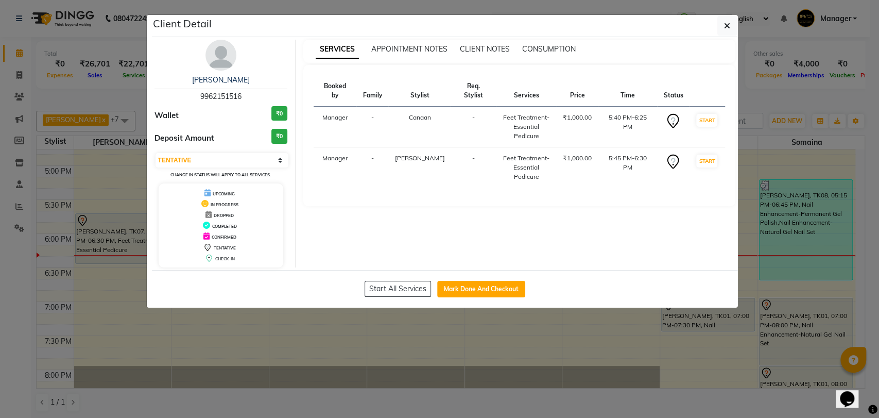
drag, startPoint x: 826, startPoint y: 197, endPoint x: 527, endPoint y: 136, distance: 304.4
click at [825, 197] on ngb-modal-window "Client Detail Krithika 9962151516 Wallet ₹0 Deposit Amount ₹0 Select IN SERVICE…" at bounding box center [439, 209] width 879 height 418
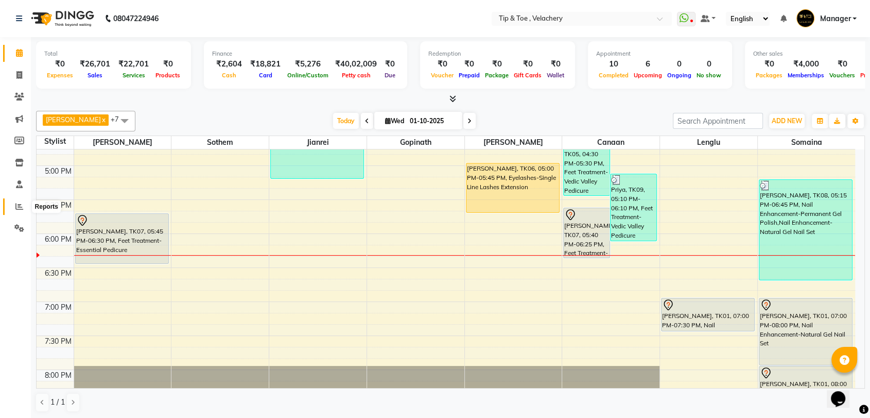
click at [22, 201] on span at bounding box center [19, 207] width 18 height 12
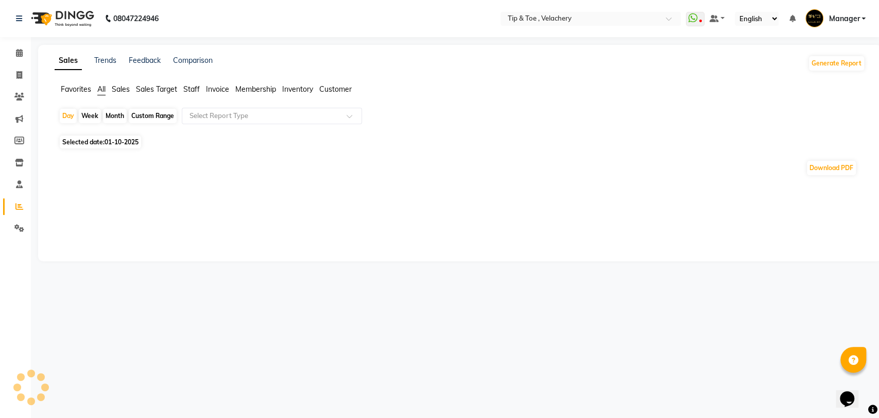
click at [186, 88] on span "Staff" at bounding box center [191, 88] width 16 height 9
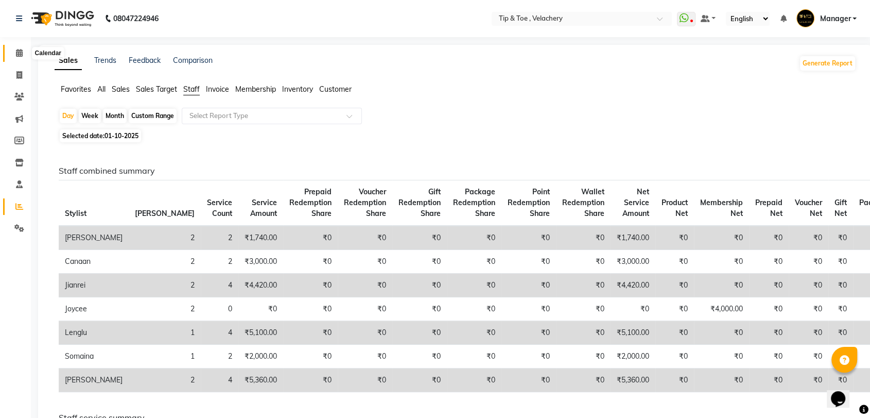
click at [21, 56] on icon at bounding box center [19, 53] width 7 height 8
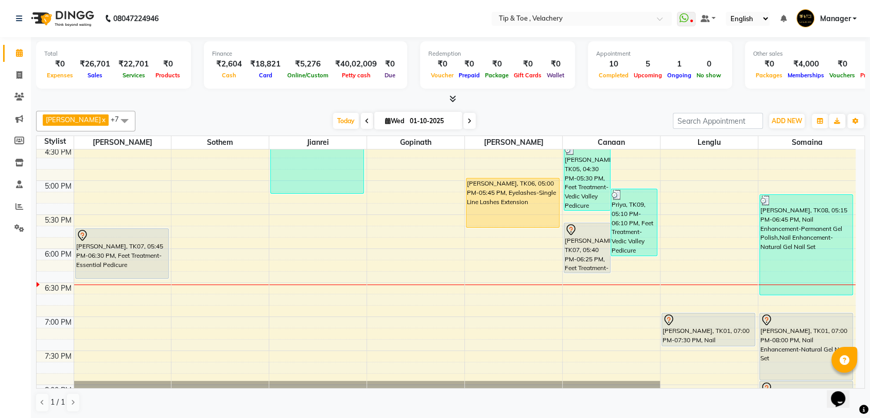
scroll to position [606, 0]
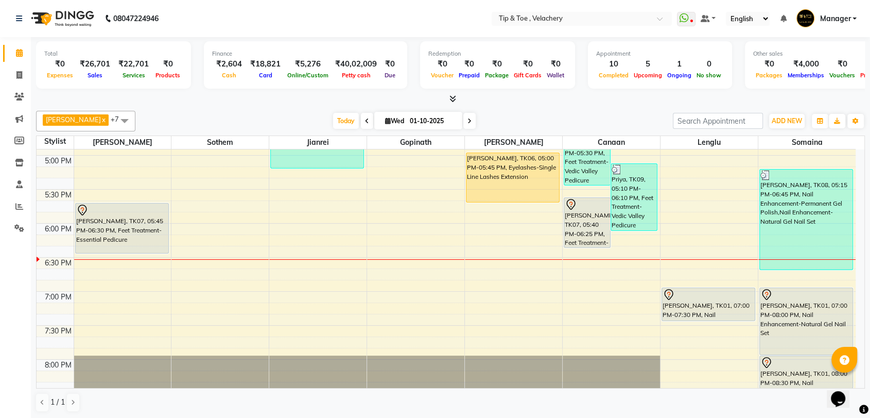
click at [867, 321] on div "Total ₹0 Expenses ₹26,701 Sales ₹22,701 Services ₹0 Products Finance ₹2,604 Cas…" at bounding box center [451, 228] width 840 height 382
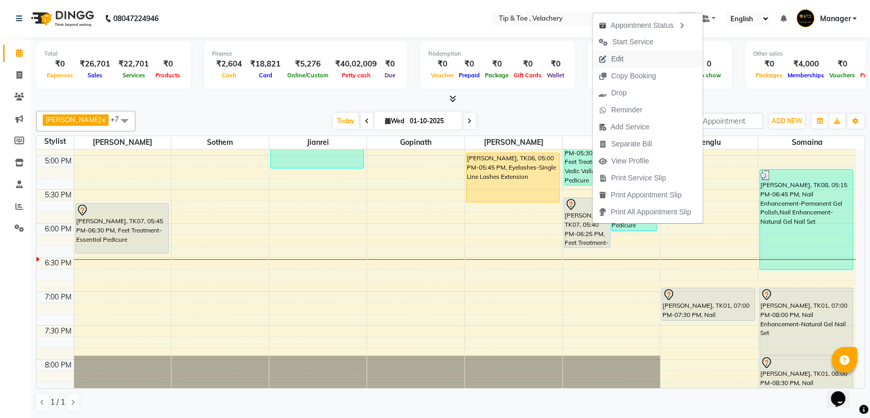
click at [628, 53] on span "Edit" at bounding box center [611, 58] width 37 height 17
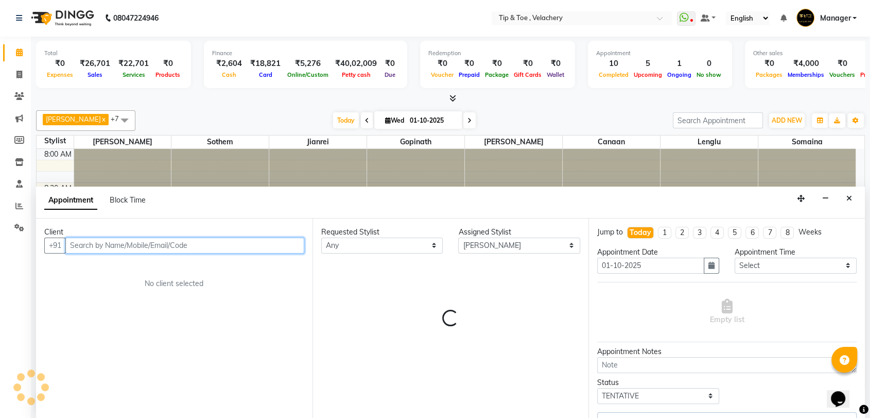
scroll to position [676, 0]
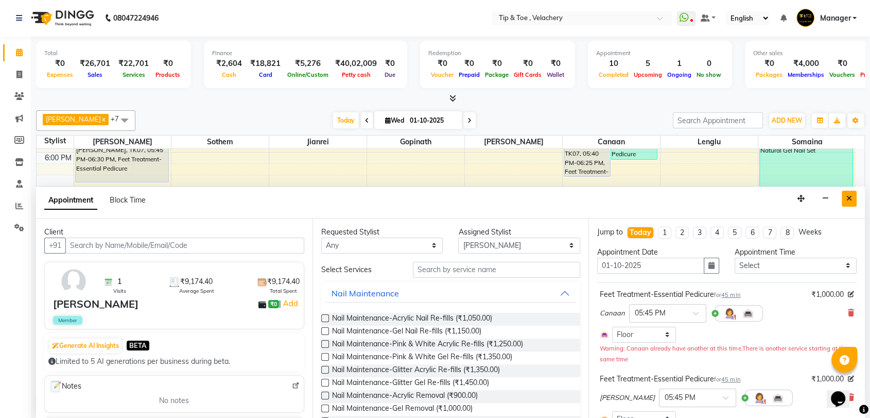
click at [849, 198] on icon "Close" at bounding box center [850, 198] width 6 height 7
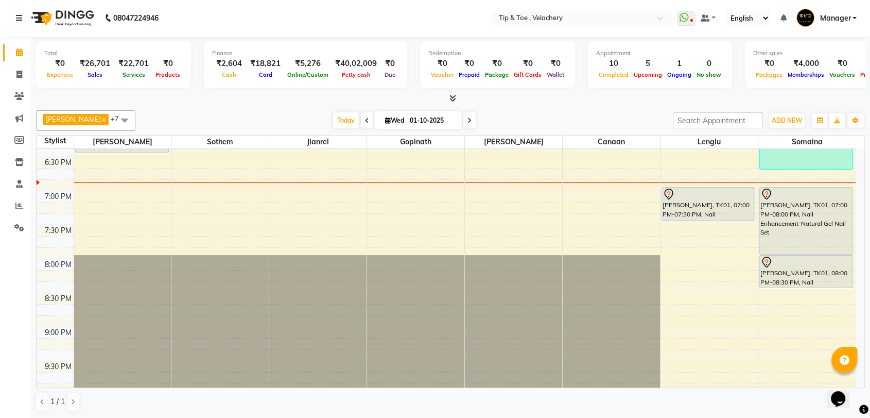
scroll to position [717, 0]
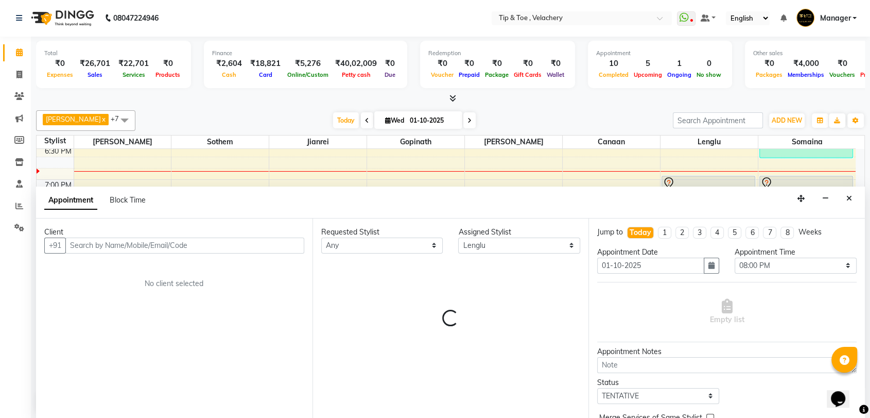
drag, startPoint x: 119, startPoint y: 230, endPoint x: 115, endPoint y: 244, distance: 14.4
click at [115, 244] on div "Client +91 No client selected" at bounding box center [174, 318] width 277 height 200
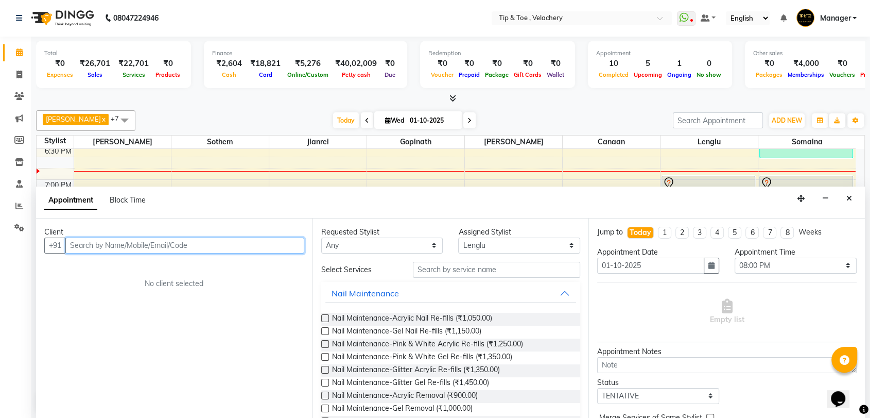
click at [115, 244] on input "text" at bounding box center [184, 245] width 239 height 16
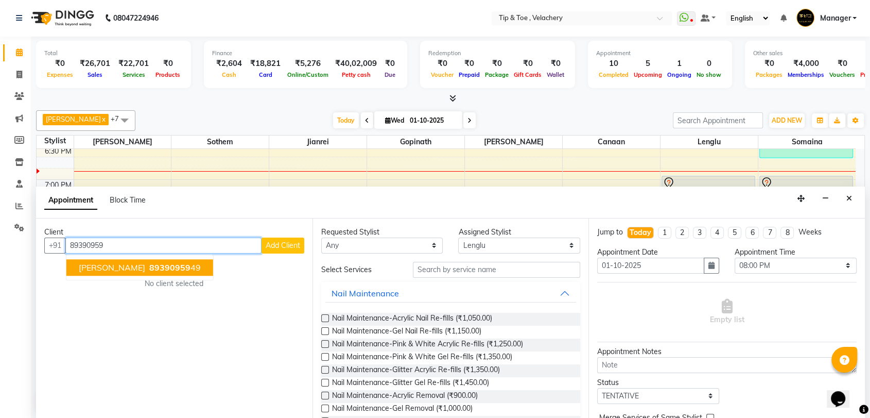
click at [149, 266] on span "89390959" at bounding box center [169, 267] width 41 height 10
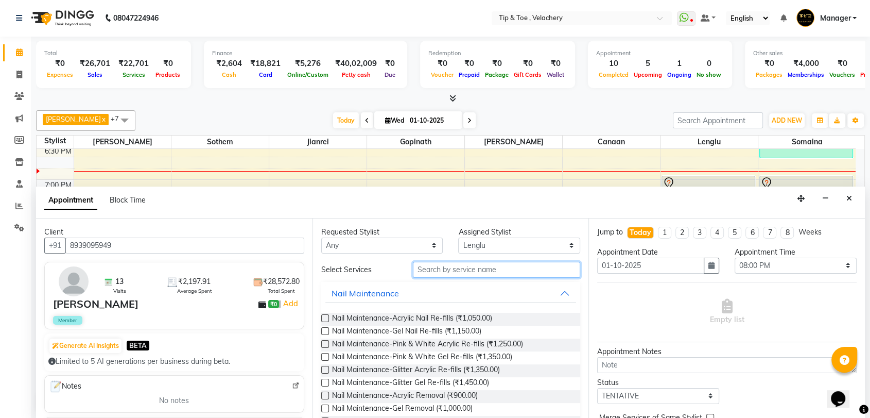
click at [455, 264] on input "text" at bounding box center [497, 270] width 168 height 16
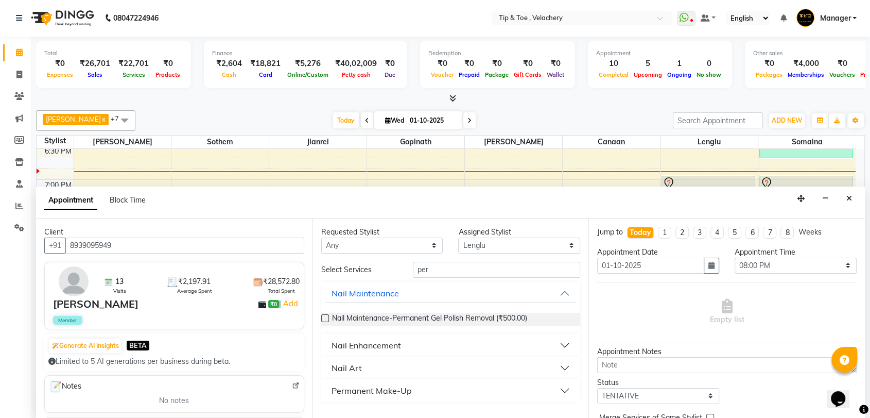
click at [368, 344] on div "Nail Enhancement" at bounding box center [367, 345] width 70 height 12
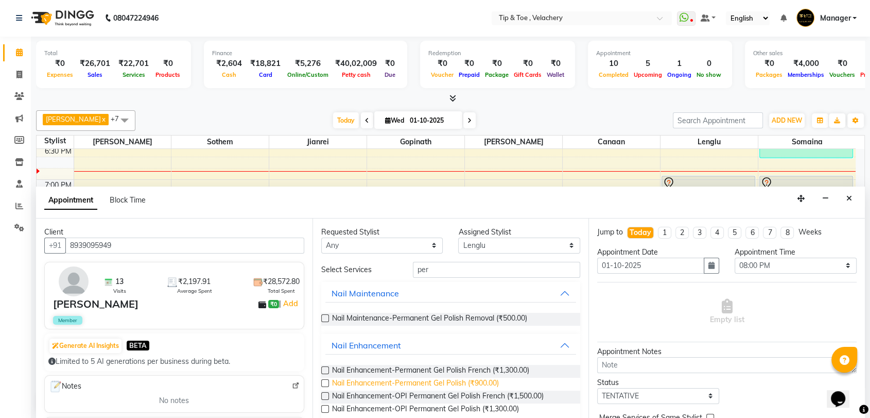
click at [451, 384] on span "Nail Enhancement-Permanent Gel Polish (₹900.00)" at bounding box center [415, 384] width 167 height 13
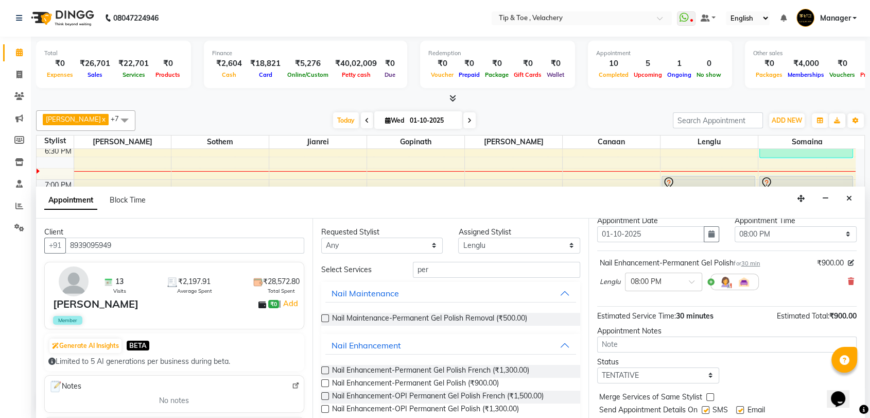
scroll to position [61, 0]
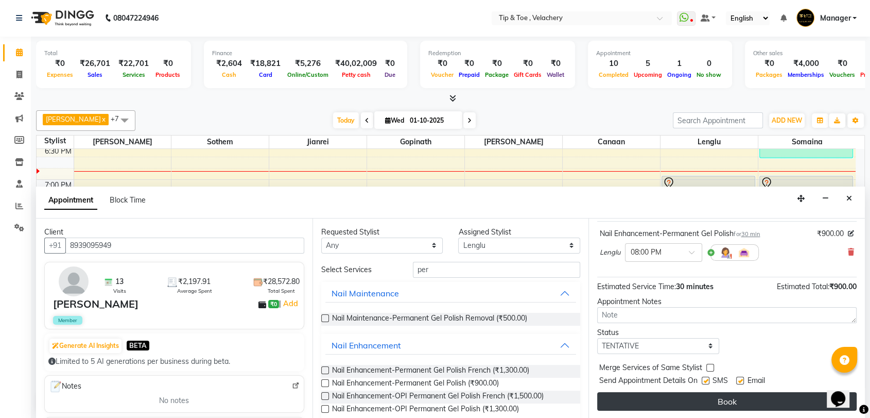
click at [734, 397] on button "Book" at bounding box center [727, 401] width 260 height 19
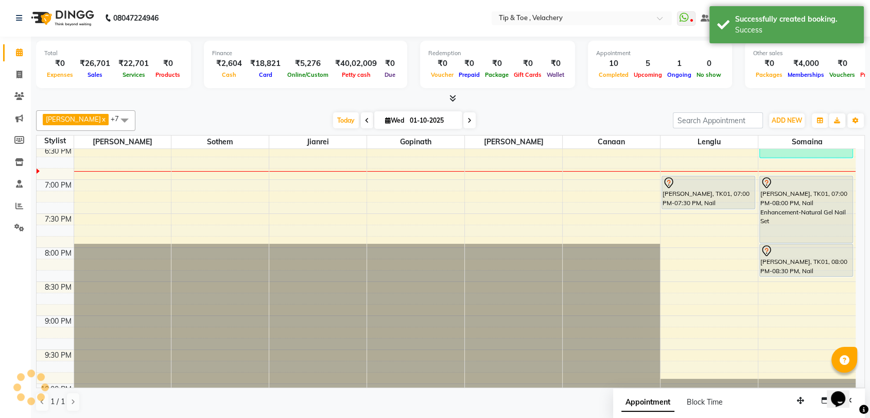
scroll to position [0, 0]
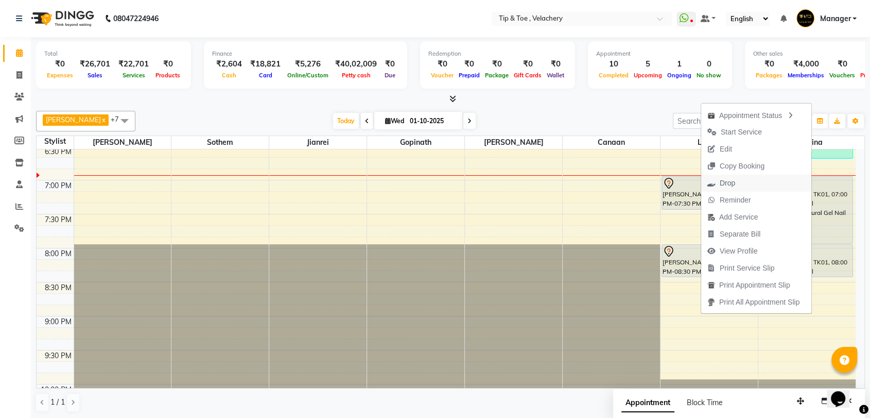
click at [726, 181] on span "Drop" at bounding box center [727, 183] width 15 height 11
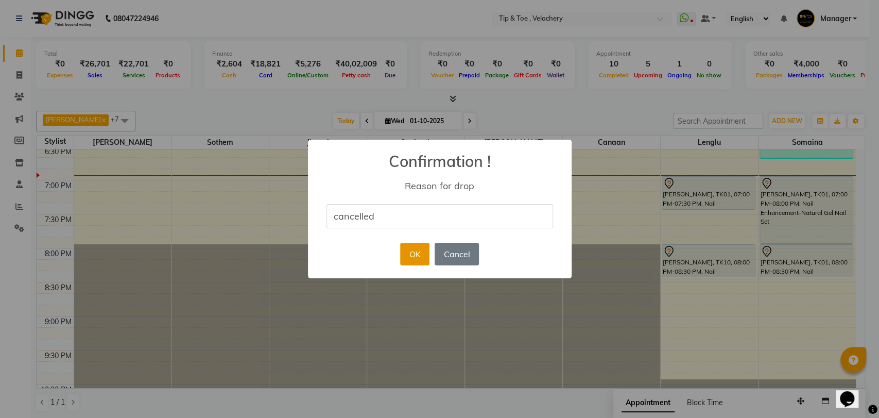
click at [420, 253] on button "OK" at bounding box center [414, 254] width 29 height 23
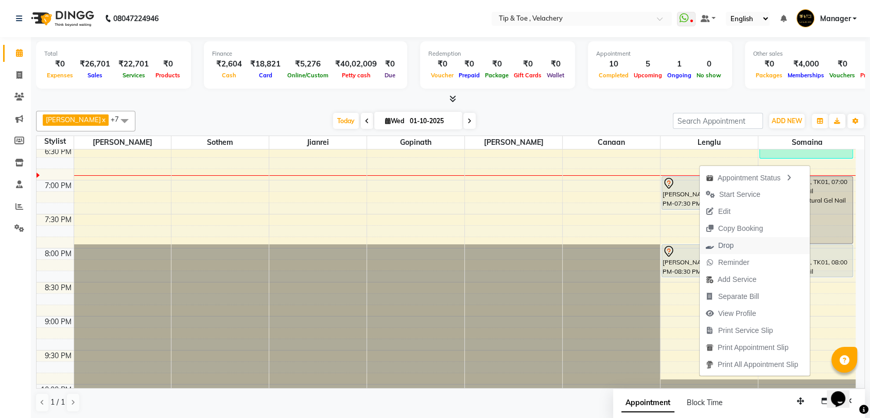
click at [726, 246] on span "Drop" at bounding box center [726, 245] width 15 height 11
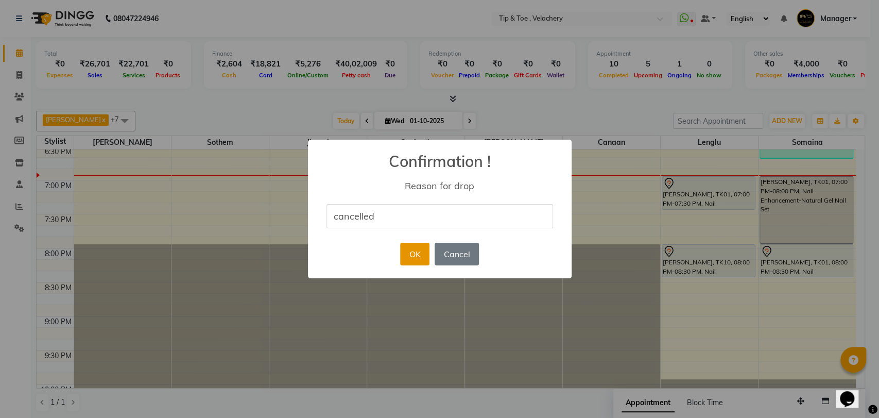
click at [411, 259] on button "OK" at bounding box center [414, 254] width 29 height 23
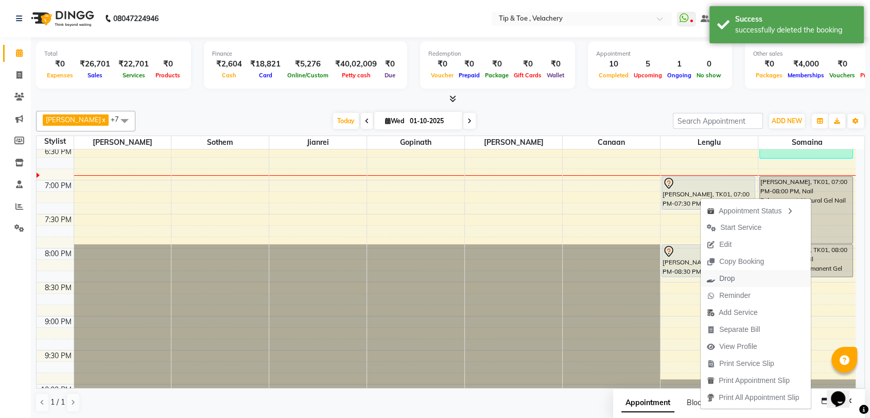
click at [731, 281] on span "Drop" at bounding box center [727, 278] width 15 height 11
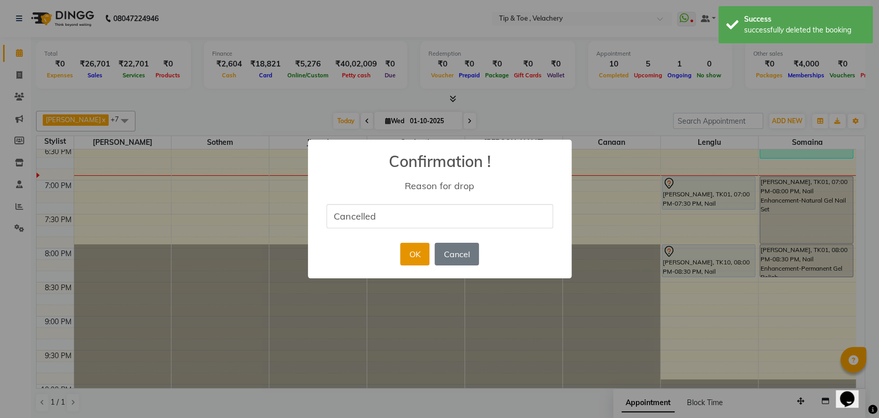
click at [412, 261] on button "OK" at bounding box center [414, 254] width 29 height 23
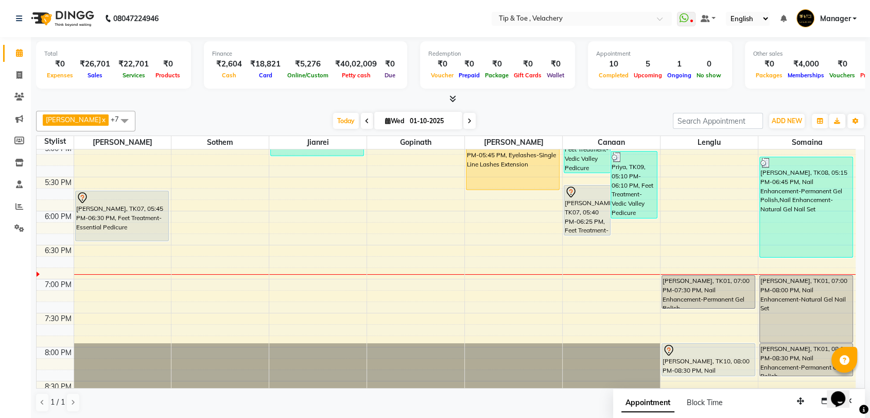
scroll to position [619, 0]
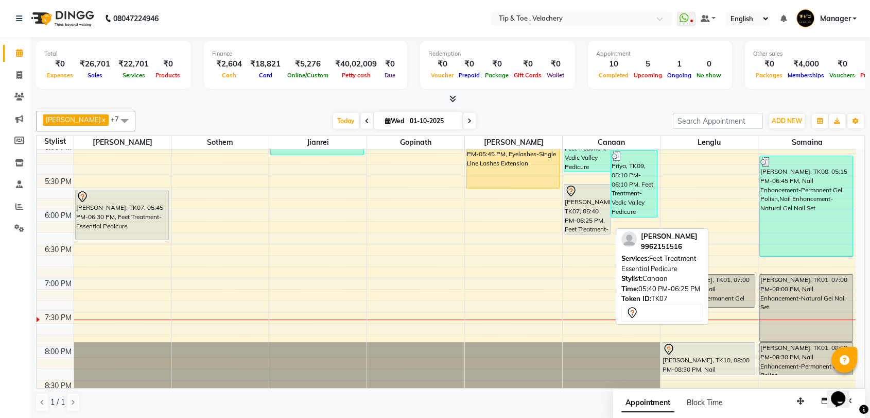
click at [581, 207] on div "[PERSON_NAME], TK07, 05:40 PM-06:25 PM, Feet Treatment-Essential Pedicure" at bounding box center [588, 208] width 46 height 49
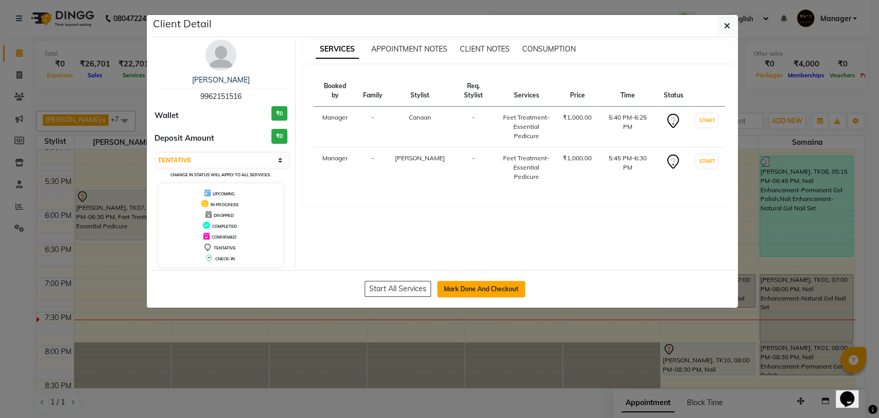
click at [446, 287] on button "Mark Done And Checkout" at bounding box center [481, 289] width 88 height 16
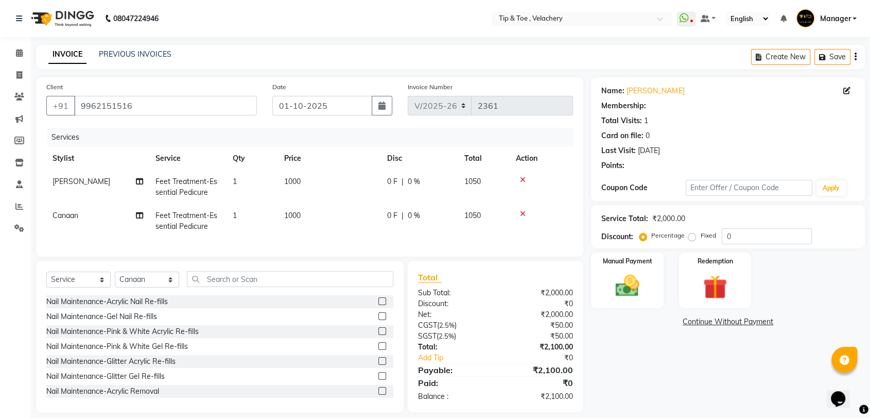
click at [199, 192] on span "Feet Treatment-Essential Pedicure" at bounding box center [187, 187] width 62 height 20
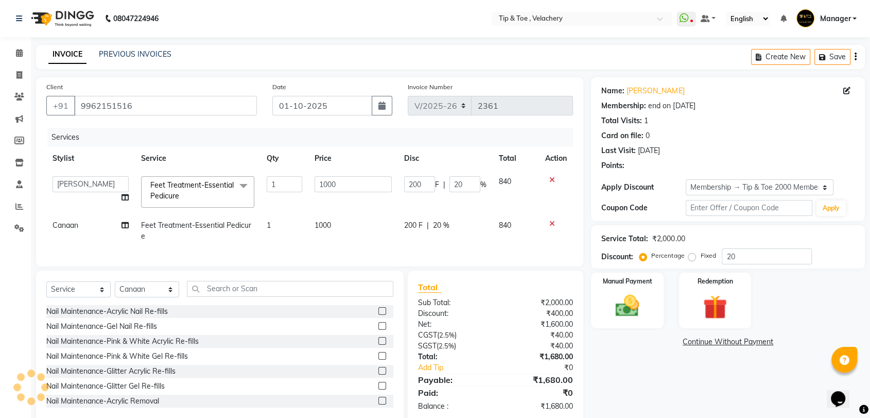
click at [187, 199] on span "Feet Treatment-Essential Pedicure x" at bounding box center [193, 191] width 91 height 22
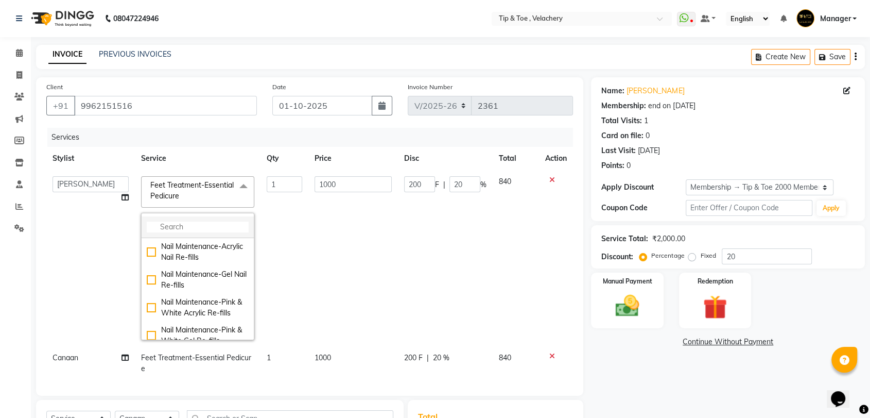
click at [168, 229] on input "multiselect-search" at bounding box center [198, 226] width 102 height 11
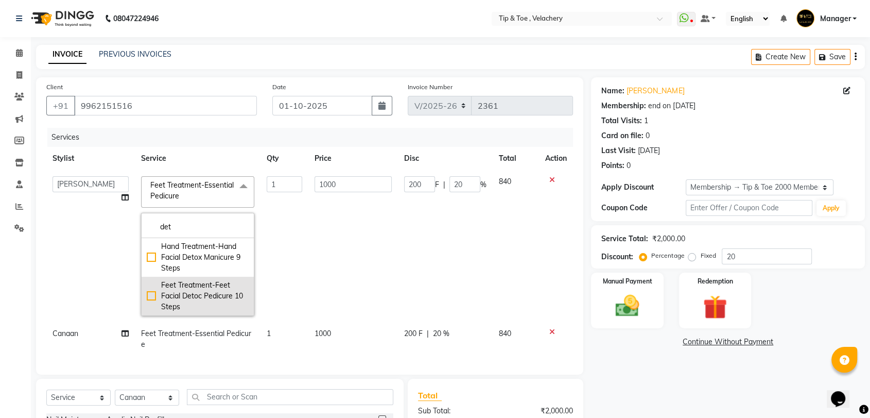
click at [219, 297] on div "Feet Treatment-Feet Facial Detoc Pedicure 10 Steps" at bounding box center [198, 296] width 102 height 32
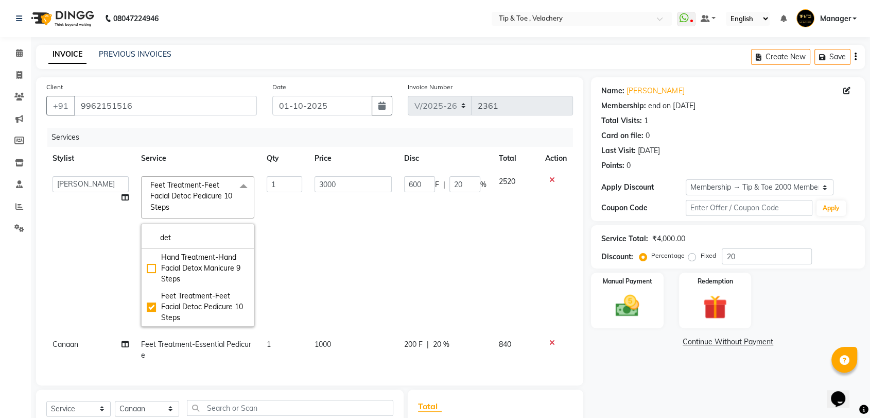
click at [374, 233] on td "3000" at bounding box center [354, 251] width 90 height 163
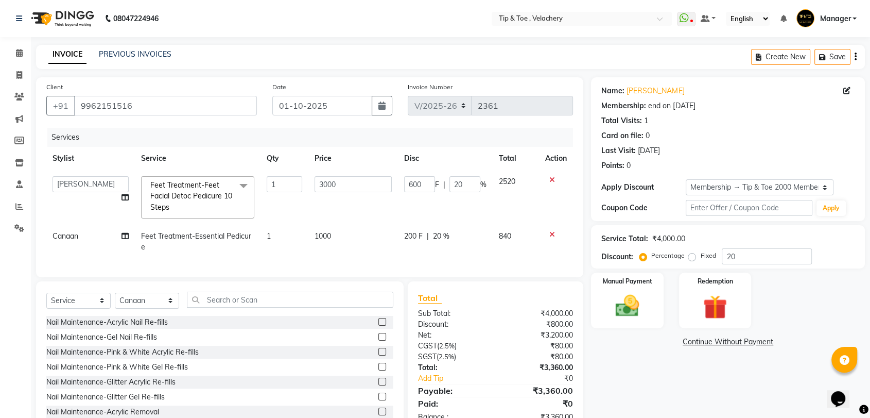
click at [195, 241] on td "Feet Treatment-Essential Pedicure" at bounding box center [198, 242] width 126 height 34
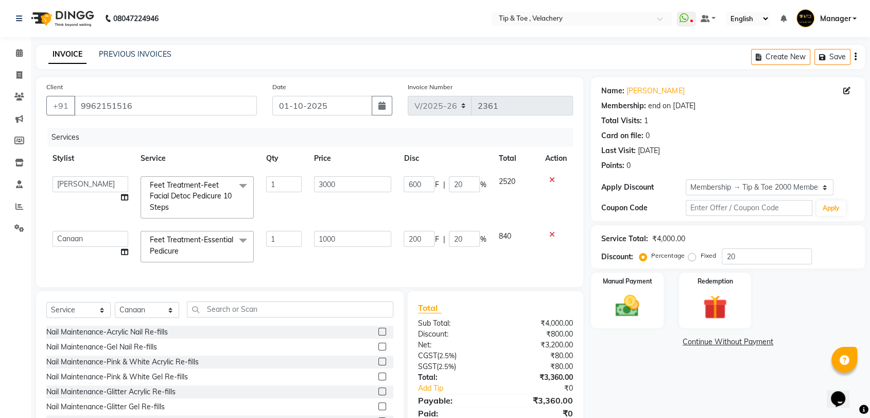
click at [192, 246] on span "Feet Treatment-Essential Pedicure x" at bounding box center [192, 245] width 91 height 22
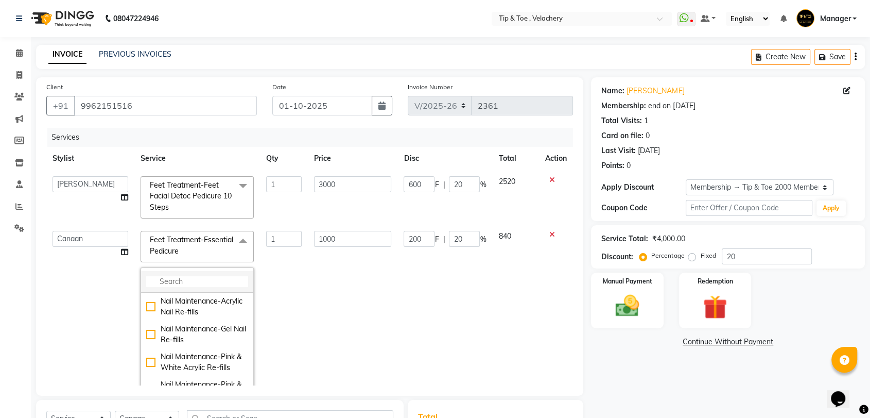
click at [179, 283] on input "multiselect-search" at bounding box center [197, 281] width 102 height 11
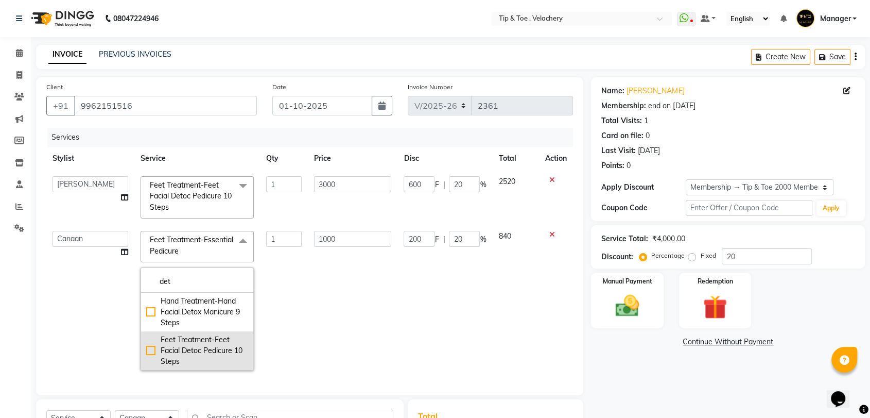
click at [204, 344] on div "Feet Treatment-Feet Facial Detoc Pedicure 10 Steps" at bounding box center [197, 350] width 102 height 32
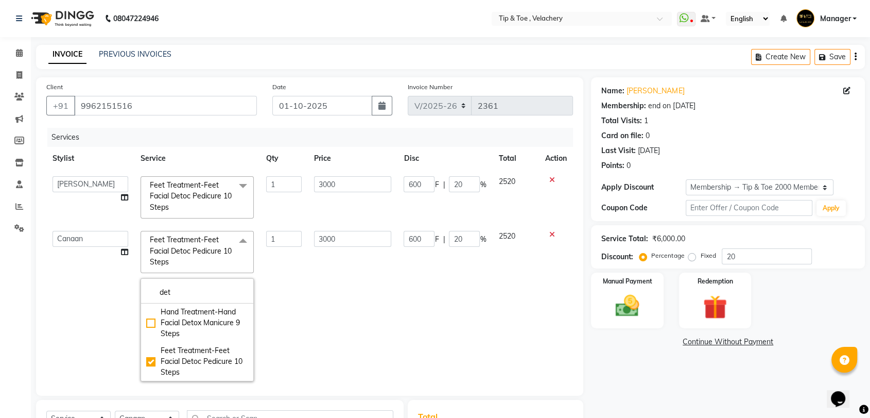
drag, startPoint x: 648, startPoint y: 358, endPoint x: 622, endPoint y: 349, distance: 28.0
click at [648, 358] on div "Name: Krithika Membership: end on 27-03-2028 Total Visits: 1 Card on file: 0 La…" at bounding box center [732, 314] width 282 height 474
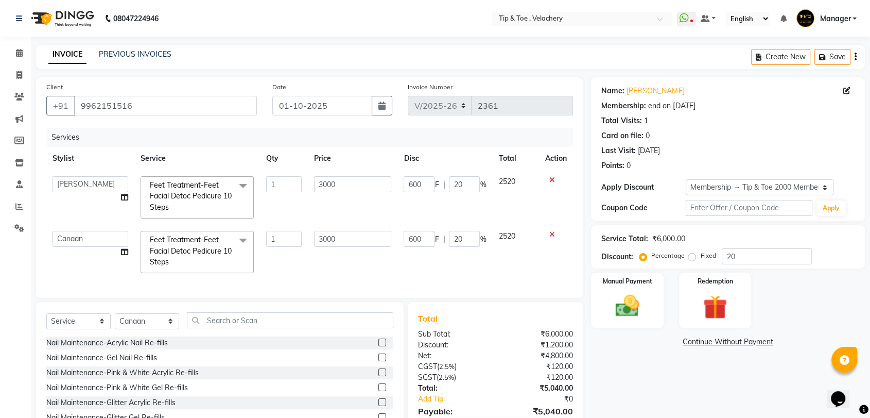
scroll to position [60, 0]
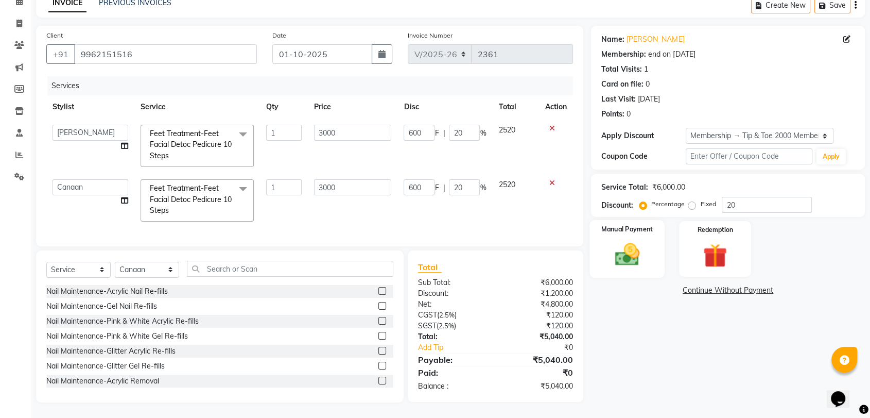
click at [620, 248] on img at bounding box center [627, 254] width 40 height 29
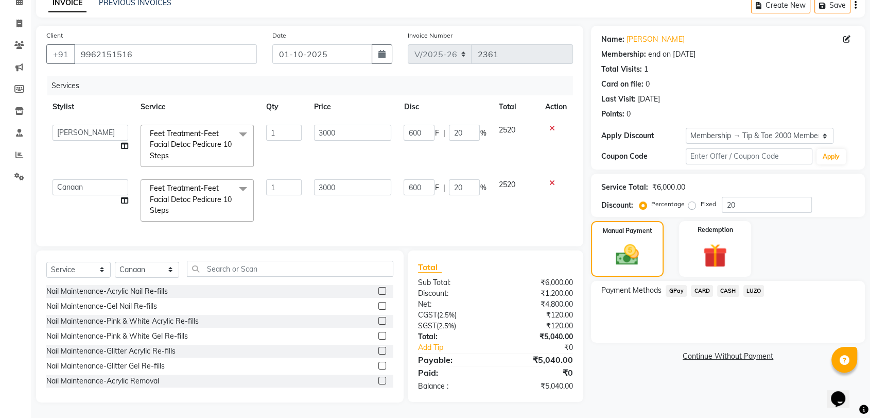
drag, startPoint x: 695, startPoint y: 280, endPoint x: 708, endPoint y: 289, distance: 16.2
click at [696, 285] on span "CARD" at bounding box center [702, 291] width 22 height 12
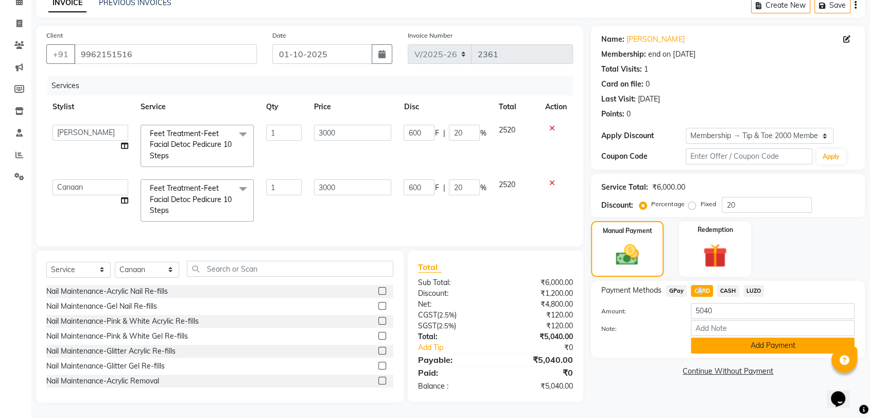
click at [721, 338] on button "Add Payment" at bounding box center [773, 345] width 164 height 16
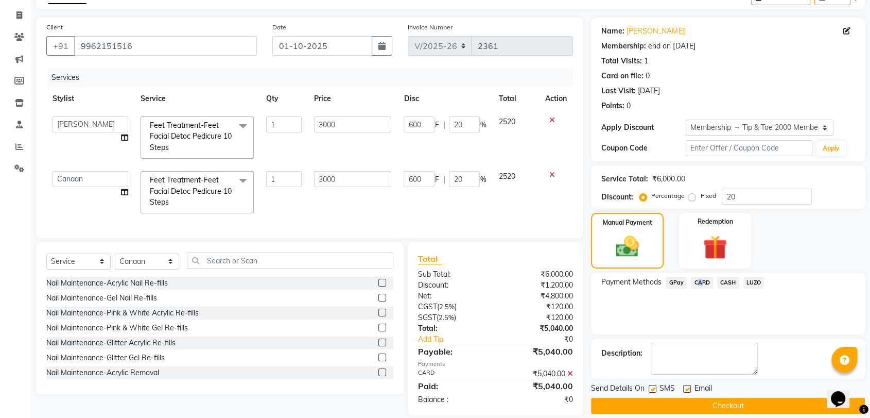
scroll to position [81, 0]
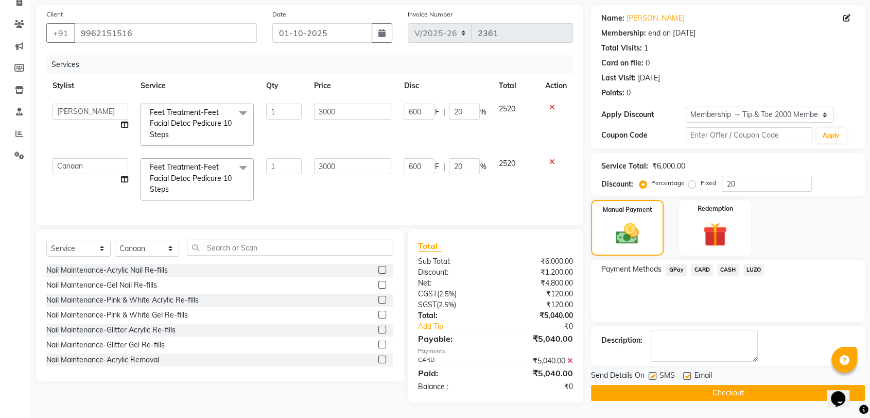
click at [683, 372] on label at bounding box center [687, 376] width 8 height 8
click at [683, 373] on input "checkbox" at bounding box center [686, 376] width 7 height 7
click at [103, 104] on select "Afroz Canaan Gopinath Jianrei Joycee Lenglu Manager Sharmila Somaina Sothem Yap…" at bounding box center [91, 112] width 76 height 16
click at [719, 388] on button "Checkout" at bounding box center [728, 393] width 274 height 16
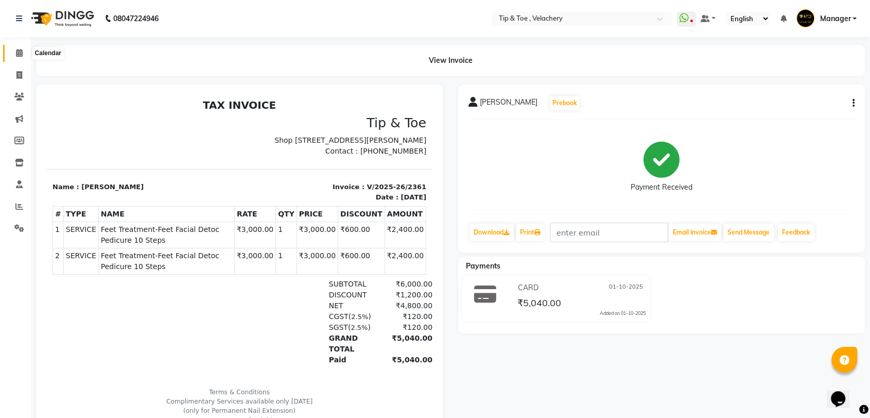
click at [23, 52] on span at bounding box center [19, 53] width 18 height 12
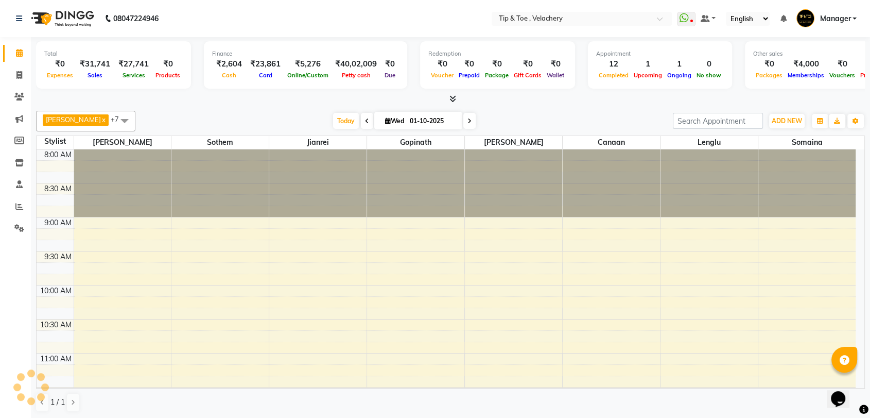
scroll to position [745, 0]
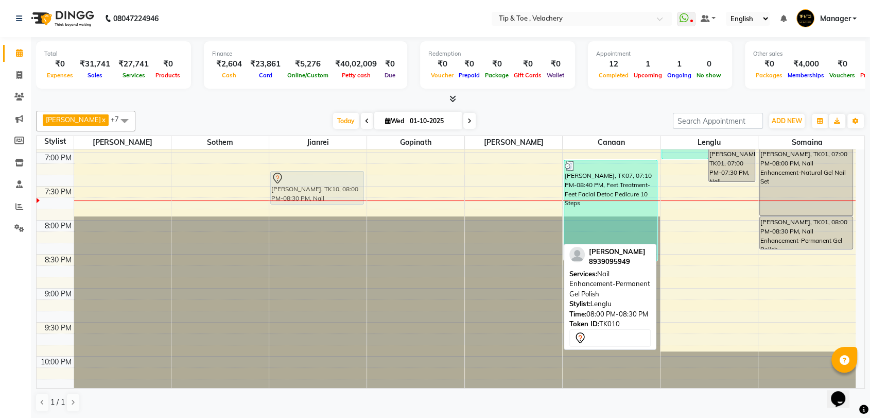
drag, startPoint x: 715, startPoint y: 234, endPoint x: 328, endPoint y: 185, distance: 390.4
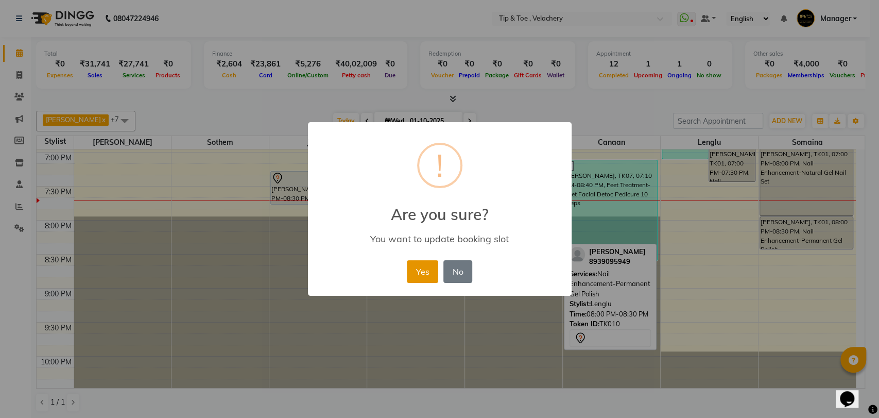
click at [422, 267] on button "Yes" at bounding box center [422, 271] width 31 height 23
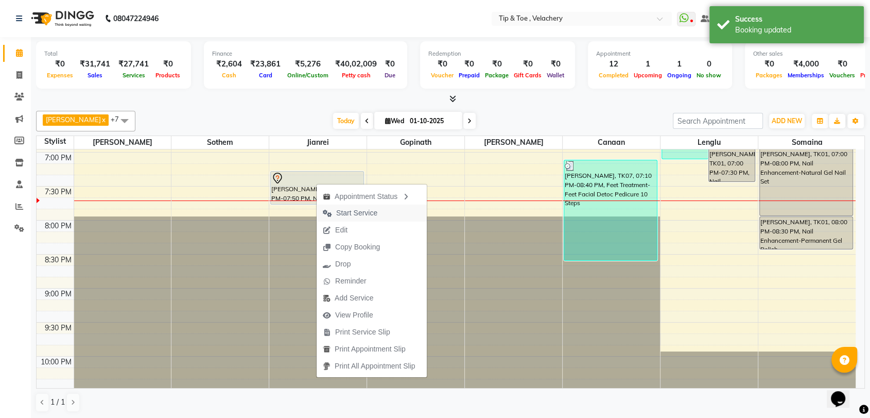
click at [347, 209] on span "Start Service" at bounding box center [356, 213] width 41 height 11
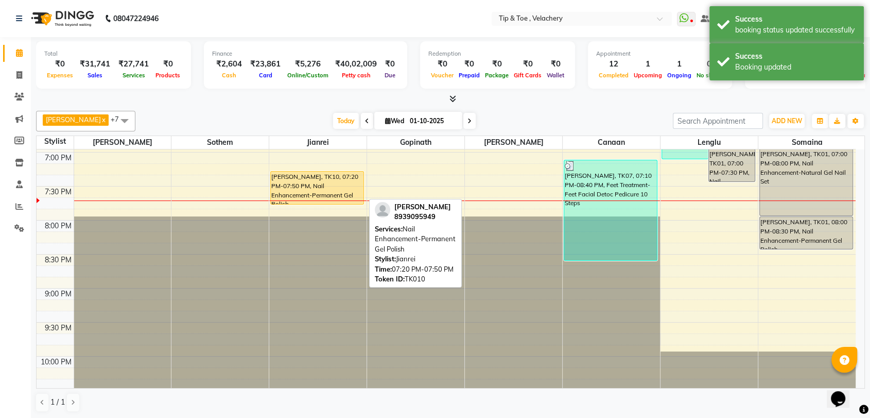
click at [316, 191] on div "Suruthi, TK10, 07:20 PM-07:50 PM, Nail Enhancement-Permanent Gel Polish" at bounding box center [317, 188] width 93 height 32
click at [319, 186] on div "Suruthi, TK10, 07:20 PM-07:50 PM, Nail Enhancement-Permanent Gel Polish" at bounding box center [317, 188] width 93 height 32
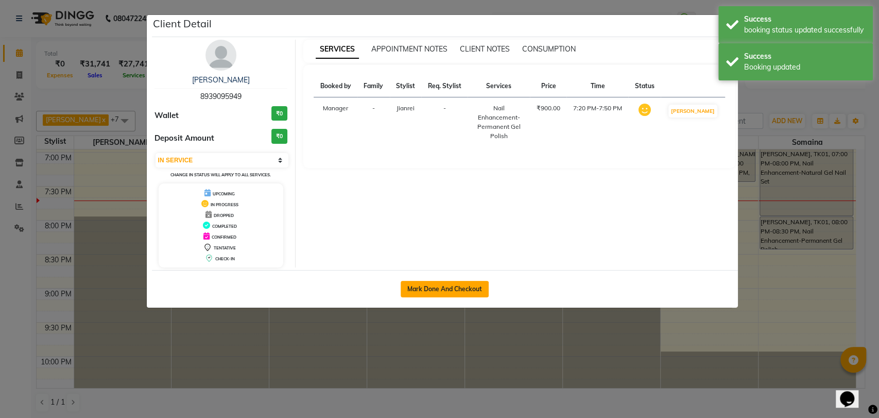
click at [438, 287] on button "Mark Done And Checkout" at bounding box center [445, 289] width 88 height 16
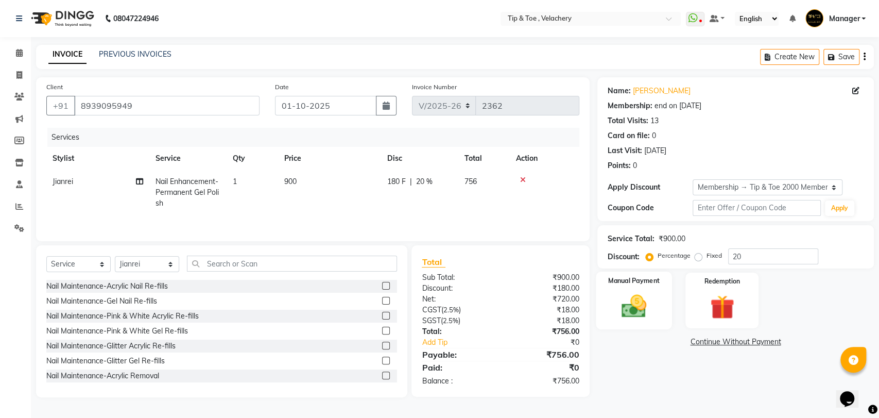
click at [633, 306] on img at bounding box center [633, 306] width 41 height 29
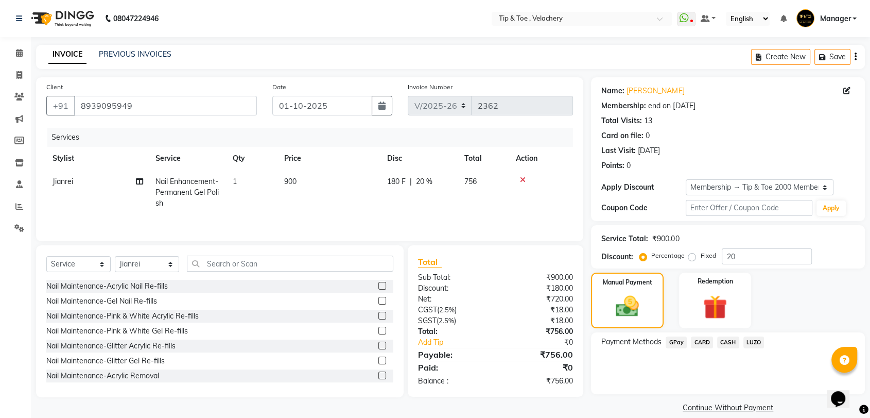
click at [209, 198] on td "Nail Enhancement-Permanent Gel Polish" at bounding box center [187, 192] width 77 height 45
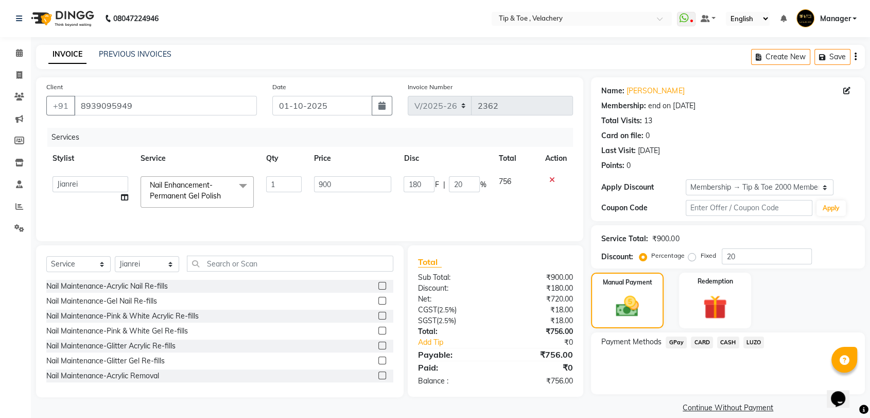
click at [212, 198] on span "Nail Enhancement-Permanent Gel Polish" at bounding box center [185, 190] width 71 height 20
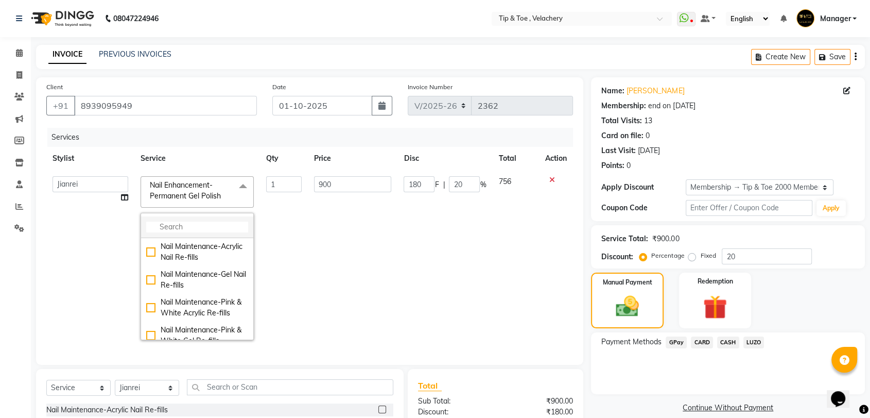
drag, startPoint x: 189, startPoint y: 227, endPoint x: 184, endPoint y: 230, distance: 5.3
click at [189, 228] on input "multiselect-search" at bounding box center [197, 226] width 102 height 11
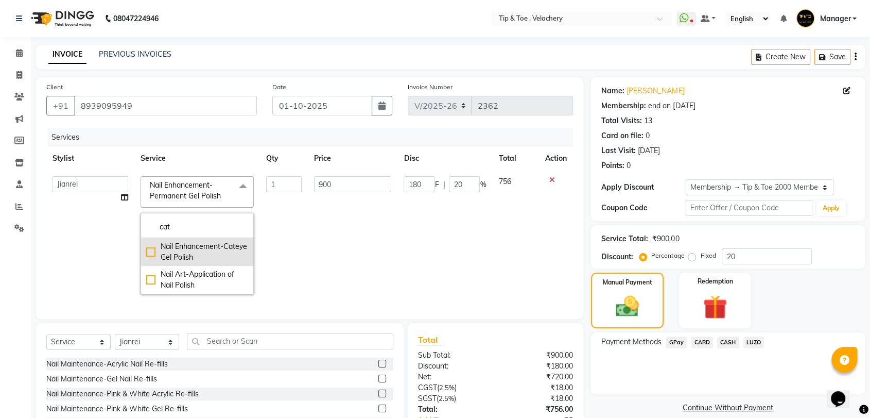
click at [220, 263] on li "Nail Enhancement-Cateye Gel Polish" at bounding box center [197, 252] width 112 height 28
click at [362, 245] on td "1300" at bounding box center [353, 235] width 90 height 130
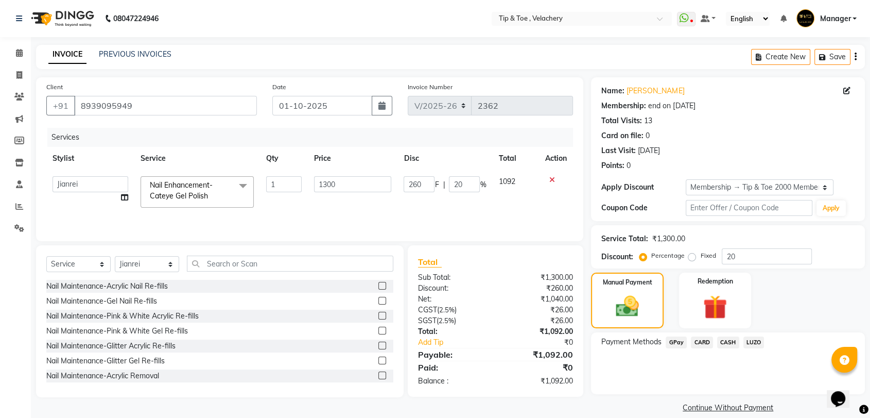
scroll to position [12, 0]
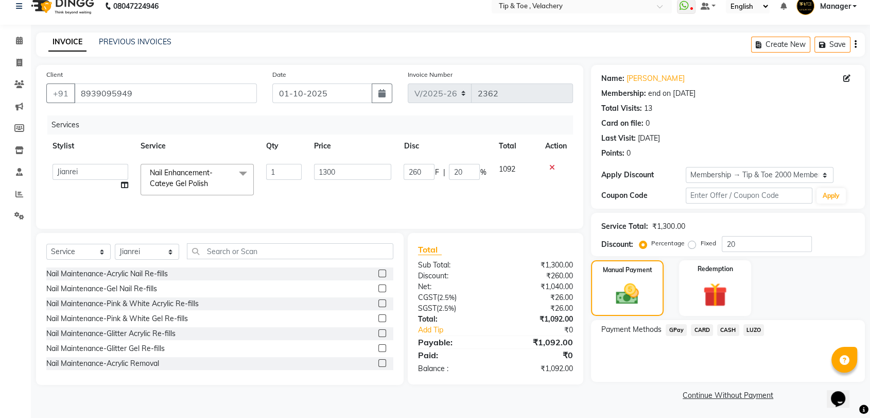
click at [654, 373] on div "Payment Methods GPay CARD CASH LUZO" at bounding box center [728, 351] width 274 height 62
click at [680, 327] on span "GPay" at bounding box center [676, 330] width 21 height 12
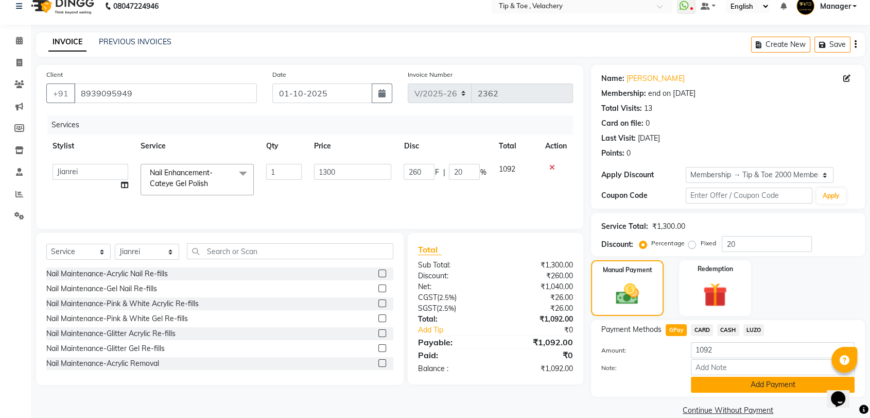
click at [727, 385] on button "Add Payment" at bounding box center [773, 385] width 164 height 16
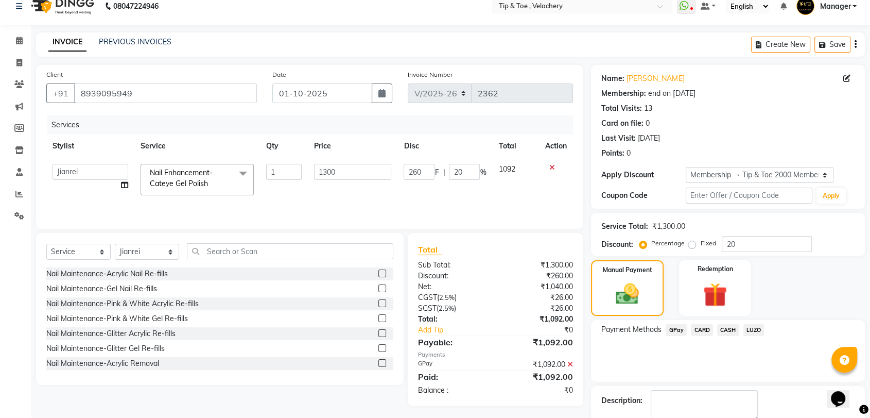
scroll to position [70, 0]
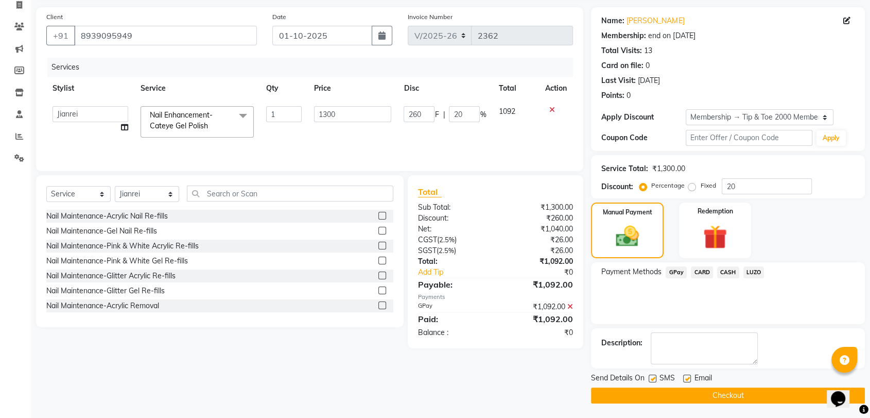
click at [688, 379] on label at bounding box center [687, 378] width 8 height 8
click at [688, 379] on input "checkbox" at bounding box center [686, 378] width 7 height 7
click at [722, 397] on button "Checkout" at bounding box center [728, 395] width 274 height 16
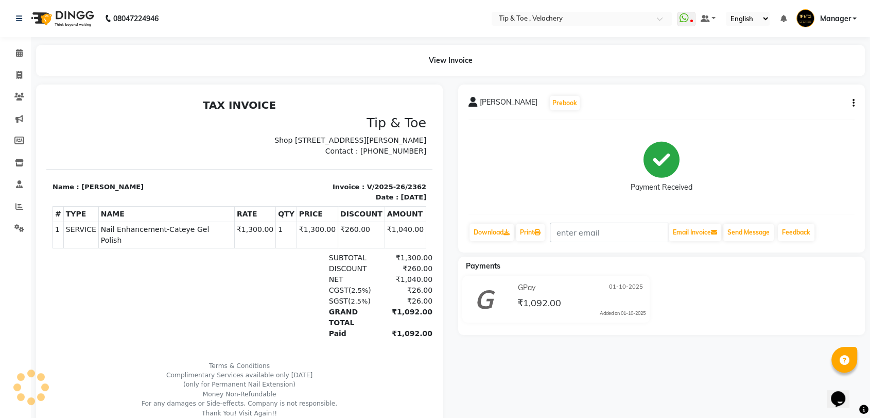
click at [117, 238] on span "Nail Enhancement-Cateye Gel Polish" at bounding box center [166, 235] width 131 height 22
copy tr "Nail Enhancement-Cateye Gel Polish"
click at [16, 56] on icon at bounding box center [19, 53] width 7 height 8
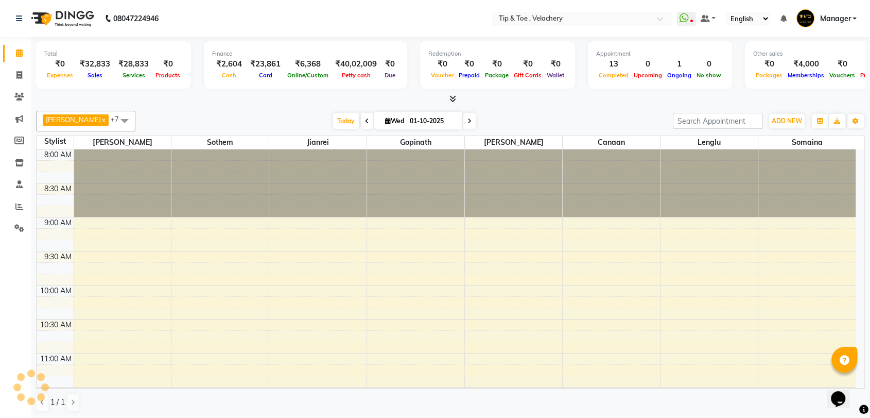
scroll to position [756, 0]
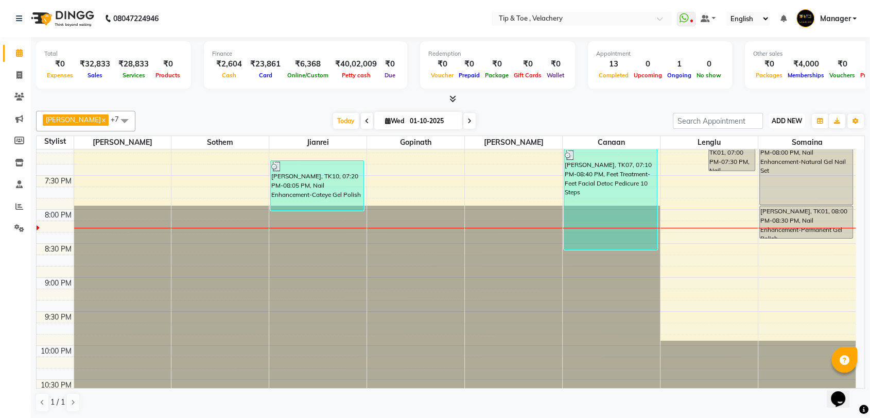
click at [795, 114] on button "ADD NEW Toggle Dropdown" at bounding box center [788, 121] width 36 height 14
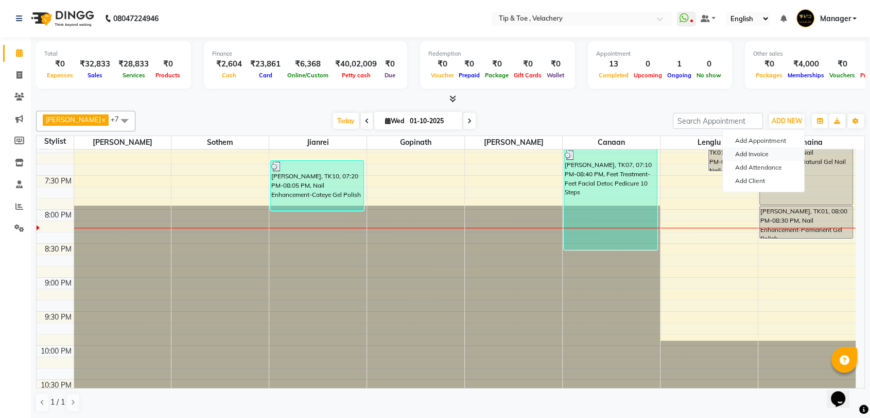
click at [755, 151] on link "Add Invoice" at bounding box center [763, 153] width 81 height 13
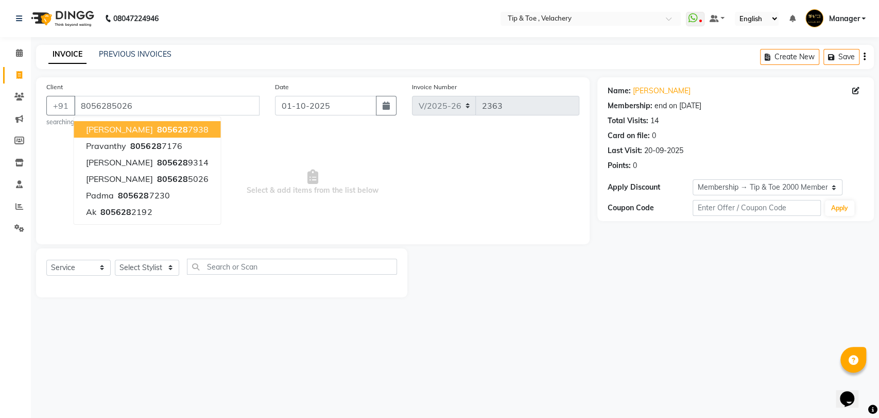
click at [618, 278] on div "Name: Aishwarya Solomon Membership: end on 30-01-2028 Total Visits: 14 Card on …" at bounding box center [739, 187] width 284 height 220
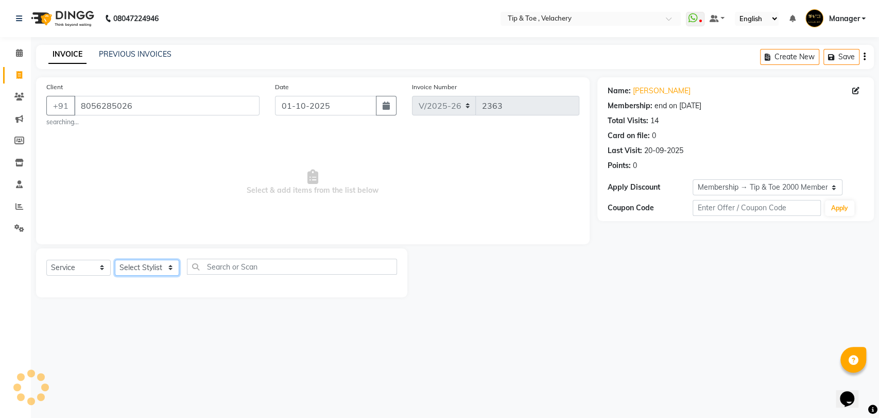
click at [140, 263] on select "Select Stylist [PERSON_NAME] Gopinath Jianrei [PERSON_NAME] Manager [PERSON_NAM…" at bounding box center [147, 268] width 64 height 16
click at [115, 260] on select "Select Stylist [PERSON_NAME] Gopinath Jianrei [PERSON_NAME] Manager [PERSON_NAM…" at bounding box center [147, 268] width 64 height 16
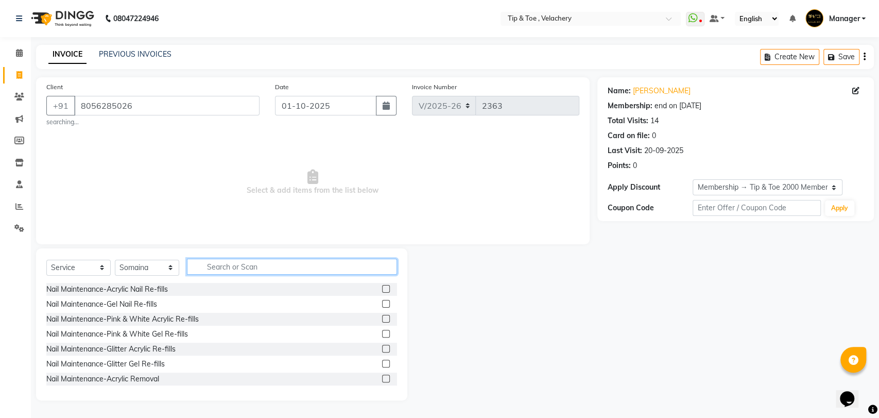
click at [239, 266] on input "text" at bounding box center [292, 267] width 210 height 16
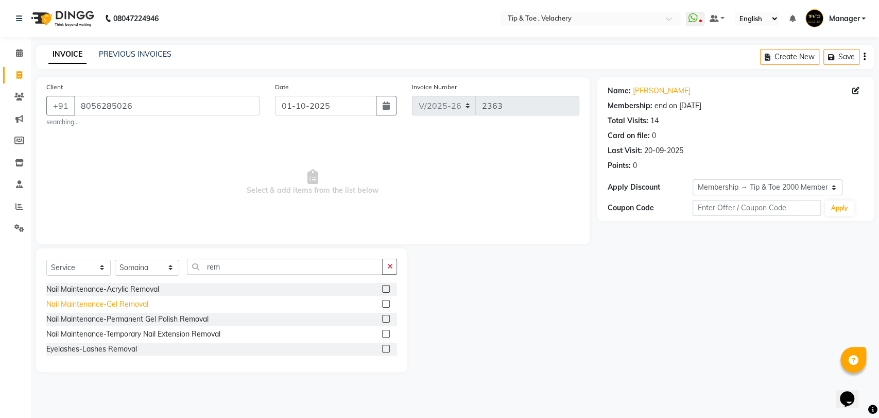
click at [146, 305] on div "Nail Maintenance-Gel Removal" at bounding box center [97, 304] width 102 height 11
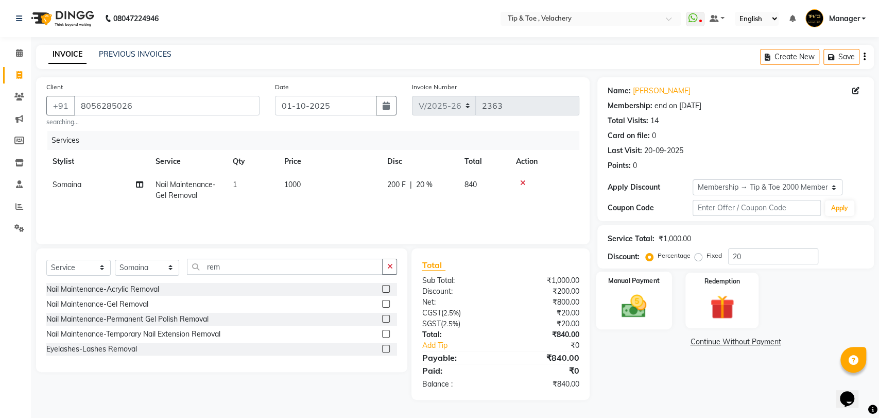
click at [639, 303] on img at bounding box center [633, 306] width 41 height 29
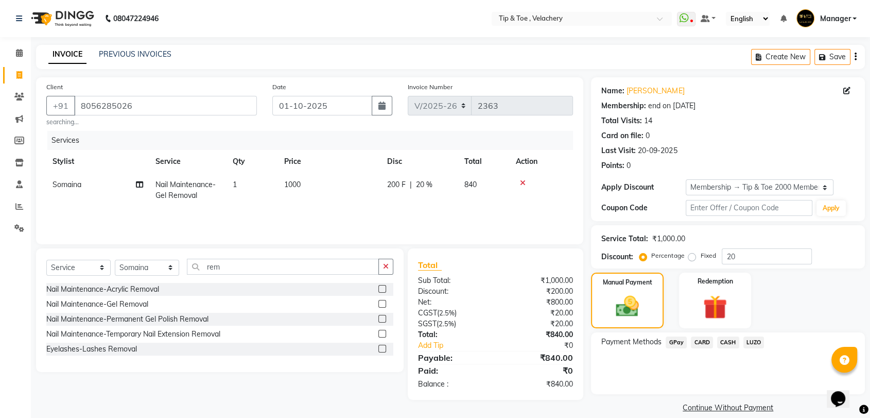
click at [710, 339] on span "CARD" at bounding box center [702, 342] width 22 height 12
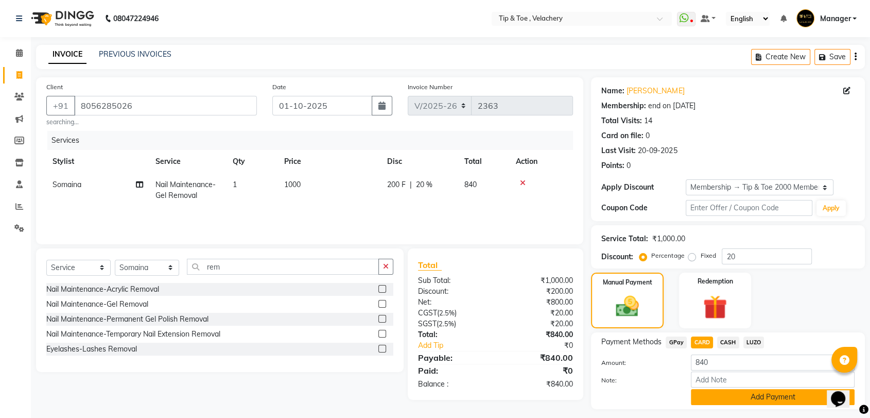
click at [721, 392] on button "Add Payment" at bounding box center [773, 397] width 164 height 16
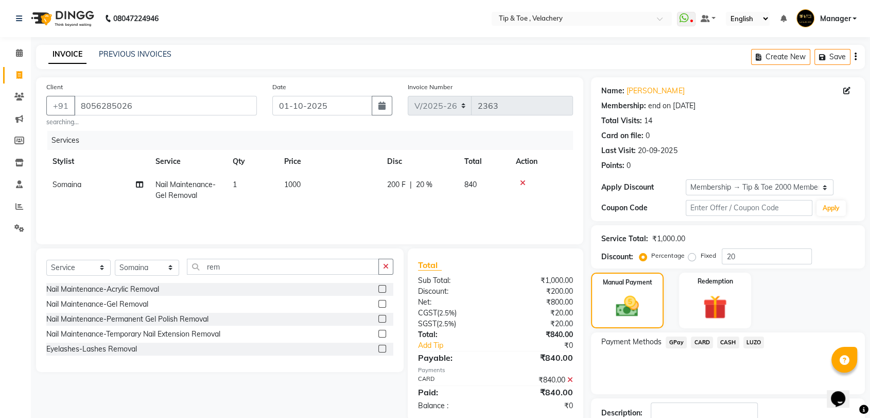
scroll to position [70, 0]
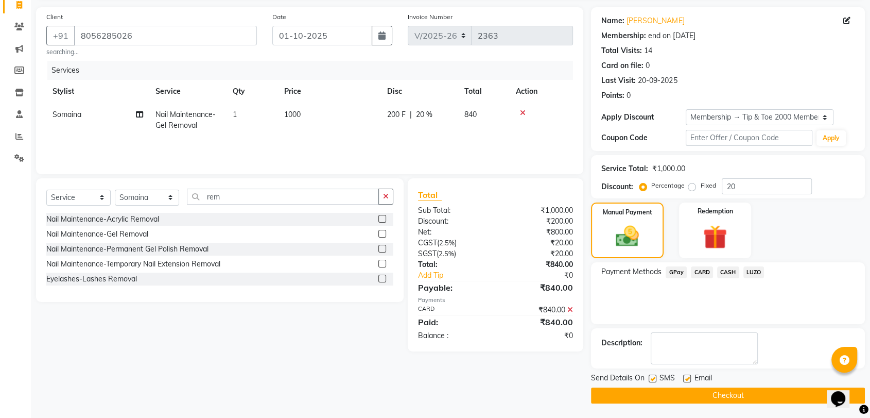
click at [687, 378] on label at bounding box center [687, 378] width 8 height 8
click at [687, 378] on input "checkbox" at bounding box center [686, 378] width 7 height 7
click at [733, 392] on button "Checkout" at bounding box center [728, 395] width 274 height 16
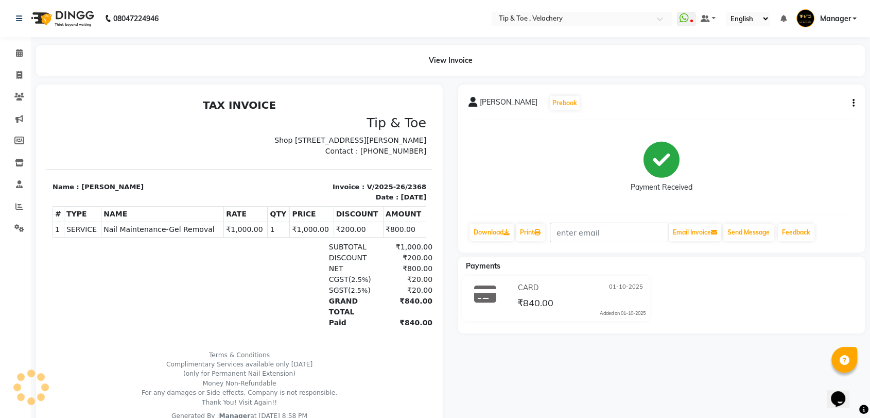
click at [158, 235] on span "Nail Maintenance-Gel Removal" at bounding box center [163, 229] width 118 height 11
copy tr "Nail Maintenance-Gel Removal"
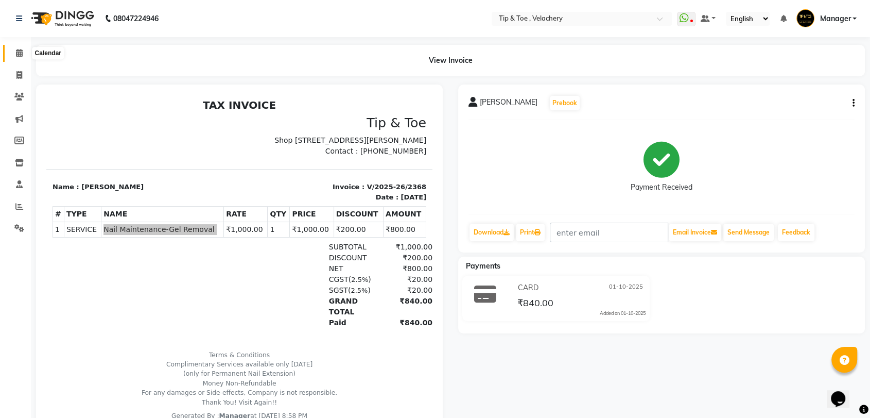
click at [16, 49] on icon at bounding box center [19, 53] width 7 height 8
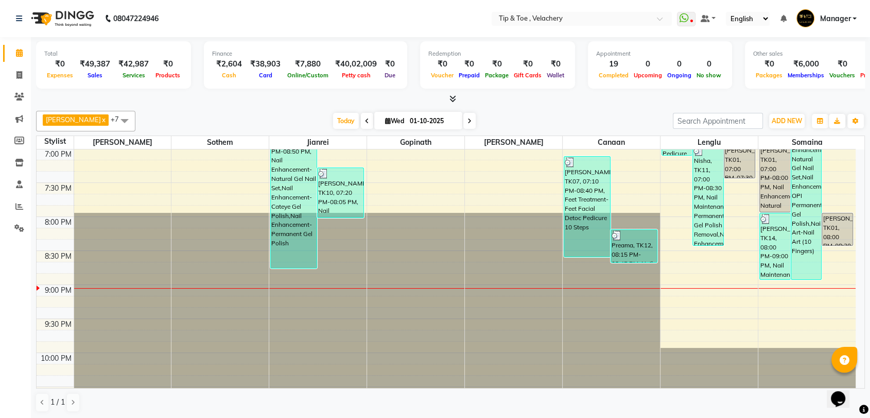
scroll to position [775, 0]
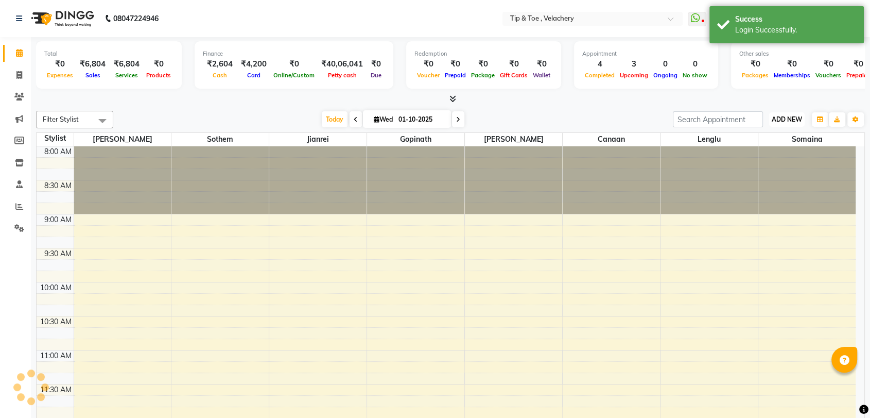
click at [779, 121] on span "ADD NEW" at bounding box center [787, 119] width 30 height 8
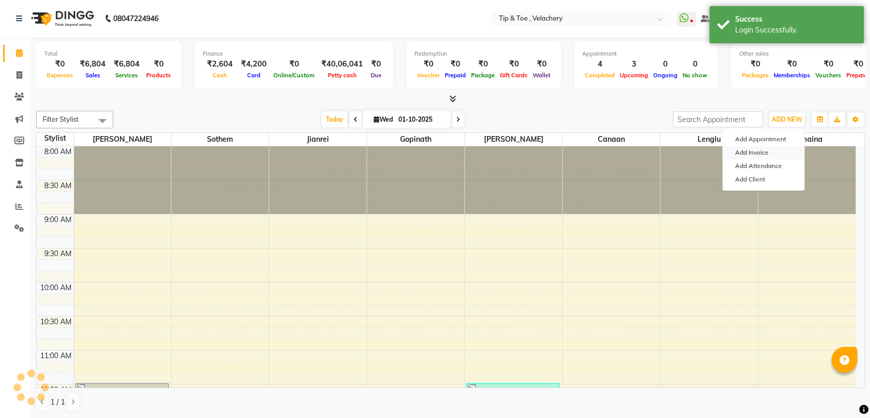
click at [751, 150] on link "Add Invoice" at bounding box center [763, 152] width 81 height 13
select select "service"
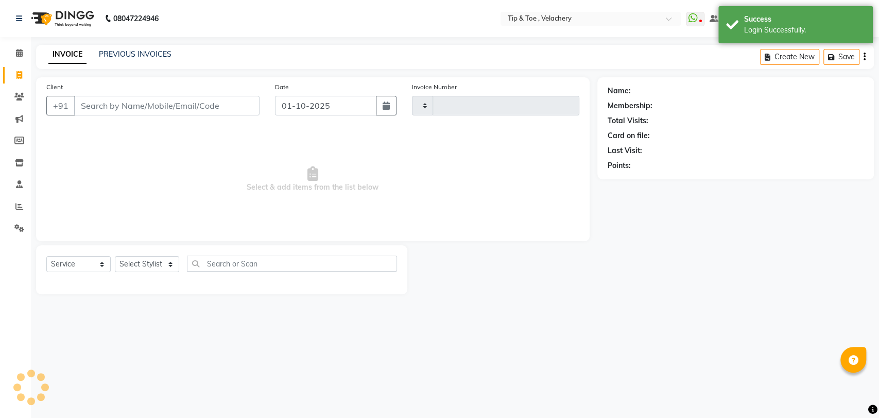
type input "956633339"
type input "2355"
select select "5863"
type input "956633339"
click at [148, 265] on select "Select Stylist" at bounding box center [147, 268] width 64 height 16
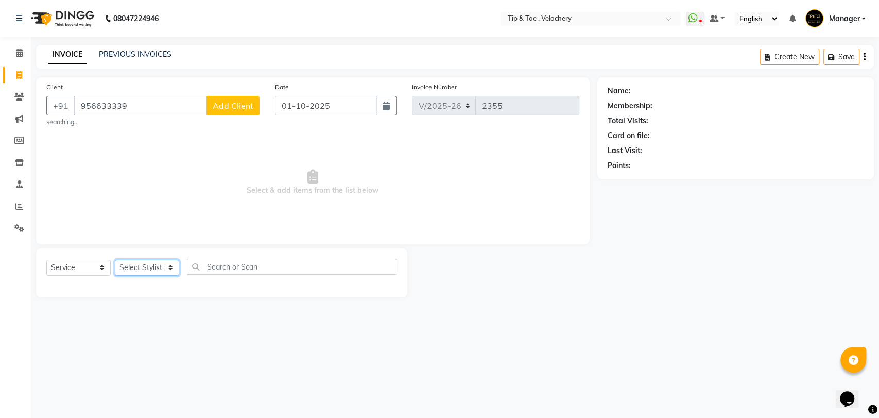
select select "41028"
click at [115, 260] on select "Select Stylist [PERSON_NAME] Gopinath Jianrei [PERSON_NAME] Manager [PERSON_NAM…" at bounding box center [147, 268] width 64 height 16
drag, startPoint x: 85, startPoint y: 265, endPoint x: 90, endPoint y: 272, distance: 9.0
click at [85, 265] on select "Select Service Product Membership Package Voucher Prepaid Gift Card" at bounding box center [78, 268] width 64 height 16
click at [46, 260] on select "Select Service Product Membership Package Voucher Prepaid Gift Card" at bounding box center [78, 268] width 64 height 16
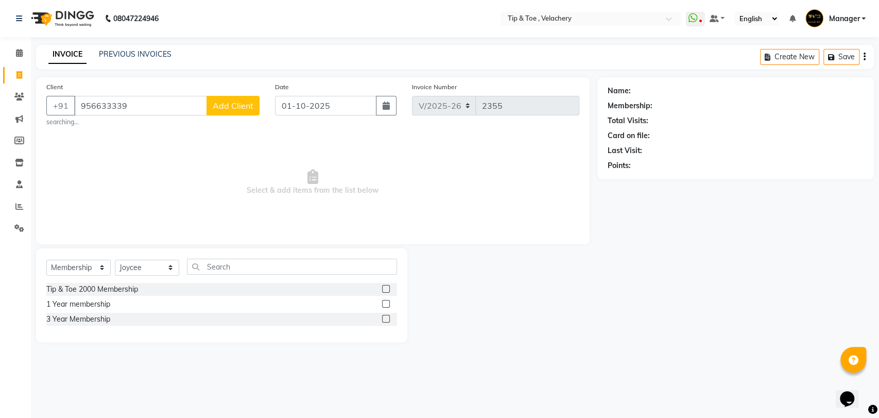
drag, startPoint x: 105, startPoint y: 287, endPoint x: 129, endPoint y: 286, distance: 23.7
click at [106, 288] on div "Tip & Toe 2000 Membership" at bounding box center [92, 289] width 92 height 11
select select "select"
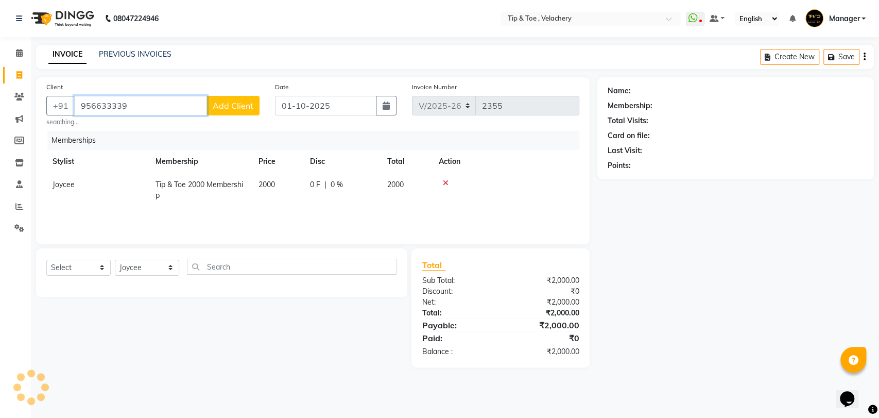
click at [141, 109] on input "956633339" at bounding box center [140, 106] width 133 height 20
type input "9566333390"
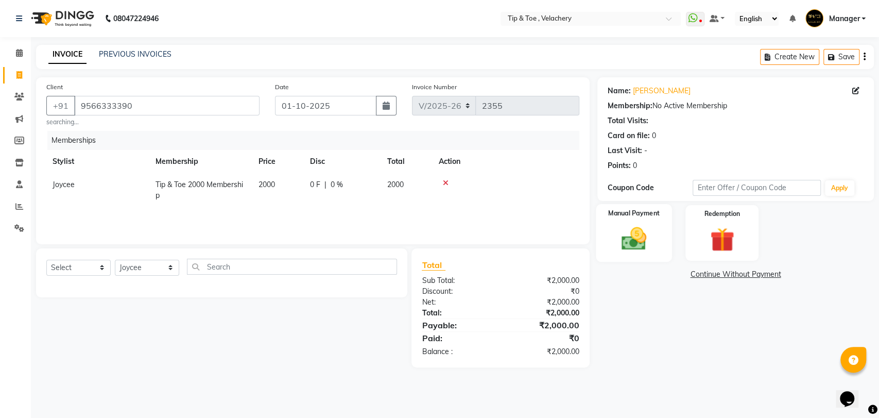
click at [633, 236] on img at bounding box center [633, 238] width 41 height 29
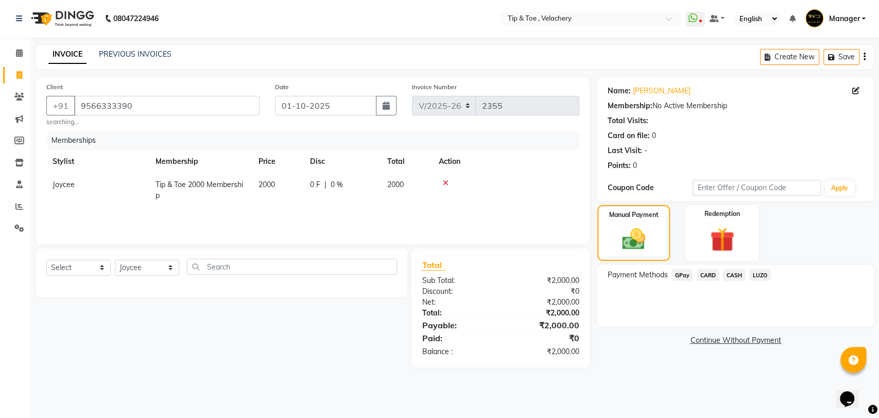
click at [680, 275] on span "GPay" at bounding box center [682, 275] width 21 height 12
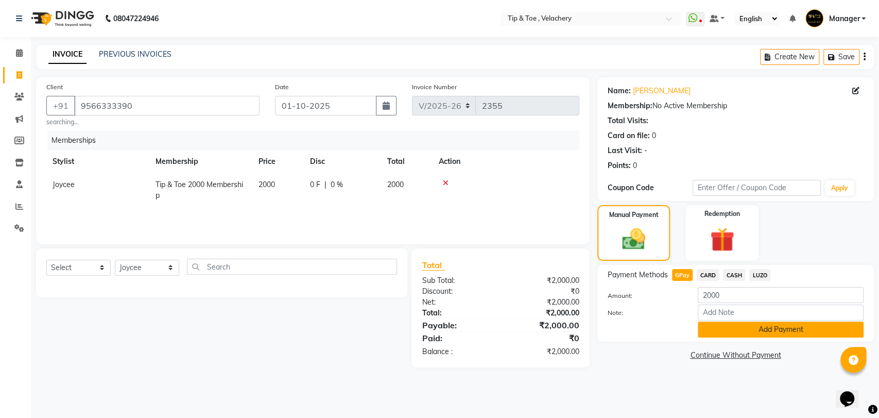
click at [728, 331] on button "Add Payment" at bounding box center [781, 329] width 166 height 16
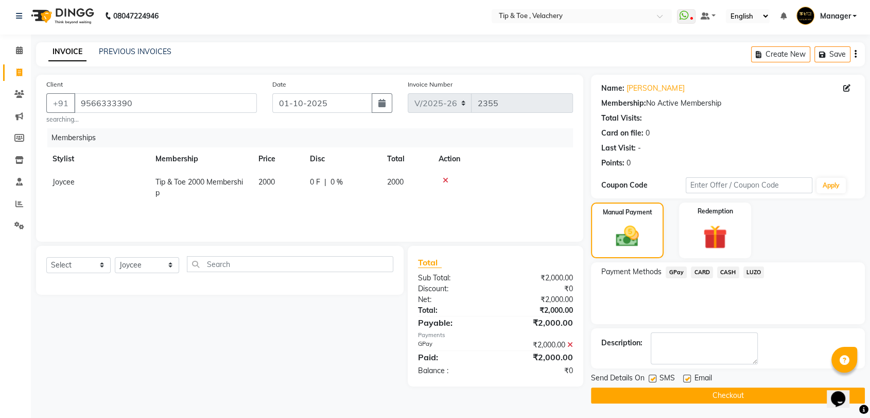
scroll to position [3, 0]
click at [685, 376] on label at bounding box center [687, 378] width 8 height 8
click at [685, 376] on input "checkbox" at bounding box center [686, 378] width 7 height 7
checkbox input "false"
click at [702, 396] on button "Checkout" at bounding box center [728, 395] width 274 height 16
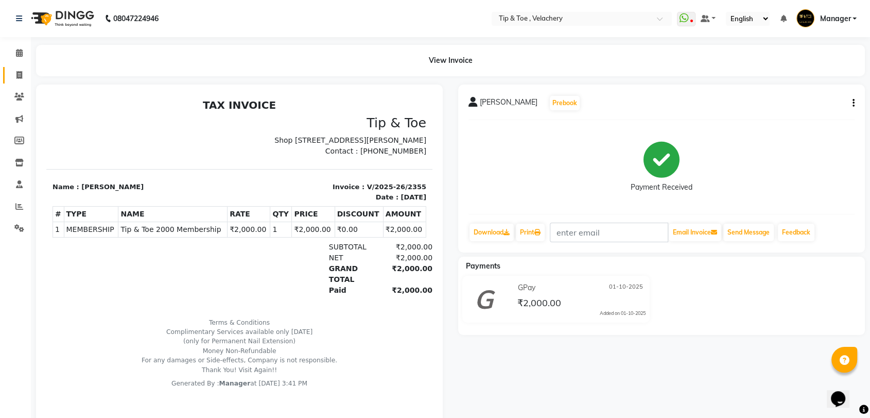
click at [18, 75] on icon at bounding box center [19, 75] width 6 height 8
select select "service"
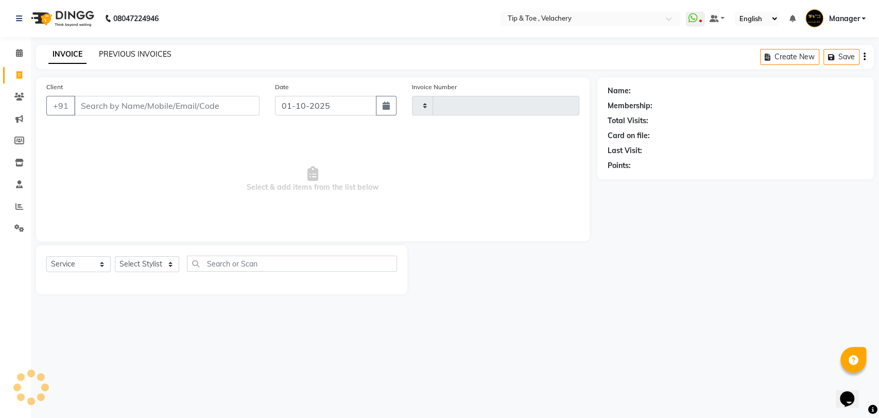
click at [128, 56] on link "PREVIOUS INVOICES" at bounding box center [135, 53] width 73 height 9
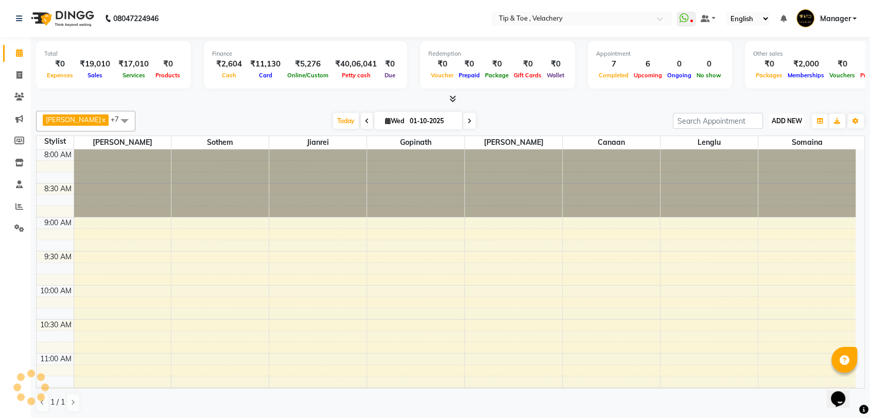
click at [794, 122] on span "ADD NEW" at bounding box center [787, 121] width 30 height 8
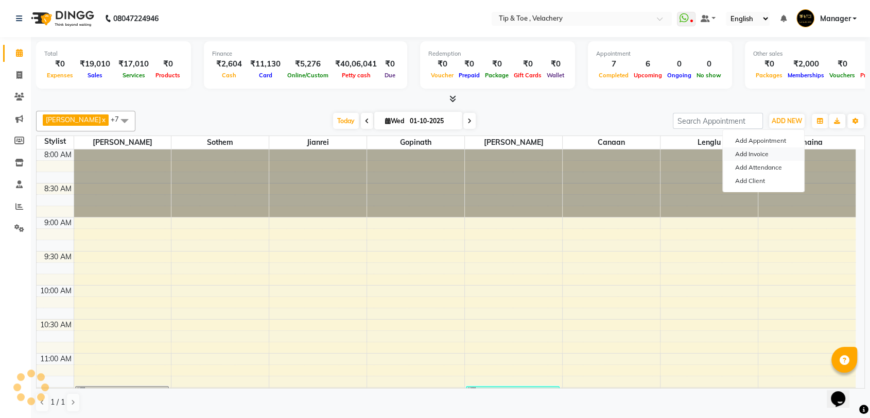
click at [758, 154] on link "Add Invoice" at bounding box center [763, 153] width 81 height 13
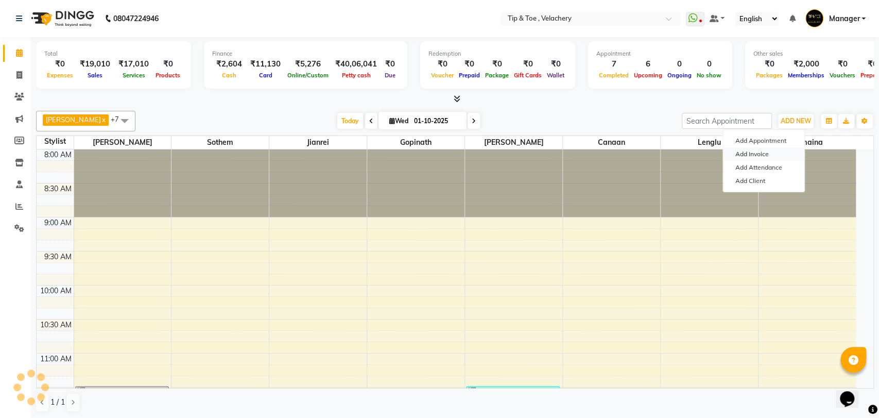
select select "service"
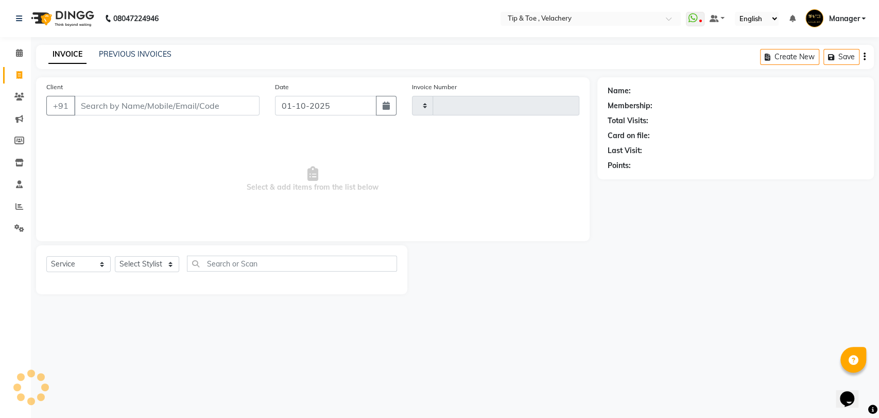
type input "9841173007"
type input "2358"
select select "5863"
type input "9841173007"
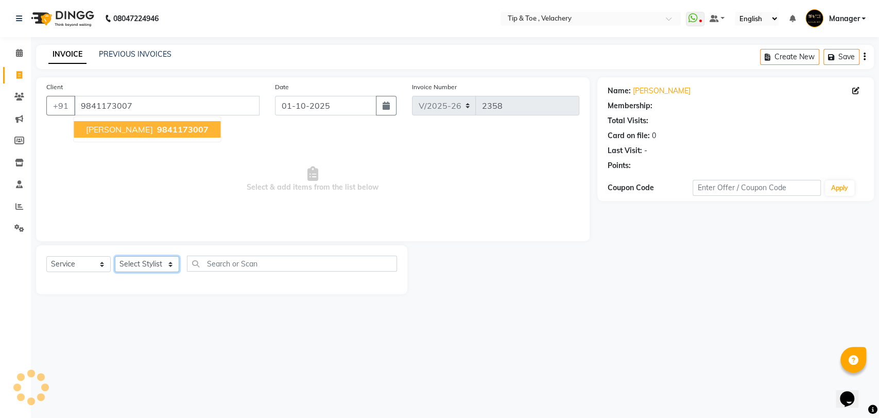
click at [152, 268] on select "Select Stylist" at bounding box center [147, 264] width 64 height 16
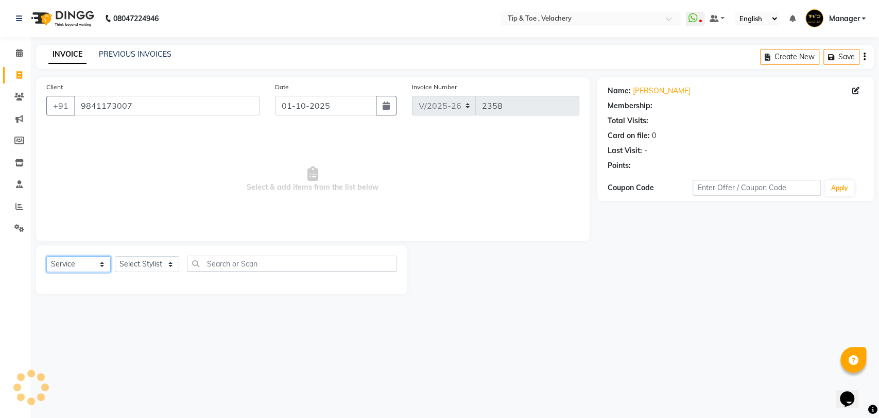
click at [87, 265] on select "Select Service Product Membership Package Voucher Prepaid Gift Card" at bounding box center [78, 264] width 64 height 16
select select "membership"
click at [46, 256] on select "Select Service Product Membership Package Voucher Prepaid Gift Card" at bounding box center [78, 264] width 64 height 16
click at [152, 267] on select "Select Stylist" at bounding box center [147, 264] width 64 height 16
click at [160, 263] on select "Select Stylist" at bounding box center [147, 264] width 64 height 16
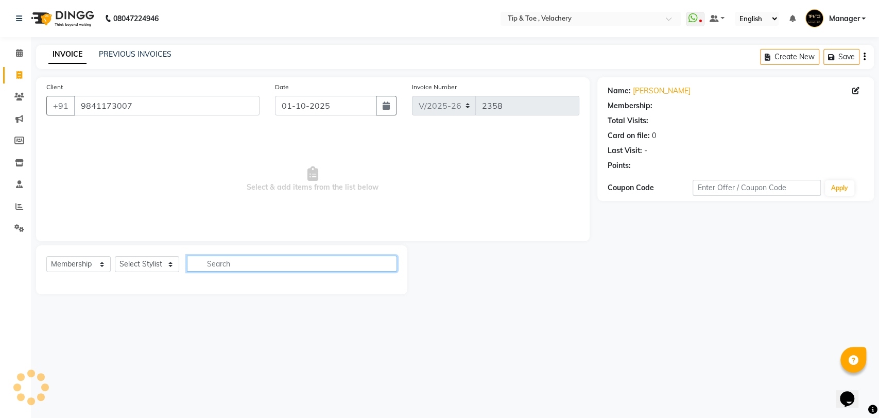
click at [241, 268] on input "text" at bounding box center [292, 263] width 210 height 16
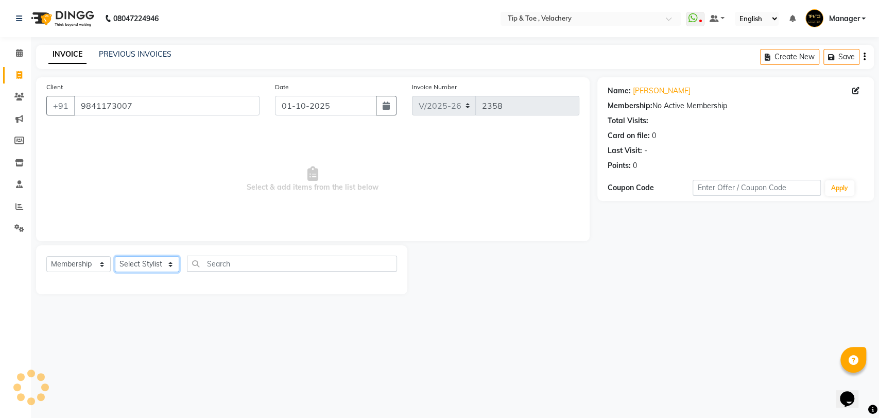
click at [139, 266] on select "Select Stylist" at bounding box center [147, 264] width 64 height 16
select select "41028"
click at [115, 256] on select "Select Stylist [PERSON_NAME] Gopinath Jianrei [PERSON_NAME] Manager [PERSON_NAM…" at bounding box center [147, 264] width 64 height 16
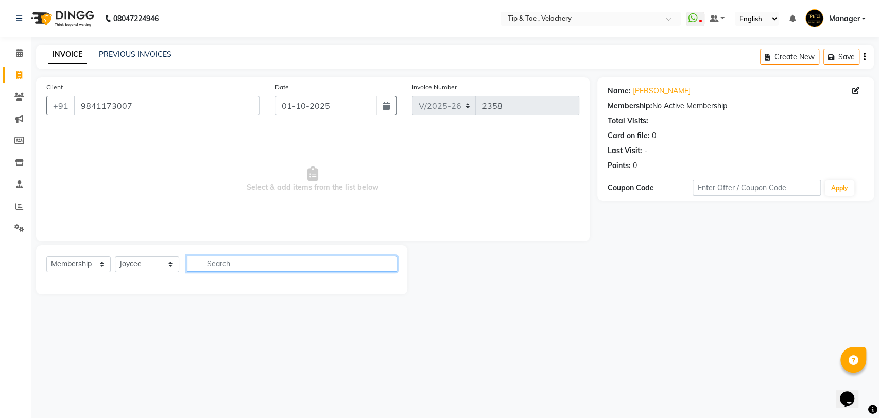
click at [255, 262] on input "text" at bounding box center [292, 263] width 210 height 16
click at [71, 265] on select "Select Service Product Membership Package Voucher Prepaid Gift Card" at bounding box center [78, 264] width 64 height 16
click at [46, 256] on select "Select Service Product Membership Package Voucher Prepaid Gift Card" at bounding box center [78, 264] width 64 height 16
click at [159, 267] on select "Select Stylist [PERSON_NAME] Gopinath Jianrei [PERSON_NAME] Manager [PERSON_NAM…" at bounding box center [147, 264] width 64 height 16
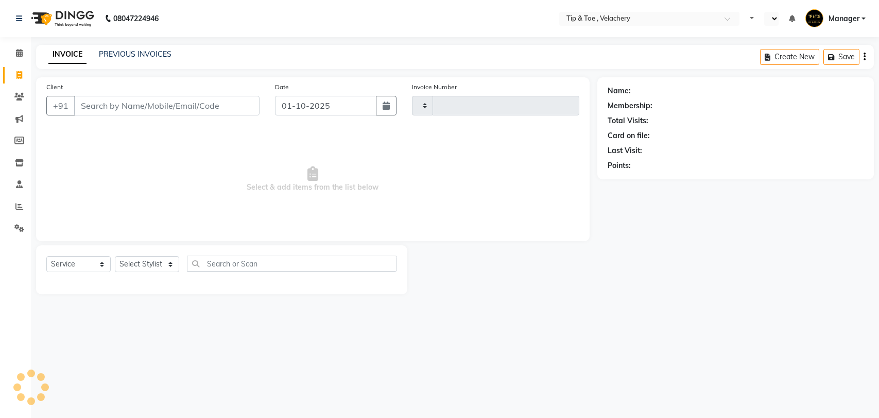
select select "service"
select select "en"
type input "2358"
select select "5863"
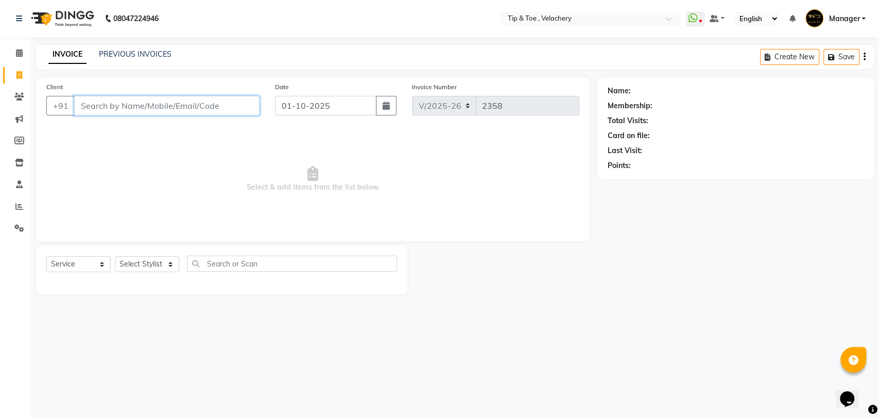
paste input "9841173007"
type input "9841173007"
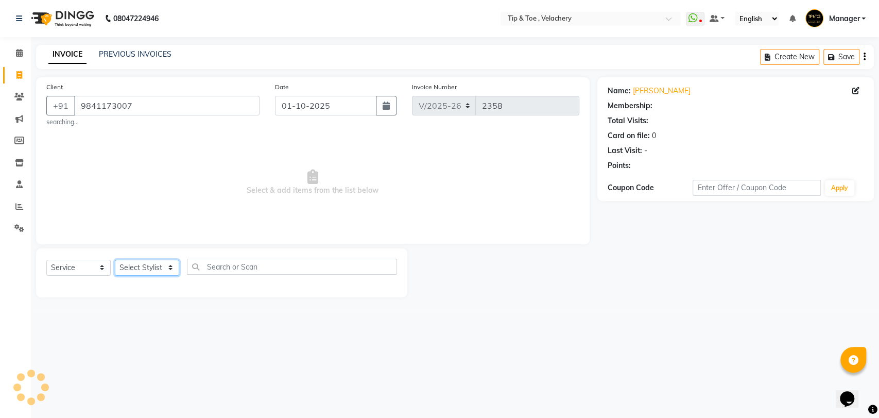
click at [142, 267] on select "Select Stylist [PERSON_NAME] Gopinath Jianrei [PERSON_NAME] Manager [PERSON_NAM…" at bounding box center [147, 268] width 64 height 16
select select "41028"
click at [115, 260] on select "Select Stylist [PERSON_NAME] Gopinath Jianrei [PERSON_NAME] Manager [PERSON_NAM…" at bounding box center [147, 268] width 64 height 16
click at [82, 267] on select "Select Service Product Membership Package Voucher Prepaid Gift Card" at bounding box center [78, 268] width 64 height 16
click at [46, 260] on select "Select Service Product Membership Package Voucher Prepaid Gift Card" at bounding box center [78, 268] width 64 height 16
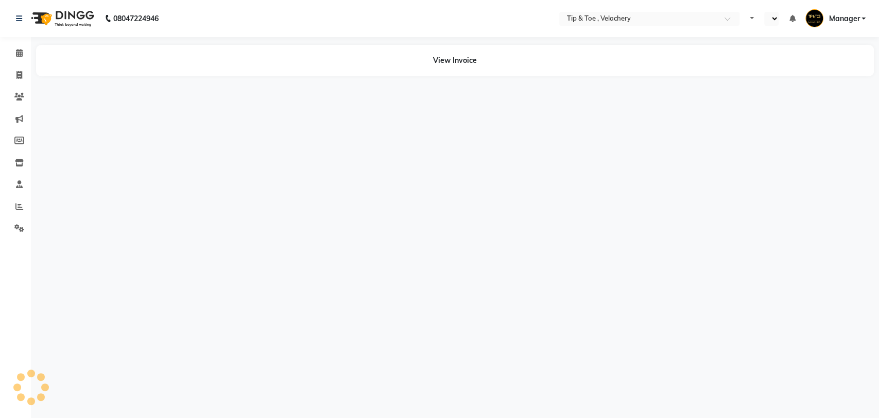
select select "en"
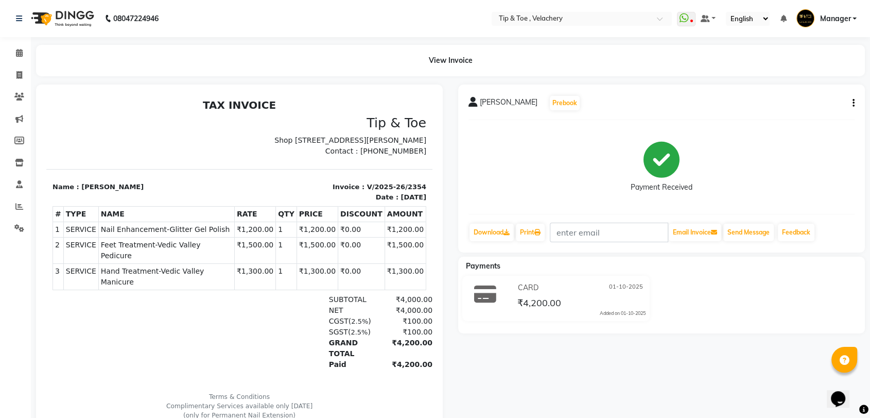
click at [154, 235] on span "Nail Enhancement-Glitter Gel Polish" at bounding box center [166, 229] width 131 height 11
copy tr "Nail Enhancement-Glitter Gel Polish"
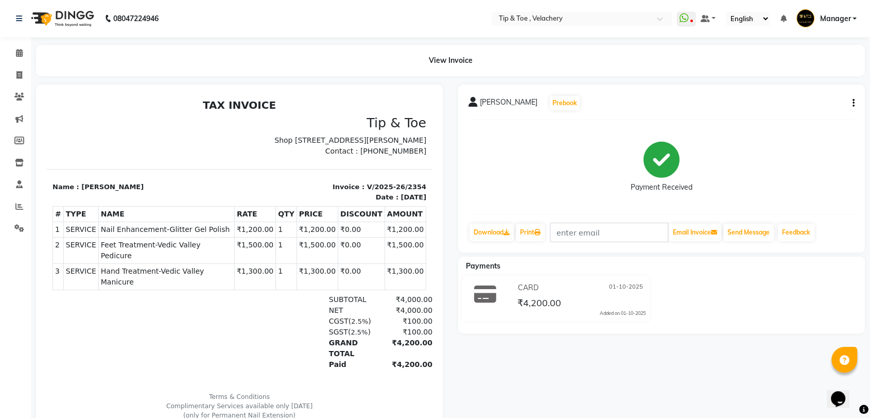
click at [196, 251] on span "Feet Treatment-Vedic Valley Pedicure" at bounding box center [166, 251] width 131 height 22
copy tr "Feet Treatment-Vedic Valley Pedicure"
click at [194, 272] on span "Hand Treatment-Vedic Valley Manicure" at bounding box center [166, 277] width 131 height 22
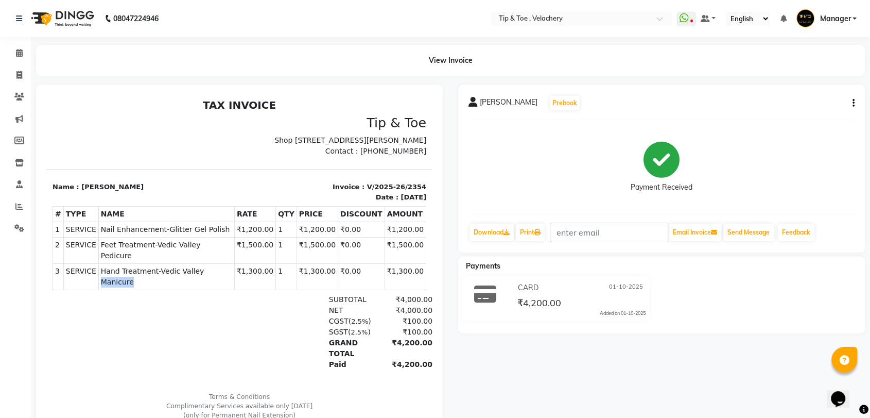
click at [194, 272] on span "Hand Treatment-Vedic Valley Manicure" at bounding box center [166, 277] width 131 height 22
copy tr "Hand Treatment-Vedic Valley Manicure"
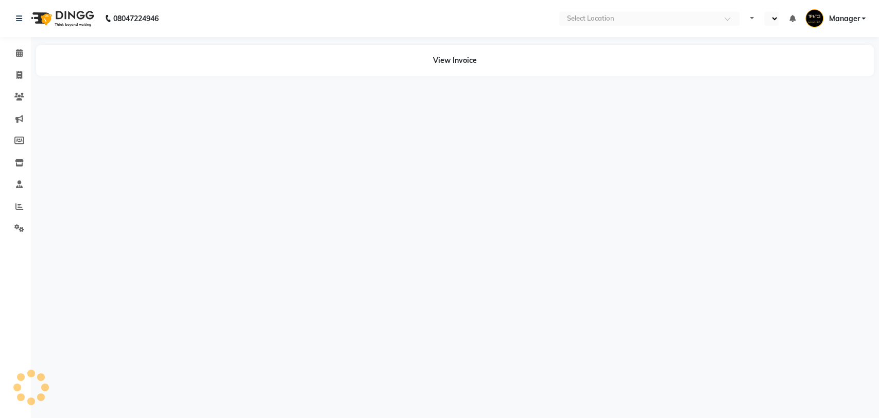
select select "en"
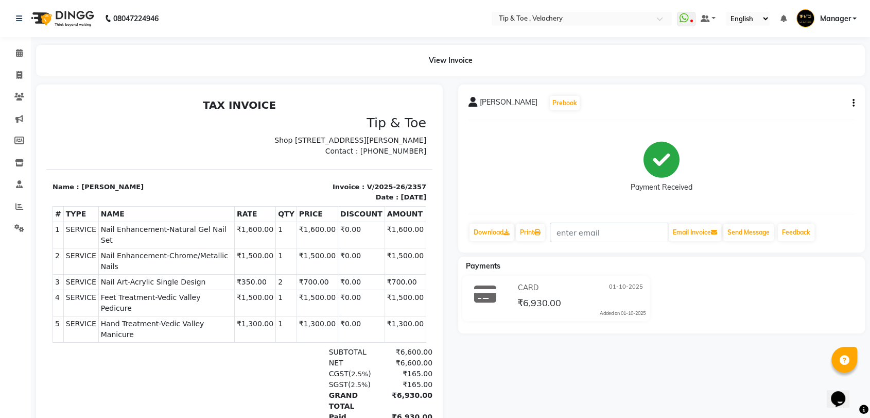
click at [176, 238] on span "Nail Enhancement-Natural Gel Nail Set" at bounding box center [166, 235] width 131 height 22
copy tr "Nail Enhancement-Natural Gel Nail Set"
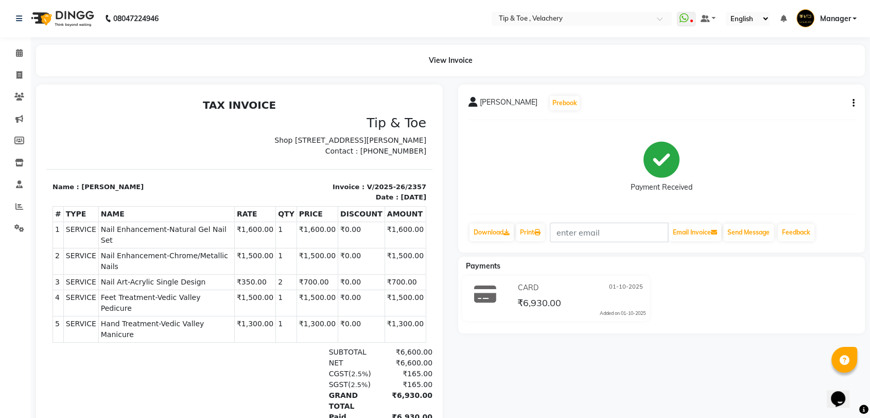
click at [189, 255] on span "Nail Enhancement-Chrome/Metallic Nails" at bounding box center [166, 261] width 131 height 22
copy tr "Nail Enhancement-Chrome/Metallic Nails"
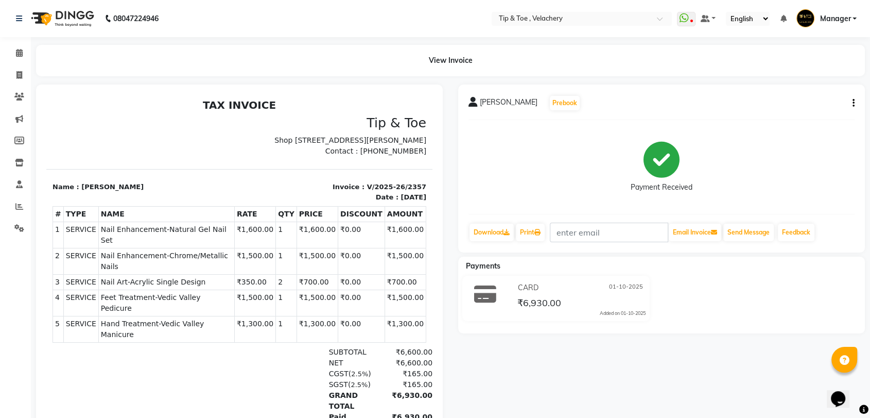
click at [170, 277] on span "Nail Art-Acrylic Single Design" at bounding box center [166, 282] width 131 height 11
copy tr "Nail Art-Acrylic Single Design"
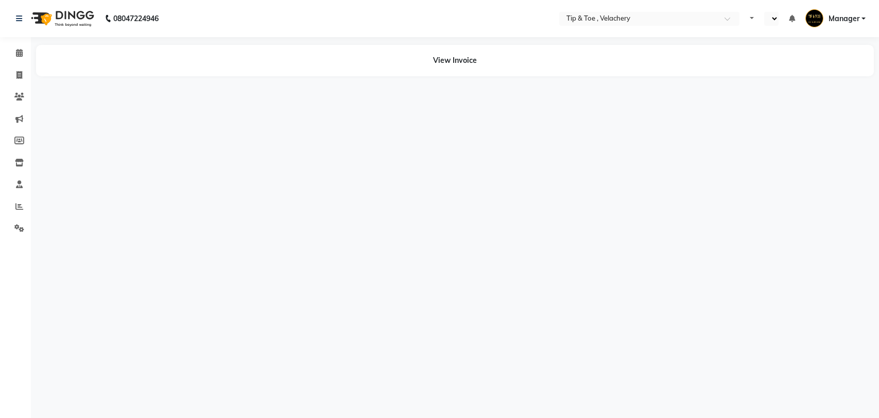
select select "en"
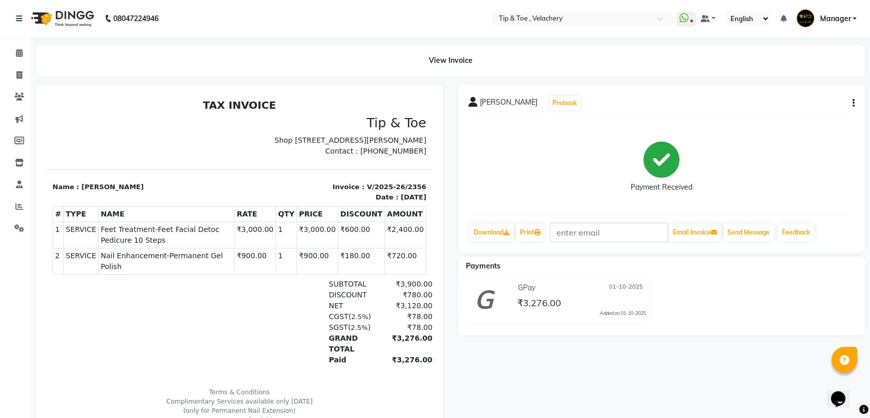
click at [155, 238] on span "Feet Treatment-Feet Facial Detoc Pedicure 10 Steps" at bounding box center [166, 235] width 131 height 22
copy tr "Feet Treatment-Feet Facial Detoc Pedicure 10 Steps"
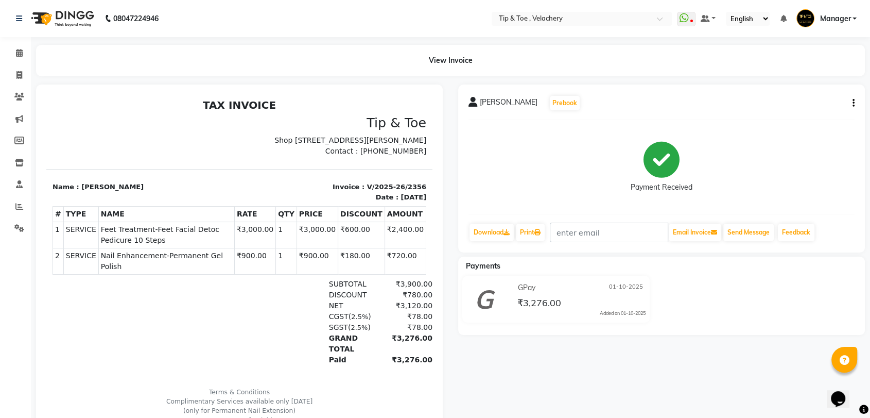
click at [155, 266] on span "Nail Enhancement-Permanent Gel Polish" at bounding box center [166, 261] width 131 height 22
copy tr "Nail Enhancement-Permanent Gel Polish"
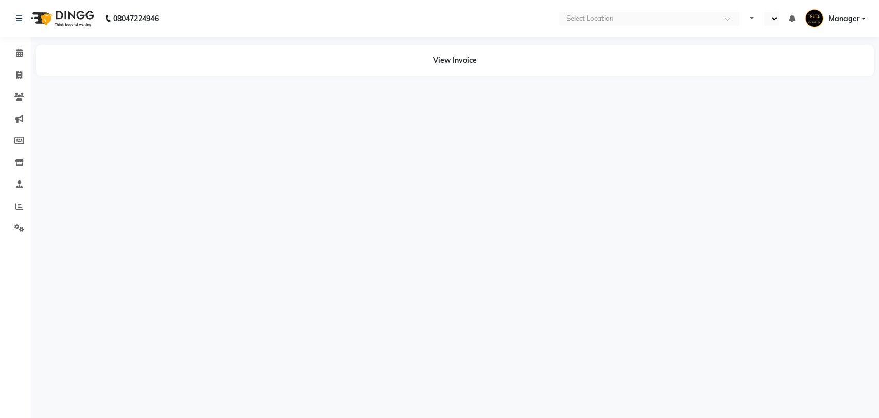
select select "en"
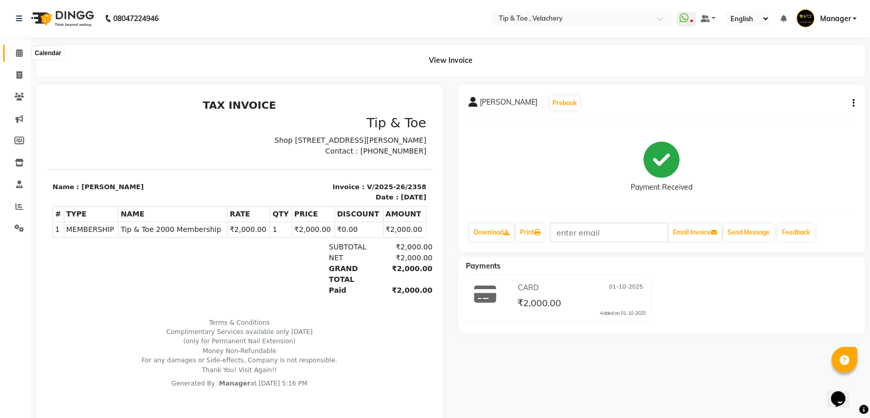
click at [16, 49] on icon at bounding box center [19, 53] width 7 height 8
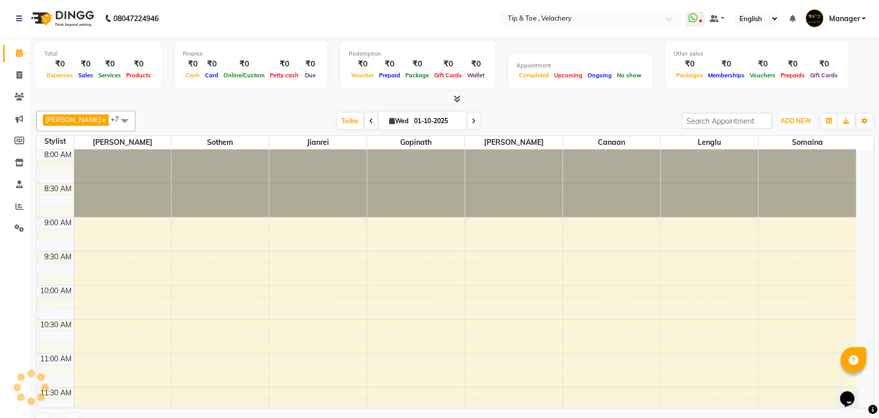
drag, startPoint x: 801, startPoint y: 123, endPoint x: 795, endPoint y: 150, distance: 27.9
click at [800, 127] on button "ADD NEW Toggle Dropdown" at bounding box center [796, 121] width 36 height 14
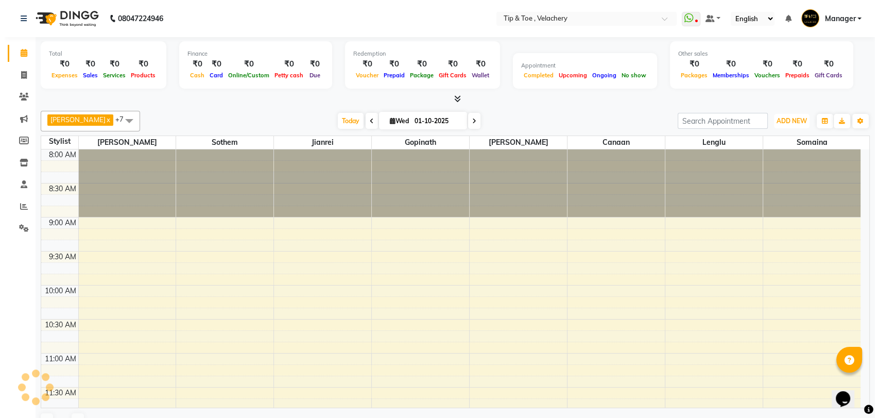
scroll to position [548, 0]
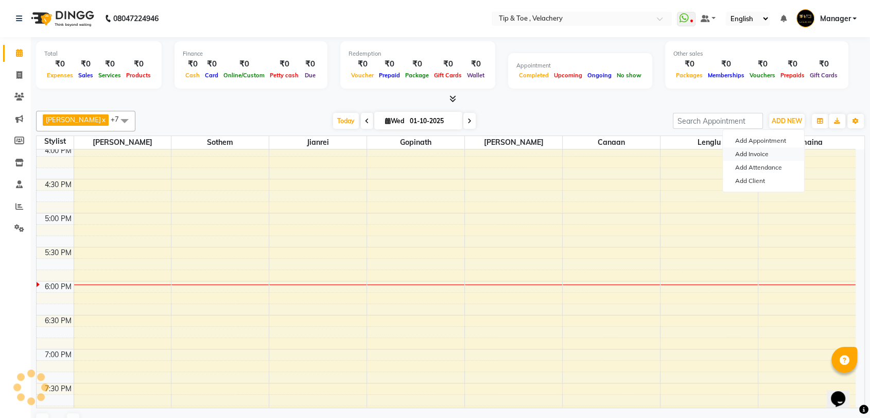
click at [757, 152] on link "Add Invoice" at bounding box center [763, 153] width 81 height 13
select select "service"
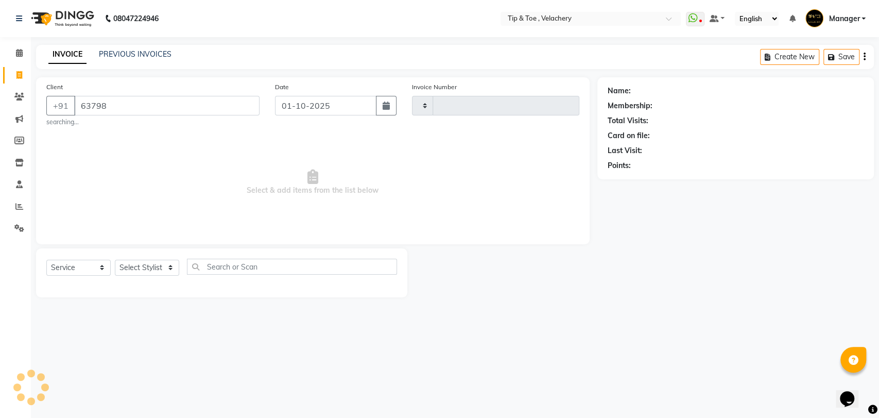
type input "637988"
type input "2360"
select select "5863"
type input "6379883765"
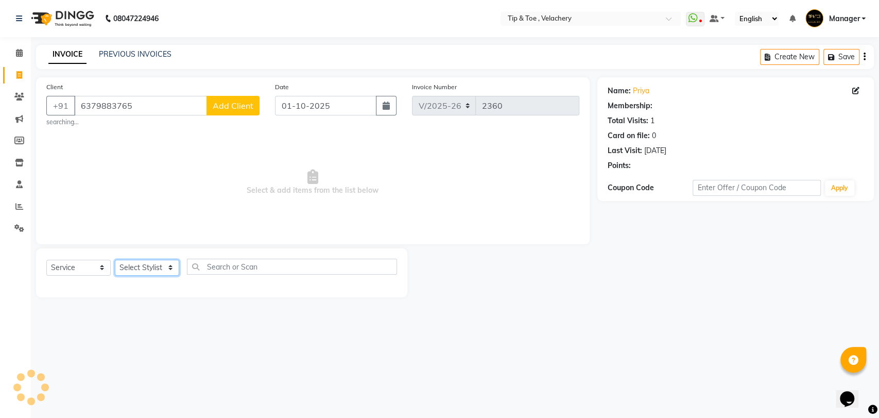
click at [153, 264] on select "Select Stylist" at bounding box center [147, 268] width 64 height 16
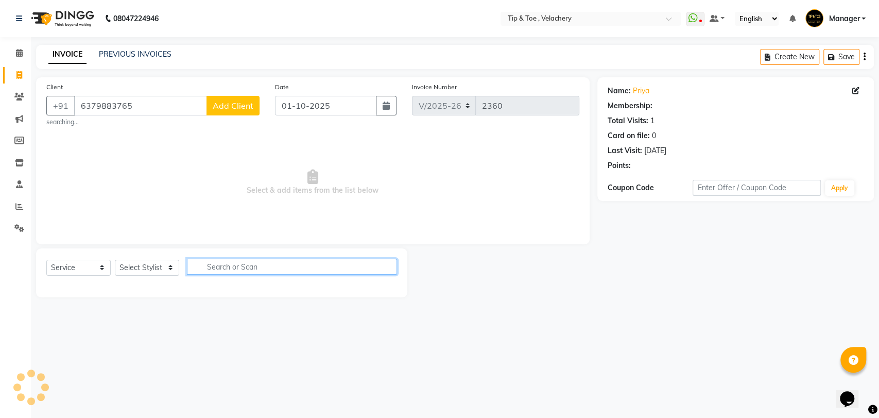
click at [246, 262] on input "text" at bounding box center [292, 267] width 210 height 16
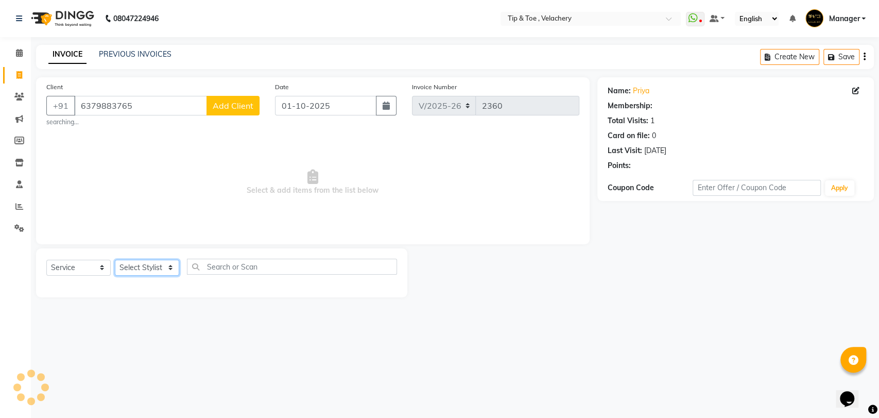
click at [139, 268] on select "Select Stylist" at bounding box center [147, 268] width 64 height 16
drag, startPoint x: 141, startPoint y: 105, endPoint x: 63, endPoint y: 122, distance: 80.1
click at [63, 122] on div "Client [PHONE_NUMBER] Add Client searching..." at bounding box center [153, 103] width 229 height 45
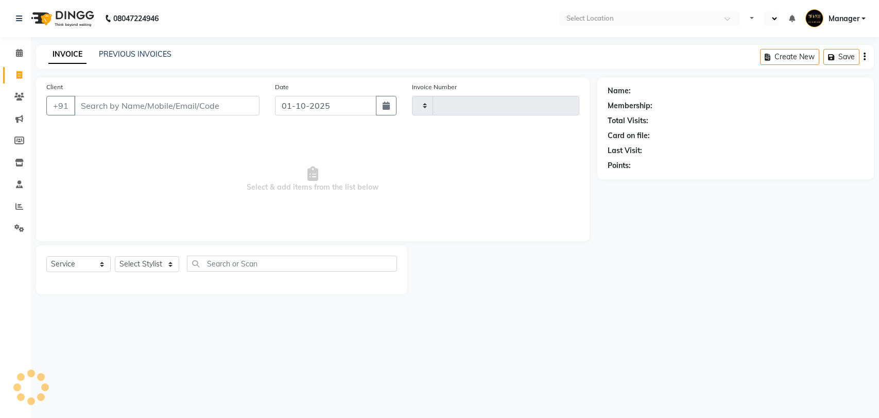
select select "service"
select select "en"
type input "2360"
select select "5863"
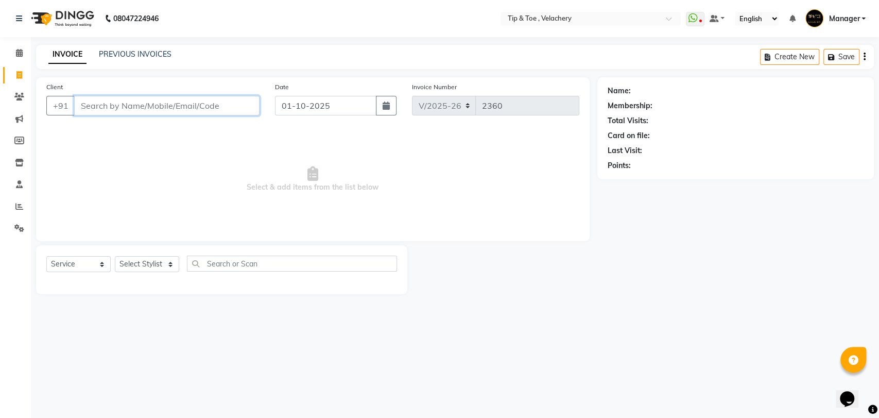
click at [139, 97] on input "Client" at bounding box center [166, 106] width 185 height 20
paste input "9962151516"
type input "9962151516"
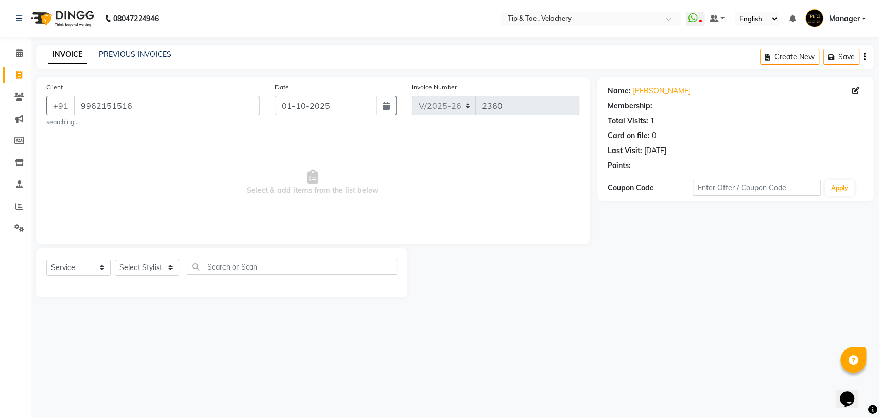
select select "1: Object"
click at [16, 73] on icon at bounding box center [19, 75] width 6 height 8
select select "service"
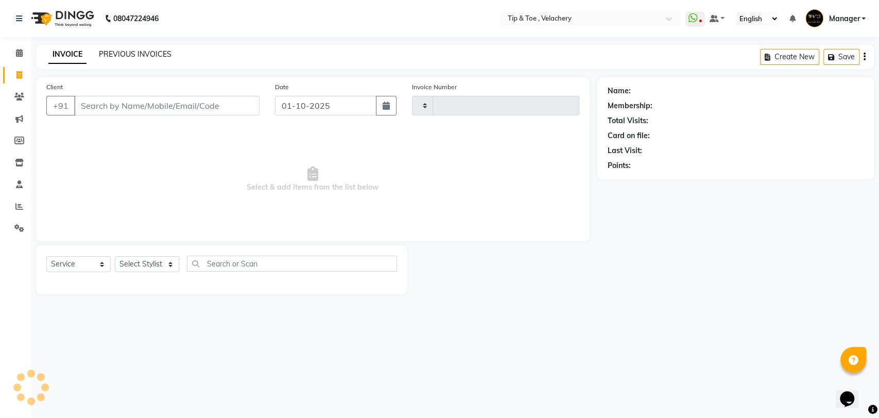
click at [115, 49] on link "PREVIOUS INVOICES" at bounding box center [135, 53] width 73 height 9
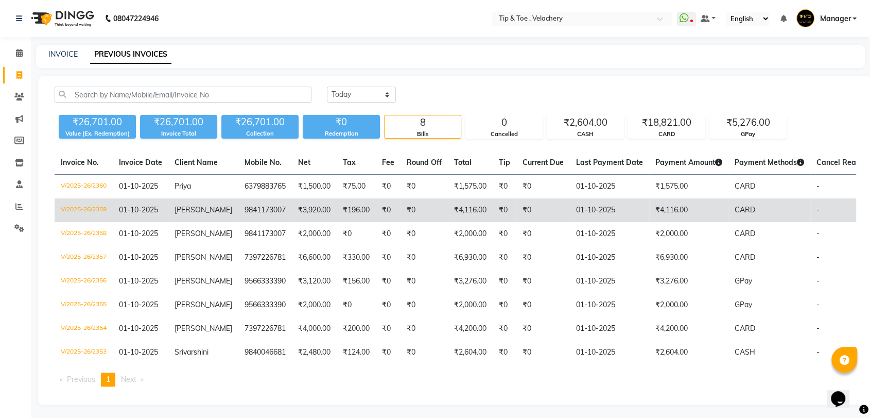
click at [251, 203] on td "9841173007" at bounding box center [265, 210] width 54 height 24
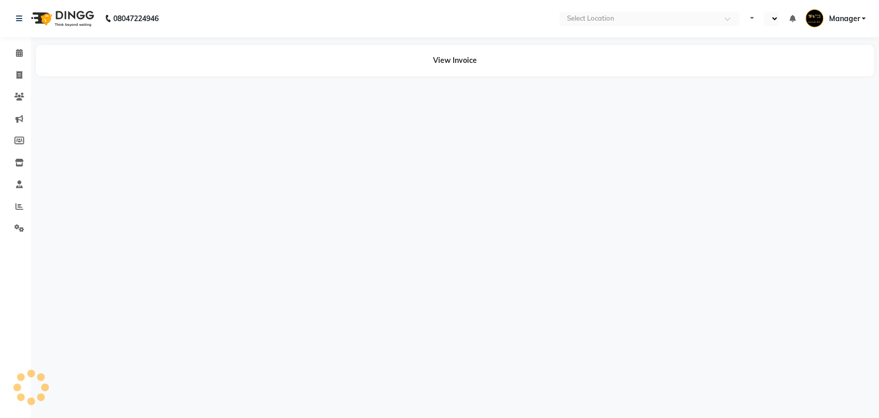
select select "en"
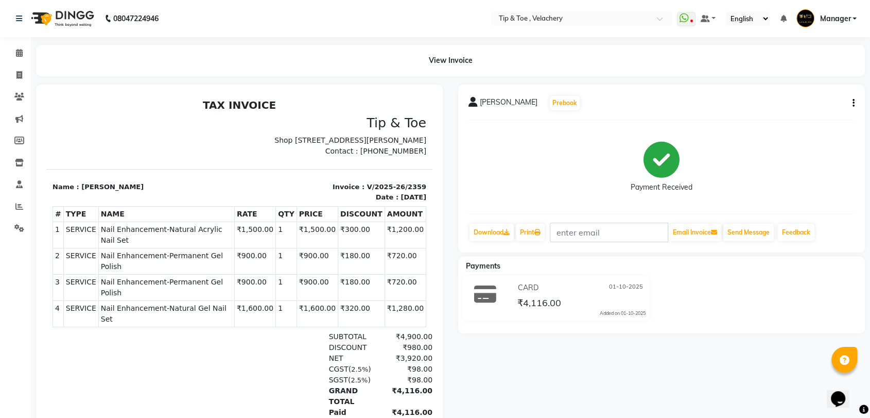
click at [151, 244] on span "Nail Enhancement-Natural Acrylic Nail Set" at bounding box center [166, 235] width 131 height 22
click at [152, 239] on span "Nail Enhancement-Natural Acrylic Nail Set" at bounding box center [166, 235] width 131 height 22
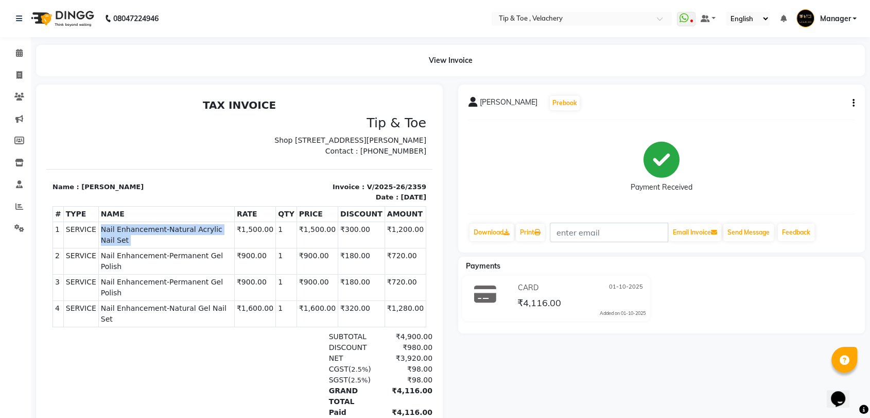
copy tr "Nail Enhancement-Natural Acrylic Nail Set"
click at [200, 257] on span "Nail Enhancement-Permanent Gel Polish" at bounding box center [166, 261] width 131 height 22
click at [200, 255] on span "Nail Enhancement-Permanent Gel Polish" at bounding box center [166, 261] width 131 height 22
copy tr "Nail Enhancement-Permanent Gel Polish"
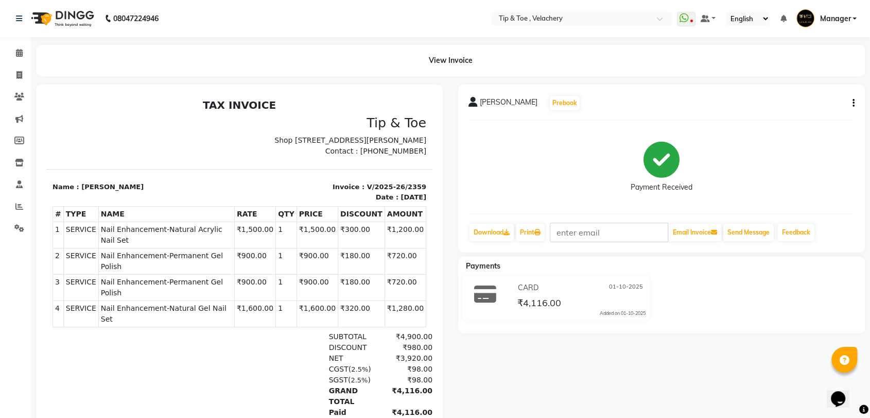
click at [148, 303] on span "Nail Enhancement-Natural Gel Nail Set" at bounding box center [166, 314] width 131 height 22
copy tr "Nail Enhancement-Natural Gel Nail Set"
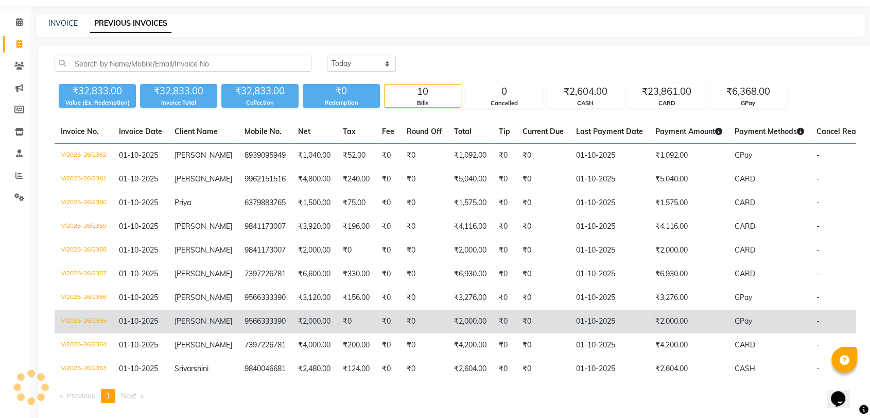
scroll to position [59, 0]
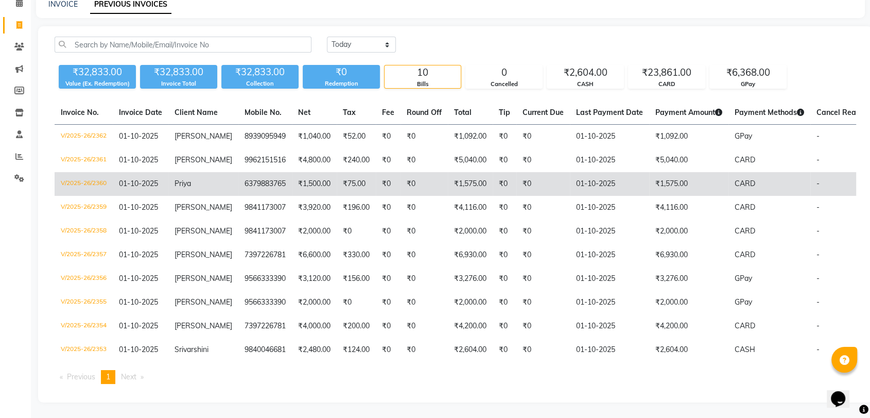
drag, startPoint x: 268, startPoint y: 153, endPoint x: 278, endPoint y: 162, distance: 13.2
click at [270, 156] on td "9962151516" at bounding box center [265, 160] width 54 height 24
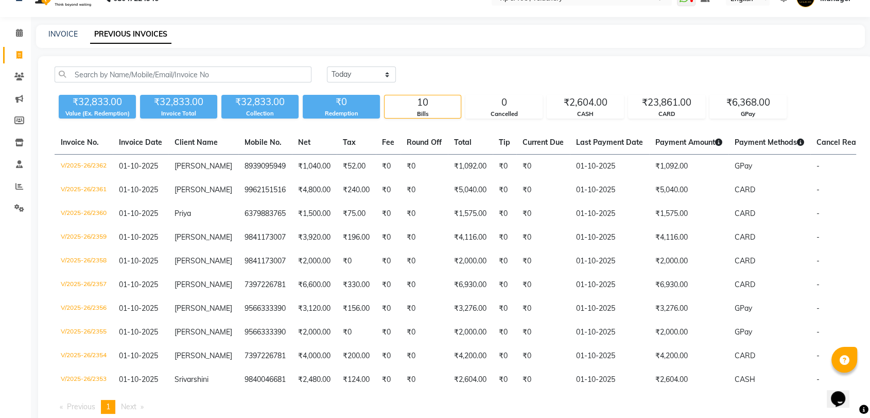
scroll to position [0, 0]
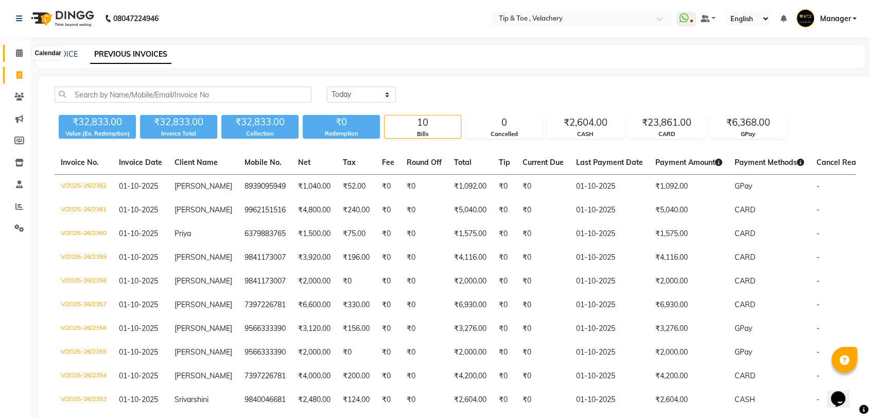
click at [17, 50] on icon at bounding box center [19, 53] width 7 height 8
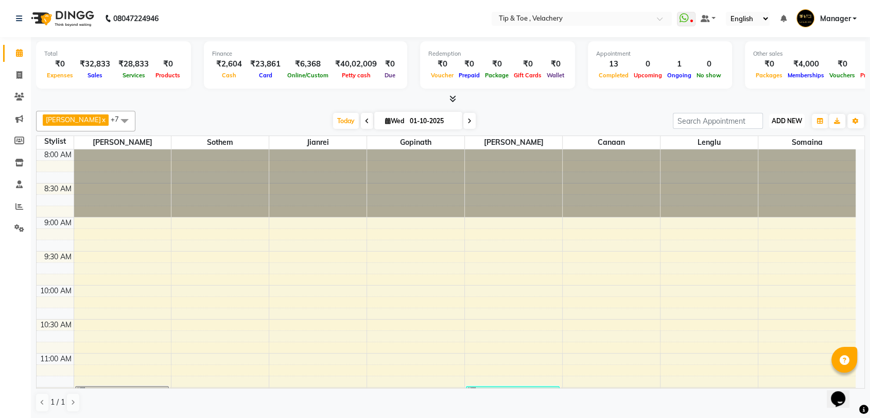
click at [789, 123] on span "ADD NEW" at bounding box center [787, 121] width 30 height 8
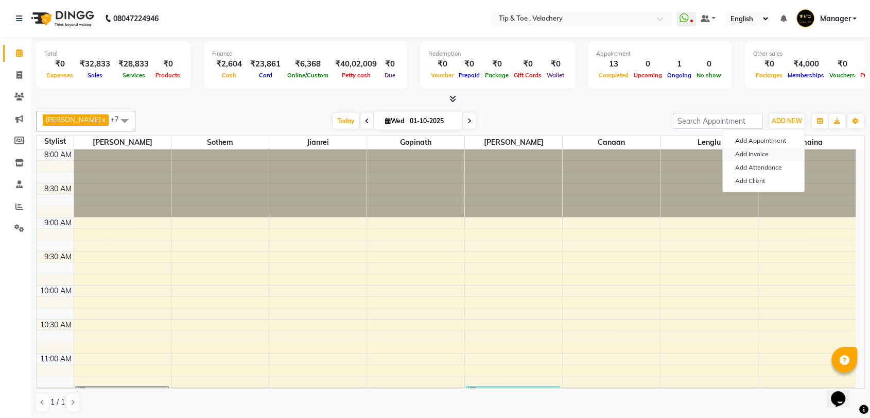
click at [753, 151] on link "Add Invoice" at bounding box center [763, 153] width 81 height 13
select select "service"
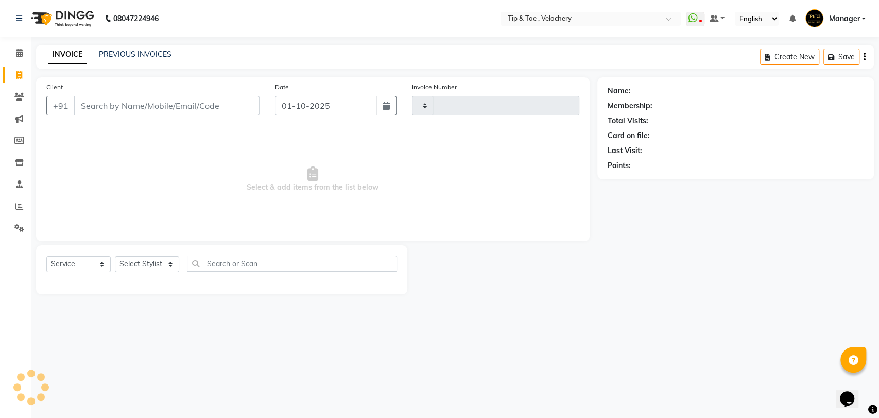
type input "2363"
select select "5863"
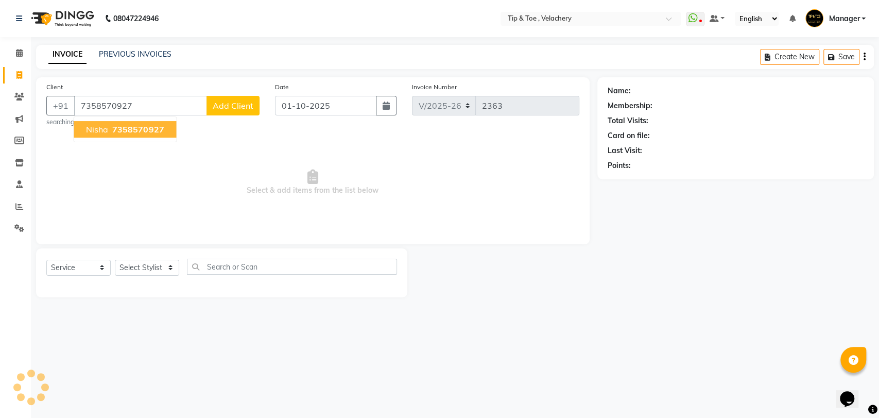
type input "7358570927"
click at [102, 127] on span "Nisha" at bounding box center [97, 129] width 22 height 10
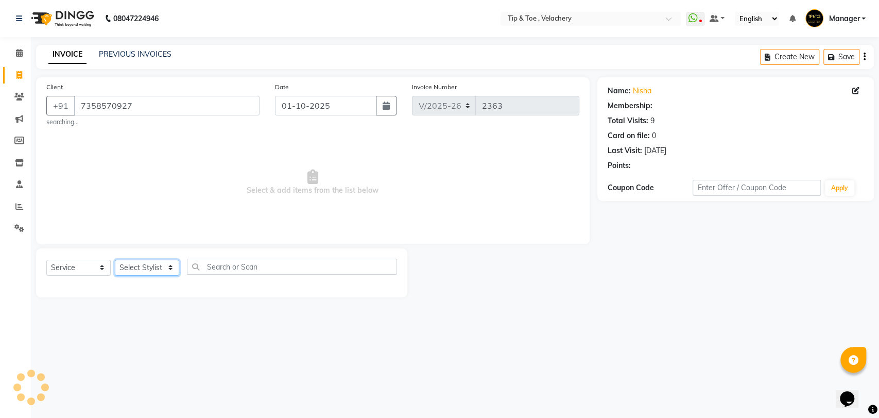
click at [141, 264] on select "Select Stylist [PERSON_NAME] Gopinath Jianrei [PERSON_NAME] Manager [PERSON_NAM…" at bounding box center [147, 268] width 64 height 16
select select "2: Object"
select select "56374"
click at [115, 260] on select "Select Stylist [PERSON_NAME] Gopinath Jianrei [PERSON_NAME] Manager [PERSON_NAM…" at bounding box center [147, 268] width 64 height 16
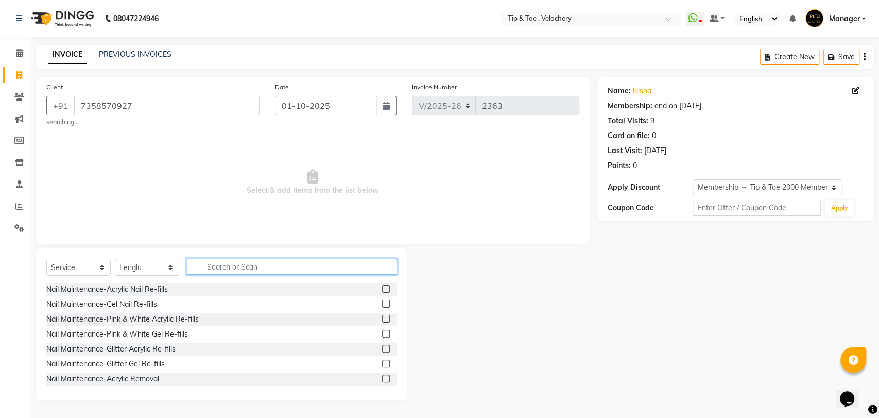
click at [212, 264] on input "text" at bounding box center [292, 267] width 210 height 16
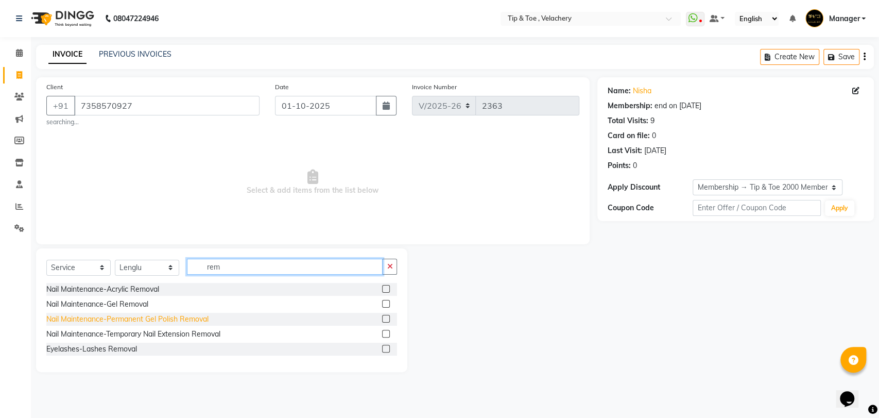
type input "rem"
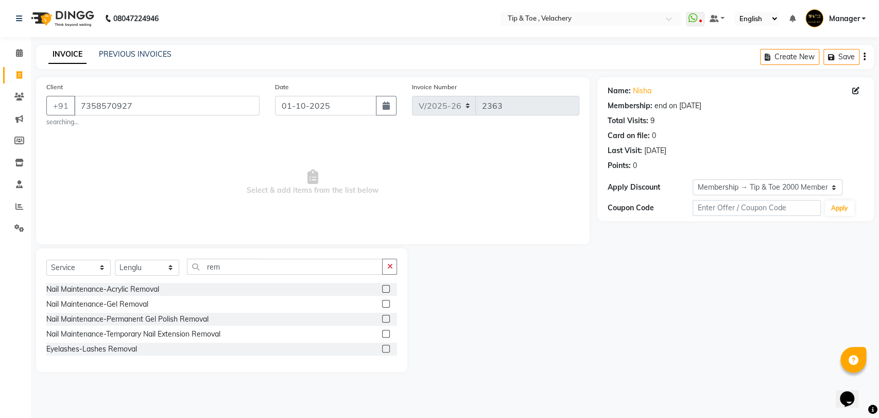
drag, startPoint x: 167, startPoint y: 317, endPoint x: 189, endPoint y: 311, distance: 23.1
click at [167, 316] on div "Nail Maintenance-Permanent Gel Polish Removal" at bounding box center [127, 319] width 162 height 11
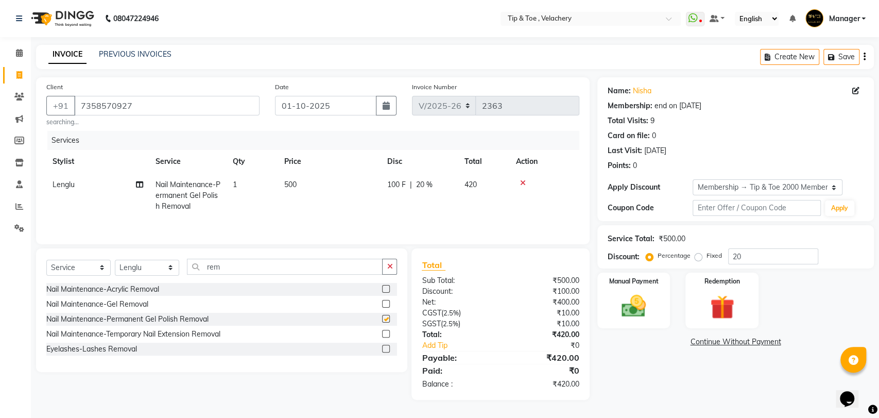
checkbox input "false"
drag, startPoint x: 226, startPoint y: 269, endPoint x: 100, endPoint y: 265, distance: 125.7
click at [100, 265] on div "Select Service Product Membership Package Voucher Prepaid Gift Card Select Styl…" at bounding box center [221, 271] width 351 height 24
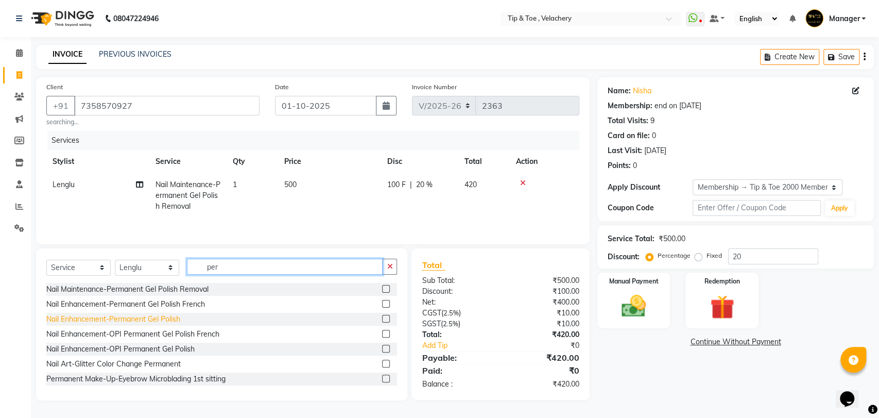
type input "per"
click at [144, 321] on div "Nail Enhancement-Permanent Gel Polish" at bounding box center [113, 319] width 134 height 11
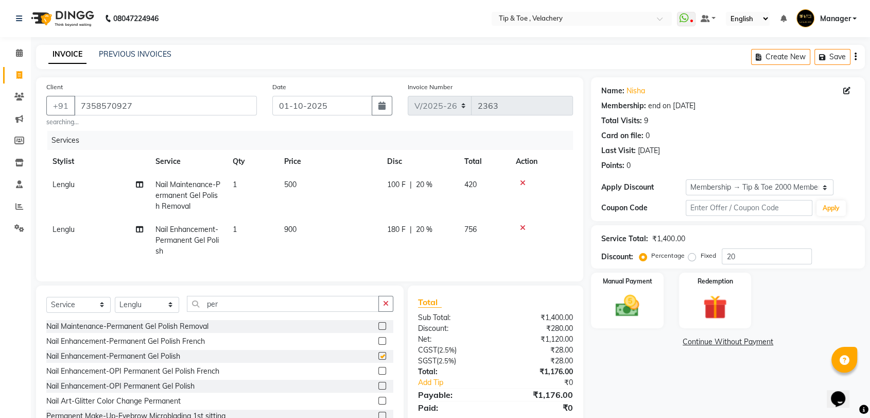
checkbox input "false"
drag, startPoint x: 230, startPoint y: 313, endPoint x: 150, endPoint y: 314, distance: 79.8
click at [150, 314] on div "Select Service Product Membership Package Voucher Prepaid Gift Card Select Styl…" at bounding box center [219, 308] width 347 height 24
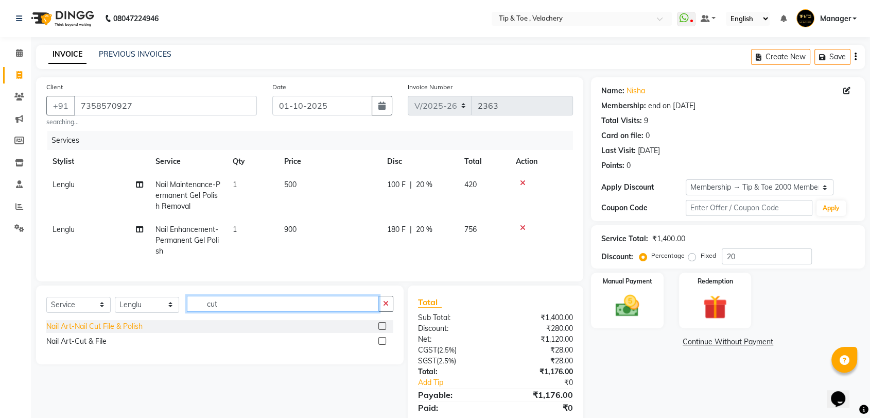
type input "cut"
click at [111, 332] on div "Nail Art-Nail Cut File & Polish" at bounding box center [94, 326] width 96 height 11
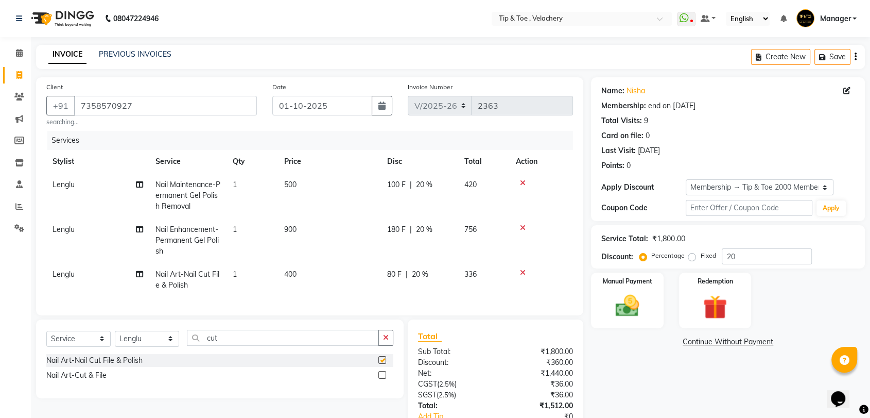
checkbox input "false"
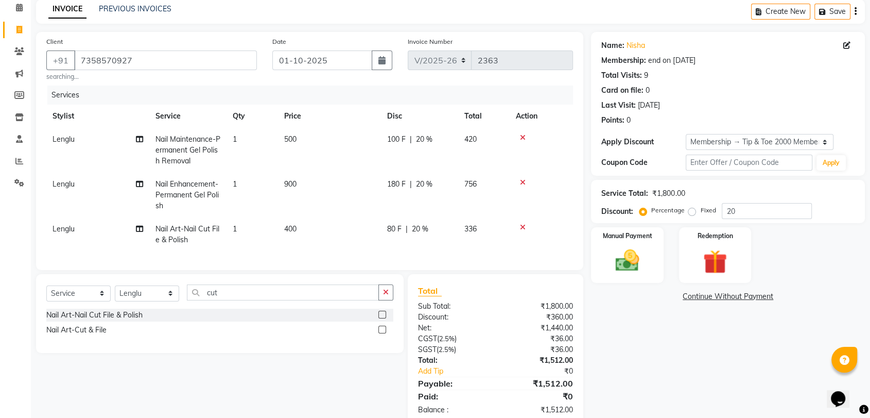
scroll to position [77, 0]
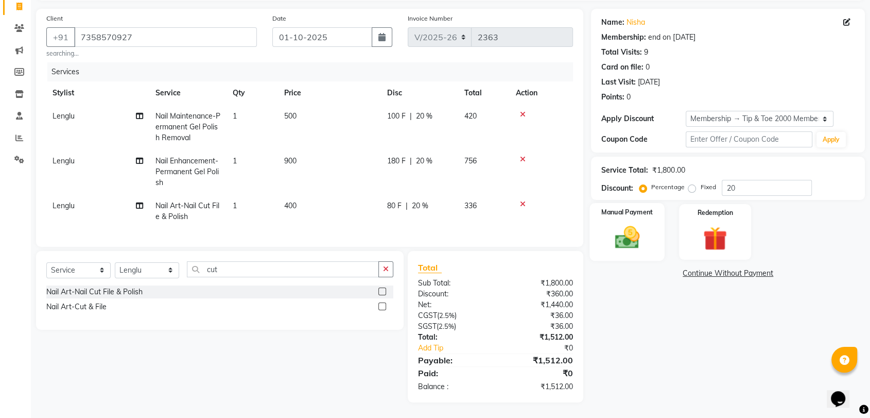
click at [618, 223] on img at bounding box center [627, 237] width 40 height 29
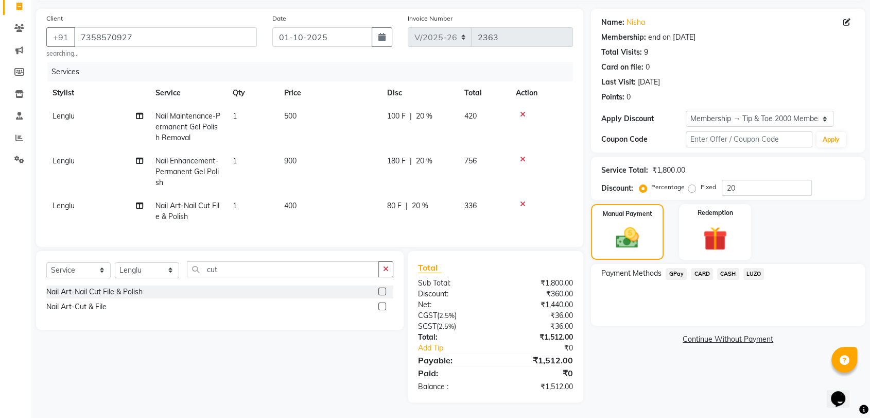
click at [679, 268] on span "GPay" at bounding box center [676, 274] width 21 height 12
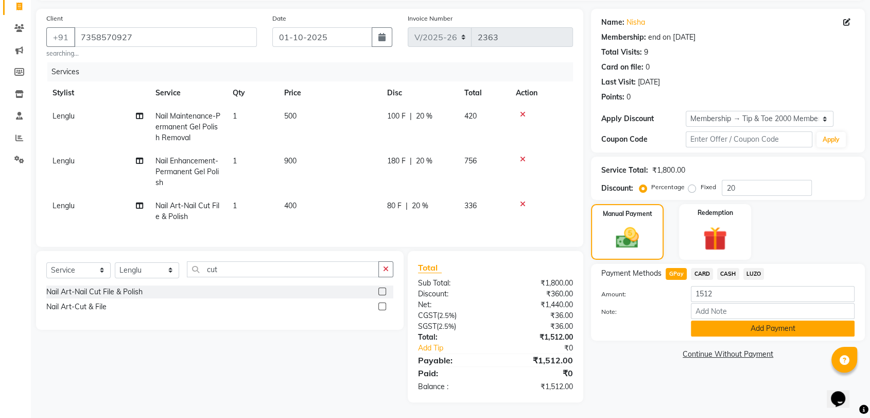
click at [737, 322] on button "Add Payment" at bounding box center [773, 328] width 164 height 16
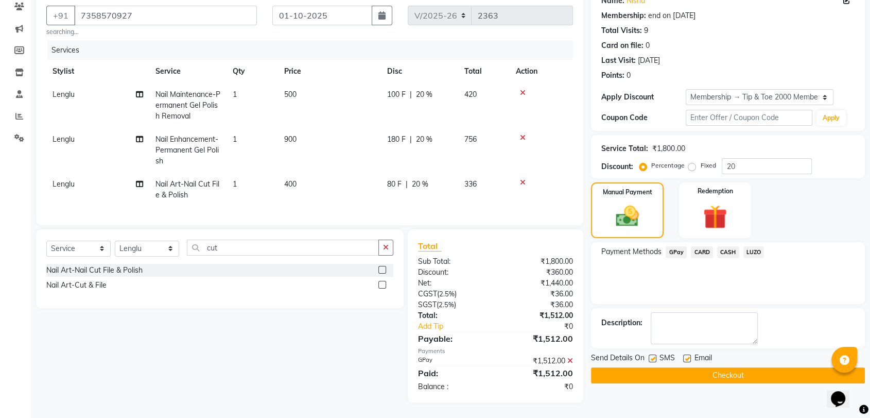
scroll to position [99, 0]
click at [687, 354] on label at bounding box center [687, 358] width 8 height 8
click at [687, 355] on input "checkbox" at bounding box center [686, 358] width 7 height 7
checkbox input "false"
click at [706, 367] on button "Checkout" at bounding box center [728, 375] width 274 height 16
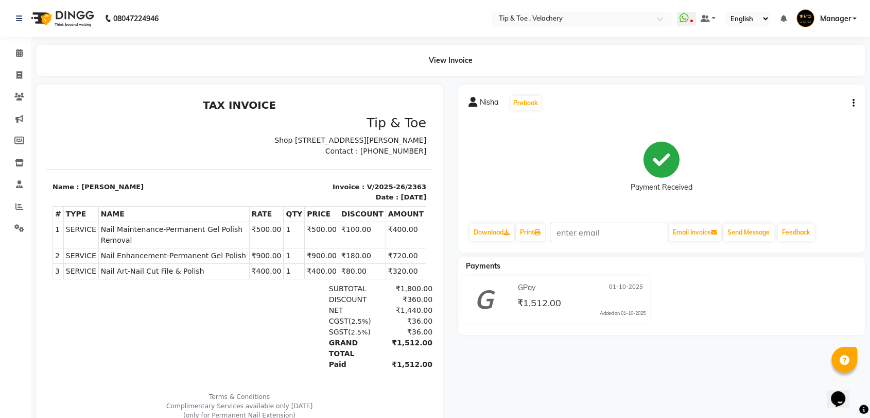
click at [167, 236] on span "Nail Maintenance-Permanent Gel Polish Removal" at bounding box center [174, 235] width 146 height 22
click at [167, 237] on span "Nail Maintenance-Permanent Gel Polish Removal" at bounding box center [174, 235] width 146 height 22
copy tr "Nail Maintenance-Permanent Gel Polish Removal"
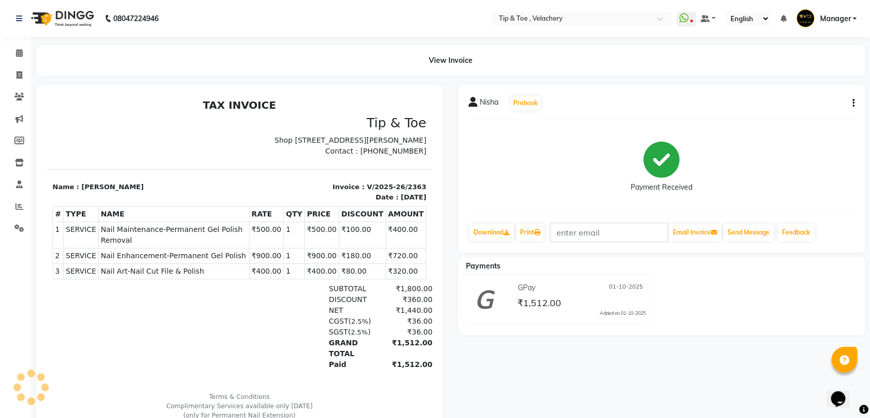
click at [194, 258] on span "Nail Enhancement-Permanent Gel Polish" at bounding box center [174, 255] width 146 height 11
drag, startPoint x: 195, startPoint y: 258, endPoint x: 209, endPoint y: 286, distance: 32.2
click at [194, 257] on span "Nail Enhancement-Permanent Gel Polish" at bounding box center [174, 255] width 146 height 11
copy tr "Nail Enhancement-Permanent Gel Polish"
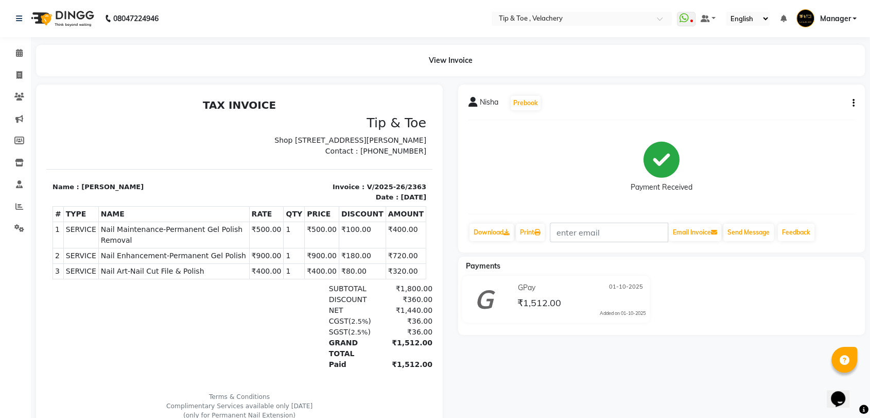
click at [162, 273] on span "Nail Art-Nail Cut File & Polish" at bounding box center [174, 271] width 146 height 11
copy tr "Nail Art-Nail Cut File & Polish"
drag, startPoint x: 23, startPoint y: 79, endPoint x: 43, endPoint y: 72, distance: 21.5
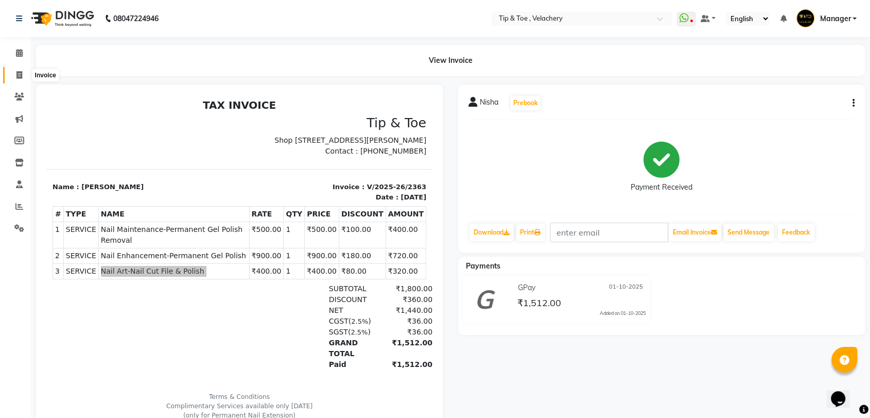
click at [23, 79] on span at bounding box center [19, 76] width 18 height 12
select select "service"
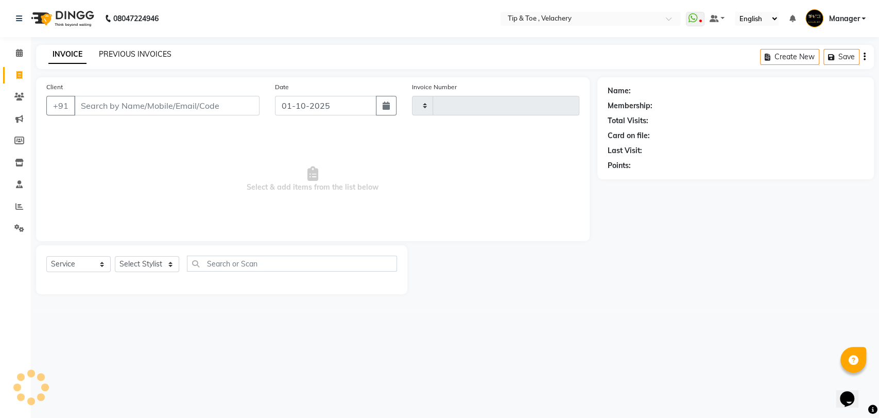
click at [132, 55] on link "PREVIOUS INVOICES" at bounding box center [135, 53] width 73 height 9
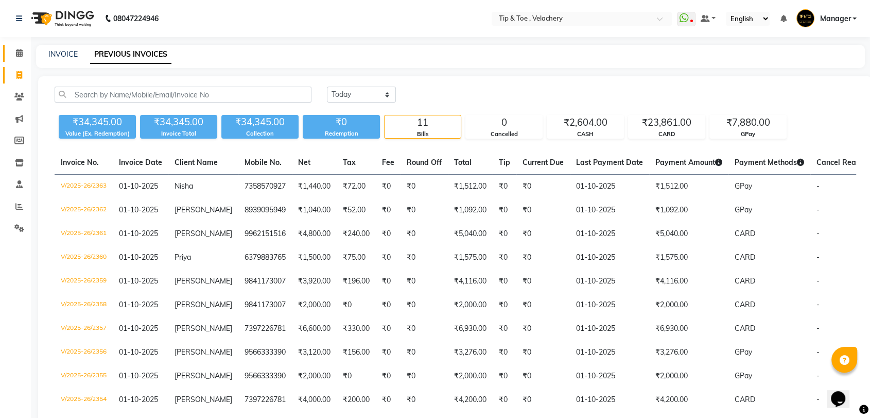
drag, startPoint x: 9, startPoint y: 56, endPoint x: 22, endPoint y: 62, distance: 13.8
click at [9, 56] on link "Calendar" at bounding box center [15, 53] width 25 height 17
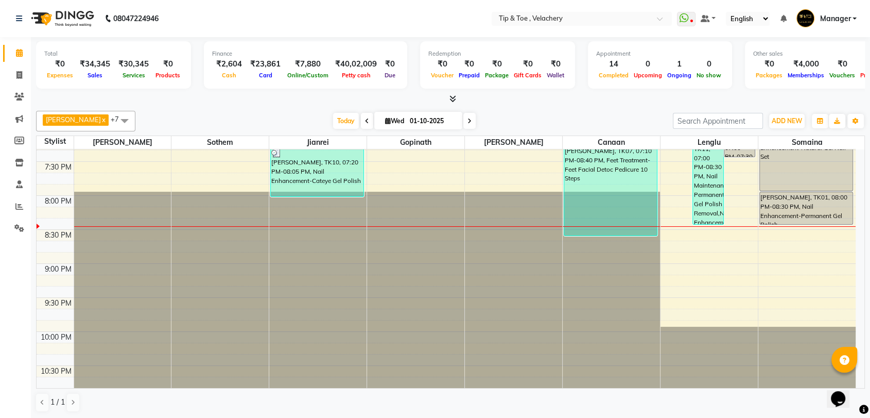
scroll to position [560, 0]
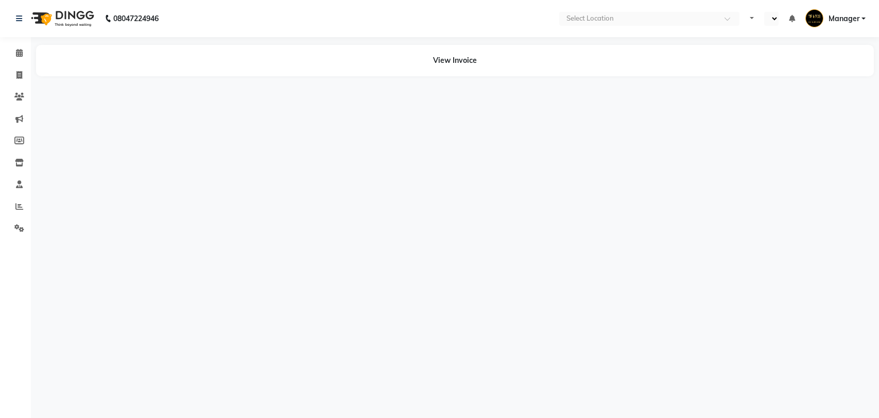
select select "en"
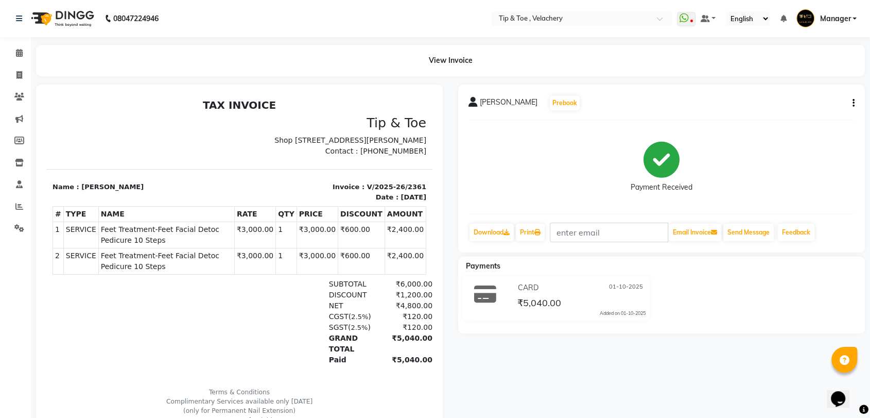
click at [208, 237] on span "Feet Treatment-Feet Facial Detoc Pedicure 10 Steps" at bounding box center [166, 235] width 131 height 22
copy tr "Feet Treatment-Feet Facial Detoc Pedicure 10 Steps"
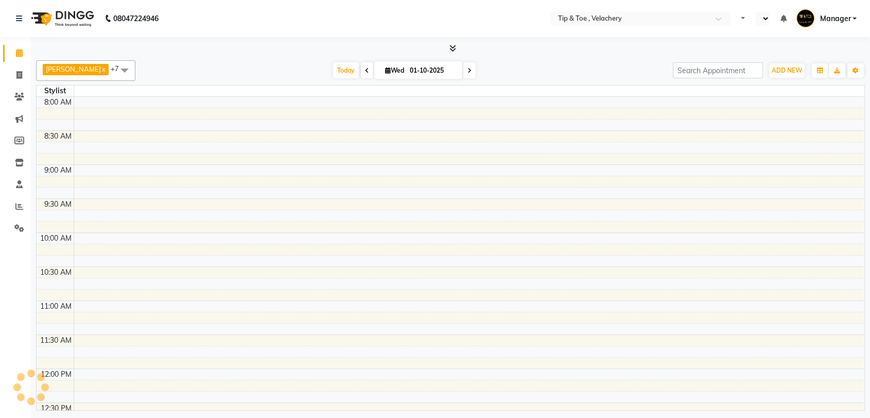
select select "en"
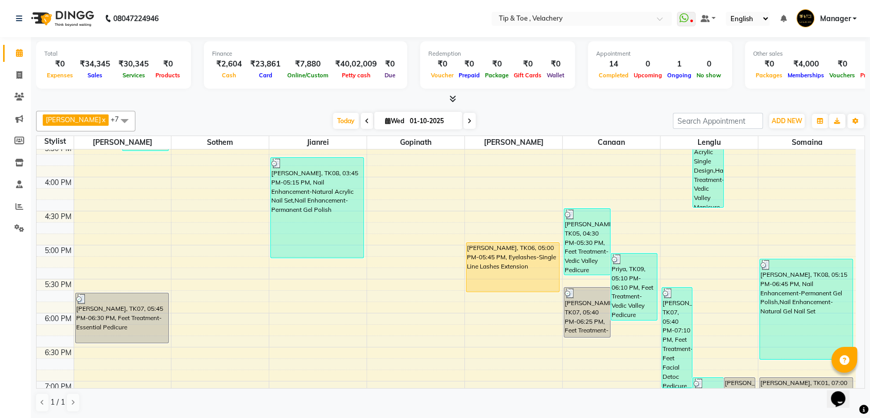
scroll to position [515, 0]
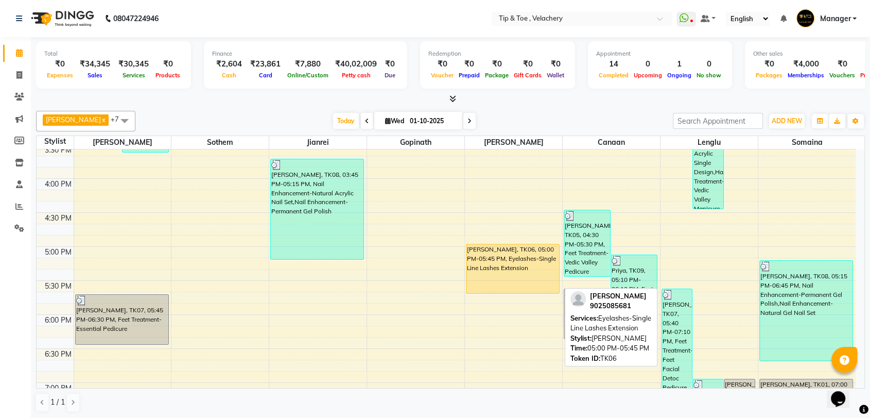
click at [505, 265] on div "[PERSON_NAME], TK06, 05:00 PM-05:45 PM, Eyelashes-Single Line Lashes Extension" at bounding box center [513, 268] width 93 height 49
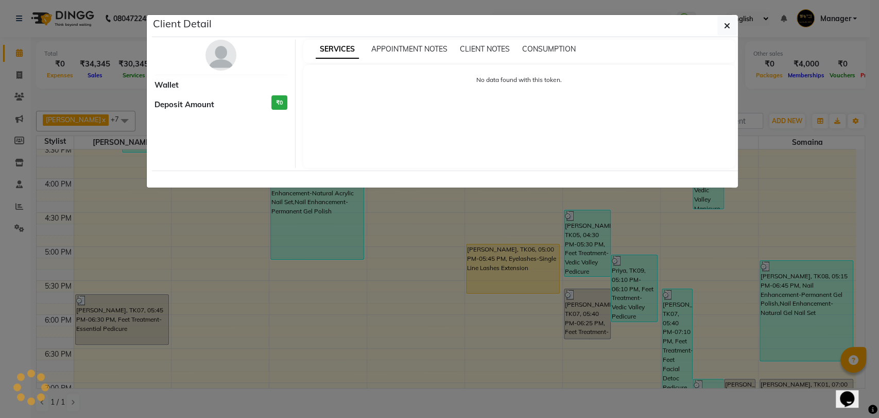
select select "1"
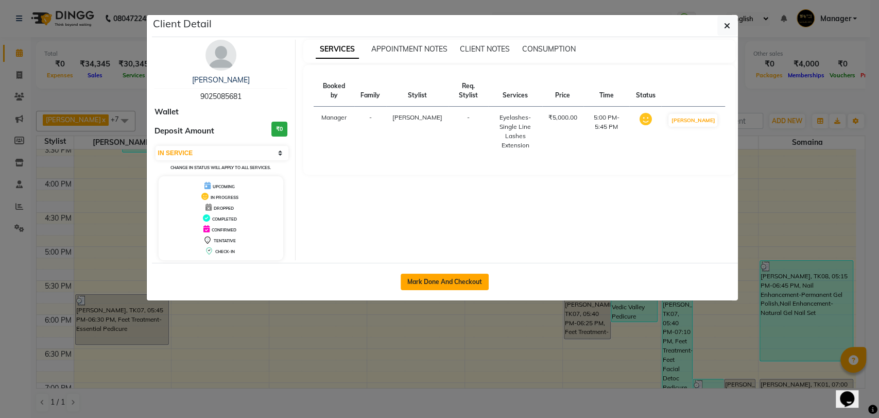
click at [456, 282] on button "Mark Done And Checkout" at bounding box center [445, 282] width 88 height 16
select select "service"
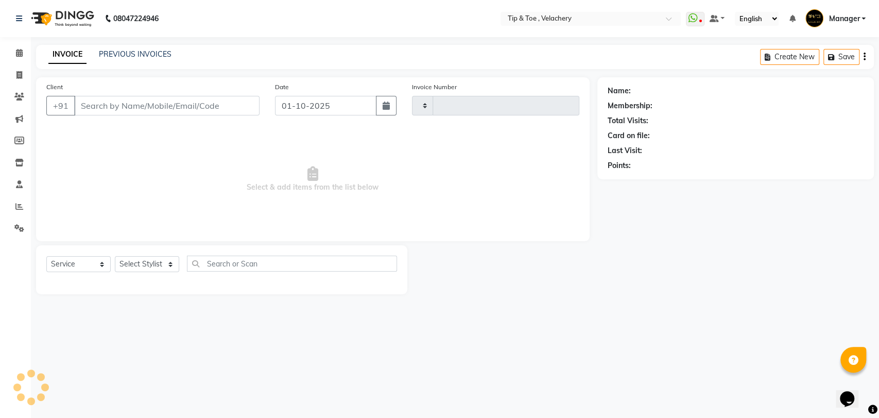
type input "2364"
select select "5863"
type input "9025085681"
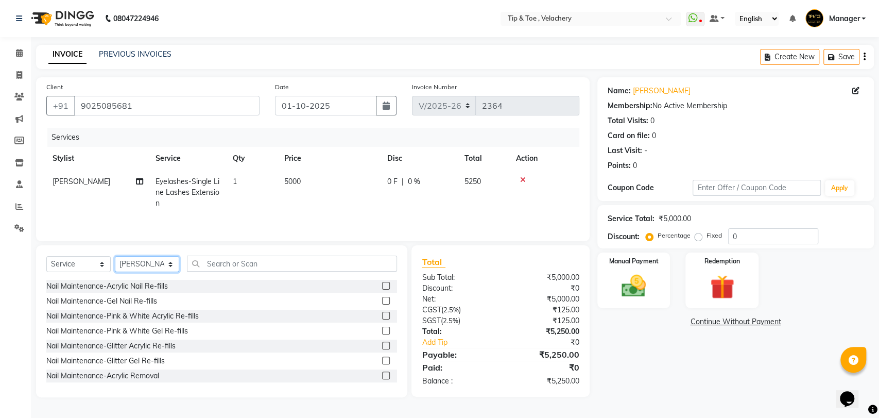
click at [144, 267] on select "Select Stylist [PERSON_NAME] Gopinath Jianrei [PERSON_NAME] Manager [PERSON_NAM…" at bounding box center [147, 264] width 64 height 16
click at [115, 257] on select "Select Stylist [PERSON_NAME] Gopinath Jianrei [PERSON_NAME] Manager [PERSON_NAM…" at bounding box center [147, 264] width 64 height 16
click at [252, 265] on input "text" at bounding box center [292, 263] width 210 height 16
click at [146, 261] on select "Select Stylist [PERSON_NAME] Gopinath Jianrei [PERSON_NAME] Manager [PERSON_NAM…" at bounding box center [147, 264] width 64 height 16
select select "41027"
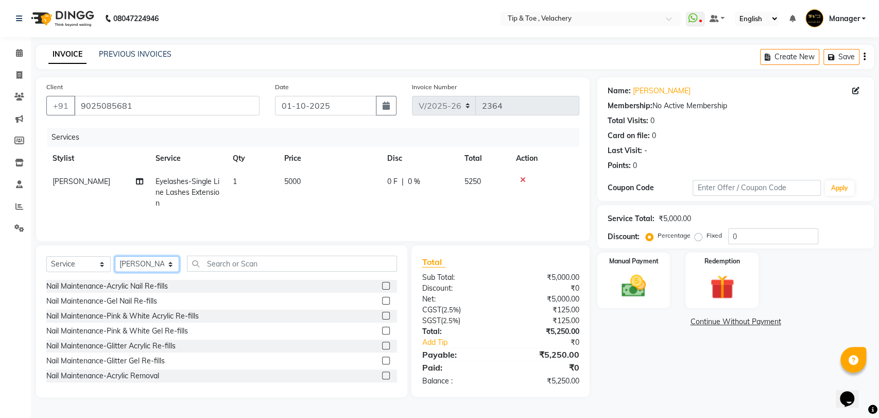
click at [115, 257] on select "Select Stylist [PERSON_NAME] Gopinath Jianrei [PERSON_NAME] Manager [PERSON_NAM…" at bounding box center [147, 264] width 64 height 16
click at [209, 264] on input "text" at bounding box center [292, 263] width 210 height 16
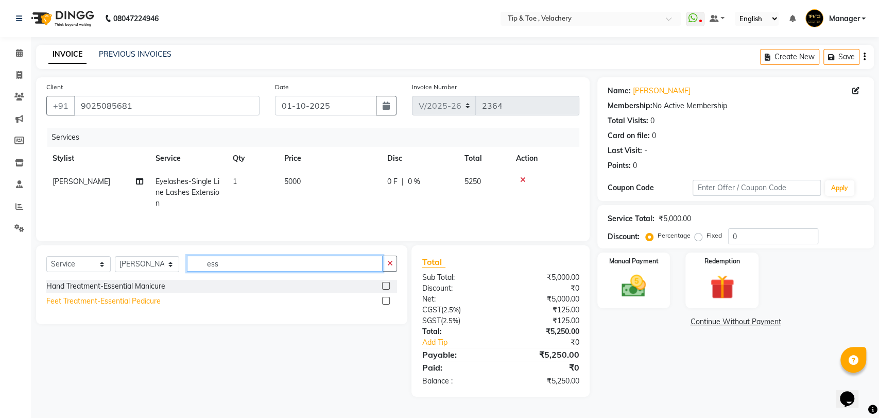
type input "ess"
click at [150, 303] on div "Feet Treatment-Essential Pedicure" at bounding box center [103, 301] width 114 height 11
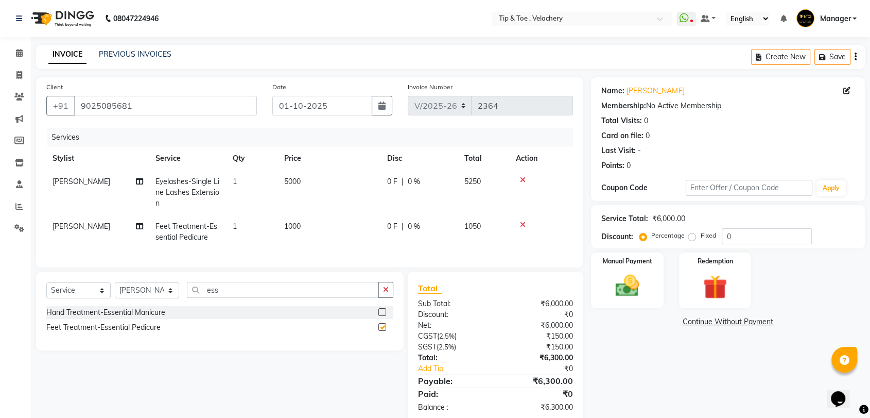
checkbox input "false"
click at [317, 224] on td "1000" at bounding box center [329, 232] width 103 height 34
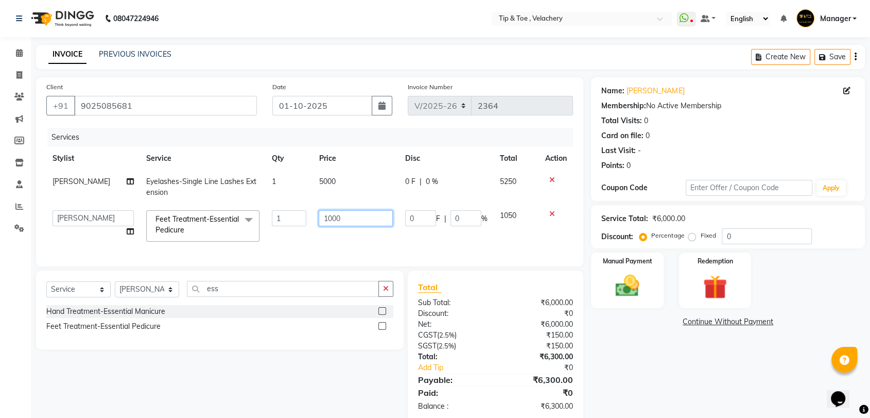
drag, startPoint x: 354, startPoint y: 219, endPoint x: 359, endPoint y: 218, distance: 5.3
click at [355, 219] on input "1000" at bounding box center [356, 218] width 74 height 16
type input "1300"
click at [238, 297] on input "ess" at bounding box center [283, 289] width 192 height 16
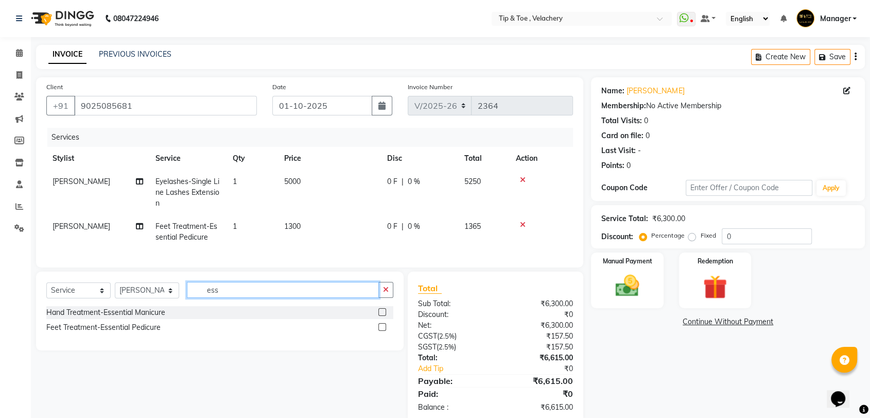
drag, startPoint x: 227, startPoint y: 300, endPoint x: 206, endPoint y: 300, distance: 20.6
click at [206, 298] on input "ess" at bounding box center [283, 290] width 192 height 16
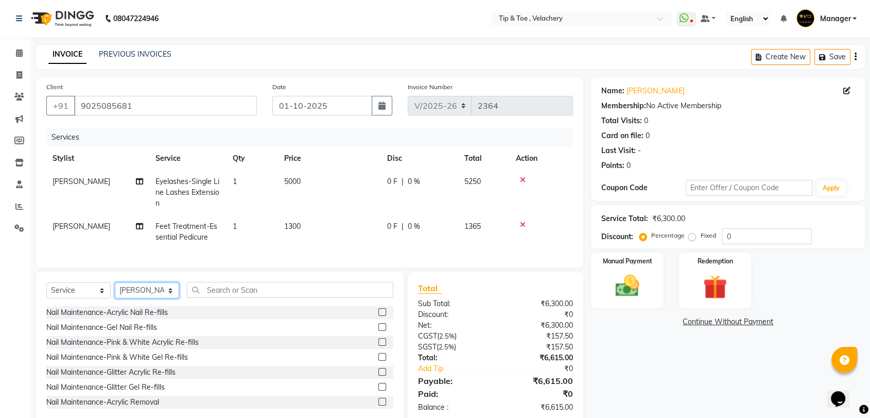
click at [144, 295] on select "Select Stylist [PERSON_NAME] Gopinath Jianrei [PERSON_NAME] Manager [PERSON_NAM…" at bounding box center [147, 290] width 64 height 16
select select "63979"
click at [115, 291] on select "Select Stylist [PERSON_NAME] Gopinath Jianrei [PERSON_NAME] Manager [PERSON_NAM…" at bounding box center [147, 290] width 64 height 16
click at [211, 298] on input "text" at bounding box center [290, 290] width 207 height 16
type input "r"
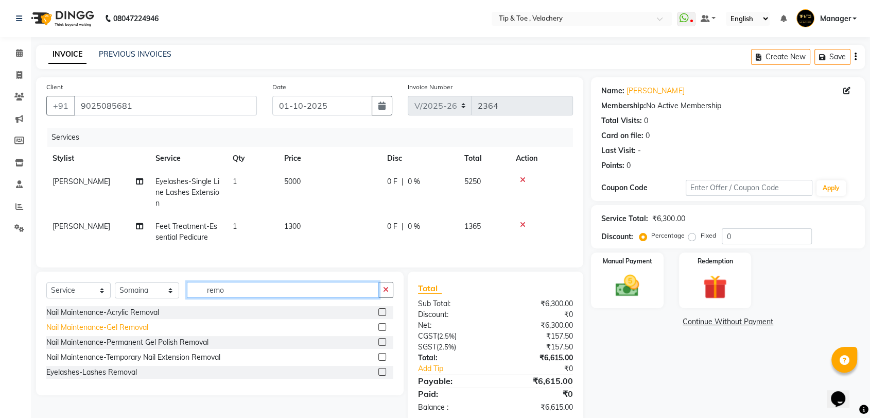
type input "remo"
drag, startPoint x: 138, startPoint y: 340, endPoint x: 202, endPoint y: 320, distance: 66.8
click at [138, 333] on div "Nail Maintenance-Gel Removal" at bounding box center [97, 327] width 102 height 11
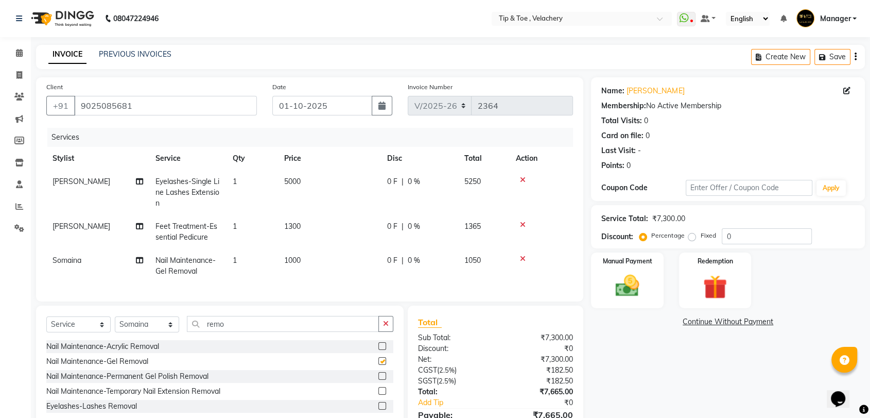
checkbox input "false"
drag, startPoint x: 242, startPoint y: 331, endPoint x: 138, endPoint y: 336, distance: 104.1
click at [138, 336] on div "Select Service Product Membership Package Voucher Prepaid Gift Card Select Styl…" at bounding box center [219, 328] width 347 height 24
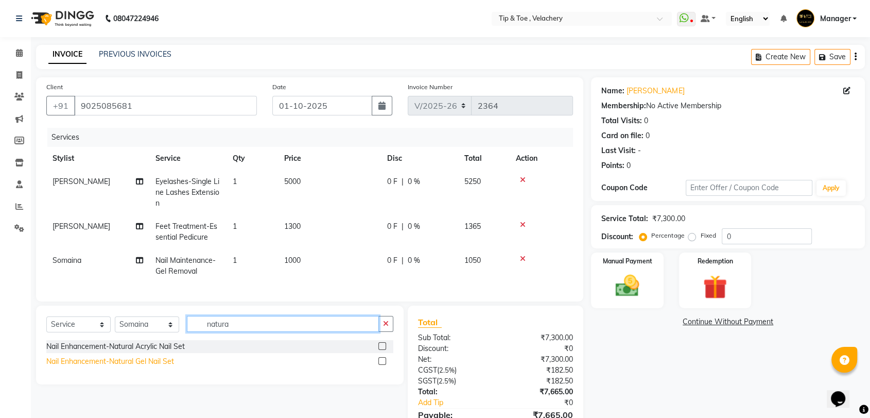
type input "natura"
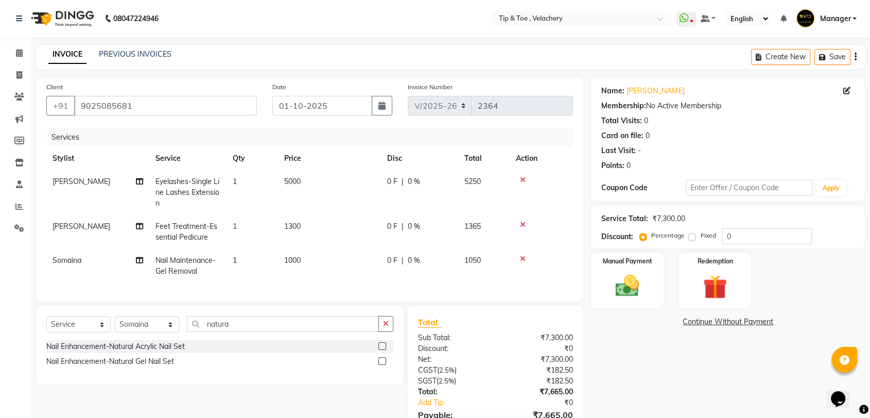
drag, startPoint x: 142, startPoint y: 370, endPoint x: 156, endPoint y: 367, distance: 13.6
click at [143, 367] on div "Nail Enhancement-Natural Gel Nail Set" at bounding box center [110, 361] width 128 height 11
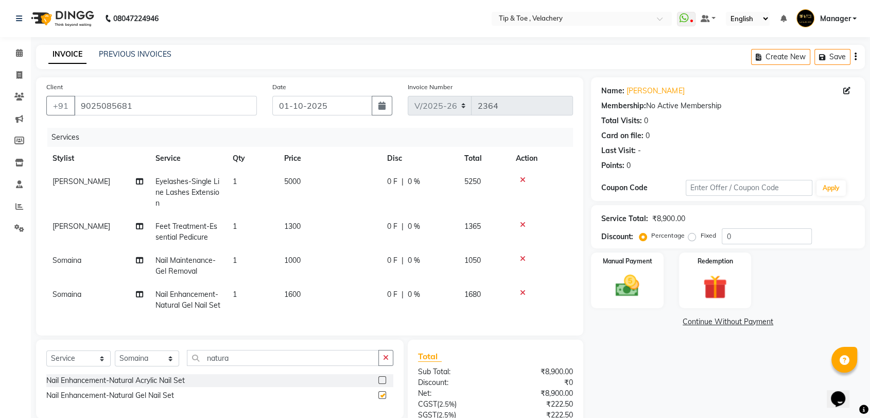
checkbox input "false"
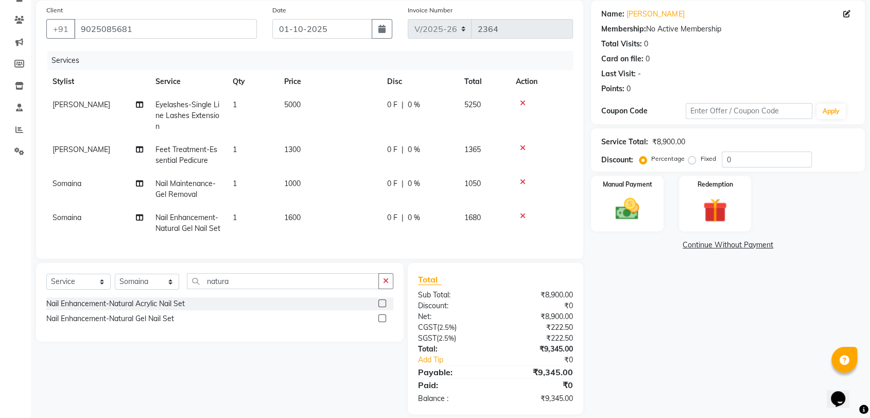
scroll to position [108, 0]
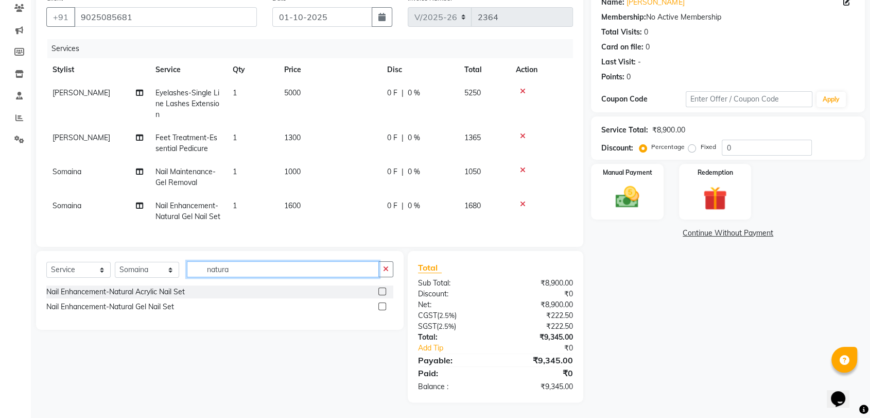
drag, startPoint x: 245, startPoint y: 272, endPoint x: 91, endPoint y: 265, distance: 154.7
click at [87, 271] on div "Select Service Product Membership Package Voucher Prepaid Gift Card Select Styl…" at bounding box center [219, 273] width 347 height 24
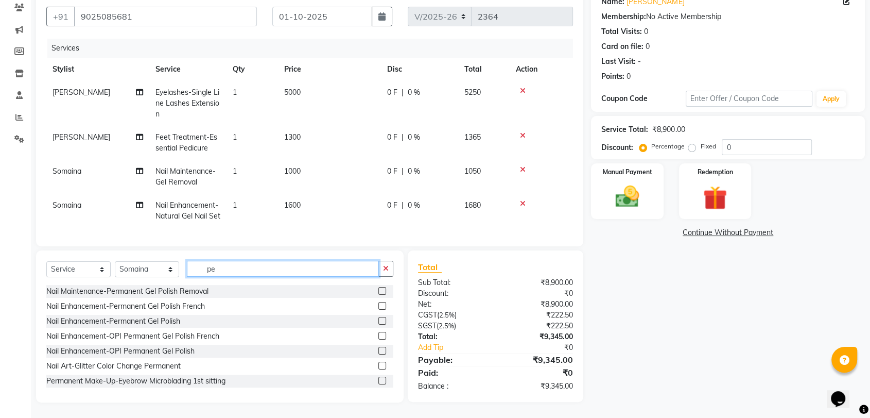
type input "p"
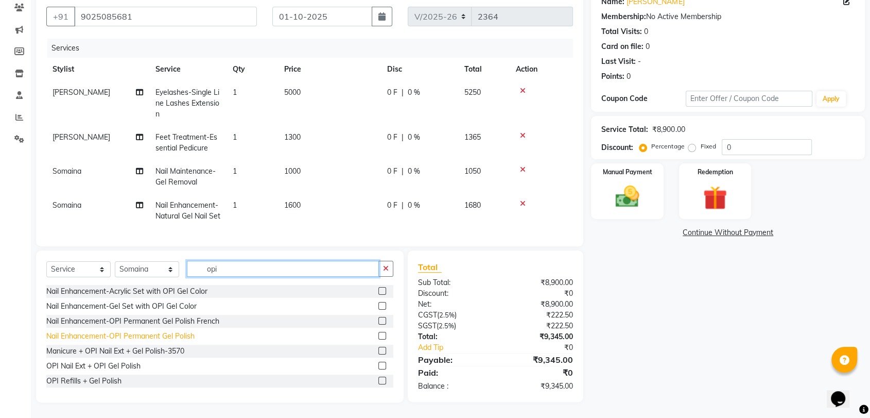
type input "opi"
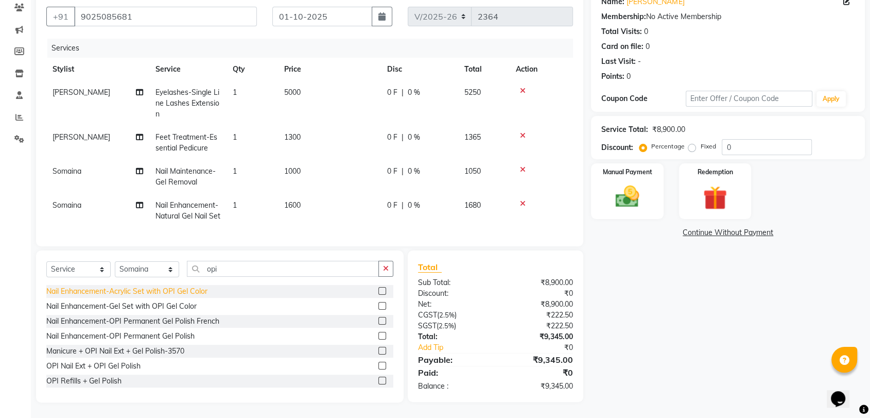
click at [164, 338] on div "Nail Enhancement-OPI Permanent Gel Polish" at bounding box center [120, 336] width 148 height 11
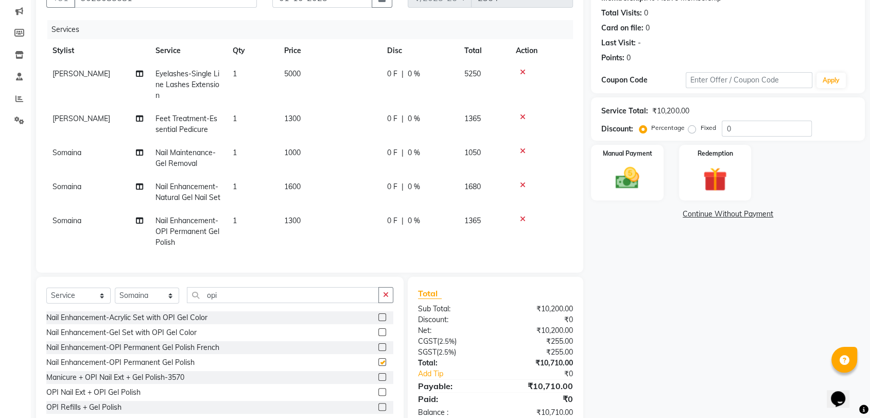
checkbox input "false"
drag, startPoint x: 239, startPoint y: 302, endPoint x: 155, endPoint y: 311, distance: 84.9
click at [155, 311] on div "Select Service Product Membership Package Voucher Prepaid Gift Card Select Styl…" at bounding box center [219, 299] width 347 height 24
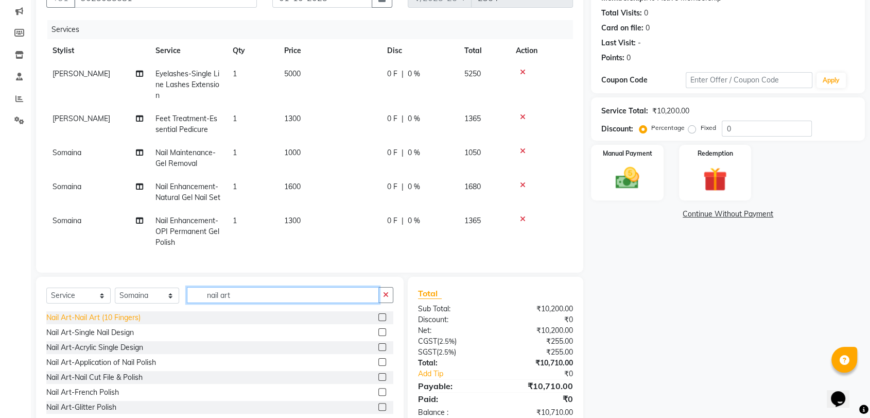
type input "nail art"
click at [104, 323] on div "Nail Art-Nail Art (10 Fingers)" at bounding box center [93, 317] width 94 height 11
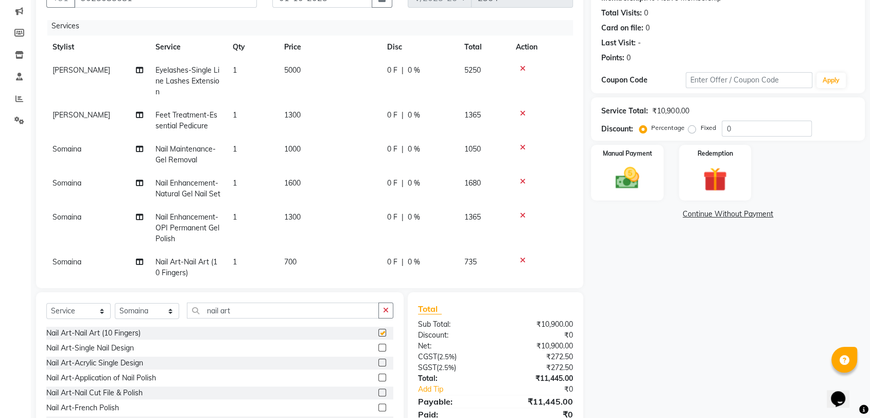
checkbox input "false"
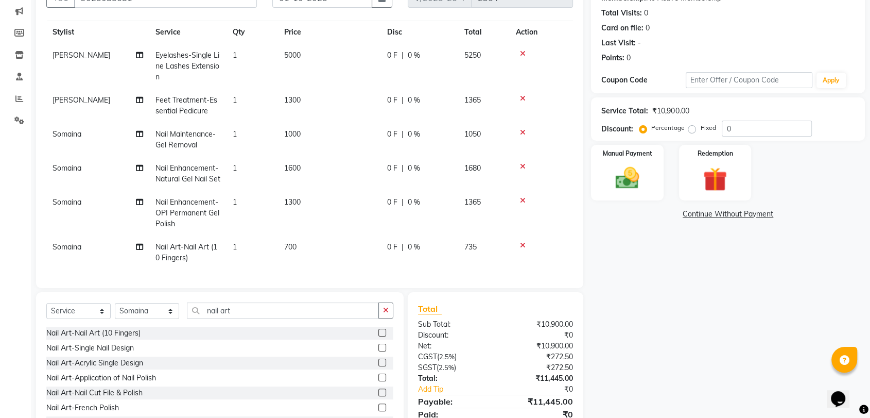
scroll to position [38, 0]
click at [688, 249] on div "Name: [PERSON_NAME] Membership: No Active Membership Total Visits: 0 Card on fi…" at bounding box center [732, 207] width 282 height 474
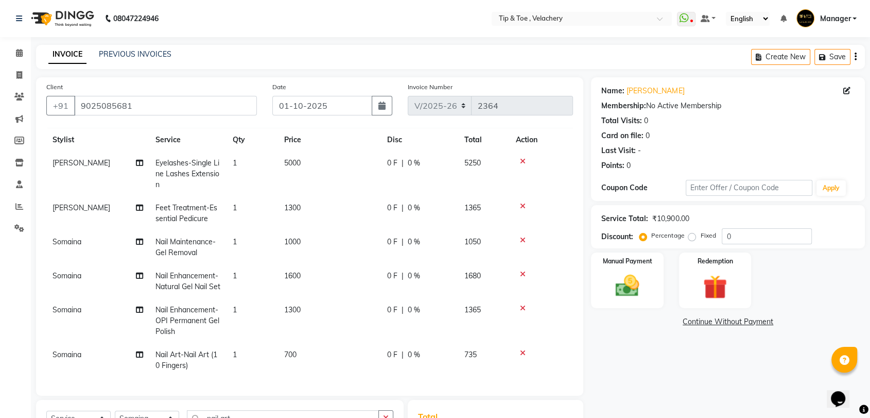
scroll to position [149, 0]
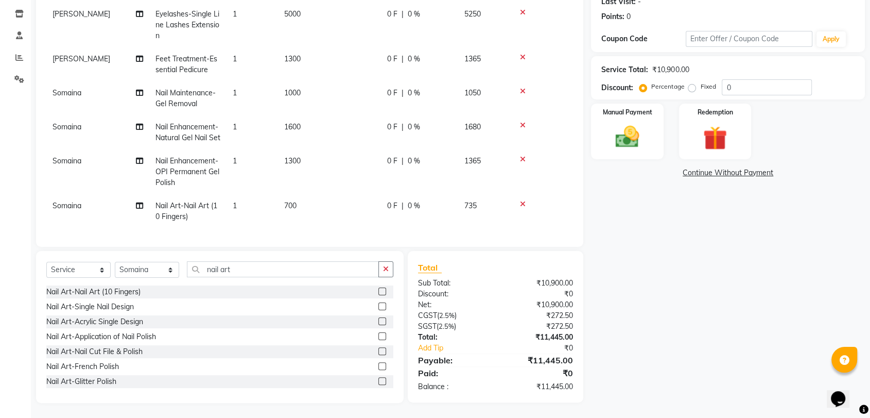
click at [744, 282] on div "Name: [PERSON_NAME] Membership: No Active Membership Total Visits: 0 Card on fi…" at bounding box center [732, 165] width 282 height 474
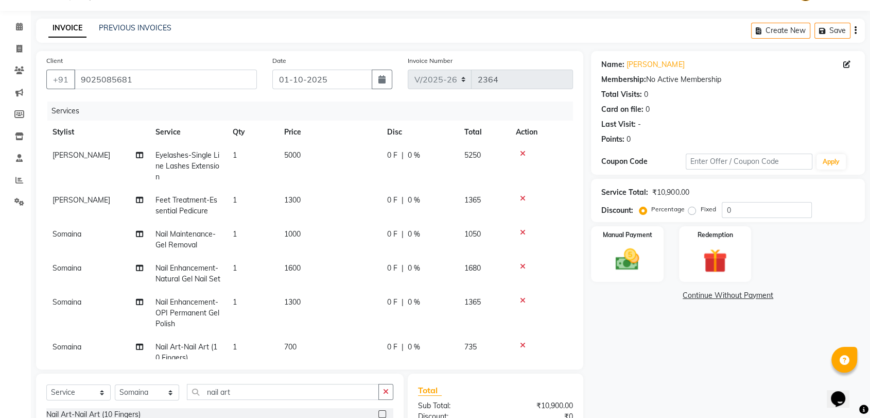
scroll to position [0, 0]
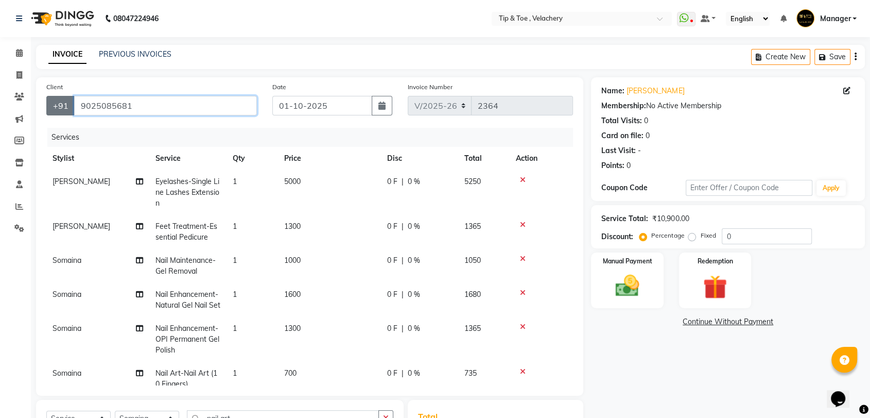
drag, startPoint x: 126, startPoint y: 107, endPoint x: 70, endPoint y: 112, distance: 56.9
click at [70, 112] on div "[PHONE_NUMBER]" at bounding box center [151, 106] width 211 height 20
click at [140, 110] on input "9025085681" at bounding box center [165, 106] width 183 height 20
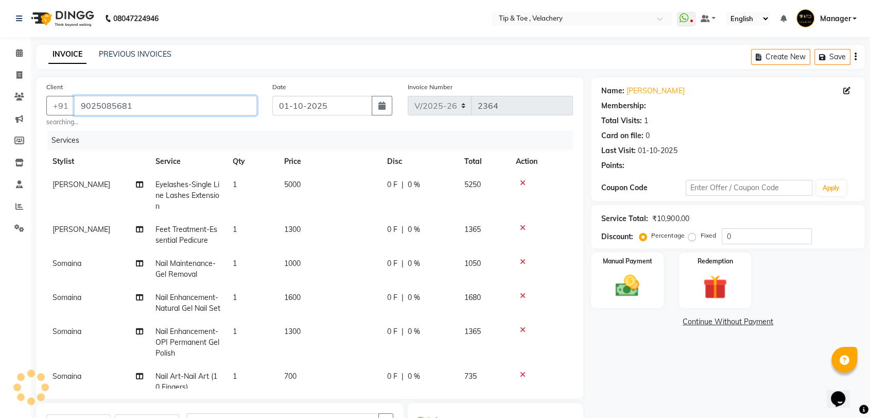
click at [148, 105] on input "9025085681" at bounding box center [165, 106] width 183 height 20
type input "902508568"
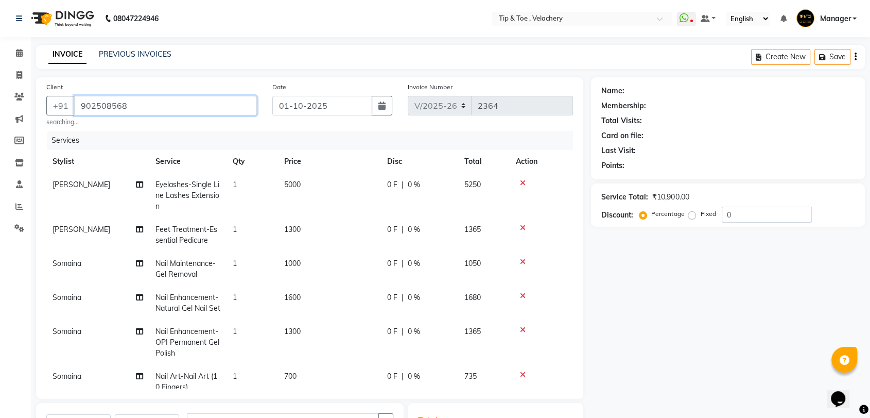
select select "1: Object"
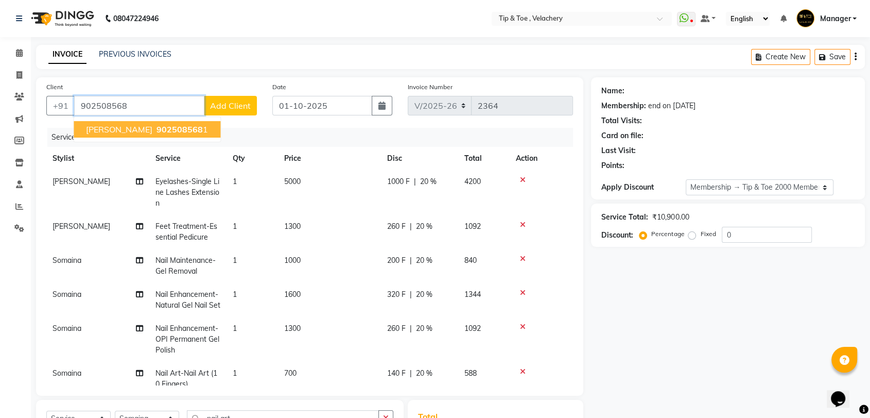
drag, startPoint x: 144, startPoint y: 124, endPoint x: 150, endPoint y: 131, distance: 9.9
click at [157, 127] on span "902508568" at bounding box center [180, 129] width 46 height 10
type input "9025085681"
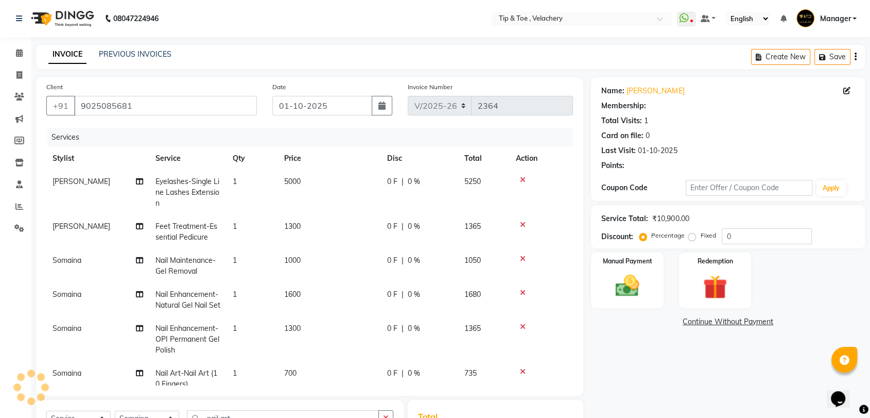
scroll to position [38, 0]
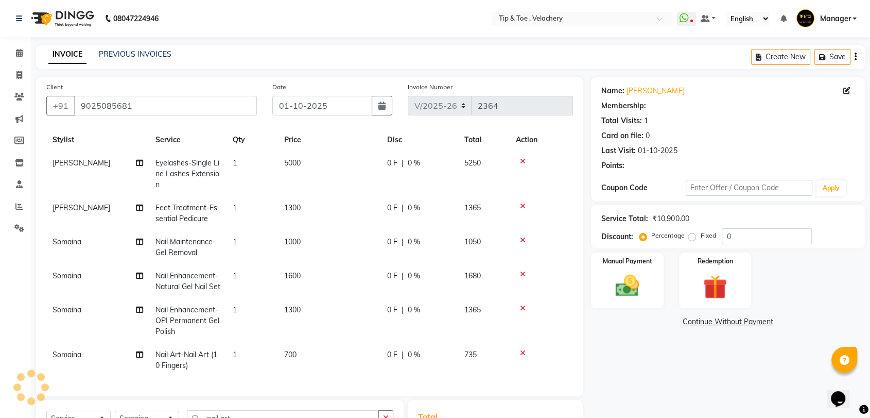
select select "1: Object"
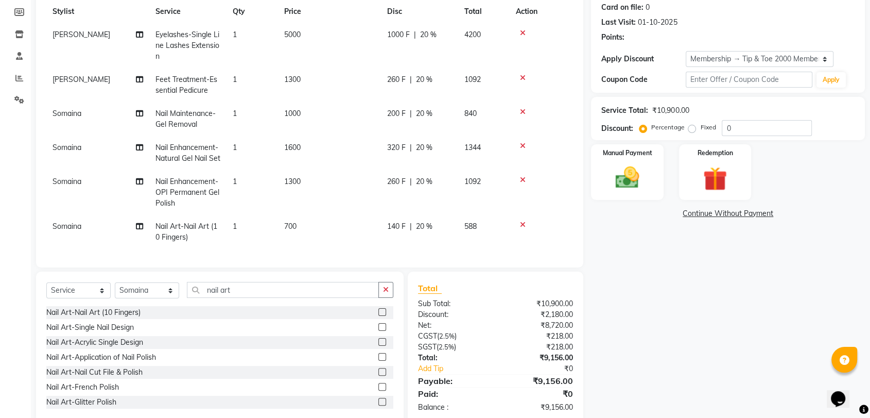
scroll to position [149, 0]
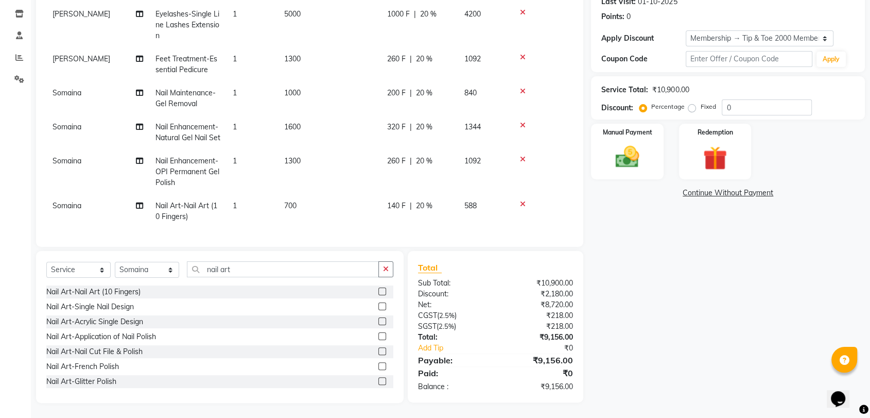
type input "20"
click at [625, 161] on img at bounding box center [627, 157] width 40 height 29
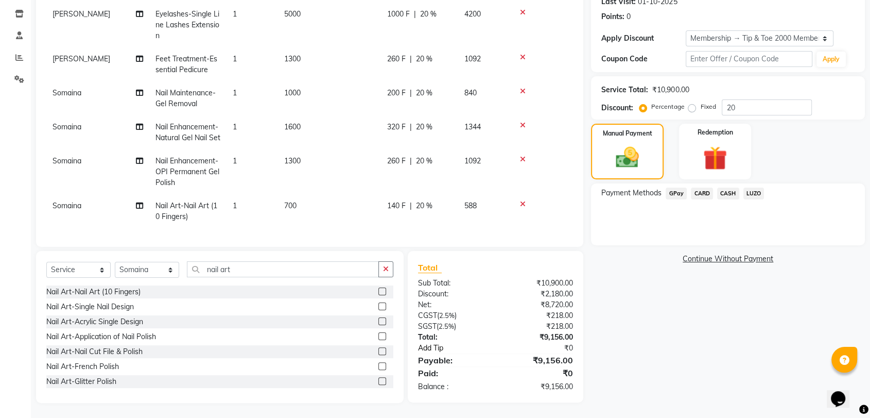
click at [433, 347] on link "Add Tip" at bounding box center [460, 348] width 99 height 11
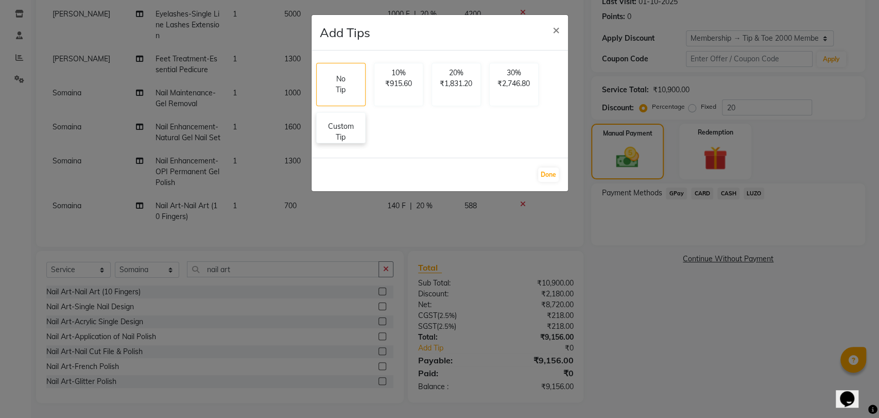
click at [339, 136] on p "Custom Tip" at bounding box center [341, 132] width 36 height 22
select select "41027"
select select "63979"
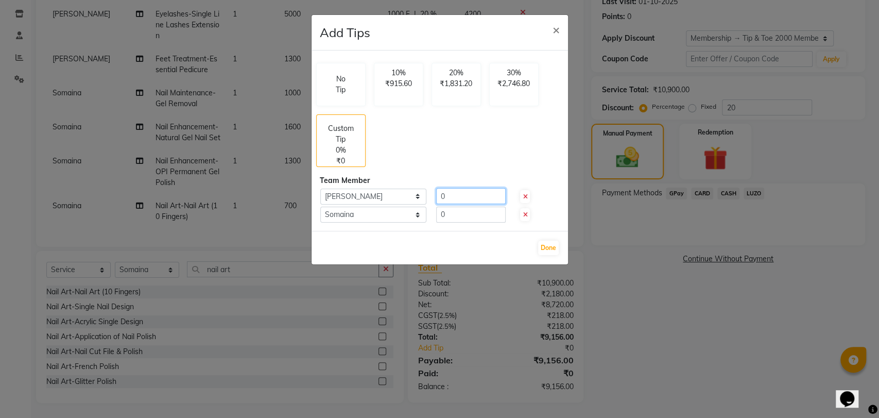
click at [456, 197] on input "0" at bounding box center [471, 196] width 70 height 16
type input "200"
click at [457, 215] on input "0" at bounding box center [471, 215] width 70 height 16
type input "200"
click at [546, 249] on button "Done" at bounding box center [548, 248] width 21 height 14
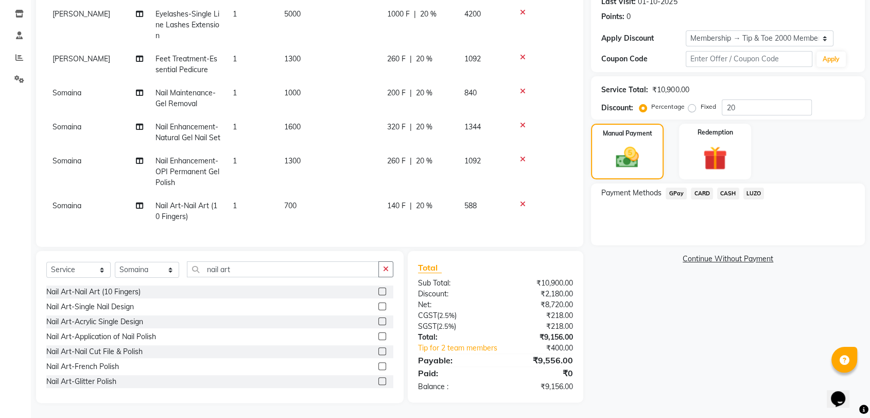
click at [697, 192] on span "CARD" at bounding box center [702, 193] width 22 height 12
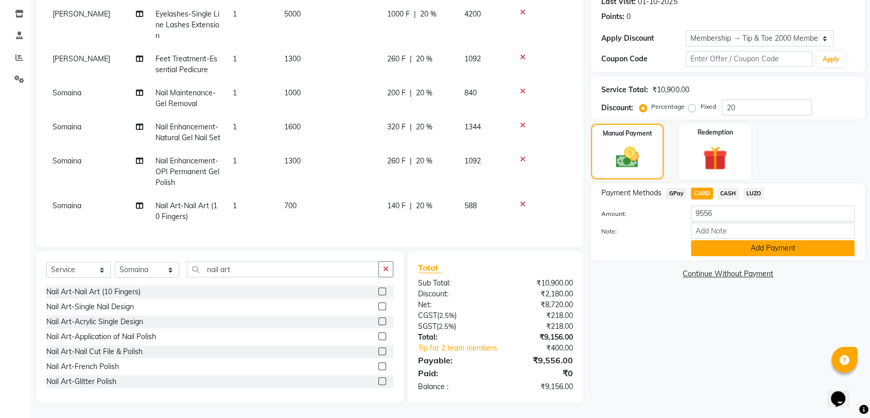
click at [722, 249] on button "Add Payment" at bounding box center [773, 248] width 164 height 16
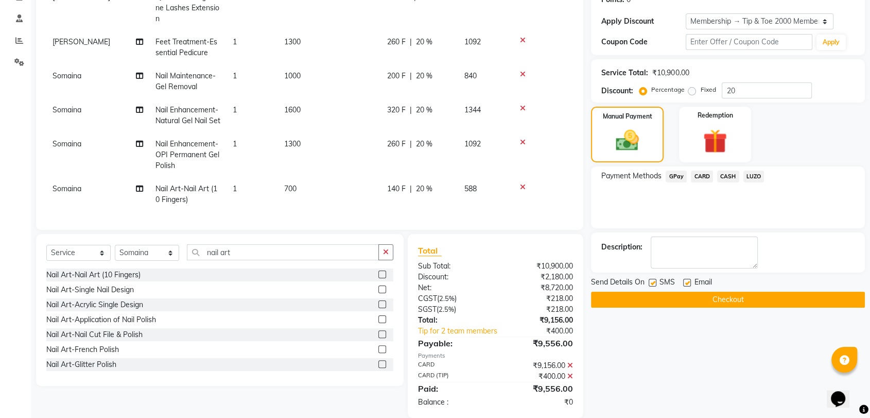
scroll to position [181, 0]
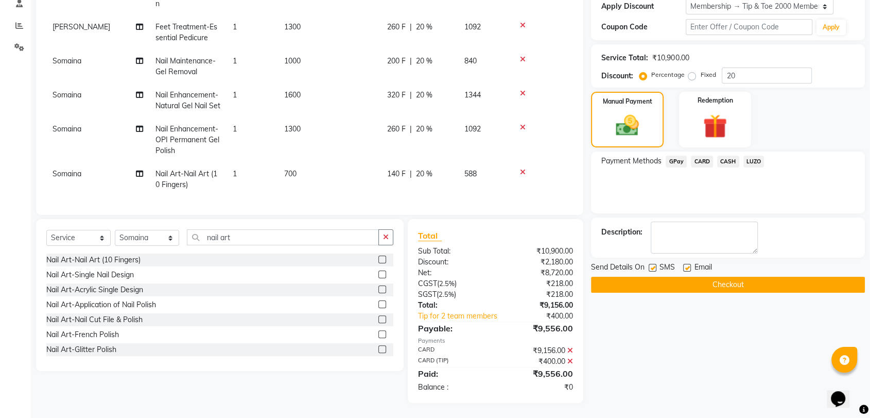
click at [686, 266] on label at bounding box center [687, 268] width 8 height 8
click at [686, 266] on input "checkbox" at bounding box center [686, 268] width 7 height 7
checkbox input "false"
click at [699, 284] on button "Checkout" at bounding box center [728, 285] width 274 height 16
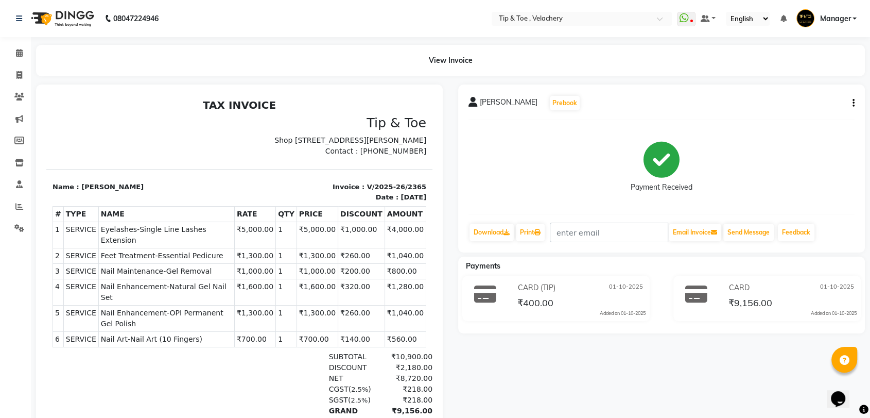
click at [148, 240] on span "Eyelashes-Single Line Lashes Extension" at bounding box center [166, 235] width 131 height 22
copy tr "Eyelashes-Single Line Lashes Extension"
click at [173, 257] on span "Feet Treatment-Essential Pedicure" at bounding box center [166, 255] width 131 height 11
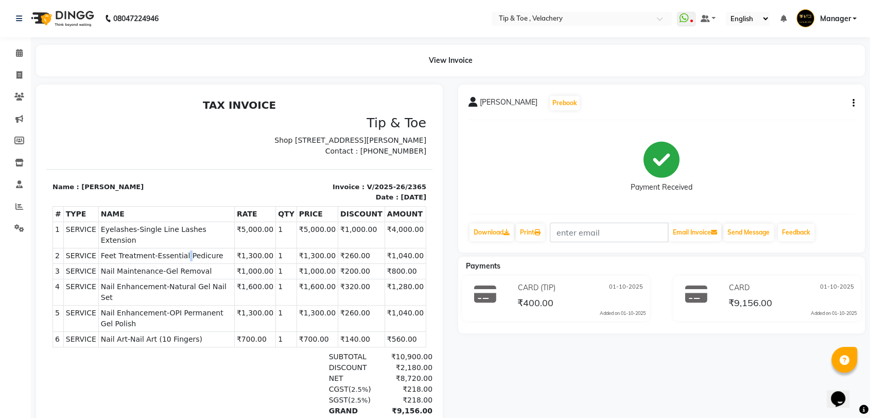
click at [173, 257] on span "Feet Treatment-Essential Pedicure" at bounding box center [166, 255] width 131 height 11
copy tr "Feet Treatment-Essential Pedicure"
click at [152, 276] on span "Nail Maintenance-Gel Removal" at bounding box center [166, 271] width 131 height 11
click at [149, 272] on span "Nail Maintenance-Gel Removal" at bounding box center [166, 271] width 131 height 11
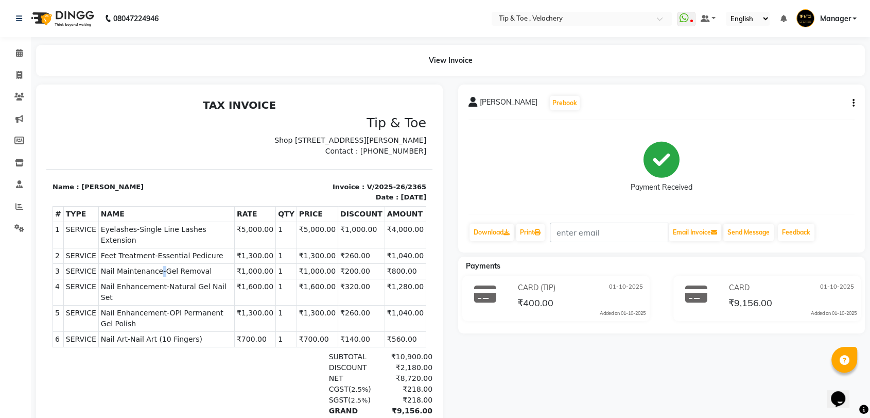
click at [149, 272] on span "Nail Maintenance-Gel Removal" at bounding box center [166, 271] width 131 height 11
copy tr "Nail Maintenance-Gel Removal"
click at [169, 286] on span "Nail Enhancement-Natural Gel Nail Set" at bounding box center [166, 292] width 131 height 22
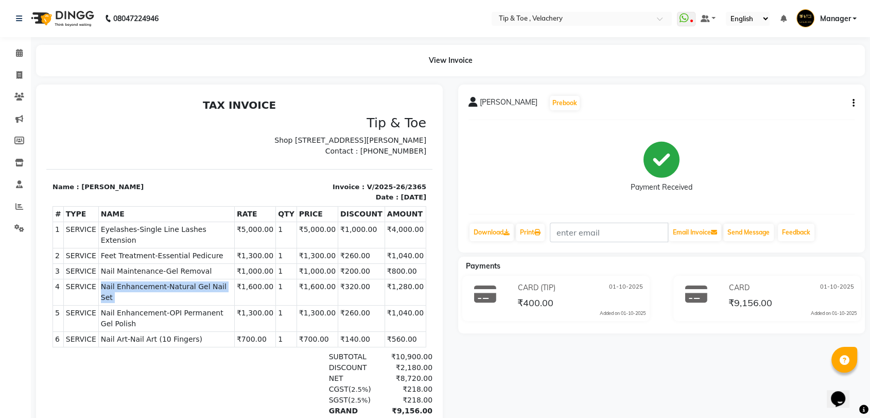
click at [169, 286] on span "Nail Enhancement-Natural Gel Nail Set" at bounding box center [166, 292] width 131 height 22
copy tr "Nail Enhancement-Natural Gel Nail Set"
click at [201, 307] on span "Nail Enhancement-OPI Permanent Gel Polish" at bounding box center [166, 318] width 131 height 22
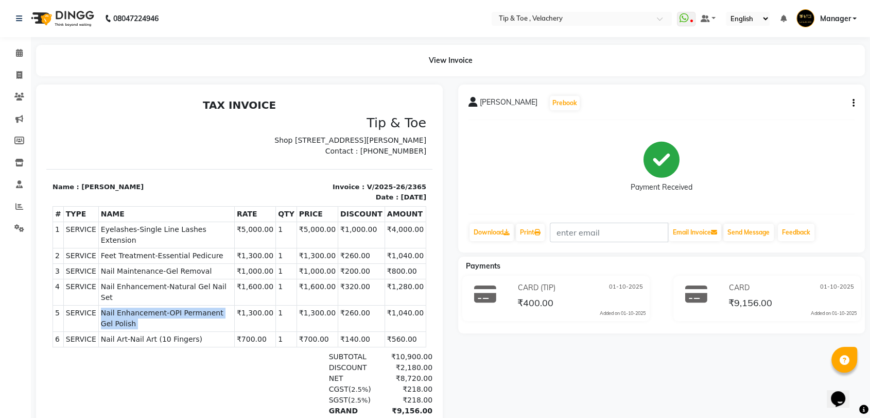
click at [201, 307] on span "Nail Enhancement-OPI Permanent Gel Polish" at bounding box center [166, 318] width 131 height 22
copy tr "Nail Enhancement-OPI Permanent Gel Polish"
click at [170, 334] on span "Nail Art-Nail Art (10 Fingers)" at bounding box center [166, 339] width 131 height 11
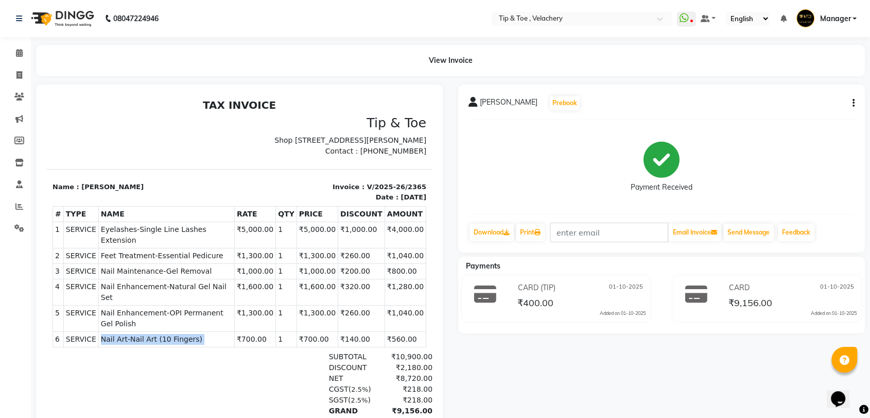
copy tr "Nail Art-Nail Art (10 Fingers)"
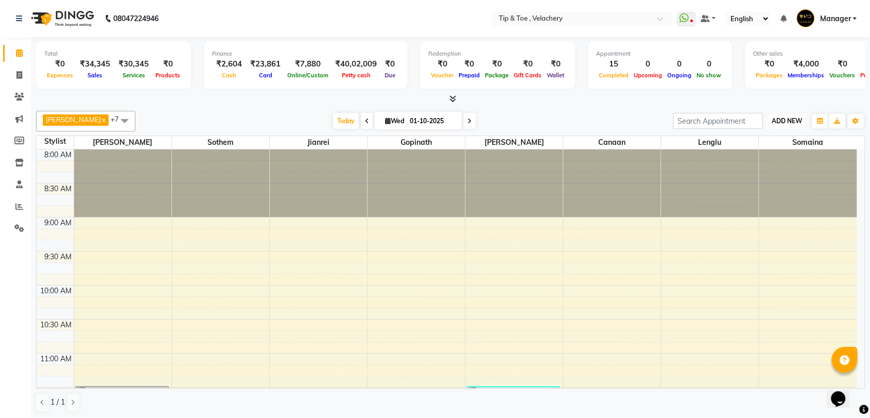
click at [782, 123] on span "ADD NEW" at bounding box center [787, 121] width 30 height 8
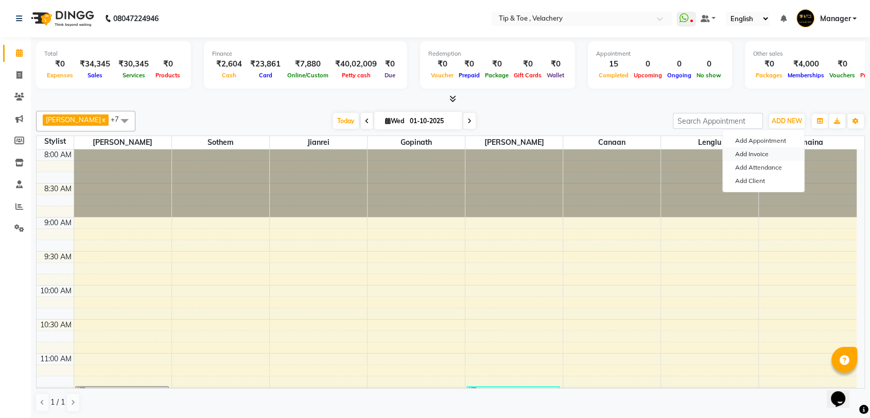
click at [751, 155] on link "Add Invoice" at bounding box center [763, 153] width 81 height 13
select select "service"
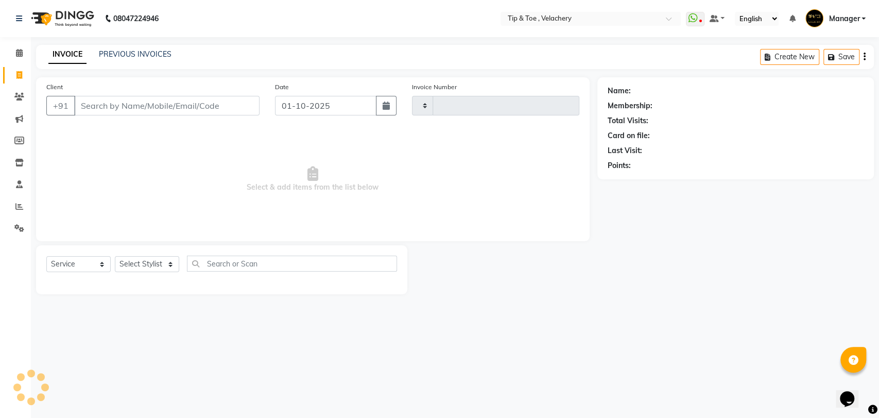
type input "2364"
type input "9025085681"
select select "5863"
type input "9025085681"
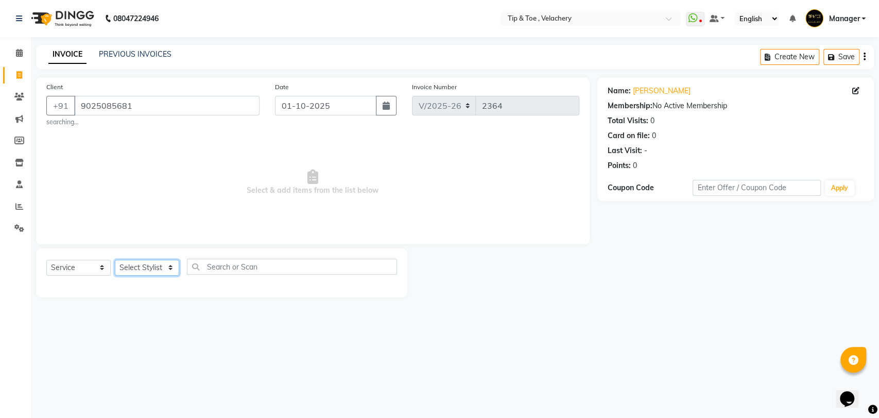
click at [148, 266] on select "Select Stylist [PERSON_NAME] Gopinath Jianrei [PERSON_NAME] Manager [PERSON_NAM…" at bounding box center [147, 268] width 64 height 16
select select "41028"
click at [115, 260] on select "Select Stylist [PERSON_NAME] Gopinath Jianrei [PERSON_NAME] Manager [PERSON_NAM…" at bounding box center [147, 268] width 64 height 16
click at [97, 275] on select "Select Service Product Membership Package Voucher Prepaid Gift Card" at bounding box center [78, 268] width 64 height 16
click at [46, 260] on select "Select Service Product Membership Package Voucher Prepaid Gift Card" at bounding box center [78, 268] width 64 height 16
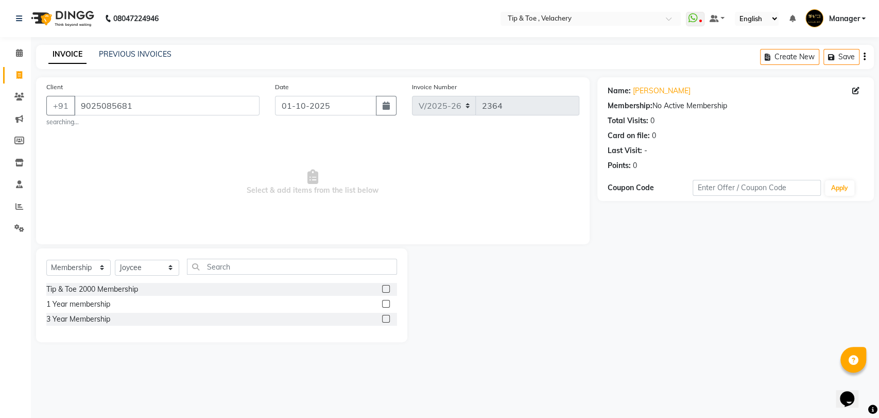
click at [113, 286] on div "Tip & Toe 2000 Membership" at bounding box center [92, 289] width 92 height 11
select select "select"
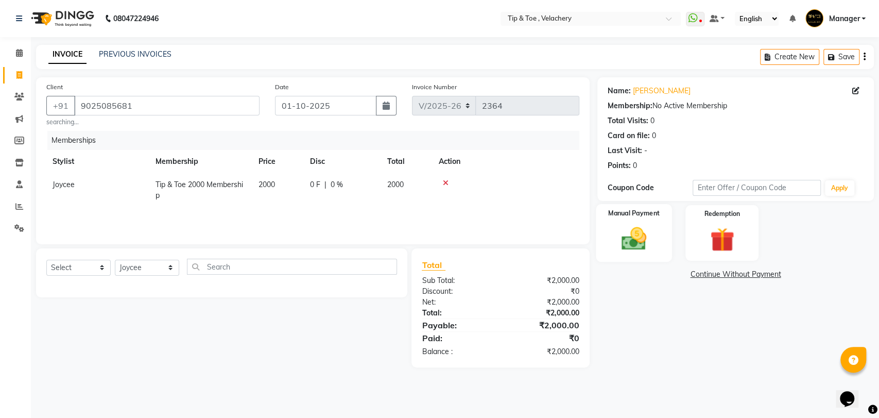
click at [637, 238] on img at bounding box center [633, 238] width 41 height 29
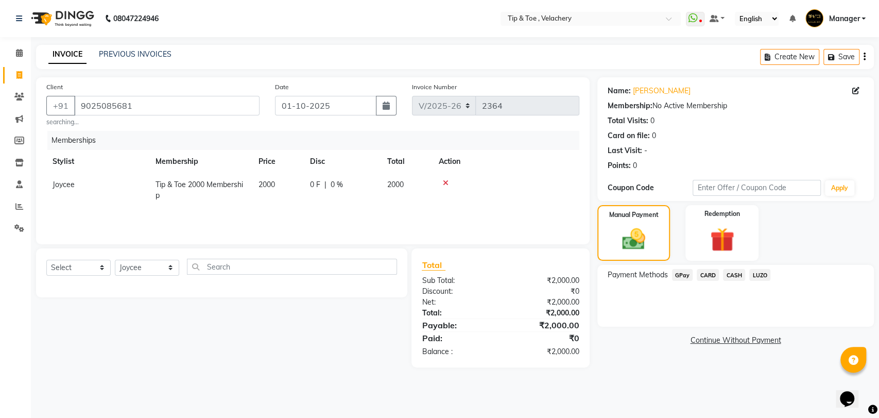
click at [705, 272] on span "CARD" at bounding box center [708, 275] width 22 height 12
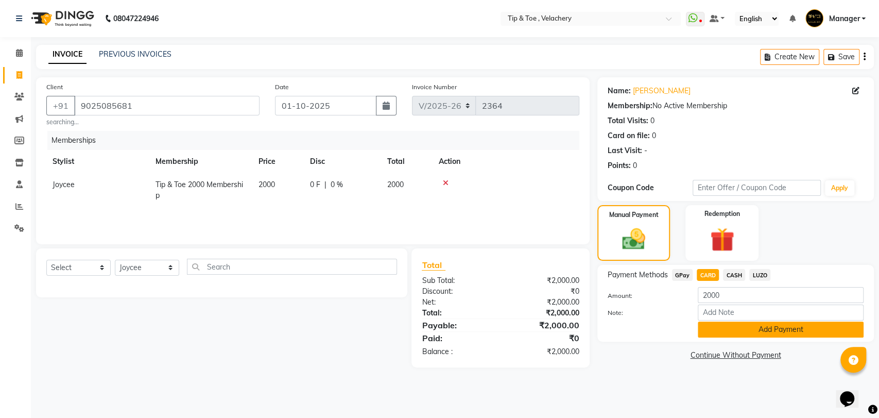
click at [737, 327] on button "Add Payment" at bounding box center [781, 329] width 166 height 16
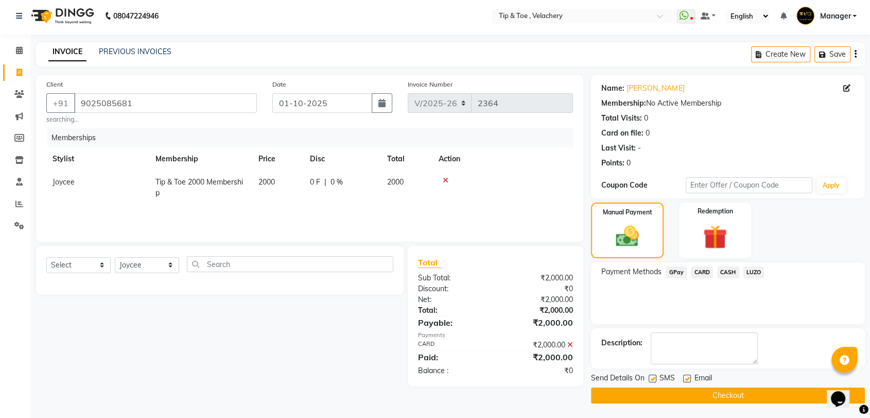
scroll to position [3, 0]
click at [688, 357] on label at bounding box center [687, 378] width 8 height 8
click at [688, 357] on input "checkbox" at bounding box center [686, 378] width 7 height 7
checkbox input "false"
click at [691, 357] on button "Checkout" at bounding box center [728, 395] width 274 height 16
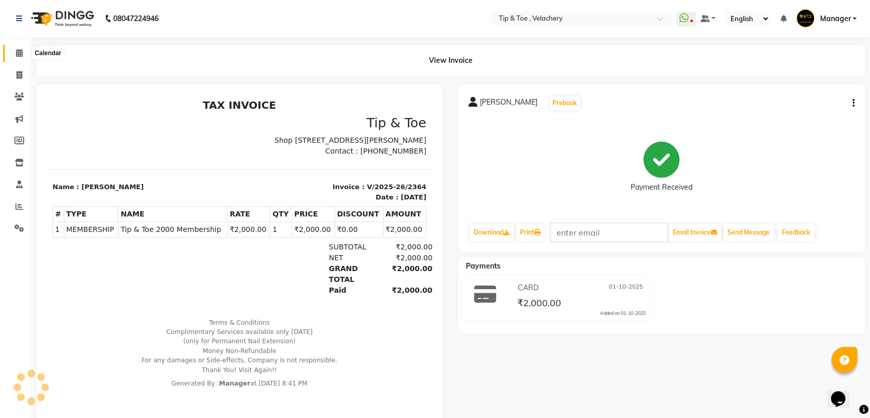
click at [16, 52] on icon at bounding box center [19, 53] width 7 height 8
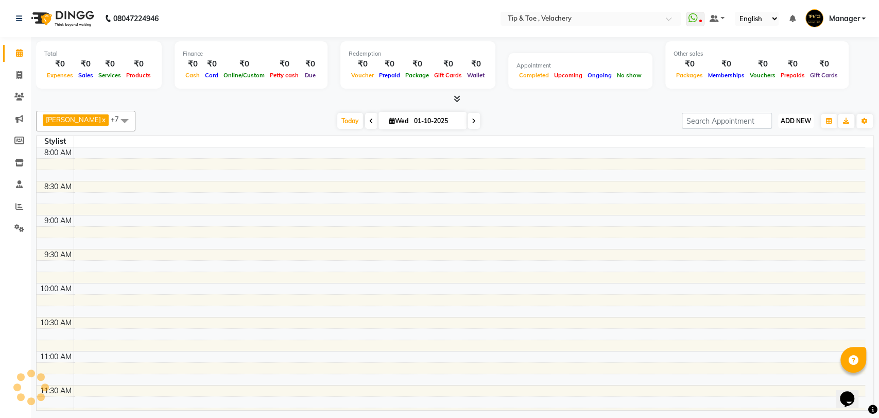
click at [791, 120] on span "ADD NEW" at bounding box center [796, 121] width 30 height 8
click at [771, 151] on link "Add Invoice" at bounding box center [772, 153] width 81 height 13
select select "service"
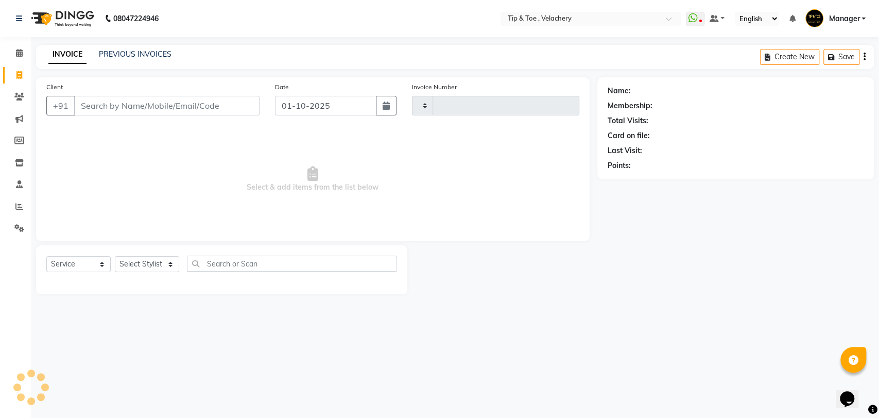
type input "2366"
select select "5863"
type input "9941986622"
click at [247, 104] on span "Add Client" at bounding box center [233, 105] width 41 height 10
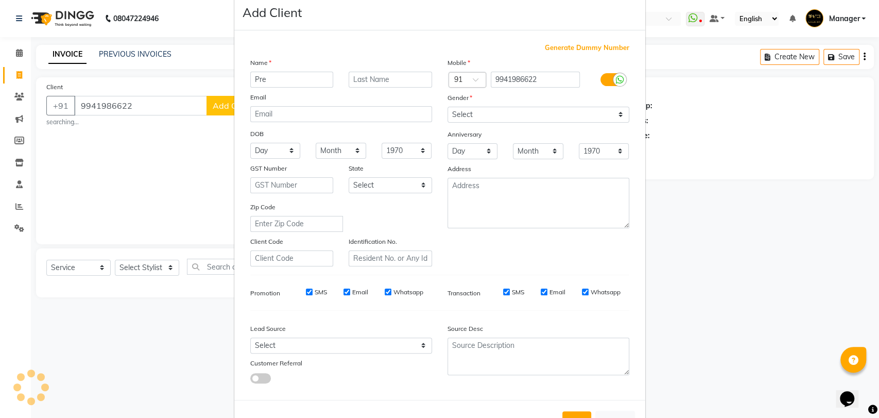
scroll to position [56, 0]
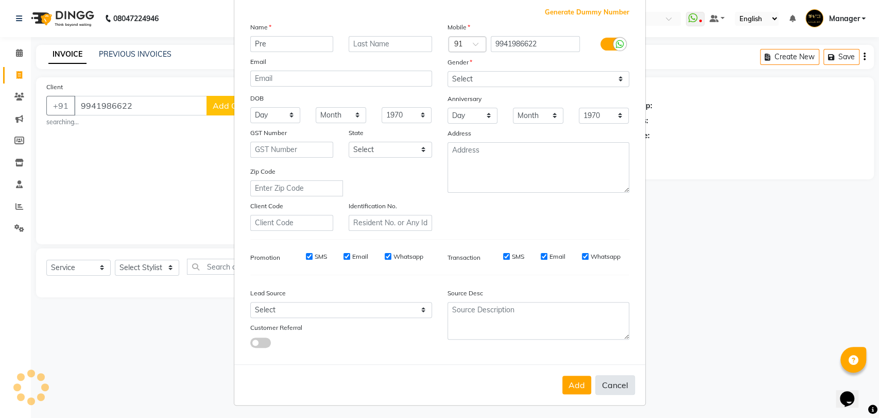
type input "Pre"
click at [614, 357] on button "Cancel" at bounding box center [615, 385] width 40 height 20
select select
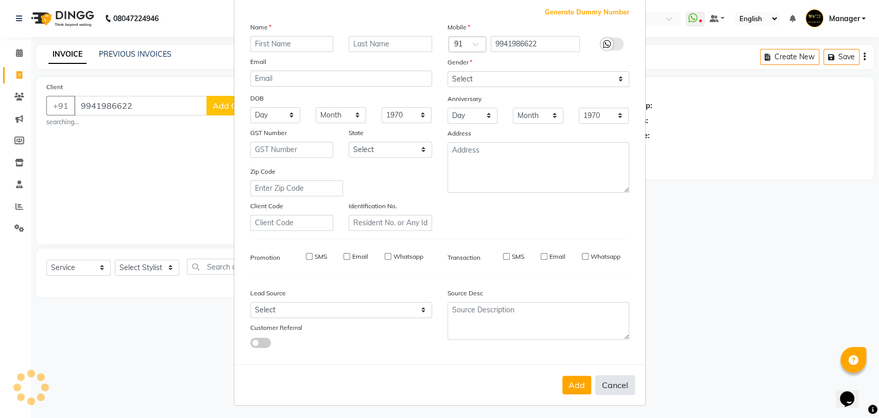
select select
checkbox input "false"
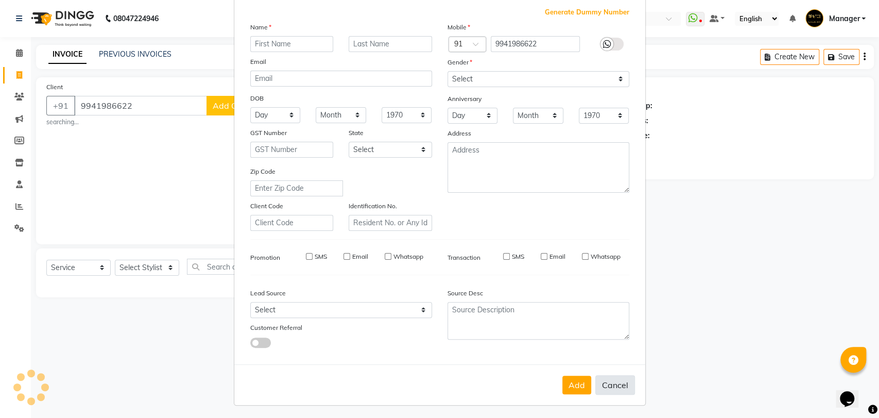
checkbox input "false"
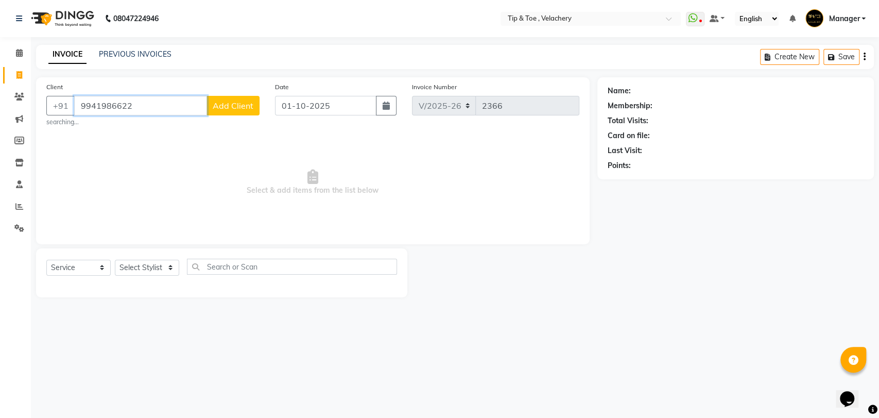
click at [152, 104] on input "9941986622" at bounding box center [140, 106] width 133 height 20
click at [140, 102] on input "9941986622" at bounding box center [140, 106] width 133 height 20
drag, startPoint x: 152, startPoint y: 128, endPoint x: 256, endPoint y: 118, distance: 104.6
click at [151, 128] on span "99419866" at bounding box center [141, 129] width 41 height 10
type input "9941986633"
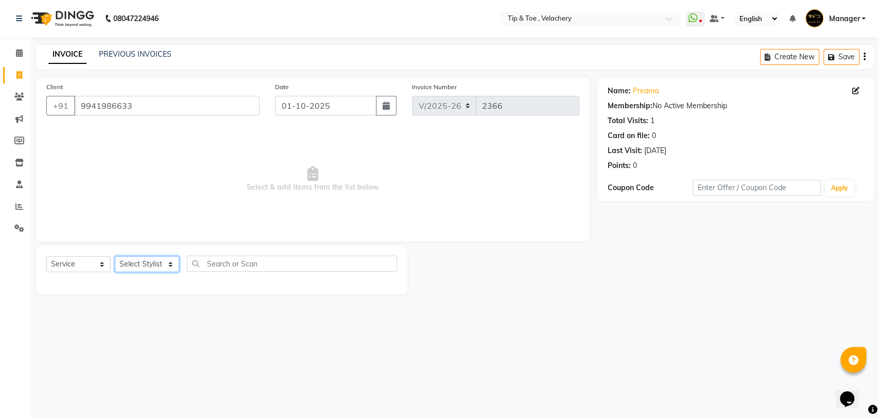
click at [148, 263] on select "Select Stylist [PERSON_NAME] Gopinath Jianrei [PERSON_NAME] Manager [PERSON_NAM…" at bounding box center [147, 264] width 64 height 16
select select "41026"
click at [115, 256] on select "Select Stylist [PERSON_NAME] Gopinath Jianrei [PERSON_NAME] Manager [PERSON_NAM…" at bounding box center [147, 264] width 64 height 16
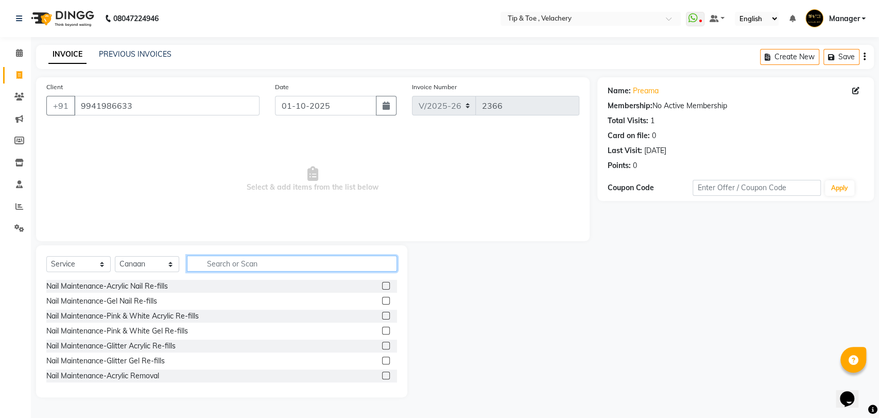
click at [223, 264] on input "text" at bounding box center [292, 263] width 210 height 16
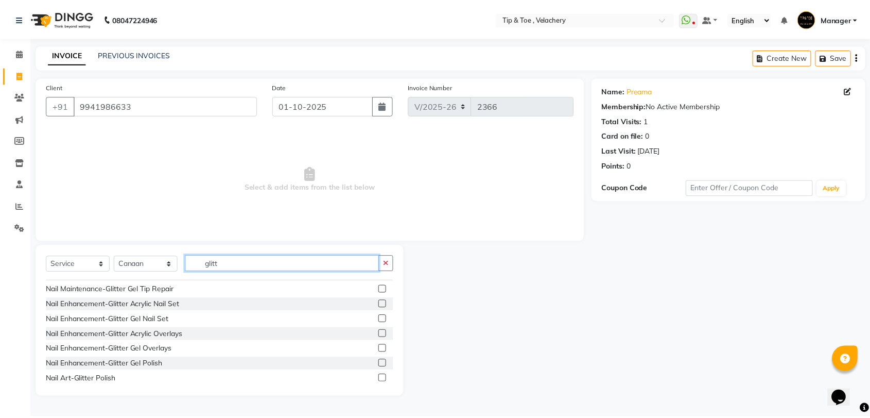
scroll to position [61, 0]
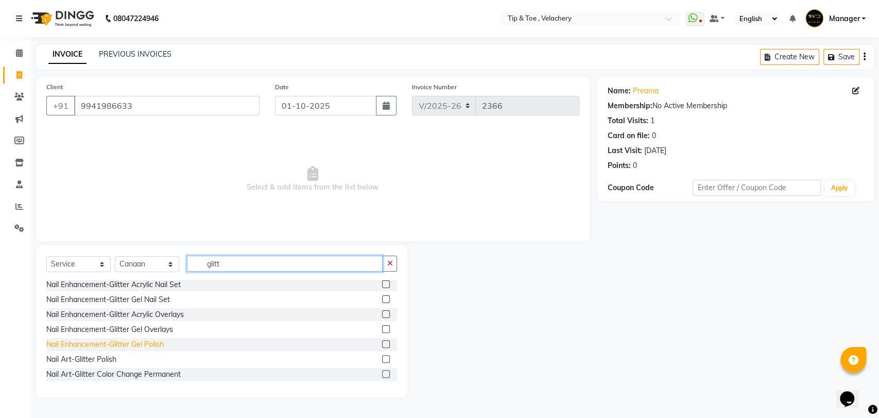
type input "glitt"
click at [151, 343] on div "Nail Enhancement-Glitter Gel Polish" at bounding box center [104, 344] width 117 height 11
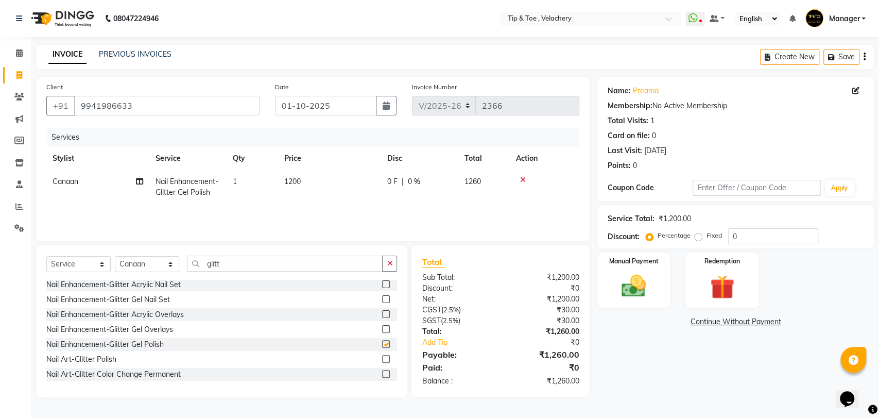
checkbox input "false"
click at [630, 297] on img at bounding box center [633, 285] width 41 height 29
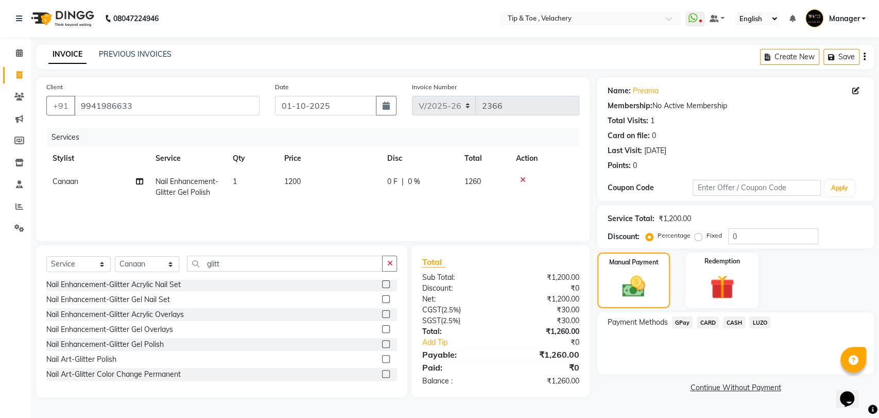
click at [706, 320] on span "CARD" at bounding box center [708, 322] width 22 height 12
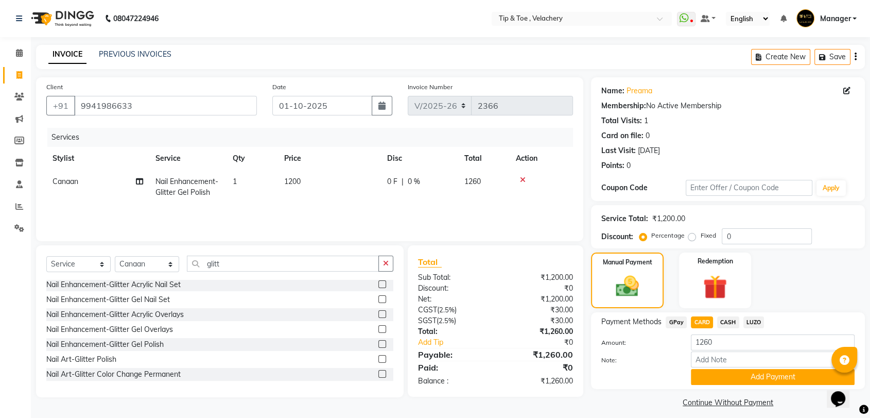
click at [725, 357] on button "Add Payment" at bounding box center [773, 377] width 164 height 16
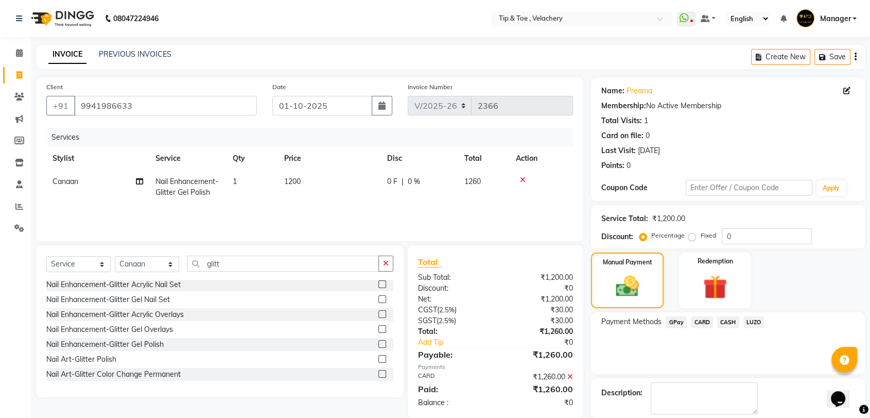
scroll to position [50, 0]
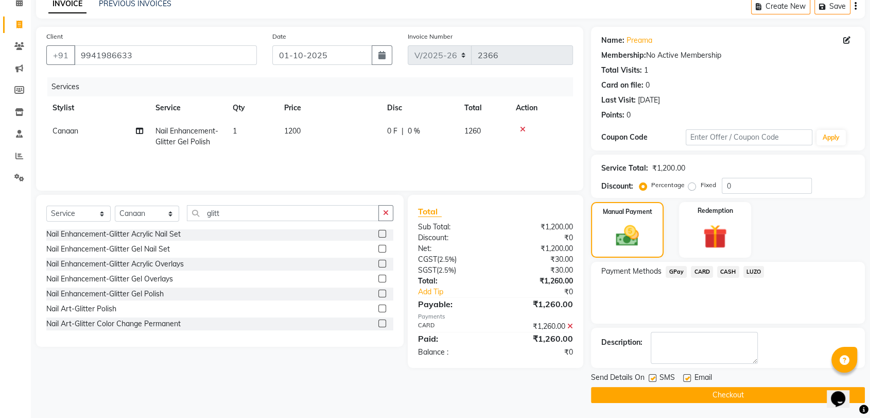
click at [689, 357] on label at bounding box center [687, 378] width 8 height 8
click at [689, 357] on input "checkbox" at bounding box center [686, 378] width 7 height 7
checkbox input "false"
click at [731, 357] on button "Checkout" at bounding box center [728, 395] width 274 height 16
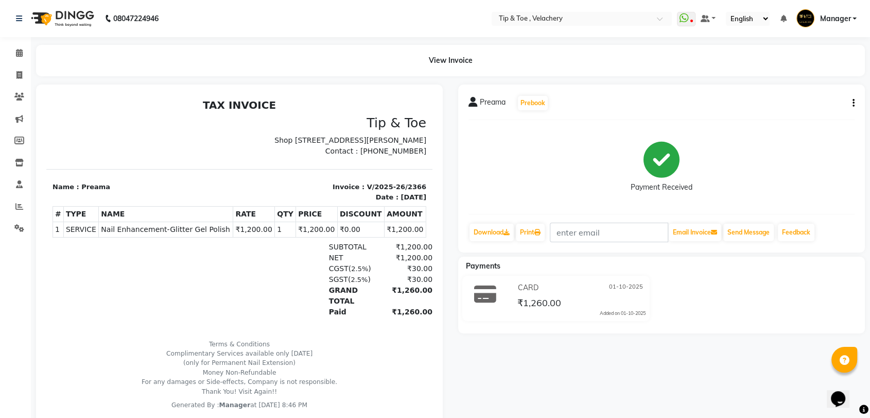
click at [146, 235] on span "Nail Enhancement-Glitter Gel Polish" at bounding box center [166, 229] width 130 height 11
copy tr "Nail Enhancement-Glitter Gel Polish"
click at [14, 59] on span at bounding box center [19, 53] width 18 height 12
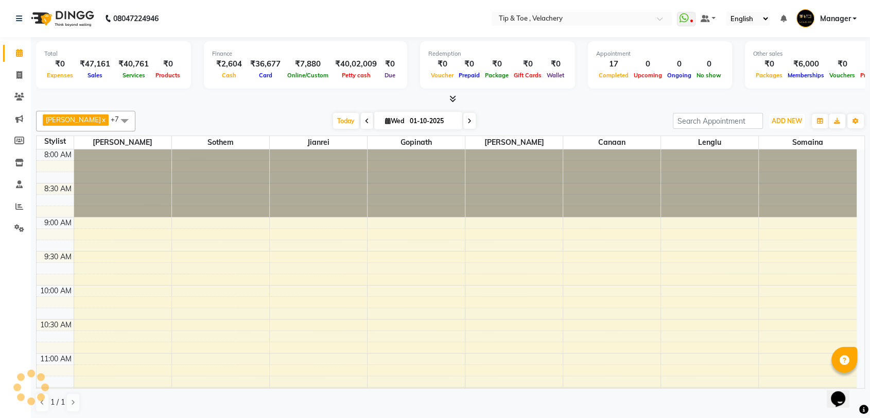
drag, startPoint x: 790, startPoint y: 119, endPoint x: 761, endPoint y: 134, distance: 32.7
click at [789, 119] on span "ADD NEW" at bounding box center [787, 121] width 30 height 8
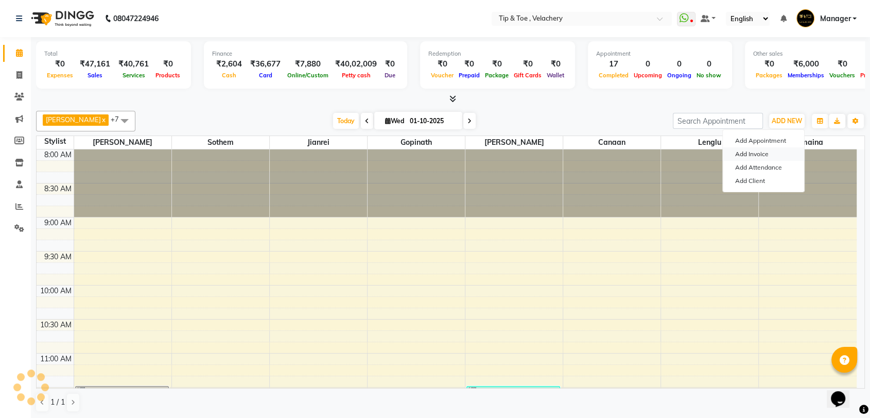
click at [753, 156] on link "Add Invoice" at bounding box center [763, 153] width 81 height 13
select select "service"
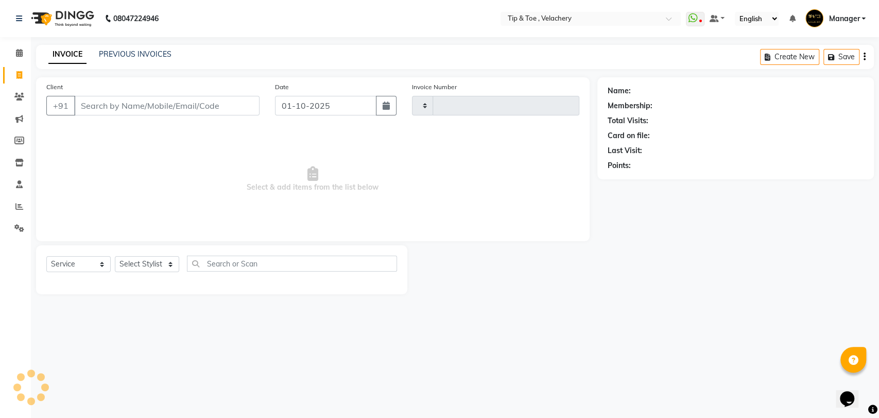
type input "2367"
select select "5863"
click at [132, 263] on select "Select Stylist" at bounding box center [147, 264] width 64 height 16
select select "41031"
click at [115, 256] on select "Select Stylist [PERSON_NAME] Gopinath Jianrei [PERSON_NAME] Manager [PERSON_NAM…" at bounding box center [147, 264] width 64 height 16
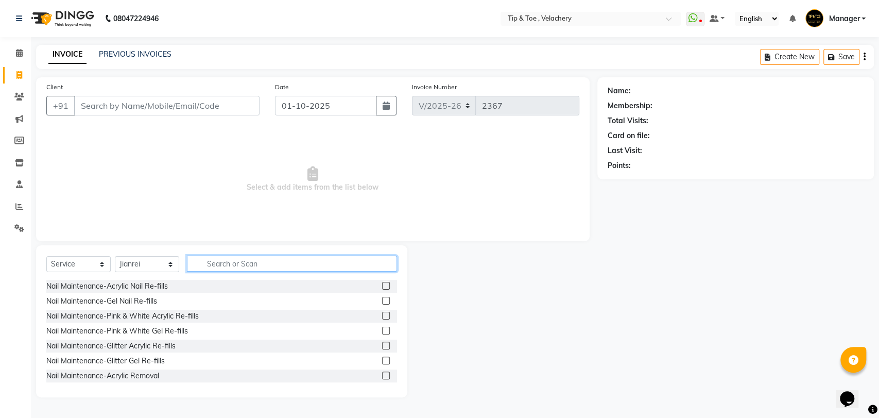
click at [244, 266] on input "text" at bounding box center [292, 263] width 210 height 16
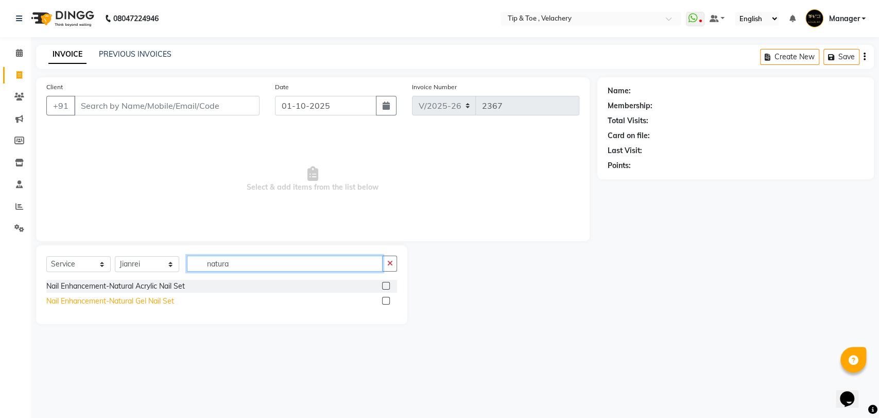
type input "natura"
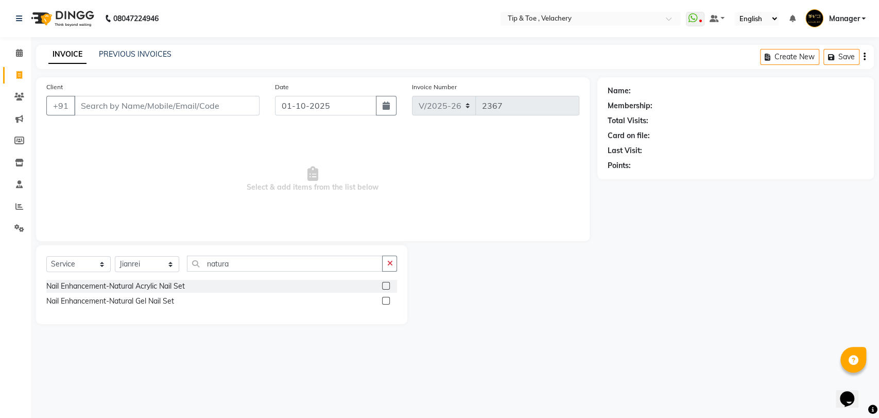
drag, startPoint x: 163, startPoint y: 304, endPoint x: 196, endPoint y: 243, distance: 69.8
click at [162, 304] on div "Nail Enhancement-Natural Gel Nail Set" at bounding box center [110, 301] width 128 height 11
checkbox input "false"
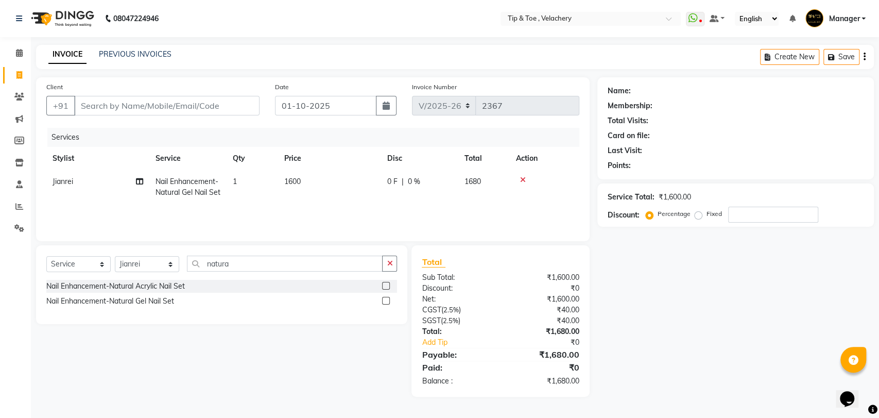
click at [322, 179] on td "1600" at bounding box center [329, 187] width 103 height 34
select select "41031"
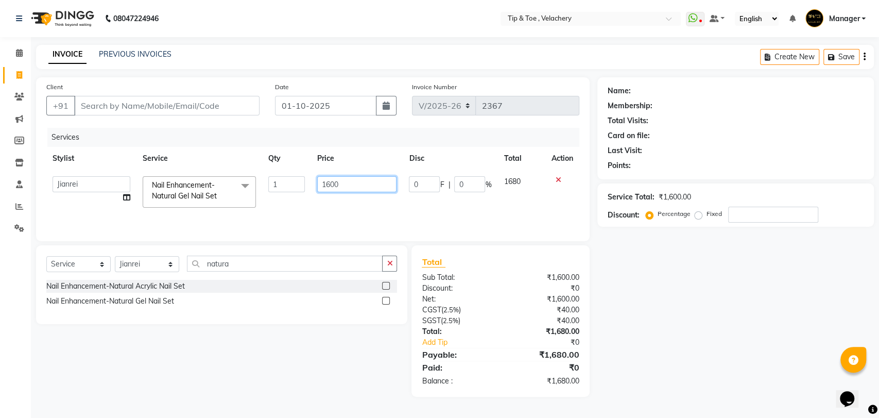
click at [355, 180] on input "1600" at bounding box center [357, 184] width 80 height 16
type input "160"
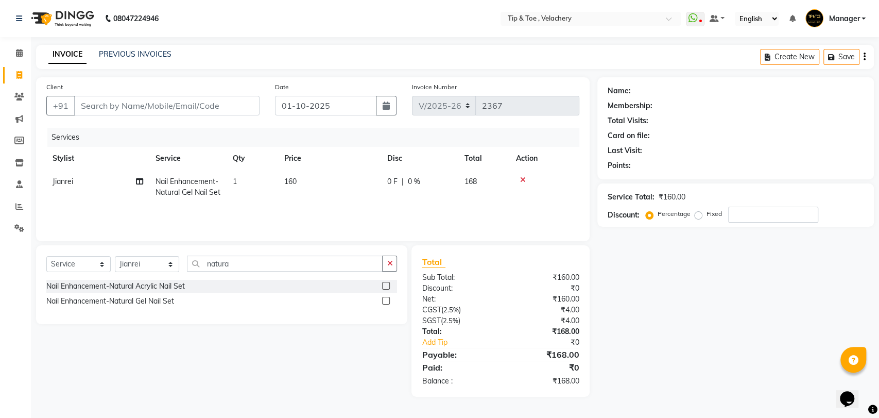
click at [249, 273] on div "Select Service Product Membership Package Voucher Prepaid Gift Card Select Styl…" at bounding box center [221, 267] width 351 height 24
click at [249, 266] on input "natura" at bounding box center [285, 263] width 196 height 16
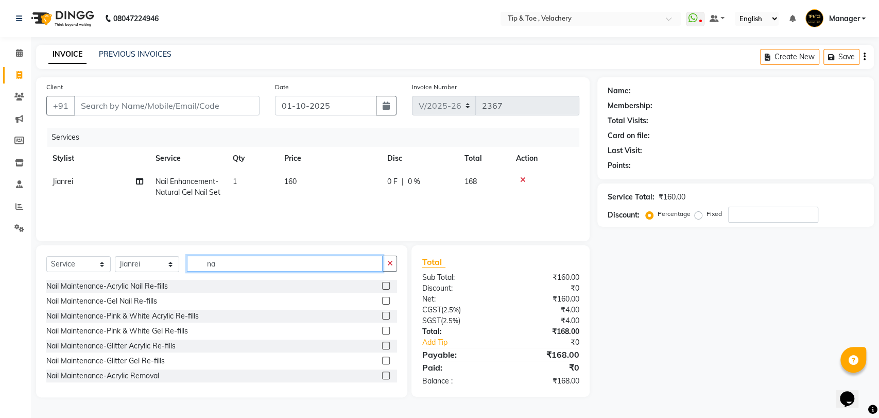
type input "n"
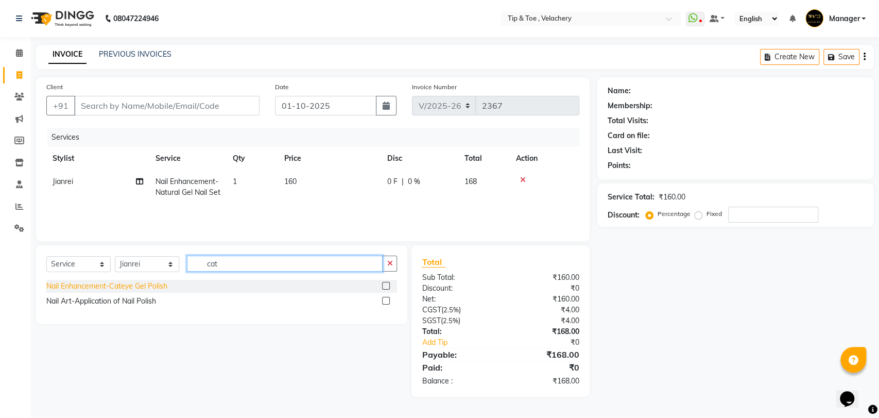
type input "cat"
click at [158, 287] on div "Nail Enhancement-Cateye Gel Polish" at bounding box center [106, 286] width 121 height 11
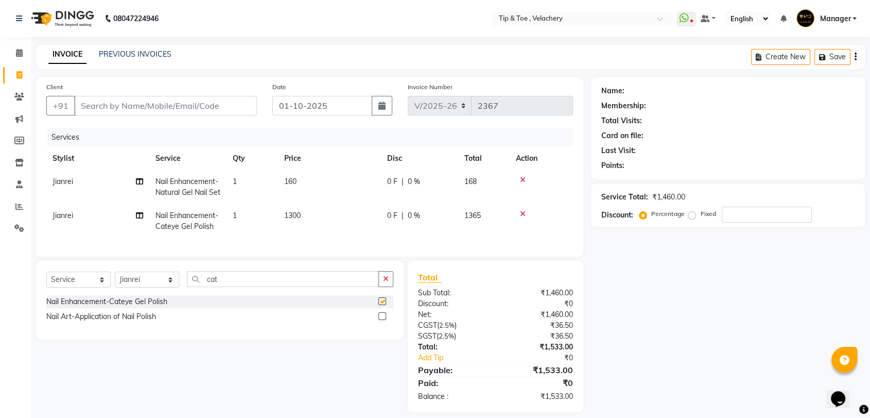
checkbox input "false"
click at [235, 287] on input "cat" at bounding box center [283, 279] width 192 height 16
click at [321, 234] on td "1300" at bounding box center [329, 221] width 103 height 34
select select "41031"
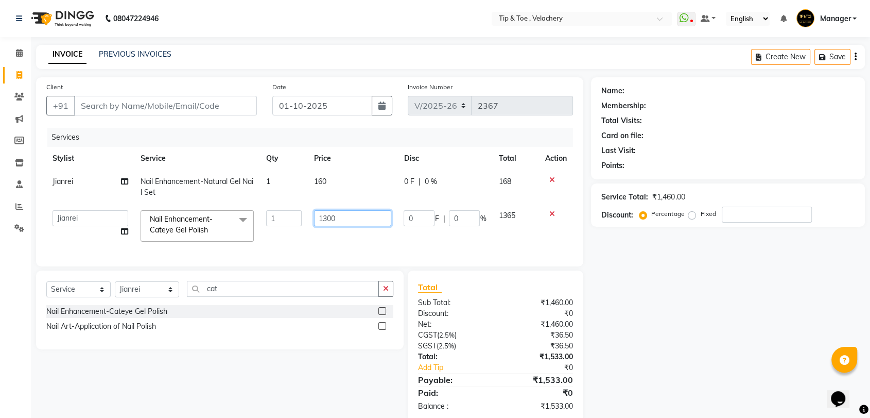
click at [369, 210] on input "1300" at bounding box center [353, 218] width 78 height 16
type input "1"
type input "260"
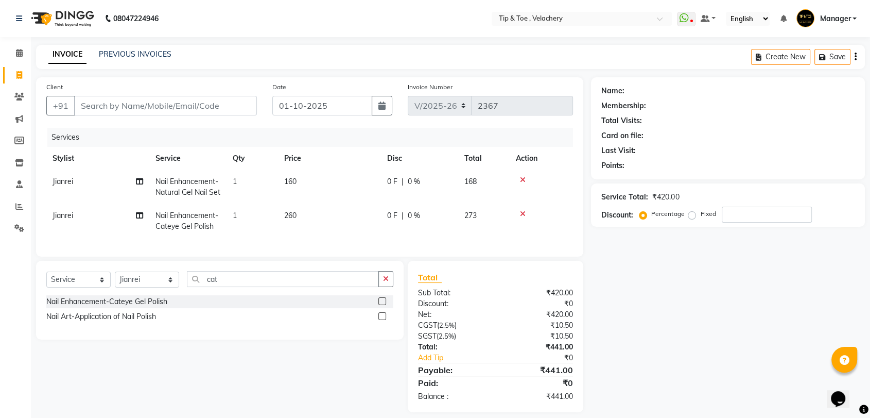
drag, startPoint x: 749, startPoint y: 317, endPoint x: 702, endPoint y: 314, distance: 47.5
click at [746, 317] on div "Name: Membership: Total Visits: Card on file: Last Visit: Points: Service Total…" at bounding box center [732, 244] width 282 height 335
drag, startPoint x: 234, startPoint y: 302, endPoint x: 158, endPoint y: 301, distance: 75.7
click at [158, 295] on div "Select Service Product Membership Package Voucher Prepaid Gift Card Select Styl…" at bounding box center [219, 283] width 347 height 24
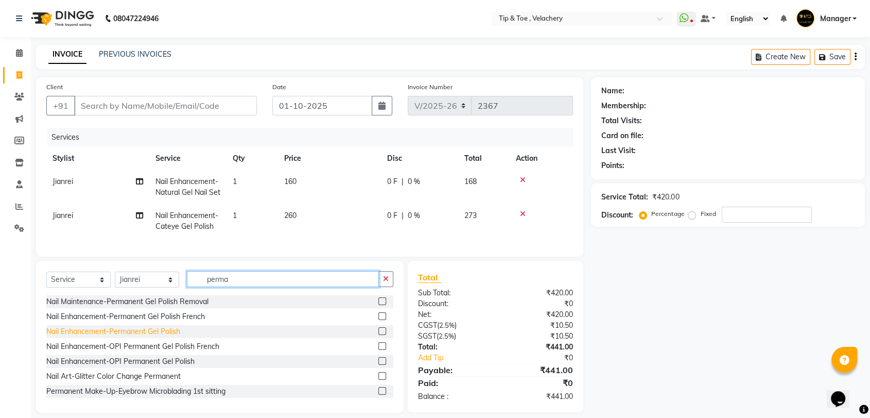
type input "perma"
click at [138, 337] on div "Nail Enhancement-Permanent Gel Polish" at bounding box center [113, 331] width 134 height 11
checkbox input "false"
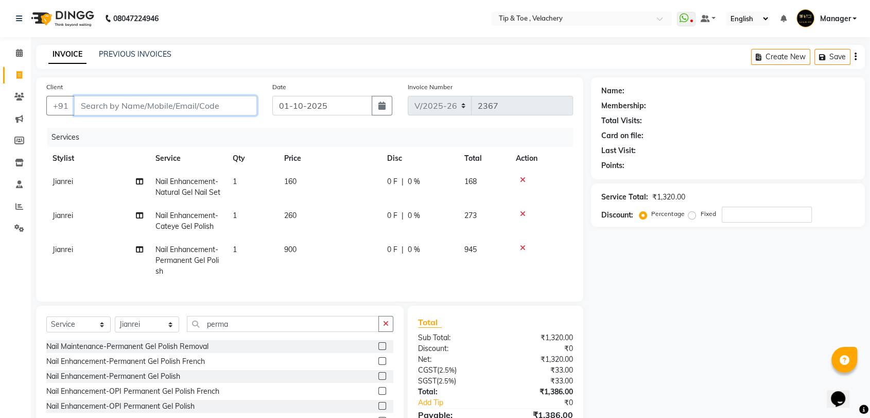
click at [149, 102] on input "Client" at bounding box center [165, 106] width 183 height 20
click at [145, 106] on input "Client" at bounding box center [165, 106] width 183 height 20
type input "7"
type input "0"
type input "7483208623"
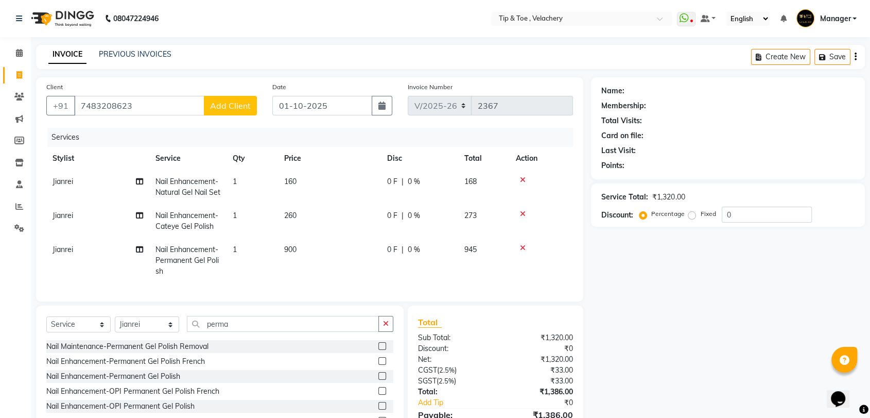
click at [235, 101] on span "Add Client" at bounding box center [230, 105] width 41 height 10
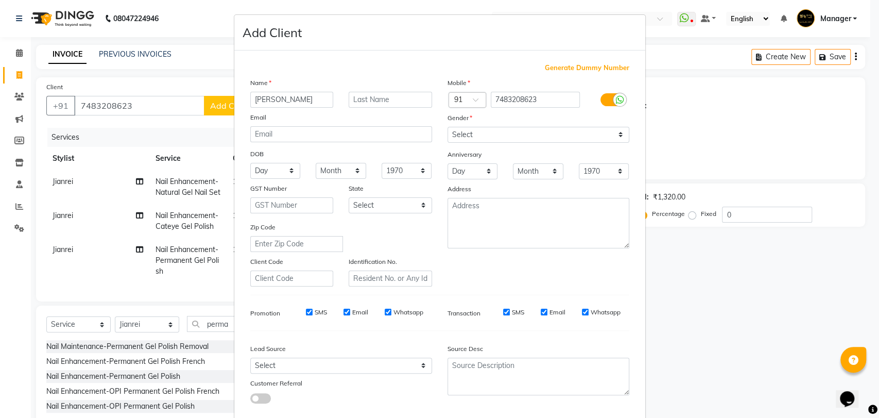
type input "[PERSON_NAME]"
drag, startPoint x: 519, startPoint y: 133, endPoint x: 519, endPoint y: 139, distance: 6.2
click at [519, 133] on select "Select [DEMOGRAPHIC_DATA] [DEMOGRAPHIC_DATA] Other Prefer Not To Say" at bounding box center [539, 135] width 182 height 16
select select "[DEMOGRAPHIC_DATA]"
click at [448, 127] on select "Select [DEMOGRAPHIC_DATA] [DEMOGRAPHIC_DATA] Other Prefer Not To Say" at bounding box center [539, 135] width 182 height 16
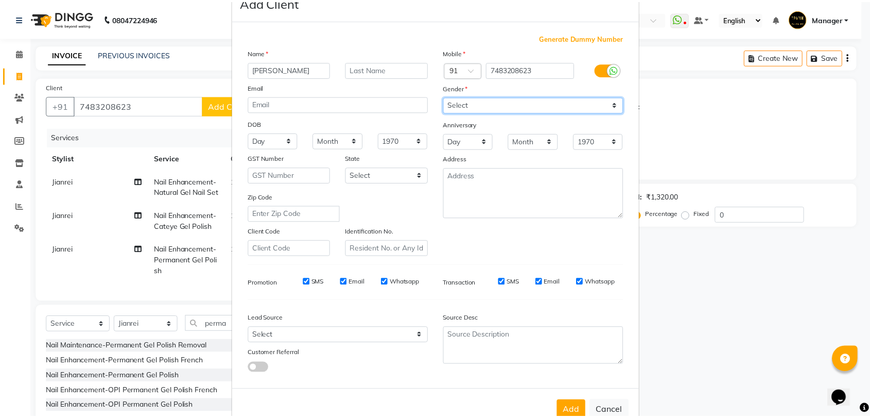
scroll to position [56, 0]
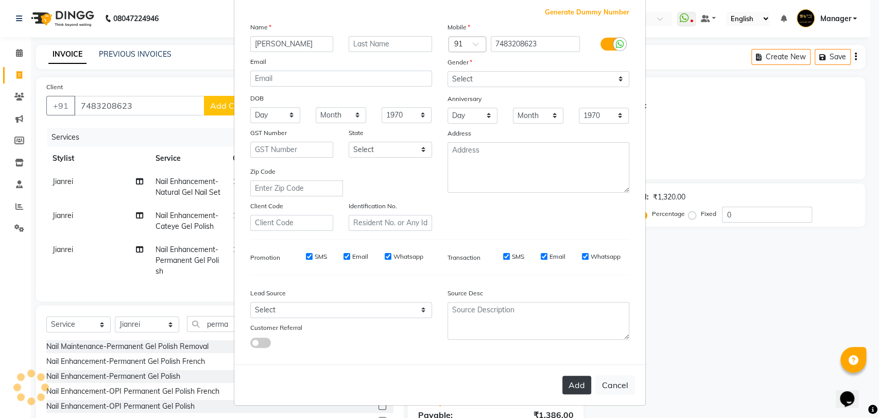
click at [573, 357] on button "Add" at bounding box center [576, 384] width 29 height 19
select select
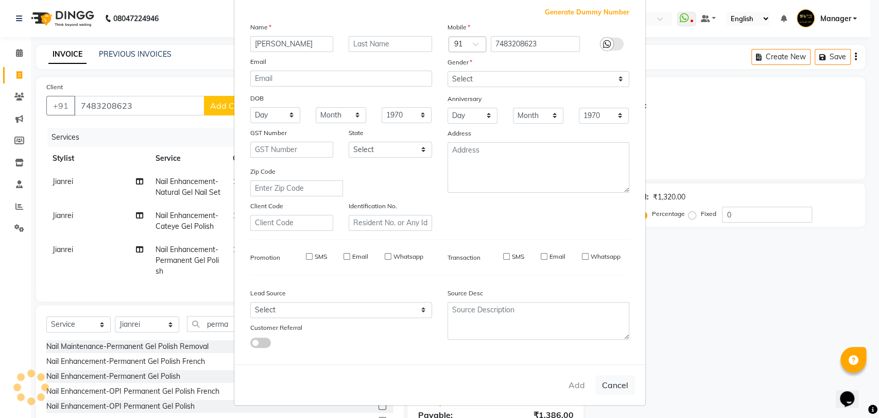
select select
checkbox input "false"
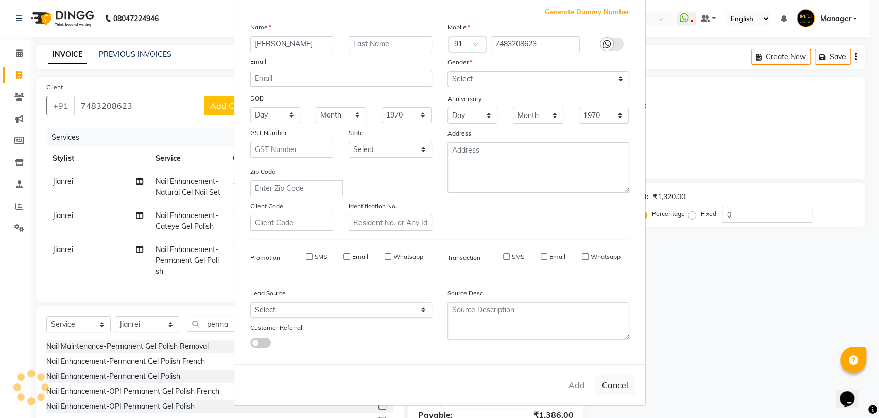
checkbox input "false"
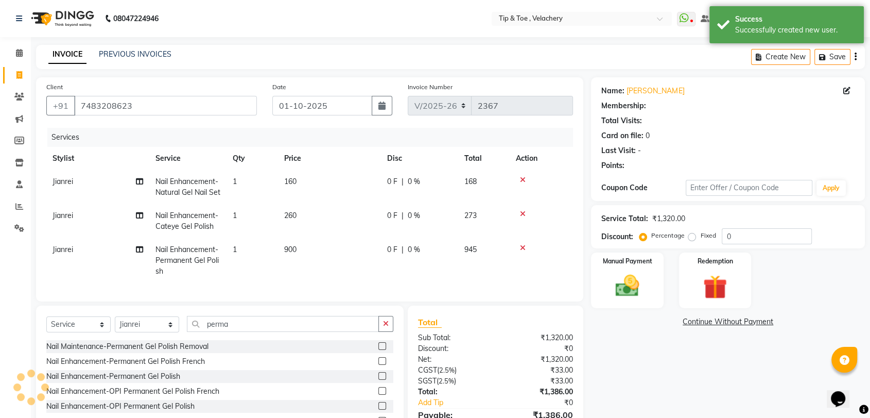
scroll to position [74, 0]
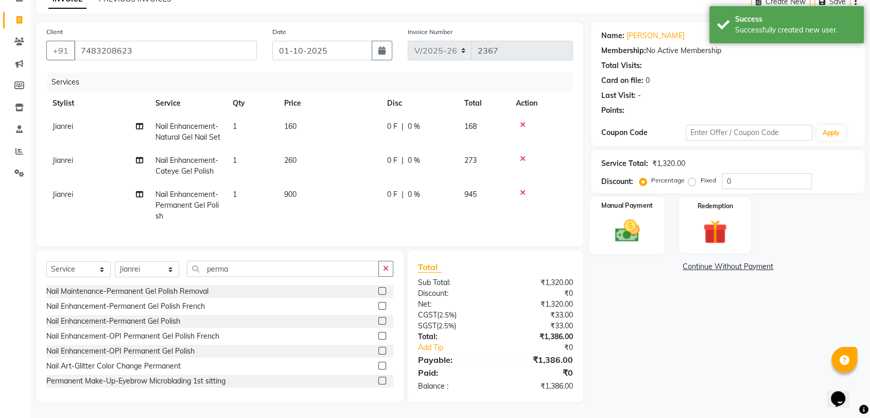
click at [635, 220] on img at bounding box center [627, 230] width 40 height 29
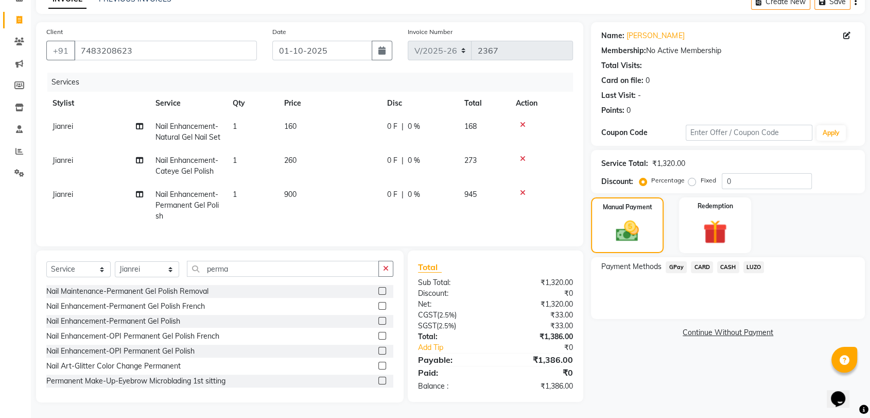
click at [677, 261] on span "GPay" at bounding box center [676, 267] width 21 height 12
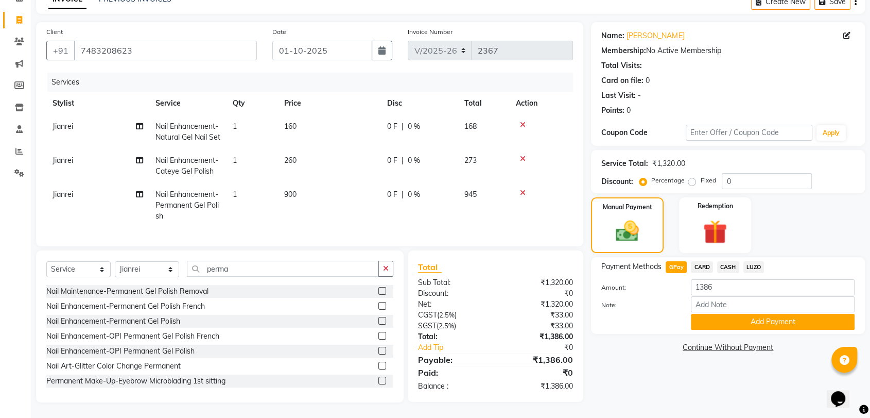
click at [706, 261] on span "CARD" at bounding box center [702, 267] width 22 height 12
click at [754, 314] on button "Add Payment" at bounding box center [773, 322] width 164 height 16
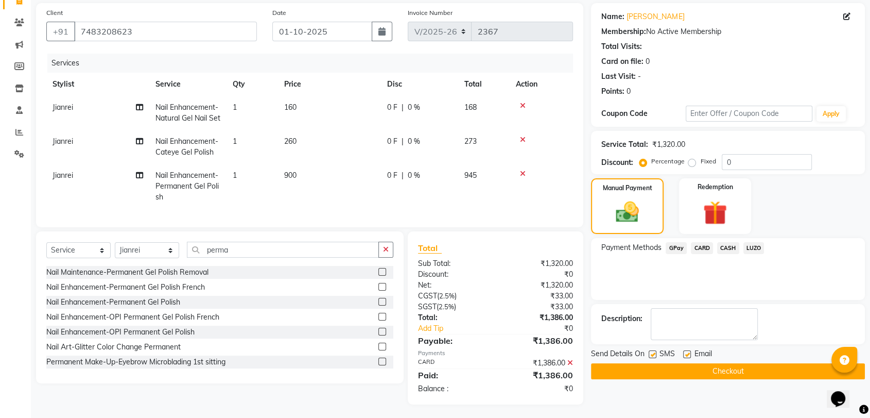
scroll to position [95, 0]
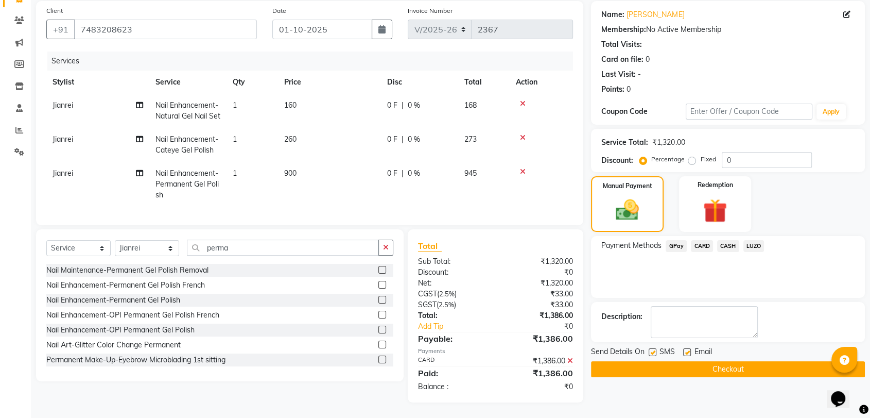
click at [690, 348] on label at bounding box center [687, 352] width 8 height 8
click at [690, 349] on input "checkbox" at bounding box center [686, 352] width 7 height 7
checkbox input "false"
click at [670, 357] on button "Checkout" at bounding box center [728, 369] width 274 height 16
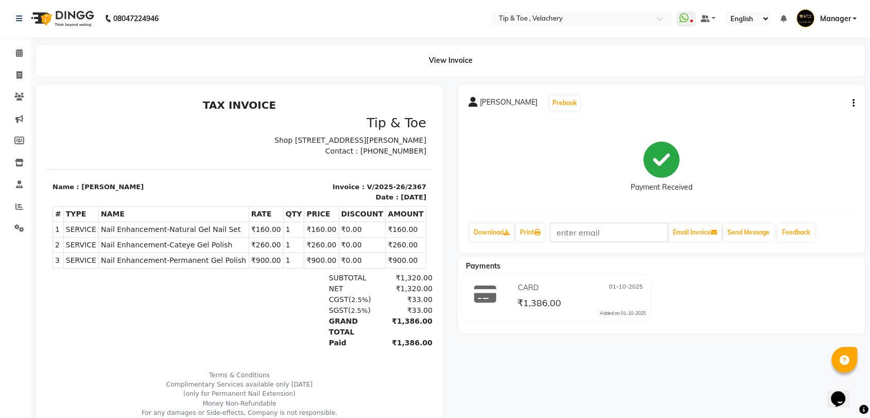
click at [161, 235] on span "Nail Enhancement-Natural Gel Nail Set" at bounding box center [174, 229] width 146 height 11
copy tr "Nail Enhancement-Natural Gel Nail Set"
click at [189, 250] on span "Nail Enhancement-Cateye Gel Polish" at bounding box center [174, 245] width 146 height 11
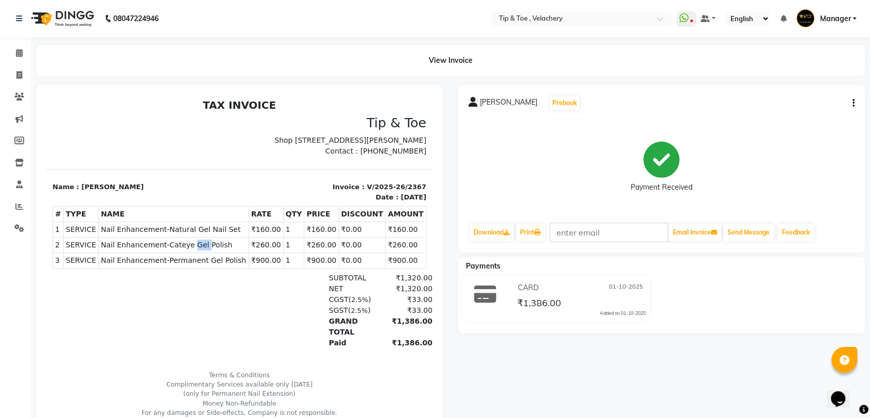
click at [189, 250] on span "Nail Enhancement-Cateye Gel Polish" at bounding box center [174, 245] width 146 height 11
copy tr "Nail Enhancement-Cateye Gel Polish"
click at [198, 266] on span "Nail Enhancement-Permanent Gel Polish" at bounding box center [174, 260] width 146 height 11
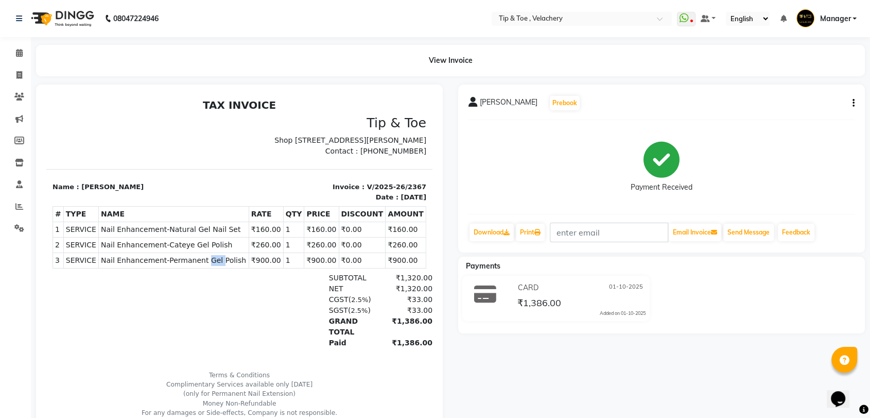
copy span "Gel"
click at [182, 266] on span "Nail Enhancement-Permanent Gel Polish" at bounding box center [174, 260] width 146 height 11
copy tr "Nail Enhancement-Permanent Gel Polish"
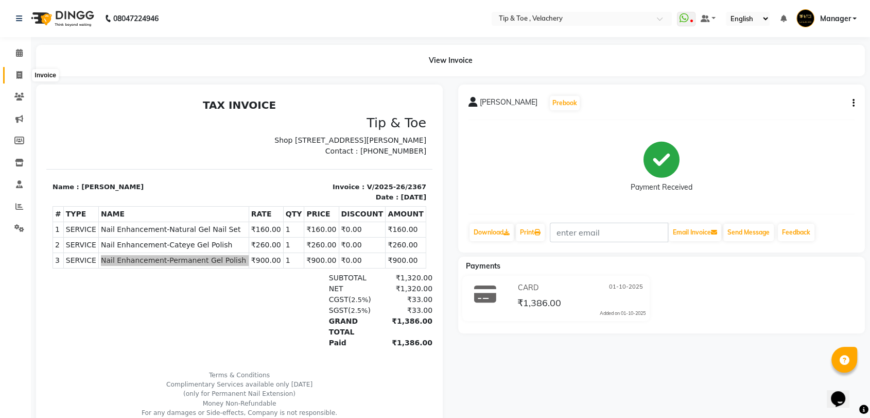
click at [19, 75] on icon at bounding box center [19, 75] width 6 height 8
select select "service"
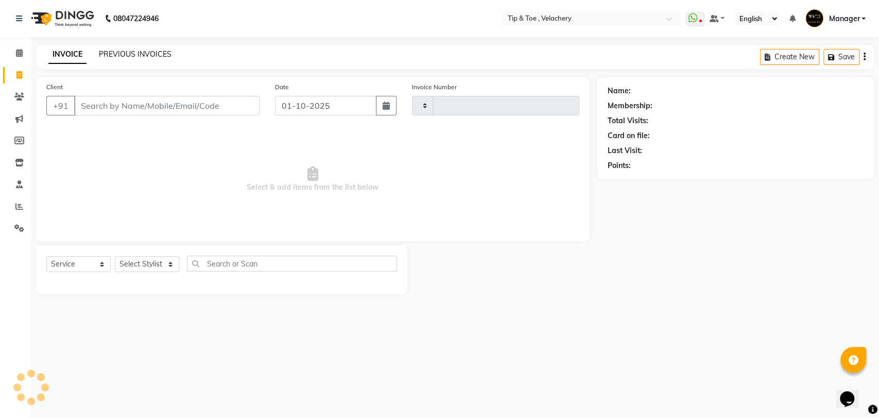
click at [144, 55] on link "PREVIOUS INVOICES" at bounding box center [135, 53] width 73 height 9
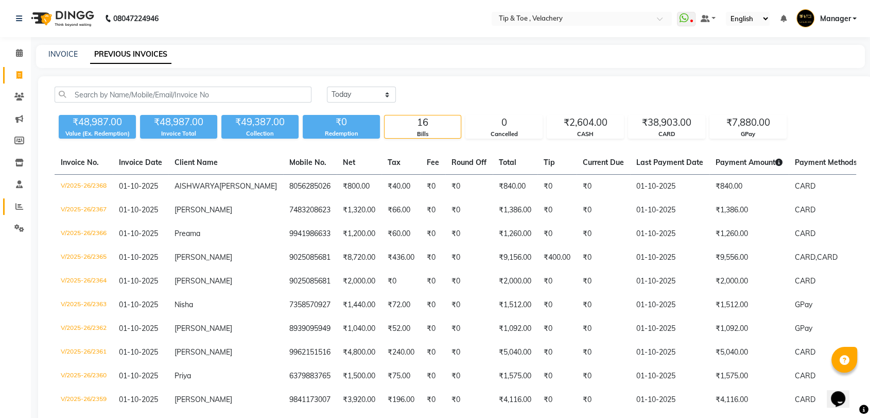
drag, startPoint x: 16, startPoint y: 209, endPoint x: 26, endPoint y: 207, distance: 10.0
click at [16, 209] on icon at bounding box center [19, 206] width 8 height 8
